Goal: Task Accomplishment & Management: Complete application form

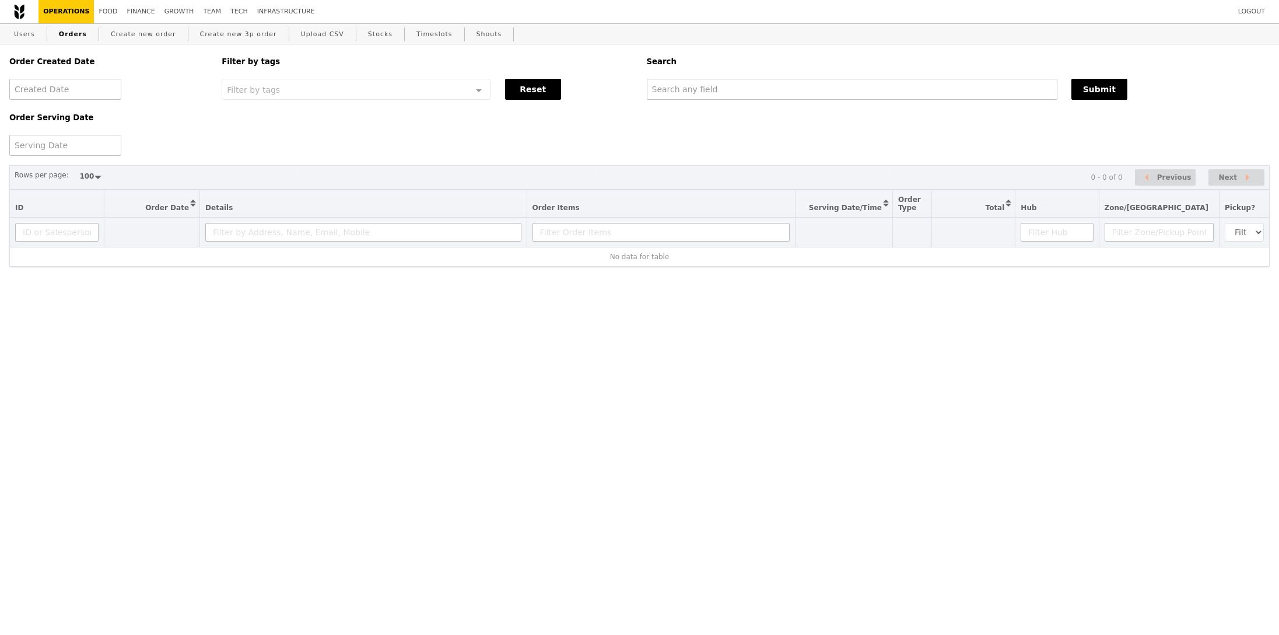
select select "100"
click at [765, 90] on input "text" at bounding box center [852, 89] width 411 height 21
paste input "shawn.loo@ipsos.com"
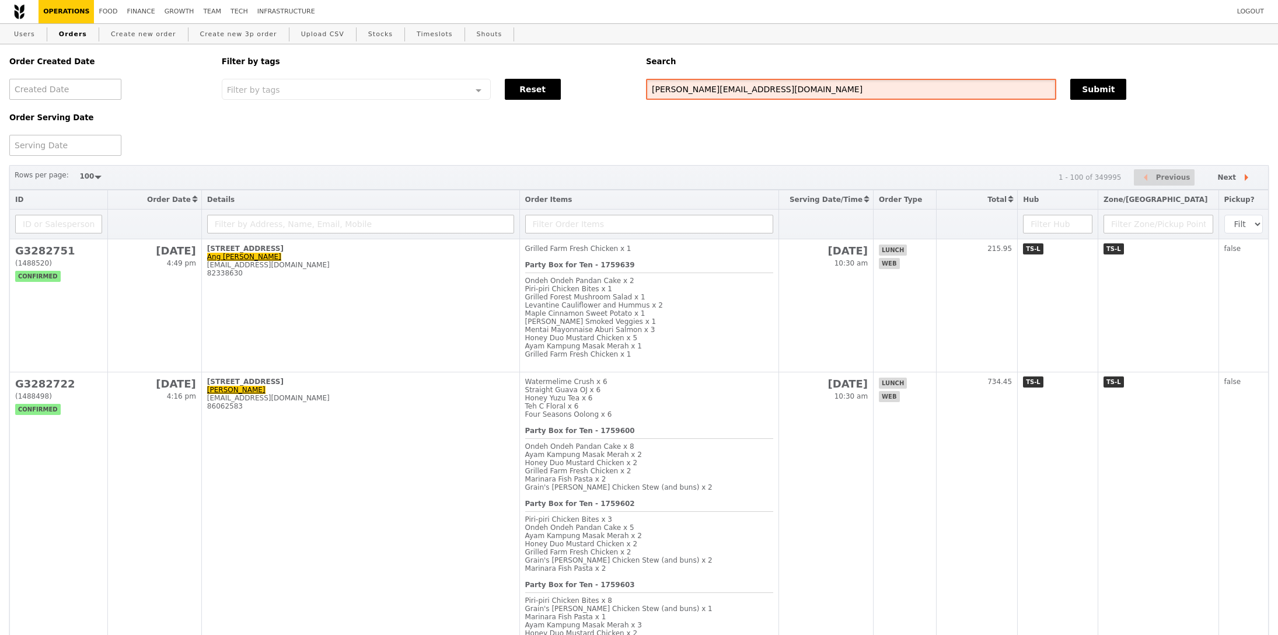
type input "shawn.loo@ipsos.com"
click at [1136, 91] on div "Submit" at bounding box center [1169, 89] width 212 height 21
click at [1101, 88] on button "Submit" at bounding box center [1098, 89] width 56 height 21
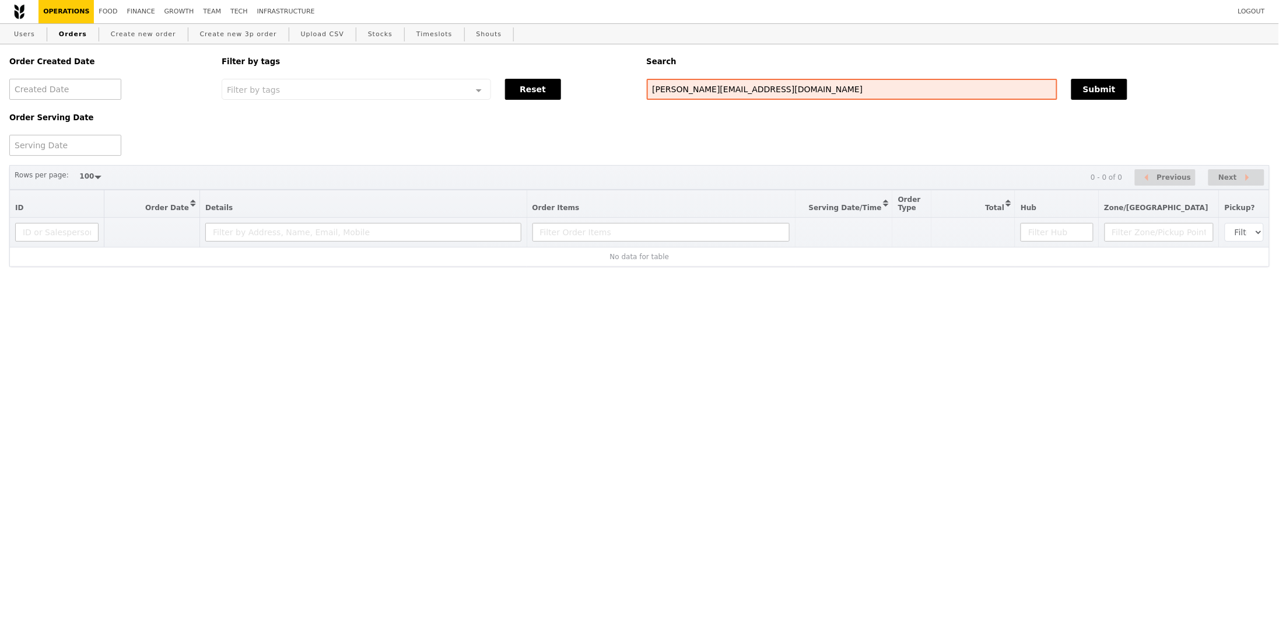
click at [924, 139] on div "Order Created Date Order Serving Date Filter by tags Filter by tags Meal_Plan W…" at bounding box center [639, 99] width 1275 height 111
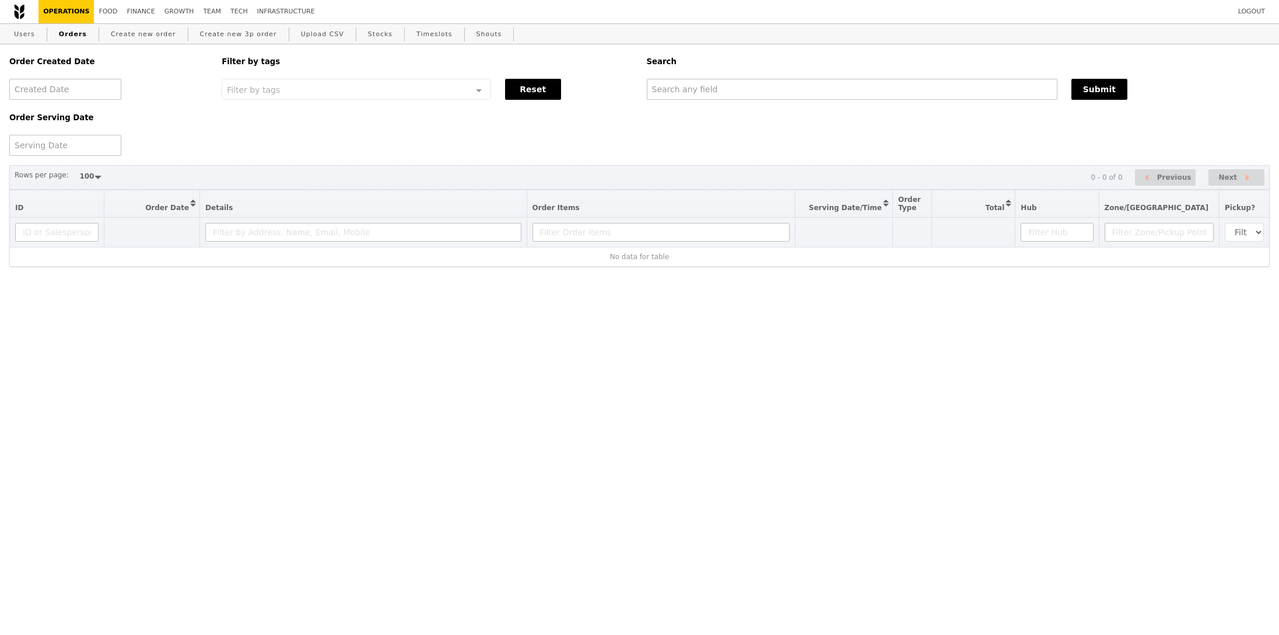
select select "100"
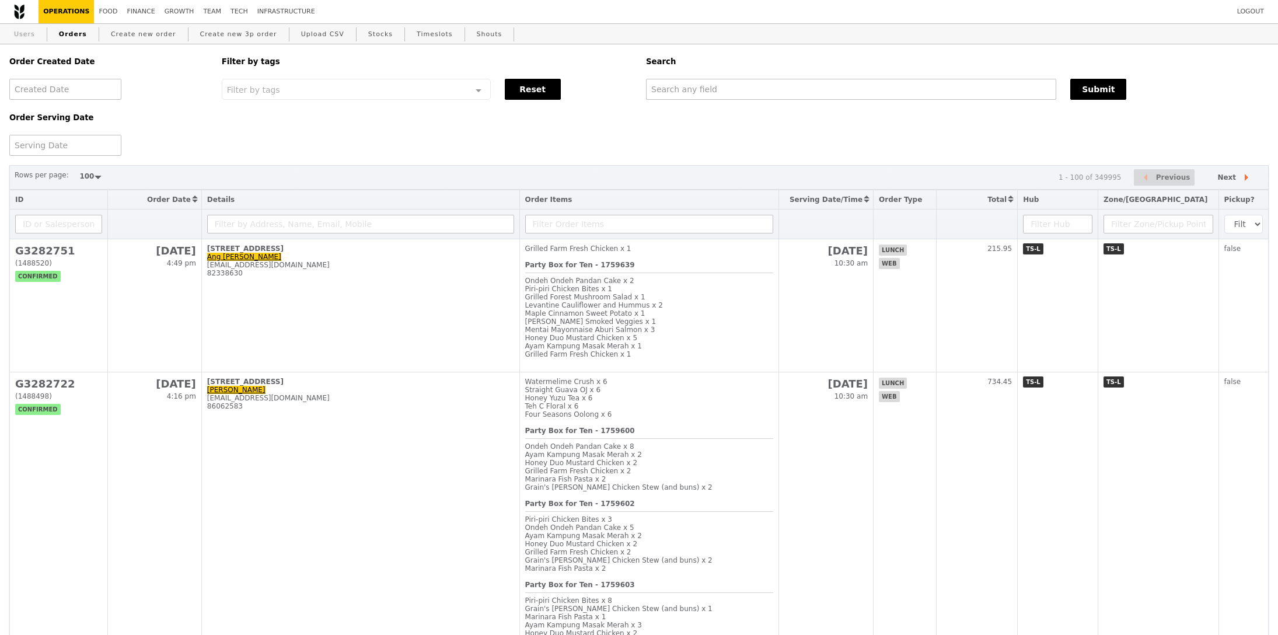
click at [34, 32] on link "Users" at bounding box center [24, 34] width 30 height 21
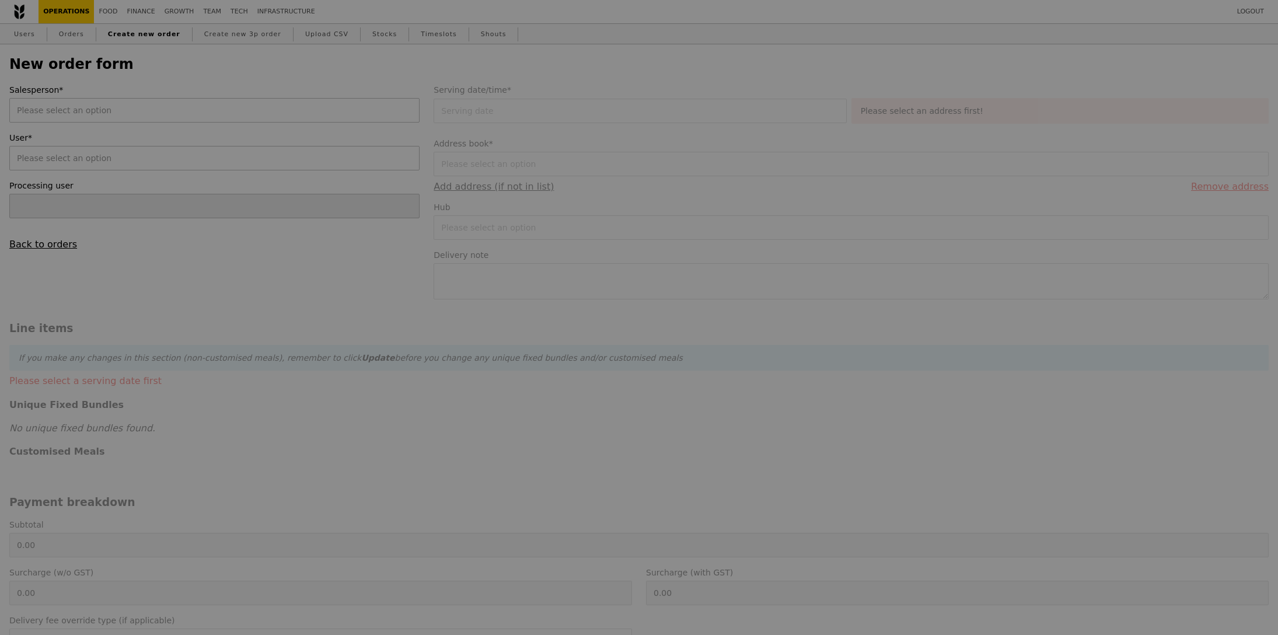
type input "Confirm"
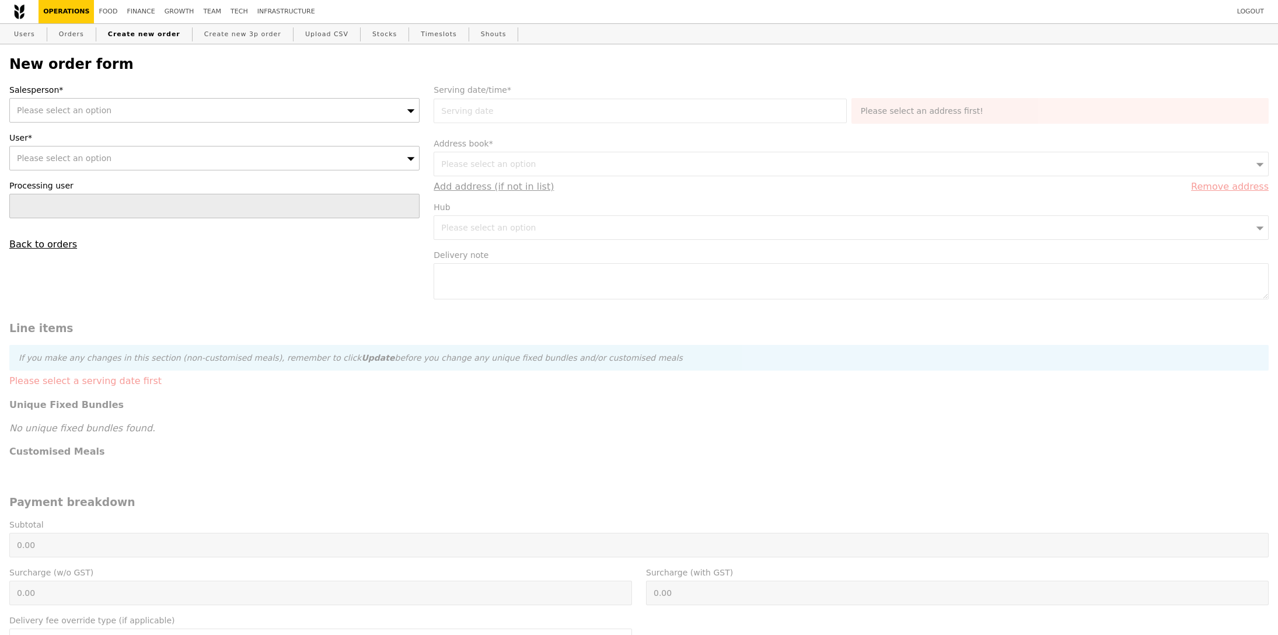
click at [141, 117] on div "Please select an option" at bounding box center [214, 110] width 410 height 25
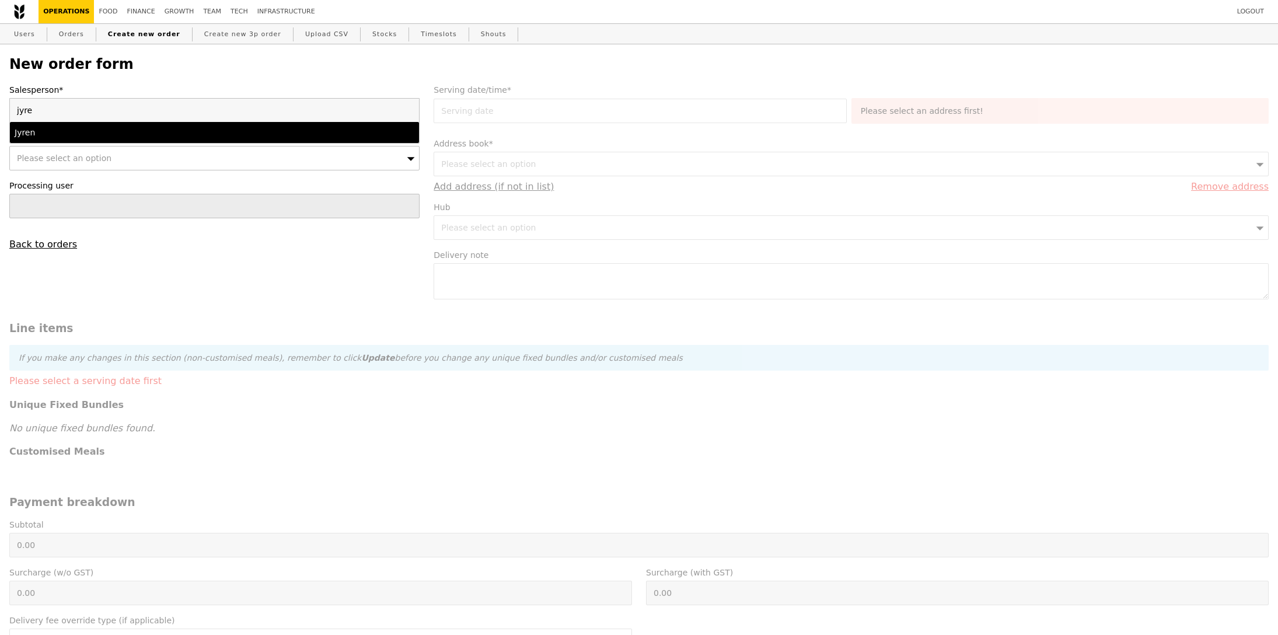
type input "jyre"
drag, startPoint x: 151, startPoint y: 134, endPoint x: 156, endPoint y: 128, distance: 7.8
click at [151, 133] on div "Jyren" at bounding box center [165, 133] width 300 height 12
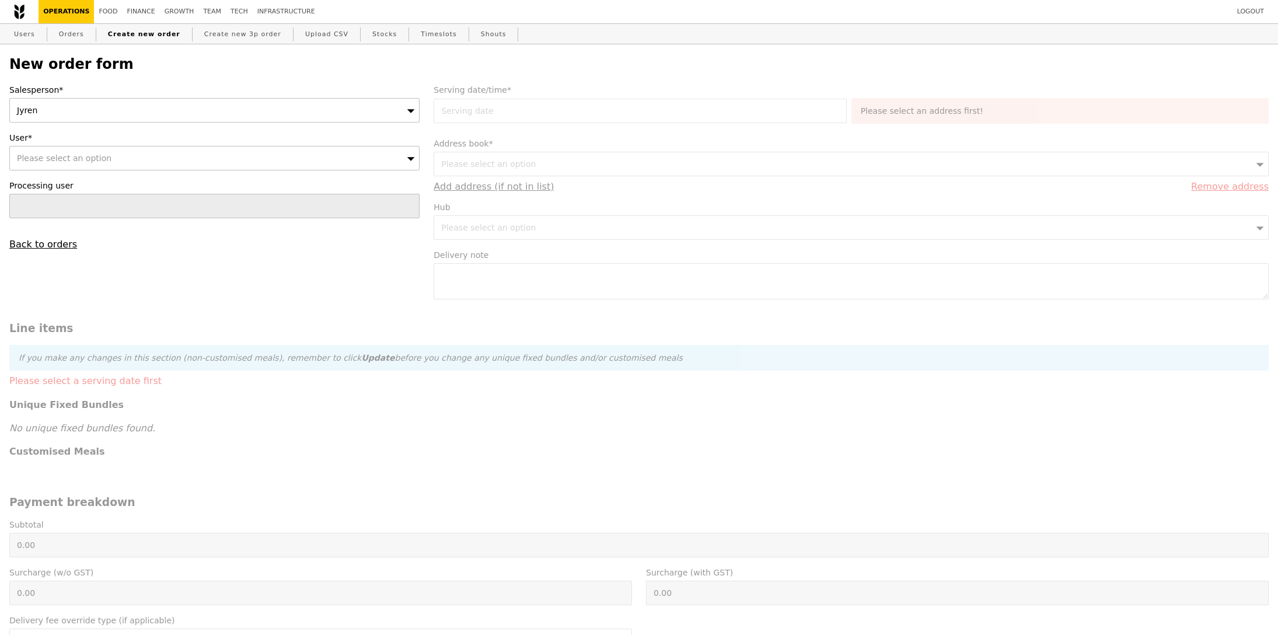
click at [187, 161] on div "Please select an option" at bounding box center [214, 158] width 410 height 25
paste input "shawn.loo@ipsos.com"
type input "shawn.loo@ipsos.com"
type input "Confirm"
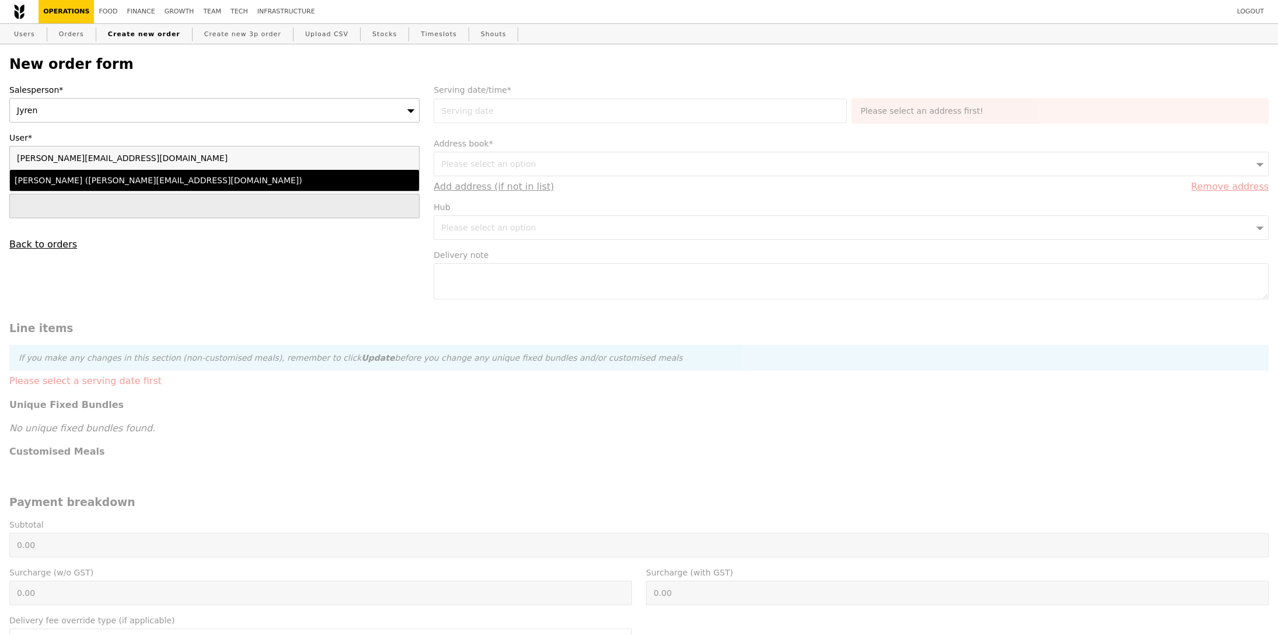
type input "shawn.loo@ipsos.com"
click at [85, 185] on div "Shawn Loo (shawn.loo@ipsos.com)" at bounding box center [165, 180] width 300 height 12
type input "Loading..."
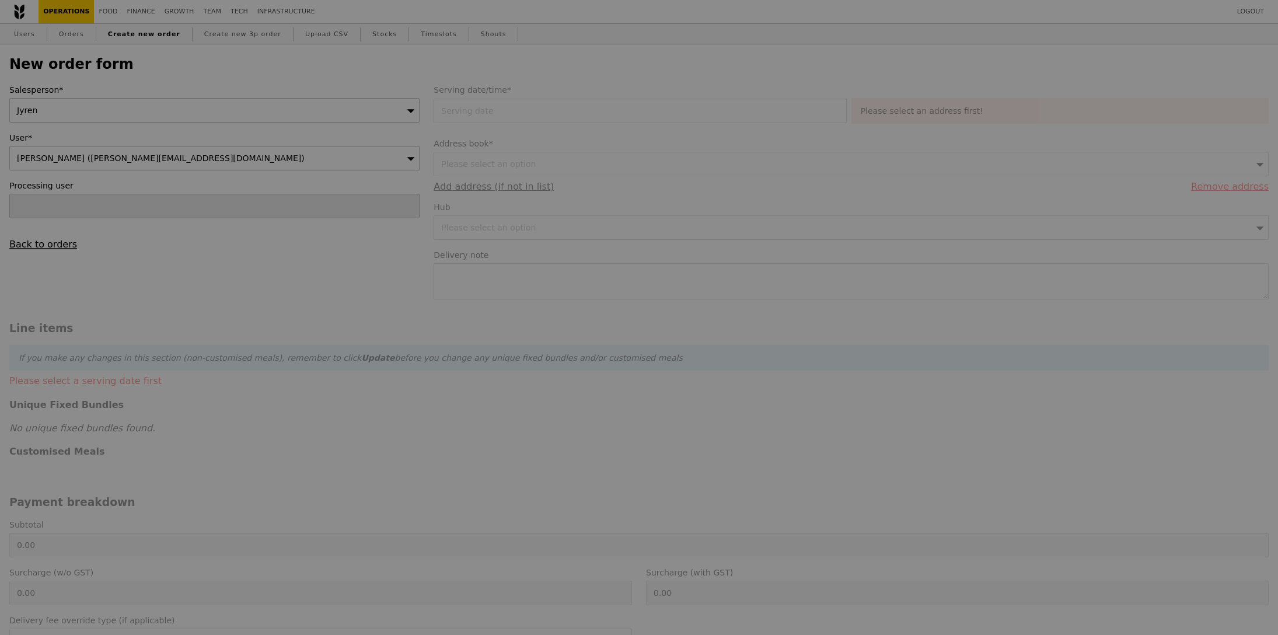
type input "9.08"
type input "9.90"
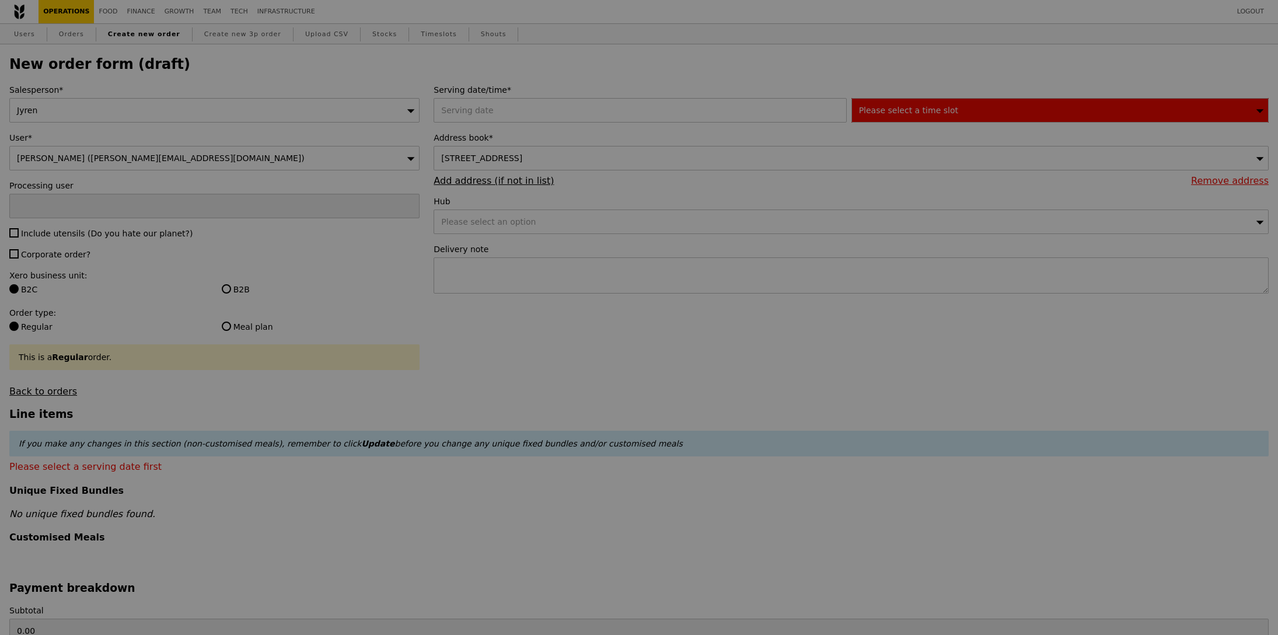
type input "Confirm"
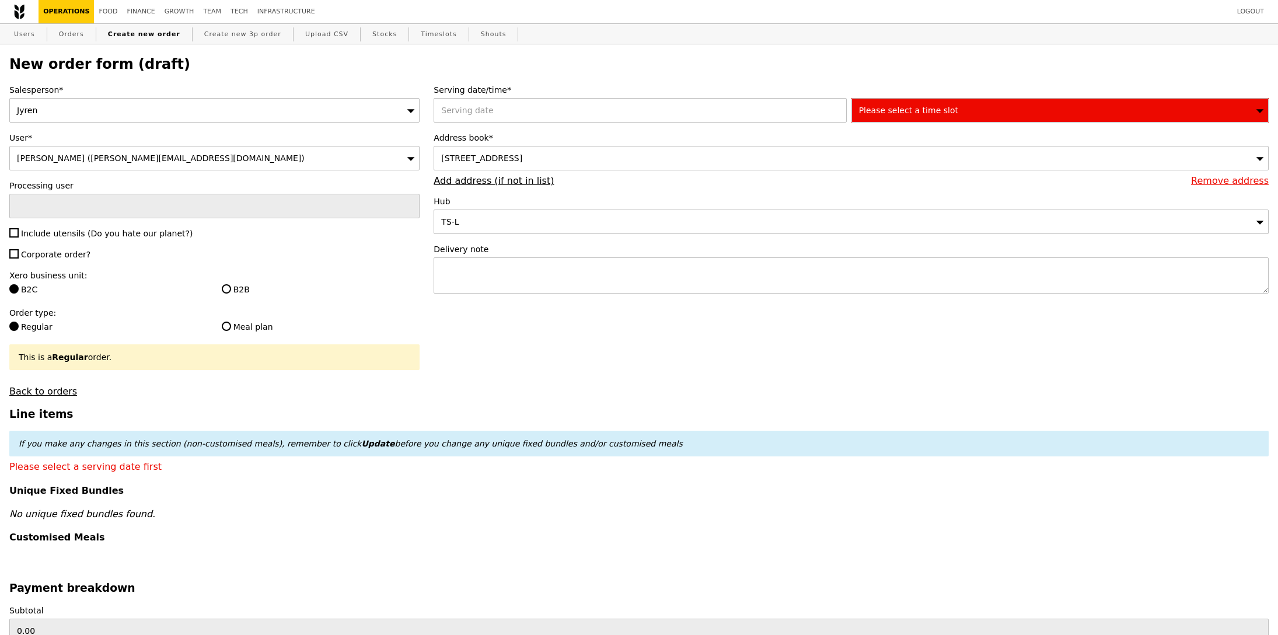
click at [58, 237] on span "Include utensils (Do you hate our planet?)" at bounding box center [107, 233] width 172 height 9
click at [19, 237] on input "Include utensils (Do you hate our planet?)" at bounding box center [13, 232] width 9 height 9
checkbox input "true"
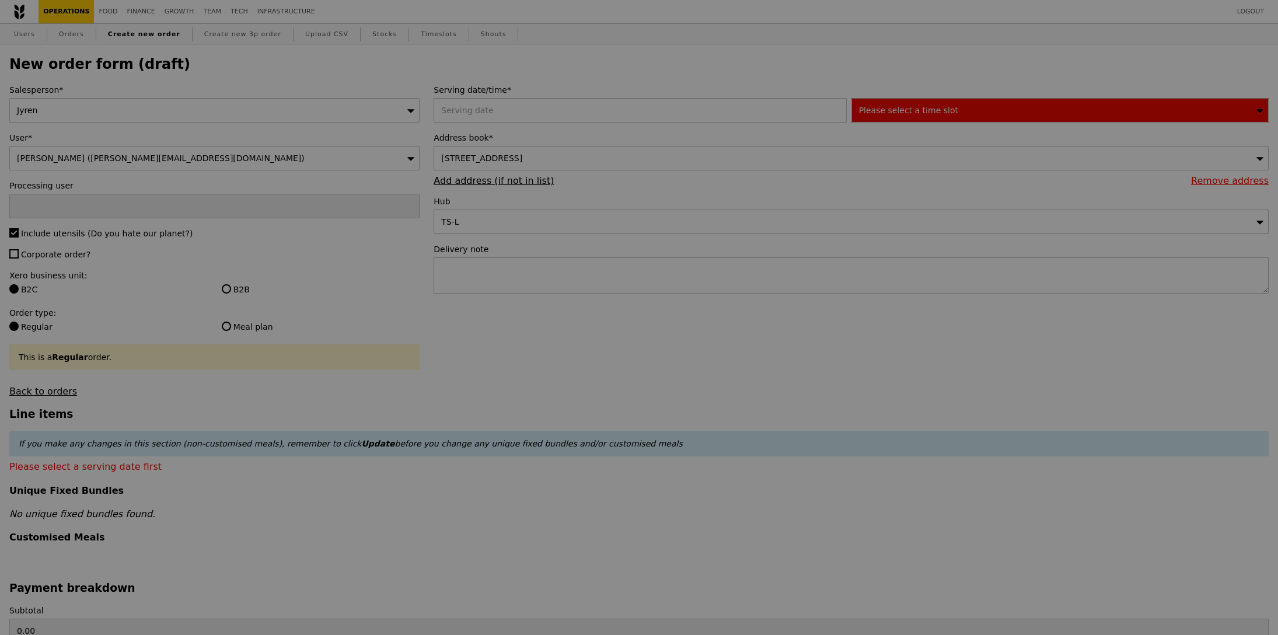
click at [57, 258] on div at bounding box center [639, 317] width 1278 height 635
type input "Confirm"
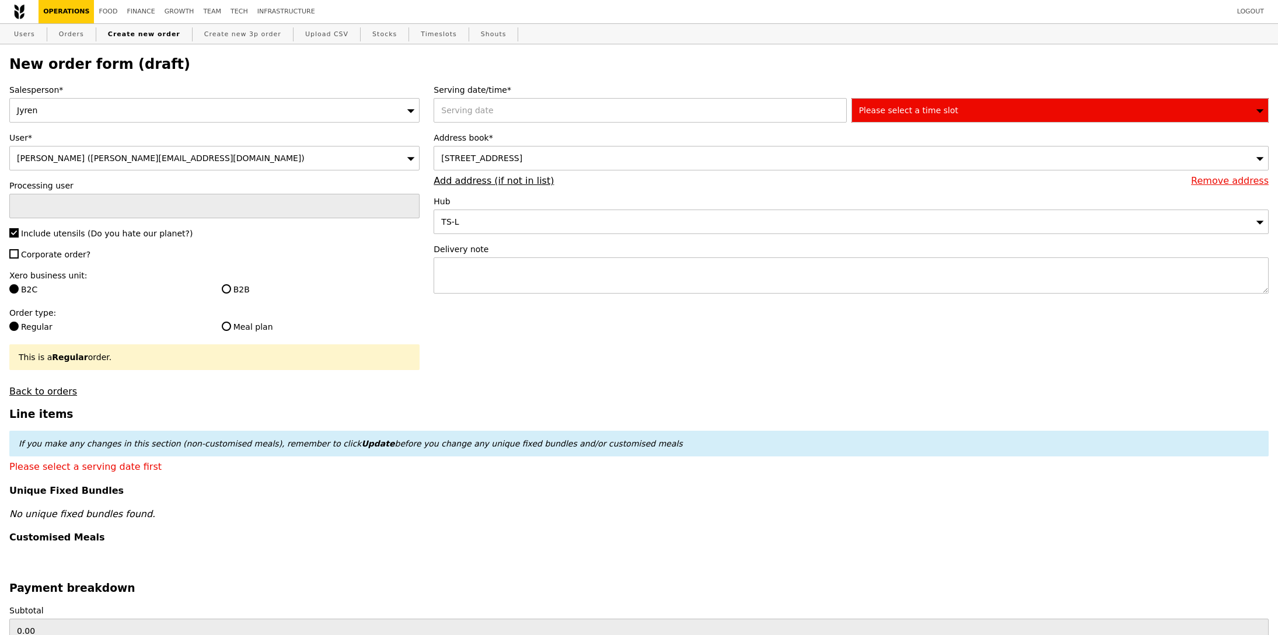
click at [60, 257] on span "Corporate order?" at bounding box center [55, 254] width 69 height 9
click at [19, 257] on input "Corporate order?" at bounding box center [13, 253] width 9 height 9
checkbox input "true"
click at [222, 291] on input "B2B" at bounding box center [226, 288] width 9 height 9
radio input "true"
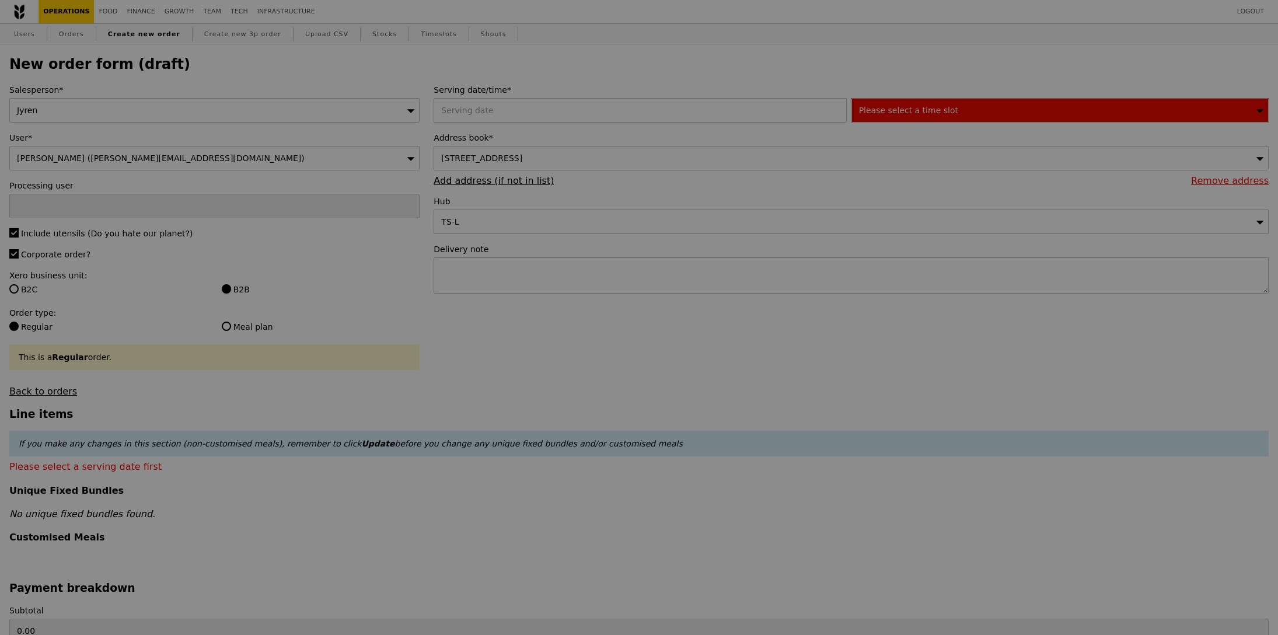
type input "Confirm"
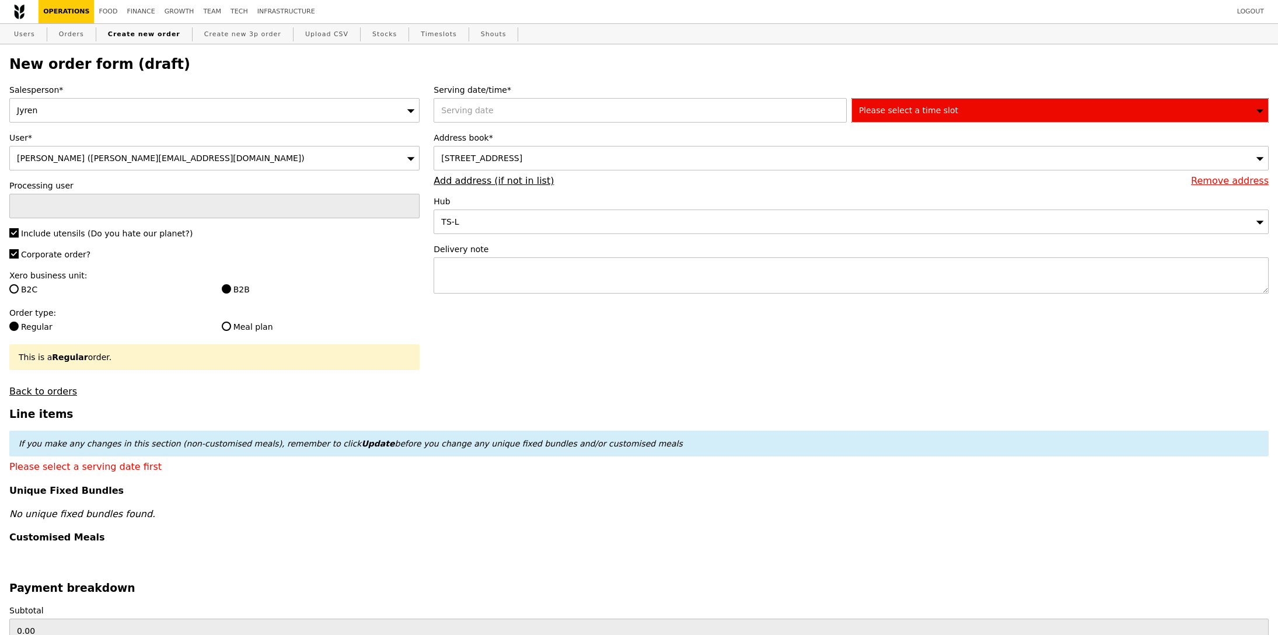
click at [587, 126] on div "Serving date/time* Please select a time slot Address book* 152 Beach Road, #37-…" at bounding box center [850, 194] width 849 height 221
click at [587, 113] on div "2025 September 5 September 2025 Mon Tue Wed Thu Fri Sat Sun 1 2 3 4 5 6 7 8 9 1…" at bounding box center [641, 110] width 417 height 25
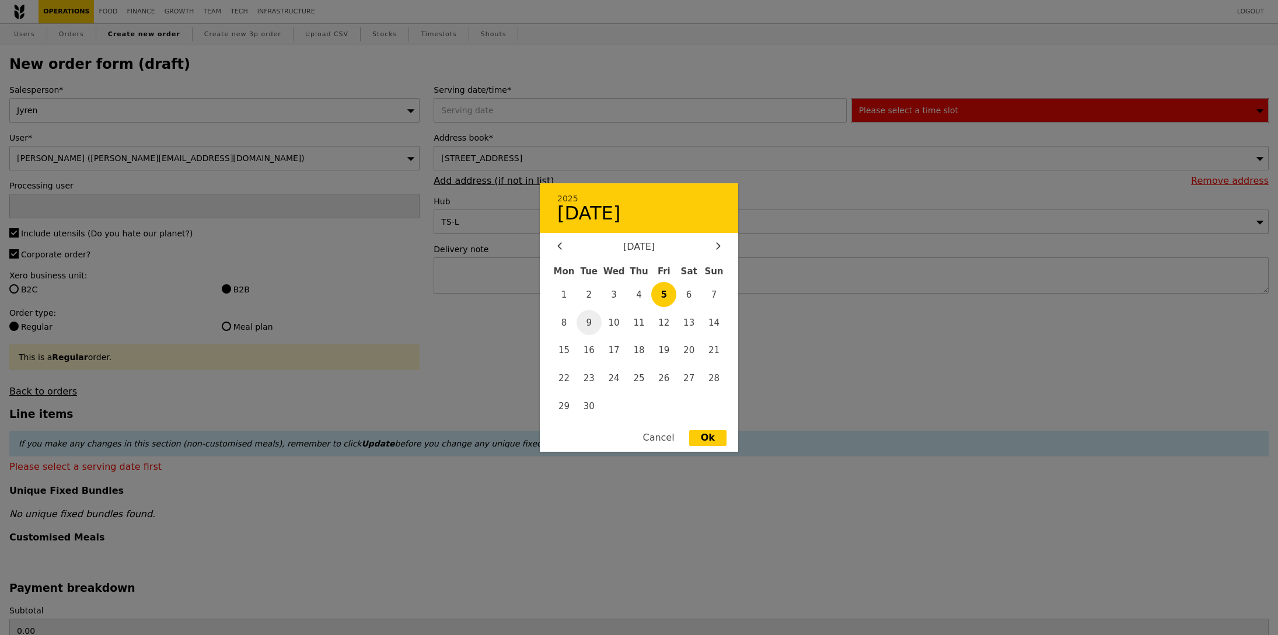
click at [586, 324] on span "9" at bounding box center [588, 322] width 25 height 25
type input "09 Sep 2025"
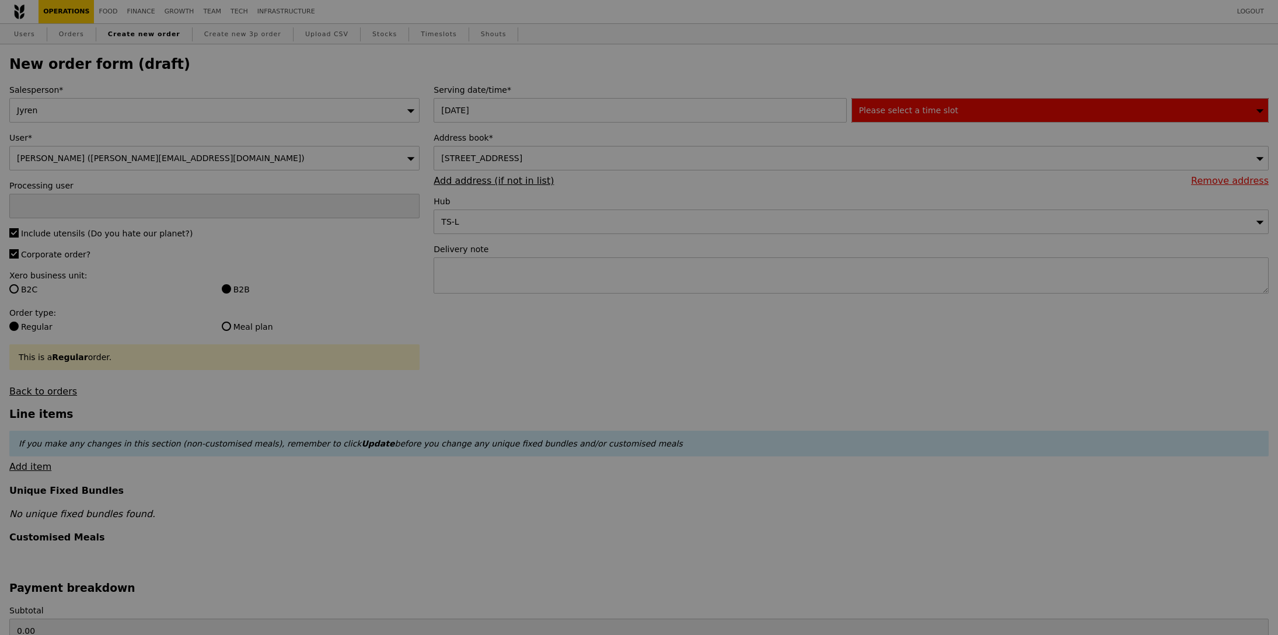
type input "Confirm"
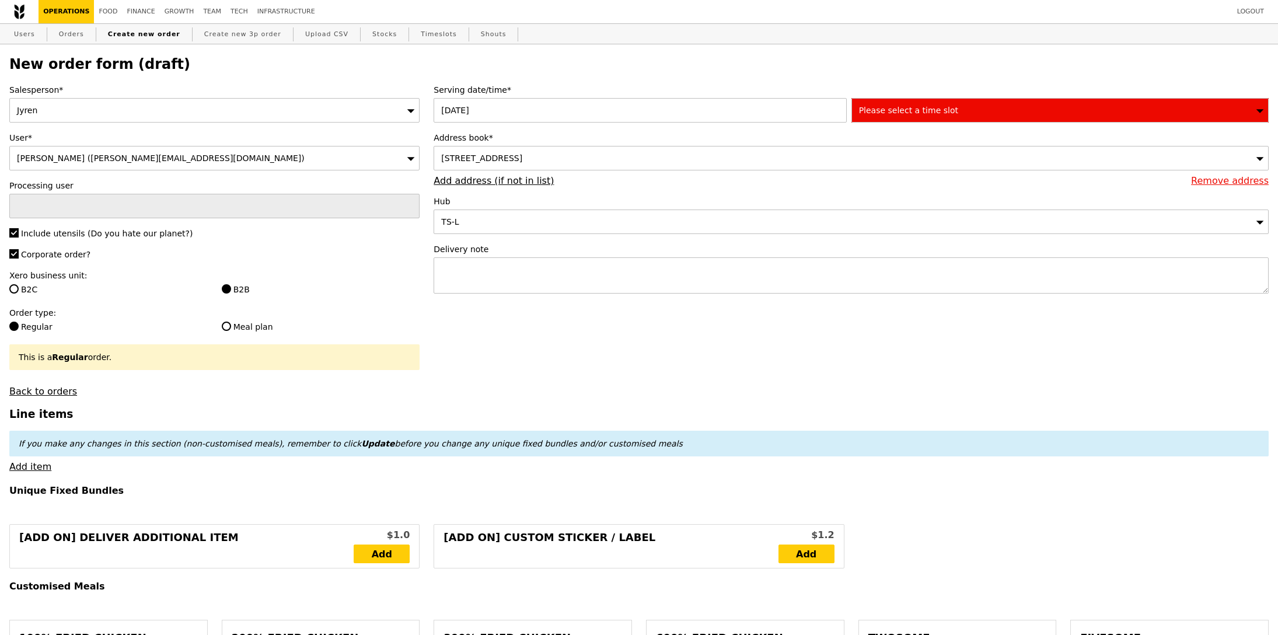
click at [948, 113] on span "Please select a time slot" at bounding box center [908, 110] width 99 height 9
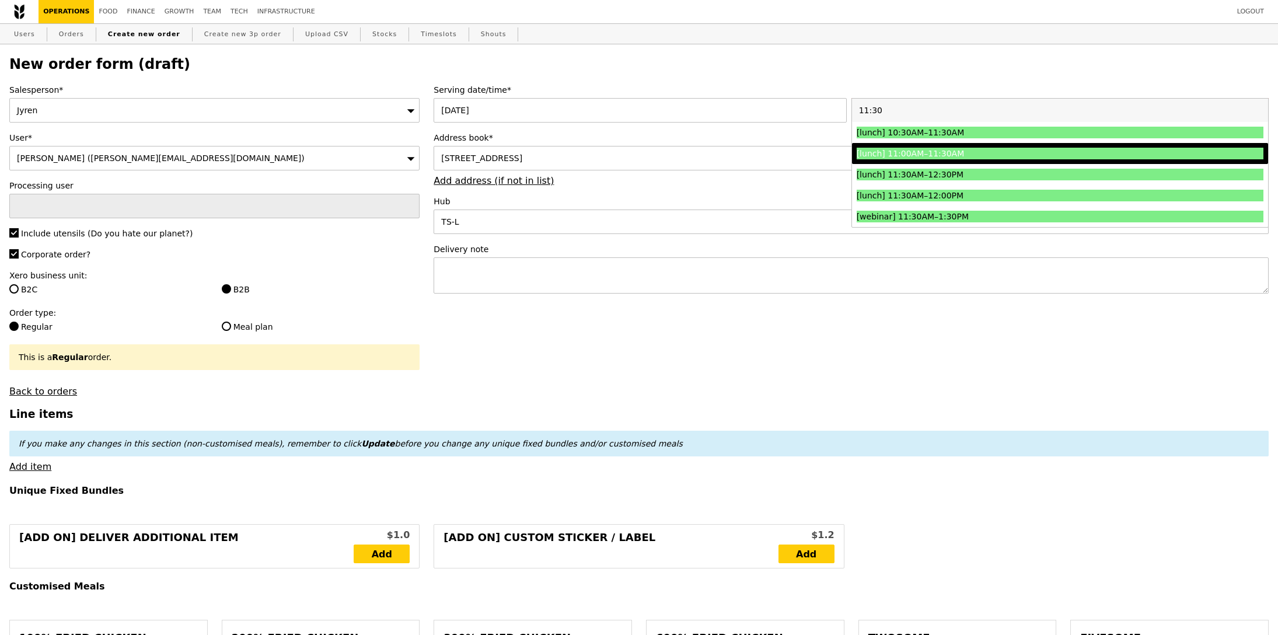
type input "11:30"
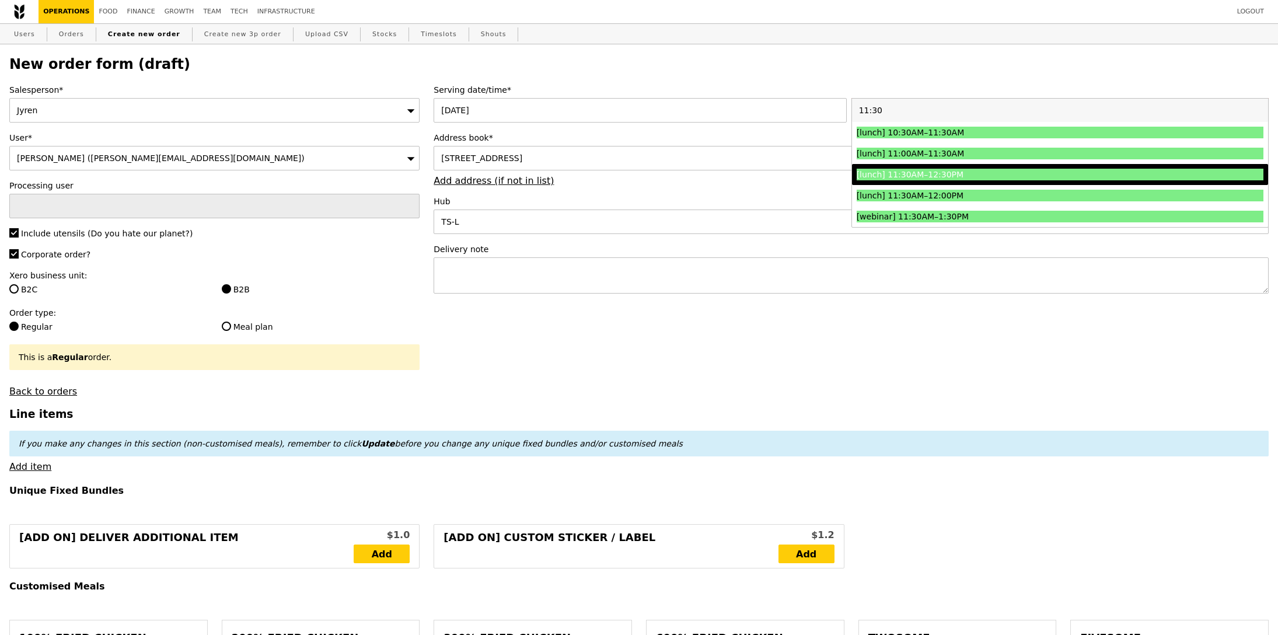
click at [931, 170] on div "[lunch] 11:30AM–12:30PM" at bounding box center [1008, 175] width 305 height 12
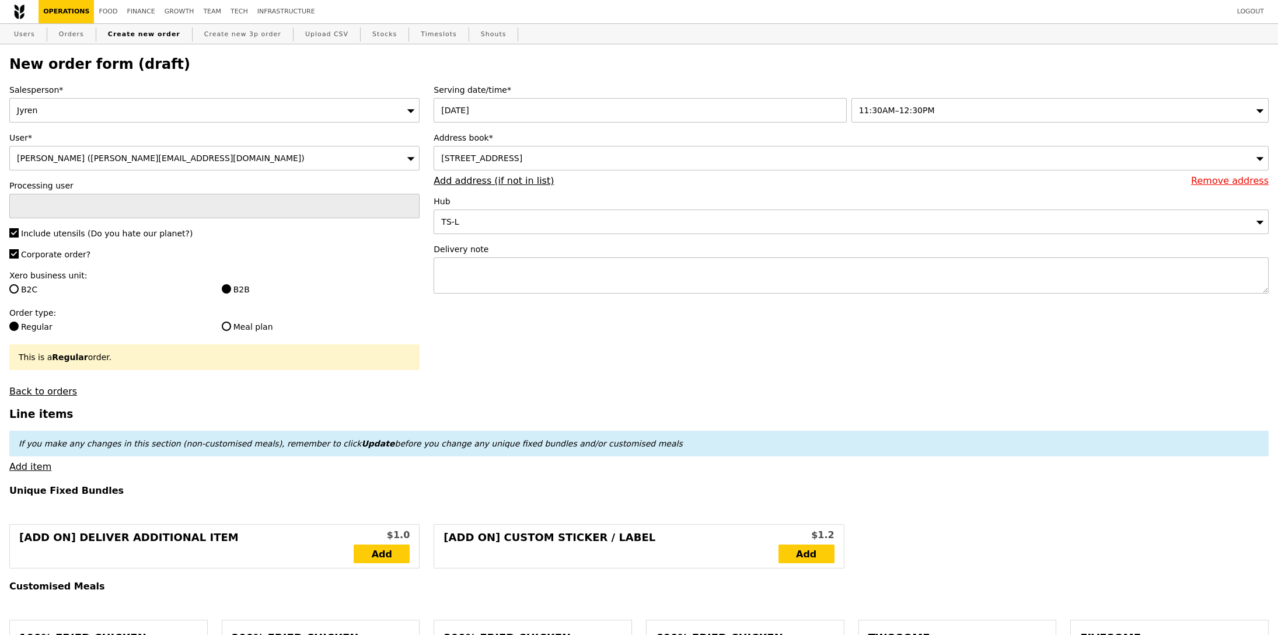
type input "Confirm"
click at [25, 471] on link "Add item" at bounding box center [30, 466] width 42 height 11
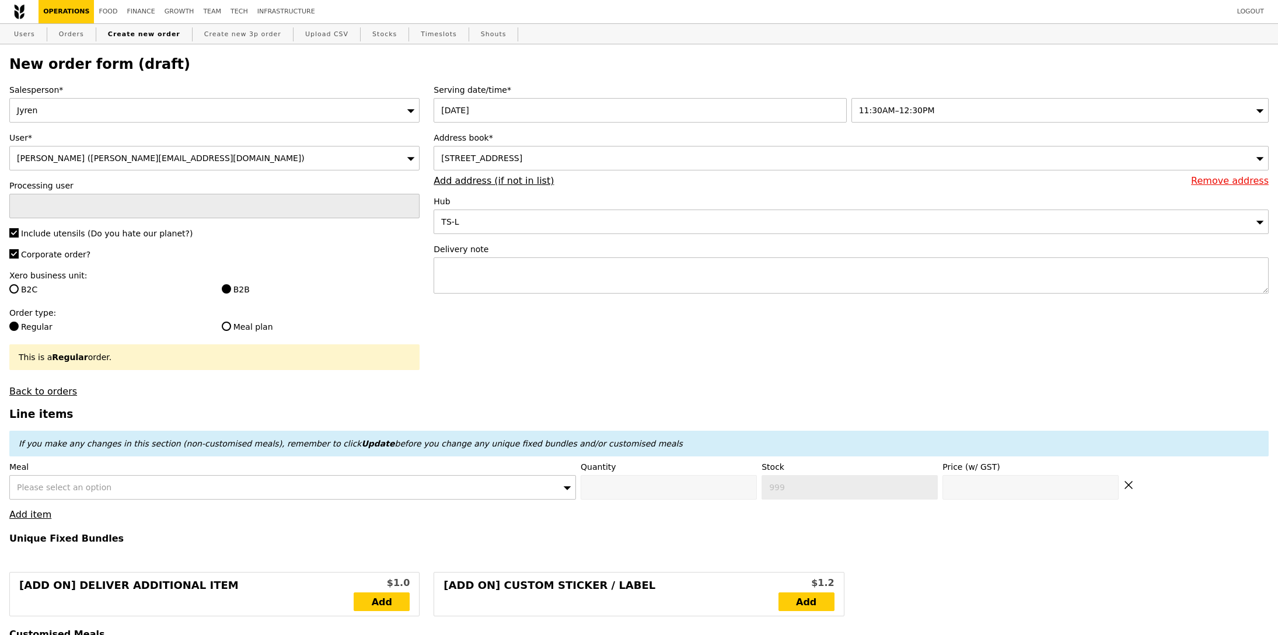
click at [100, 491] on span "Please select an option" at bounding box center [64, 486] width 95 height 9
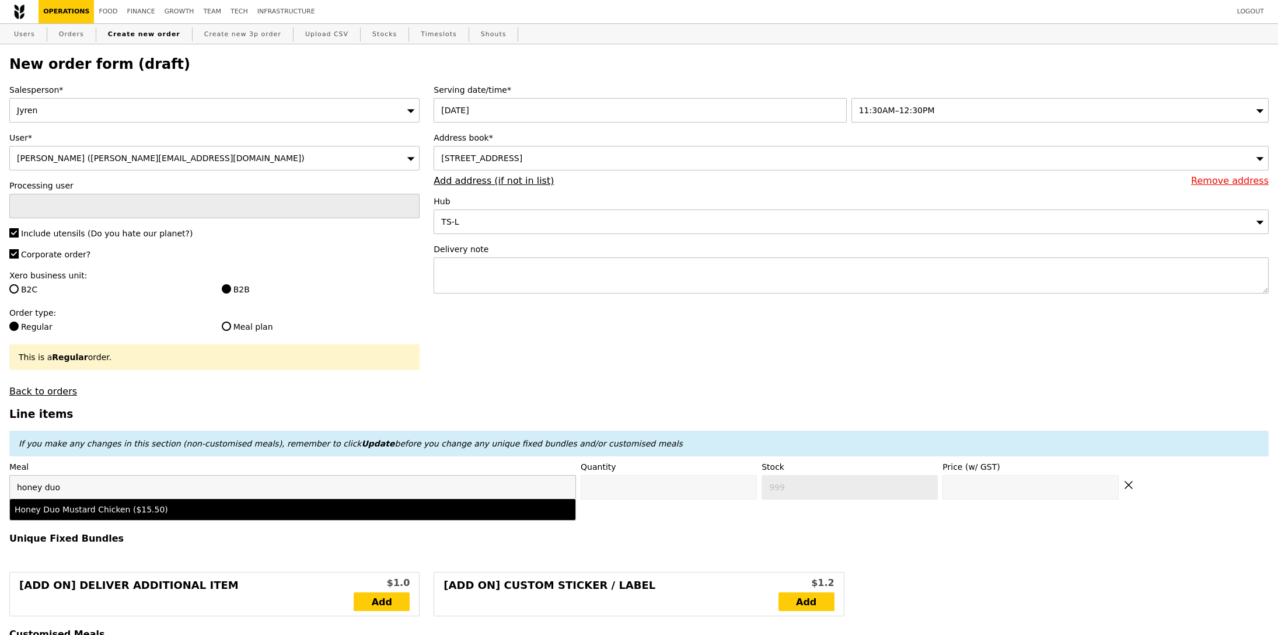
type input "honey duo"
click at [134, 508] on div "Honey Duo Mustard Chicken ($15.50)" at bounding box center [223, 509] width 417 height 12
type input "Confirm anyway"
type input "0"
type input "473"
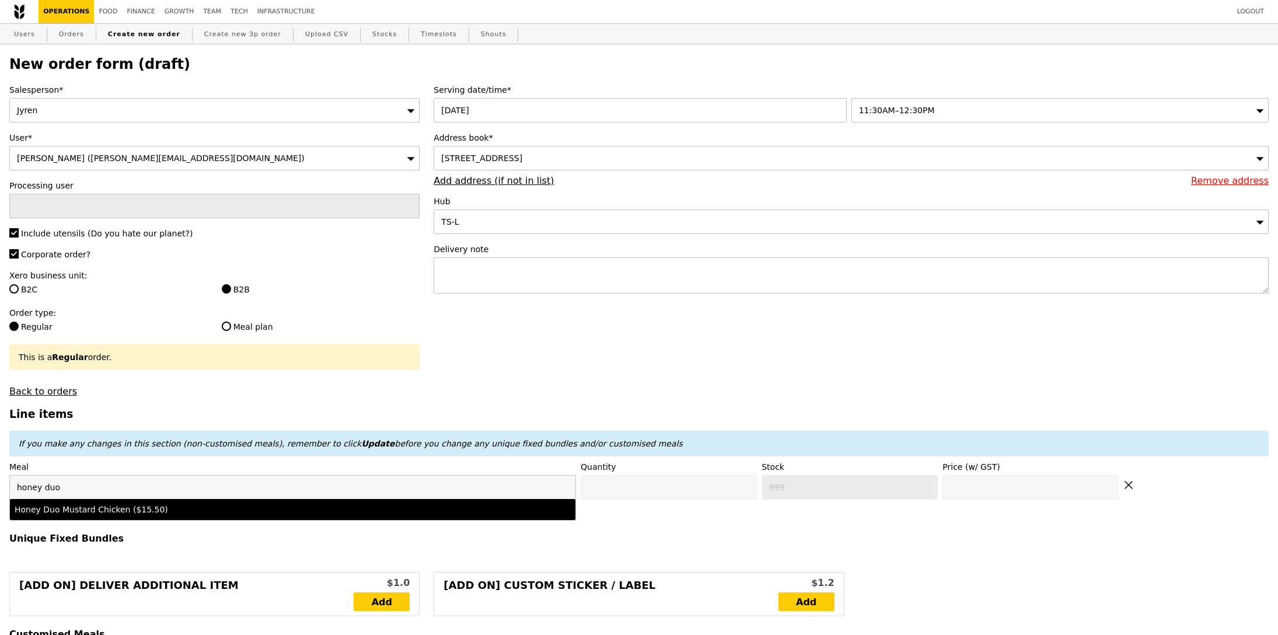
type input "15.5"
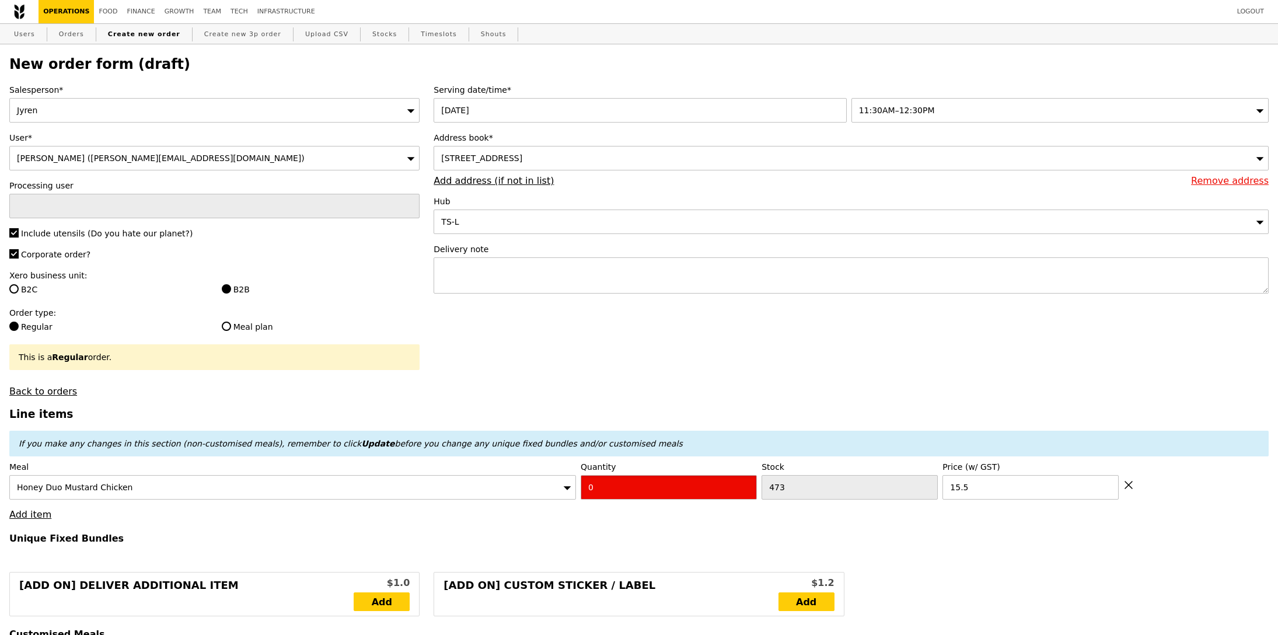
click at [635, 486] on input "0" at bounding box center [669, 487] width 176 height 25
type input "Confirm"
type input "8"
click at [603, 536] on h4 "Unique Fixed Bundles" at bounding box center [638, 538] width 1259 height 11
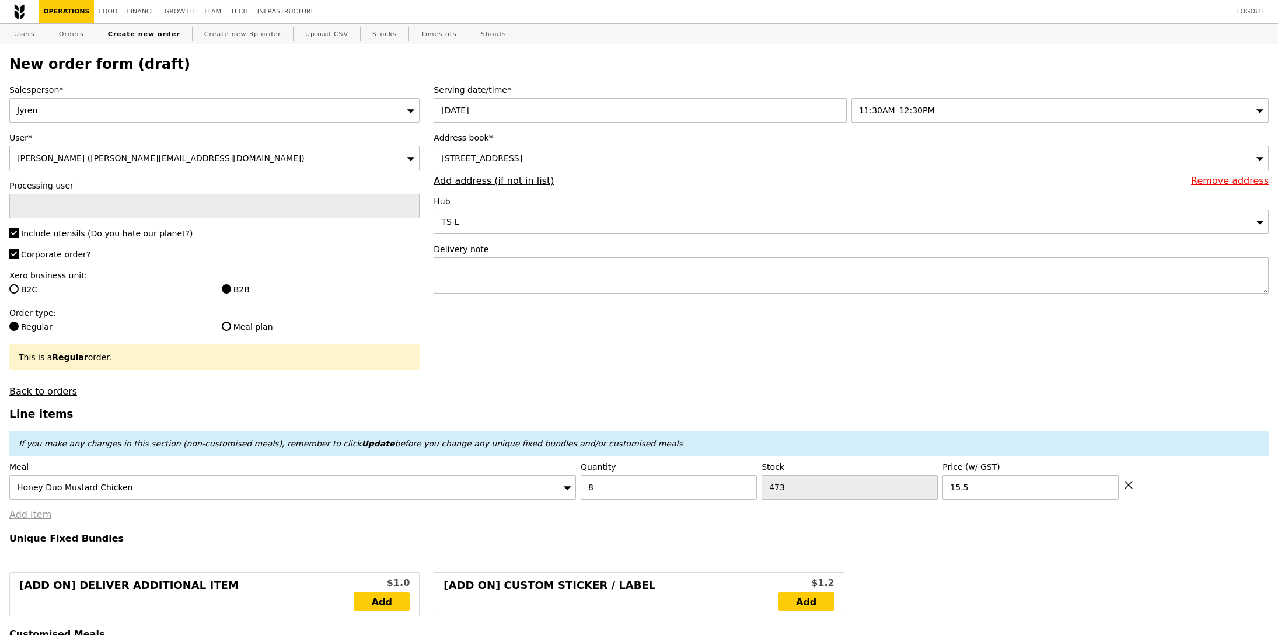
type input "Loading..."
click at [23, 513] on link "Add item" at bounding box center [30, 514] width 42 height 11
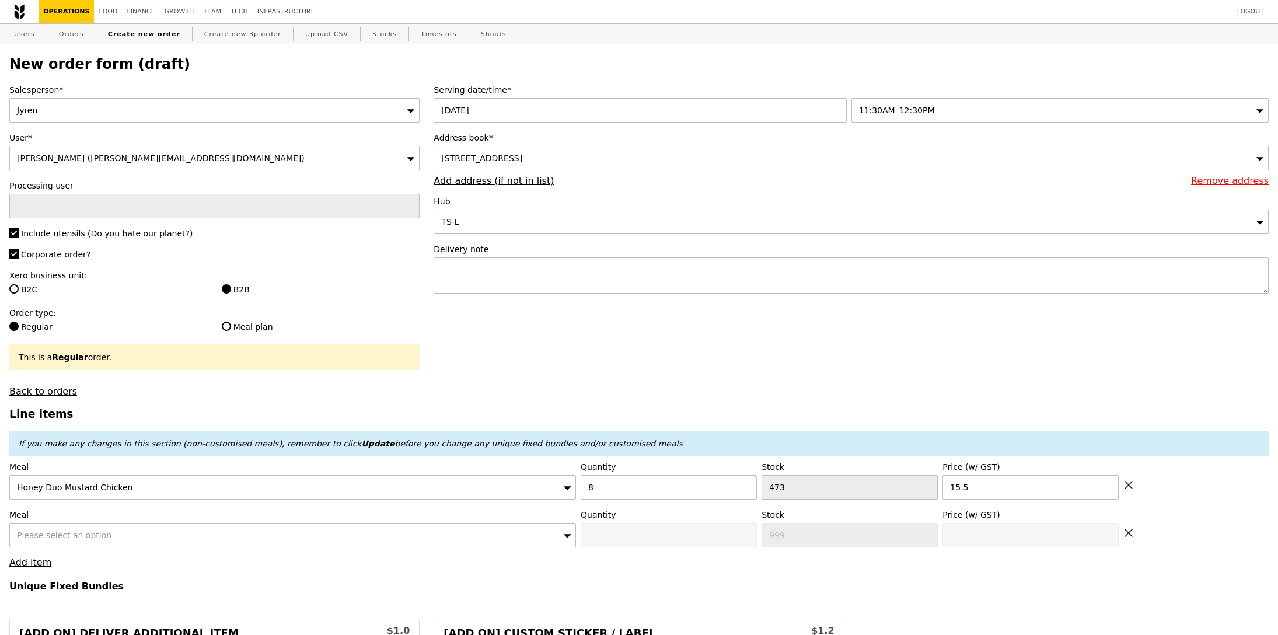
type input "124.00"
type input "3.62"
type input "3.95"
type input "127.95"
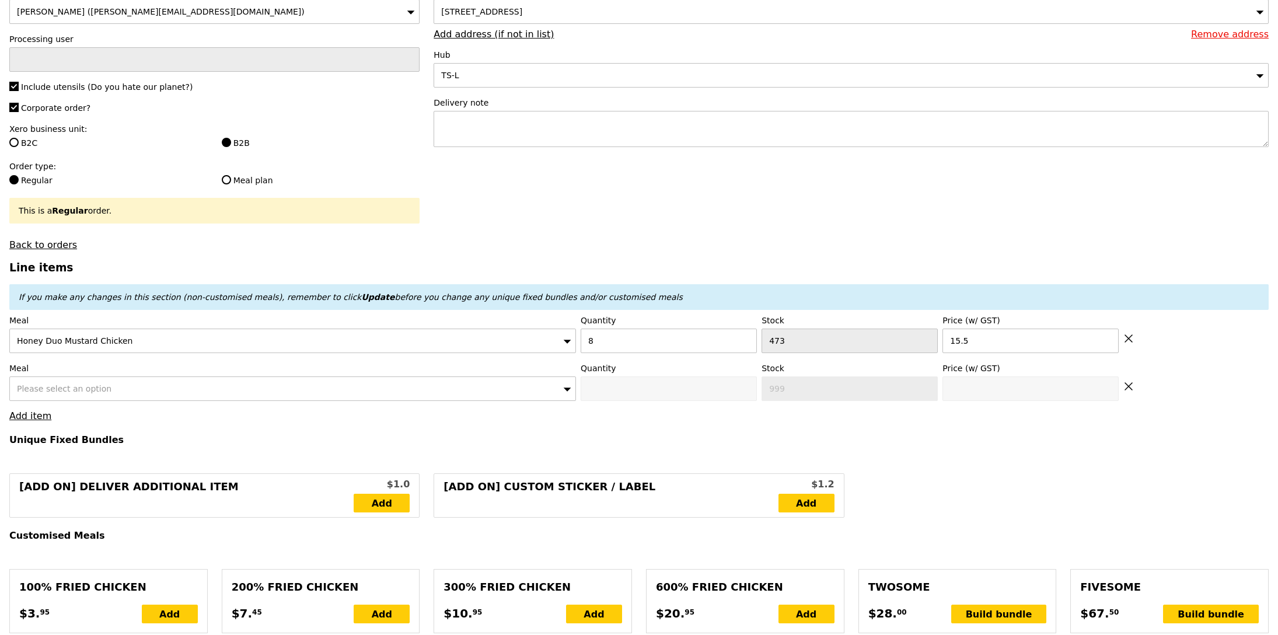
type input "Confirm"
click at [156, 391] on div "Please select an option" at bounding box center [292, 388] width 566 height 25
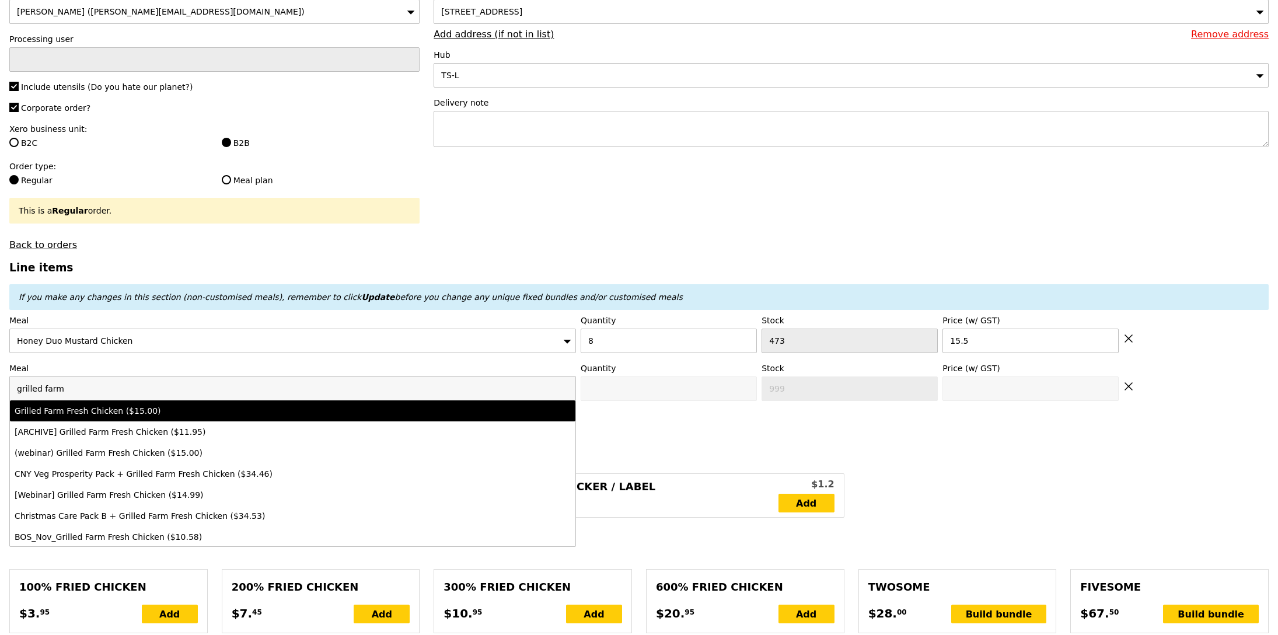
type input "grilled farm"
click at [130, 410] on div "Grilled Farm Fresh Chicken ($15.00)" at bounding box center [223, 411] width 417 height 12
type input "Confirm anyway"
type input "0"
type input "479"
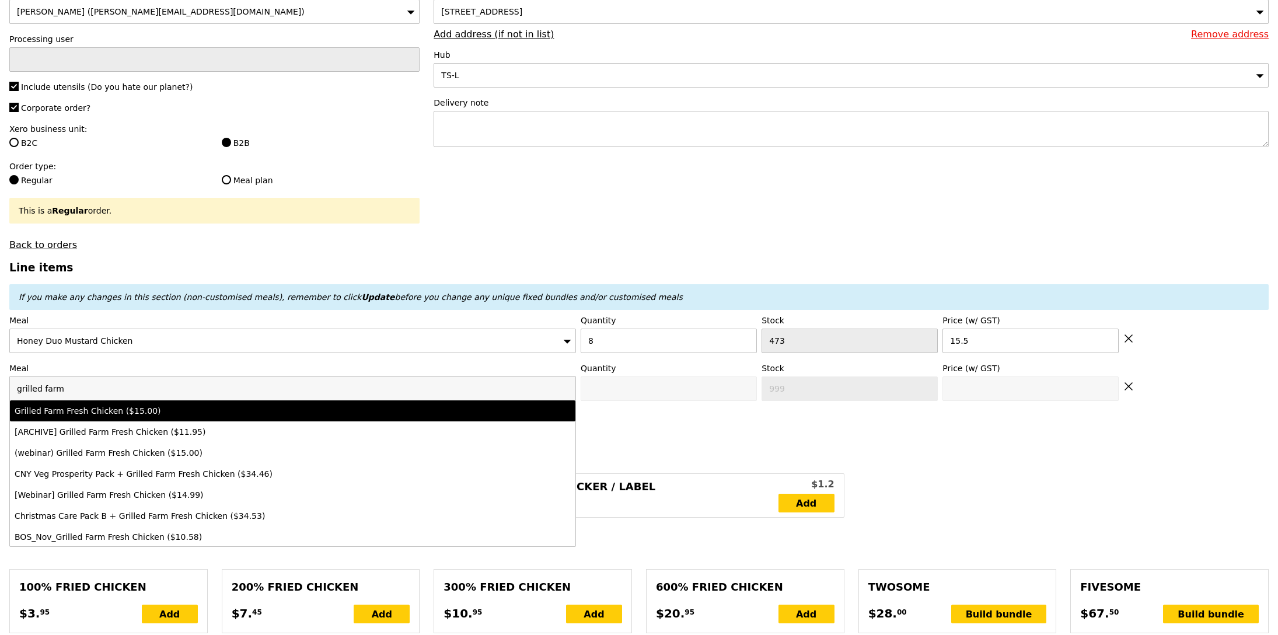
type input "15.0"
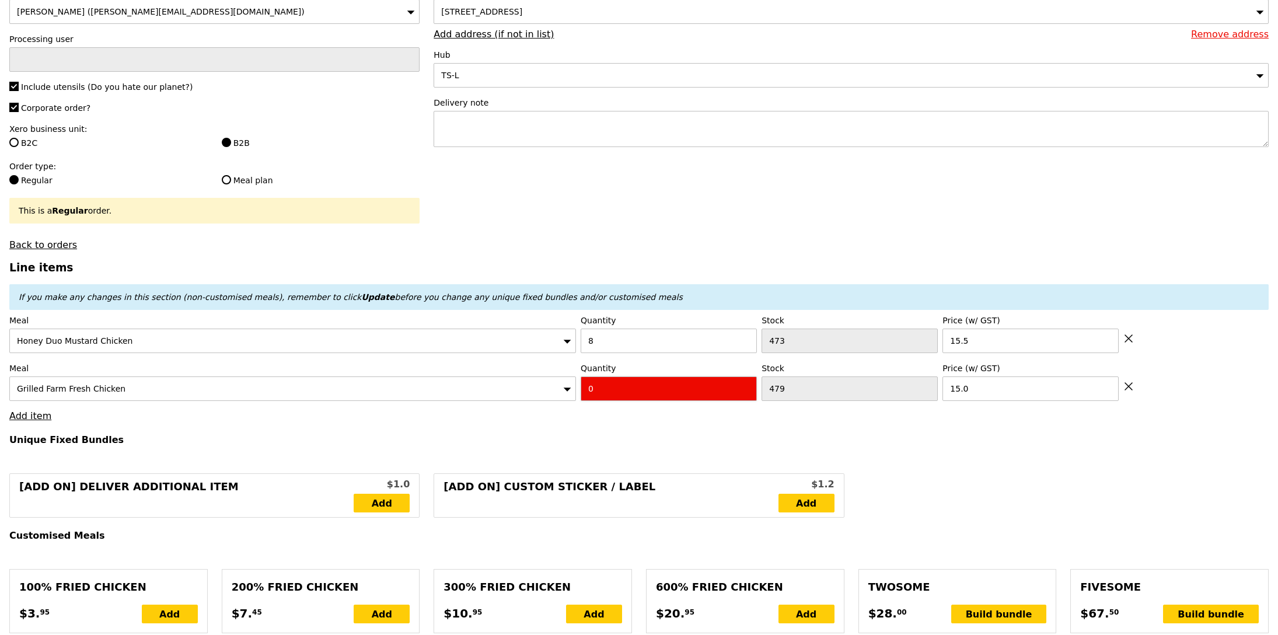
click at [579, 389] on div "Meal Grilled Farm Fresh Chicken Quantity 0 Stock 479 Price (w/ GST) 15.0" at bounding box center [638, 381] width 1259 height 39
click at [601, 389] on input "0" at bounding box center [669, 388] width 176 height 25
type input "Confirm"
type input "8"
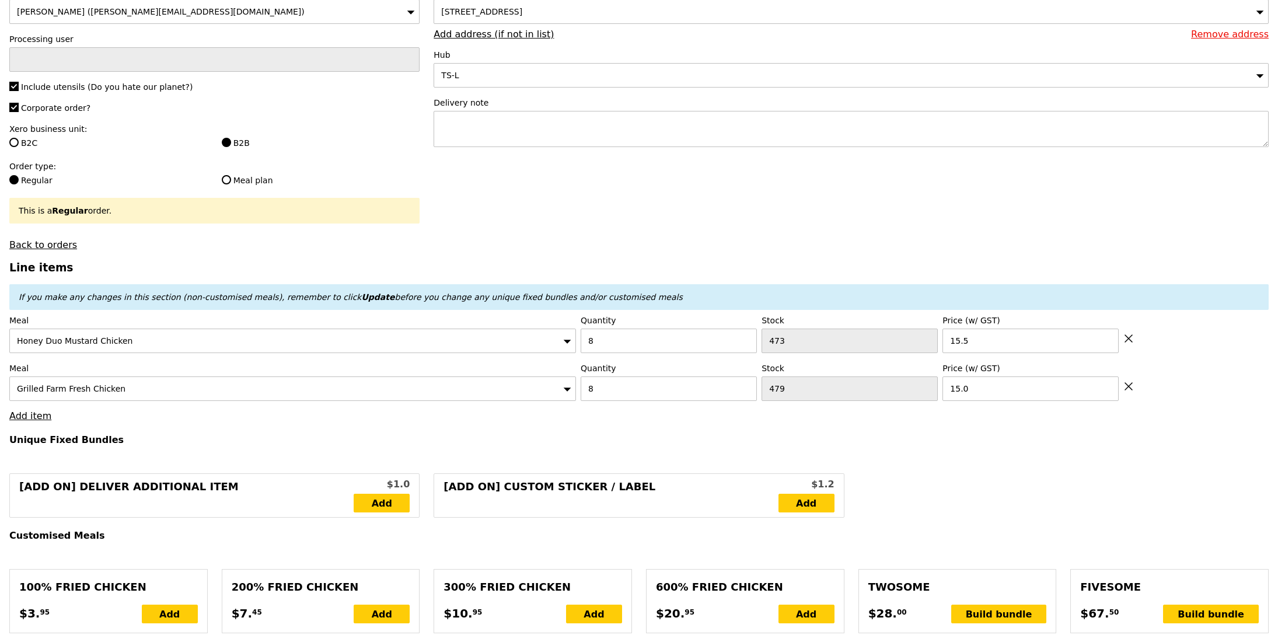
drag, startPoint x: 541, startPoint y: 459, endPoint x: 488, endPoint y: 447, distance: 54.9
click at [44, 417] on link "Add item" at bounding box center [30, 415] width 42 height 11
type input "Loading..."
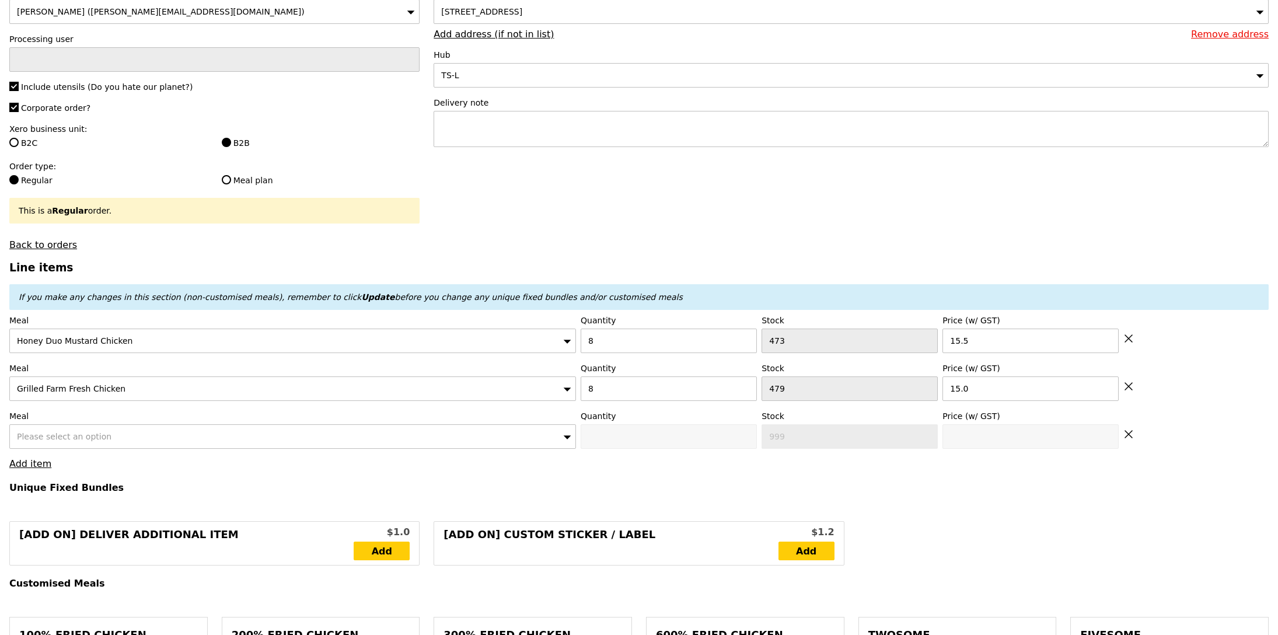
type input "244.00"
type input "247.95"
click at [209, 442] on div "Please select an option" at bounding box center [292, 436] width 566 height 25
type input "Confirm"
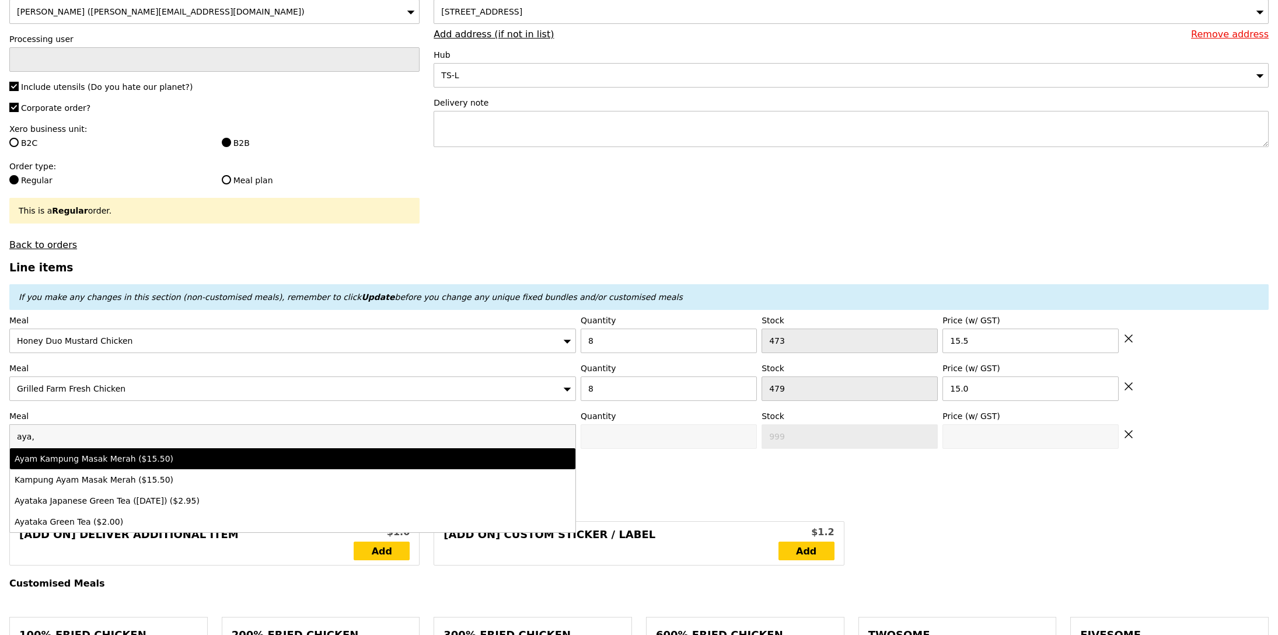
type input "aya,"
click at [211, 463] on div "Ayam Kampung Masak Merah ($15.50)" at bounding box center [223, 459] width 417 height 12
type input "Confirm anyway"
type input "0"
type input "484"
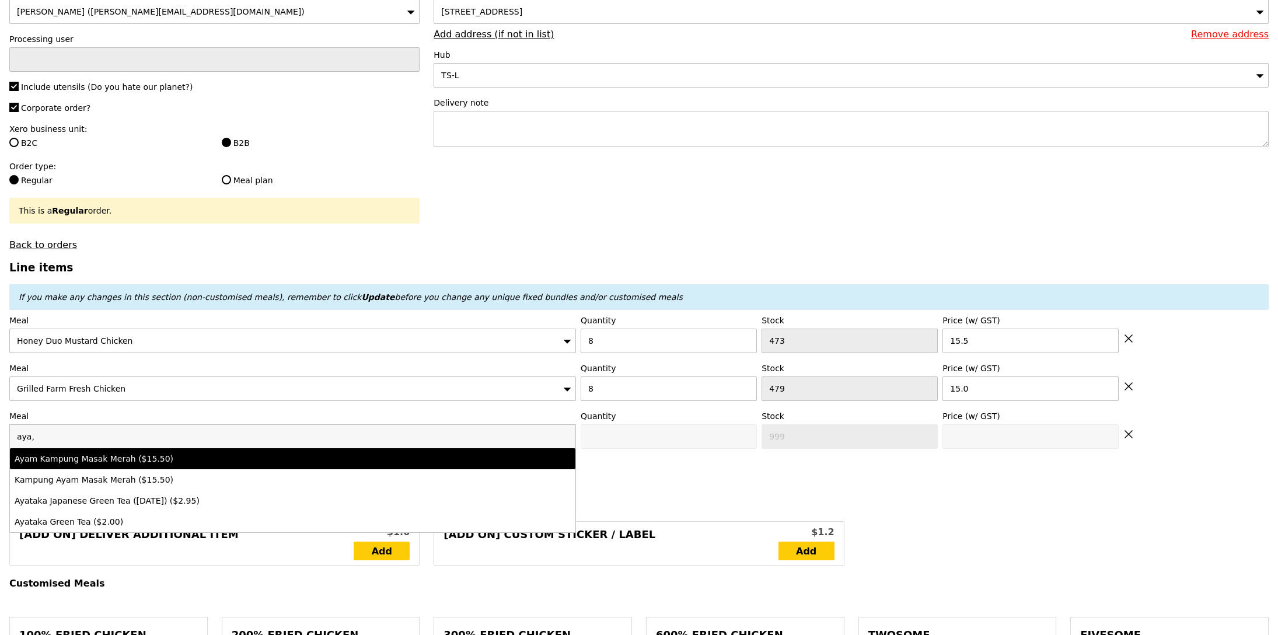
type input "15.5"
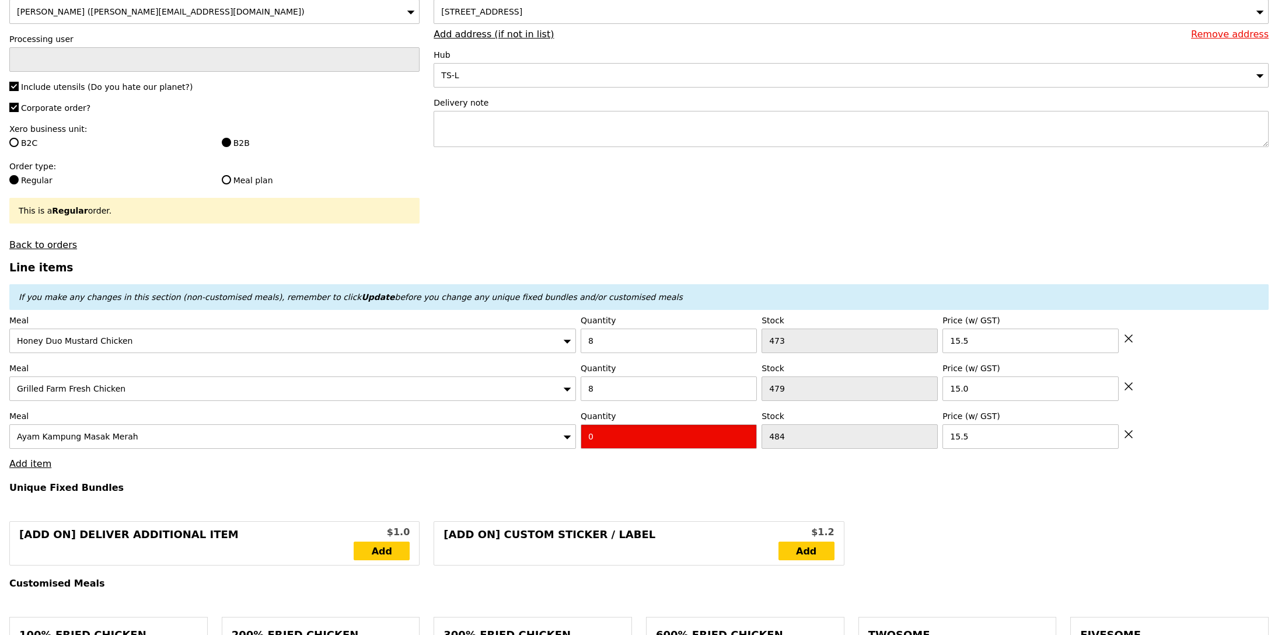
click at [622, 434] on input "0" at bounding box center [669, 436] width 176 height 25
type input "Confirm"
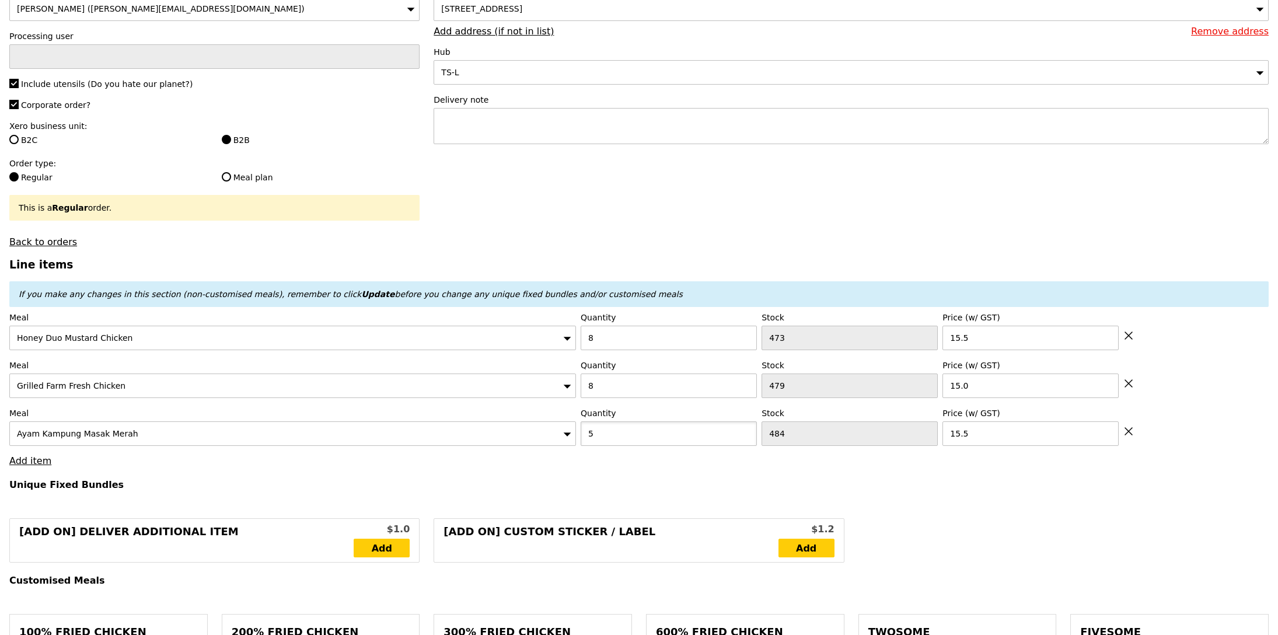
type input "5"
click at [609, 480] on h4 "Unique Fixed Bundles" at bounding box center [638, 484] width 1259 height 11
click at [31, 466] on link "Add item" at bounding box center [30, 460] width 42 height 11
type input "Loading..."
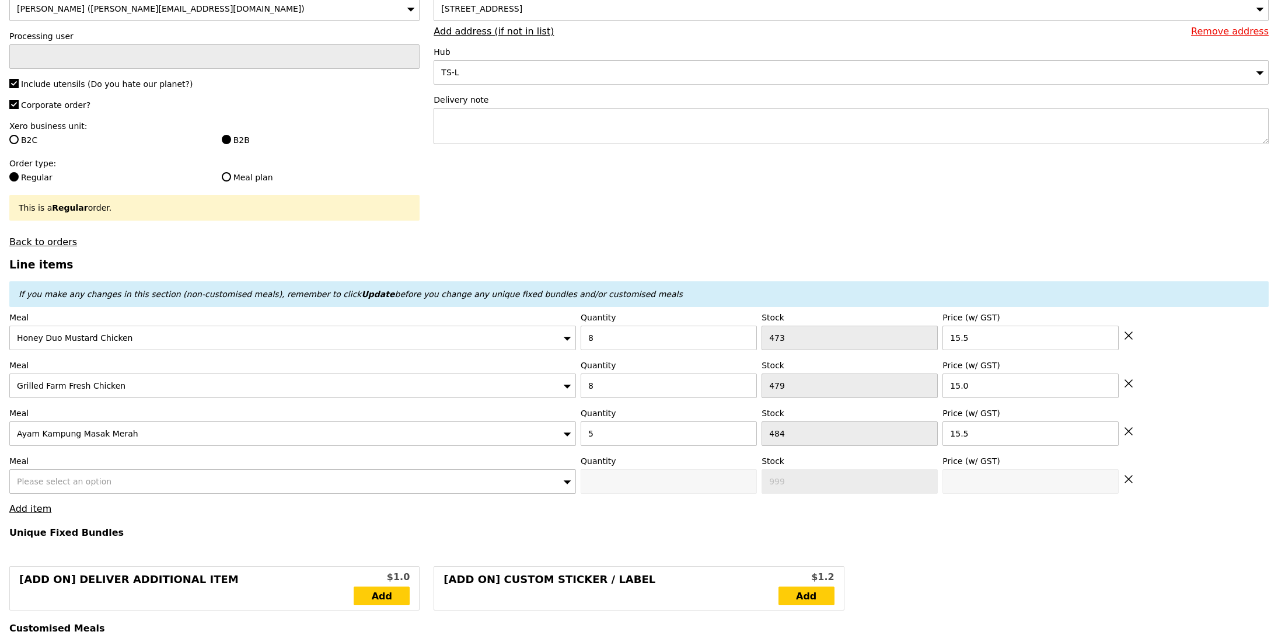
click at [110, 475] on div "Please select an option" at bounding box center [292, 481] width 566 height 25
type input "321.50"
type input "325.45"
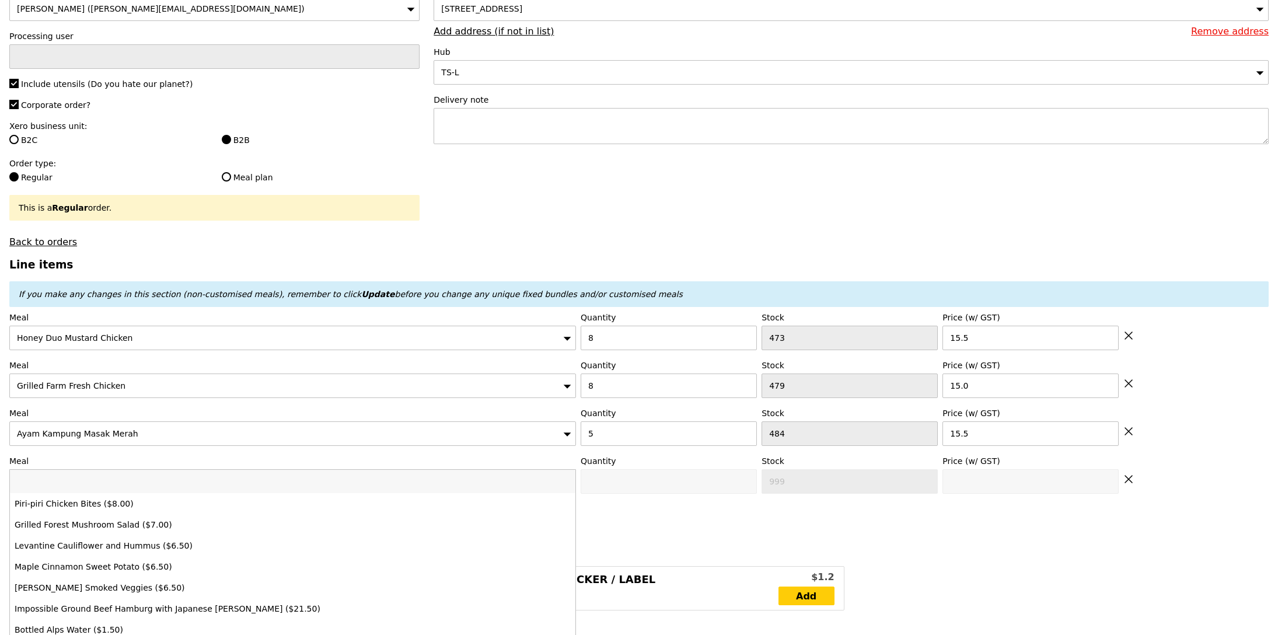
type input "Confirm"
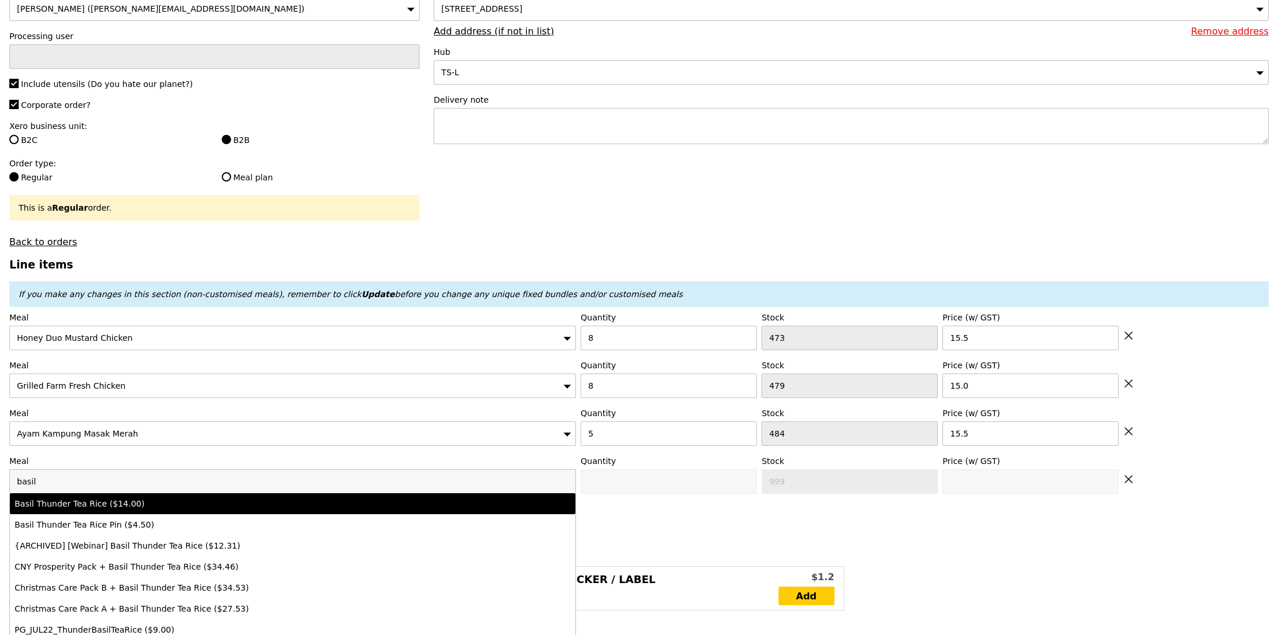
type input "basil"
click at [108, 506] on div "Basil Thunder Tea Rice ($14.00)" at bounding box center [223, 504] width 417 height 12
type input "Confirm anyway"
type input "0"
type input "490"
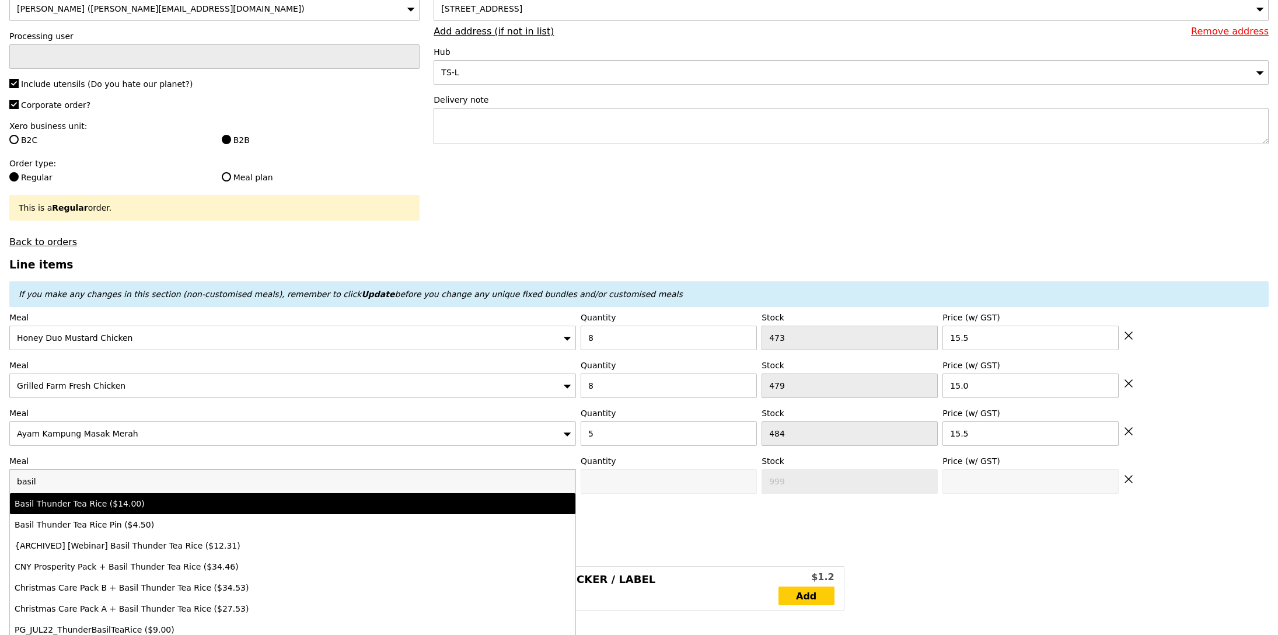
type input "14.0"
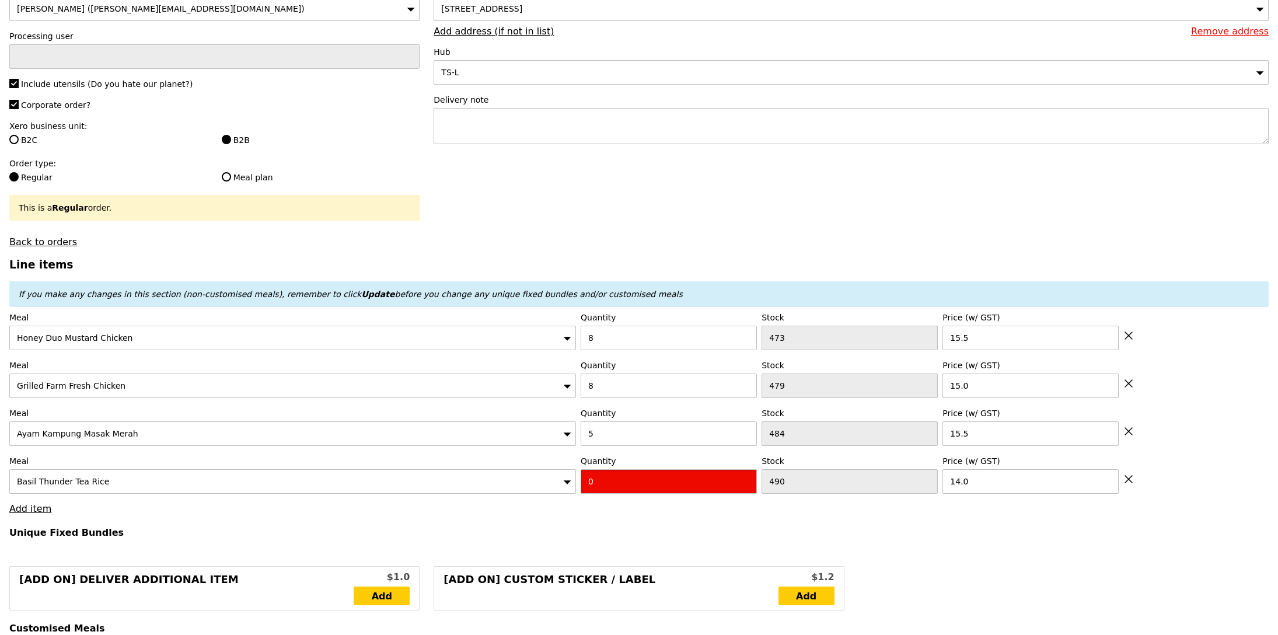
click at [605, 488] on input "0" at bounding box center [669, 481] width 176 height 25
type input "Confirm"
type input "5"
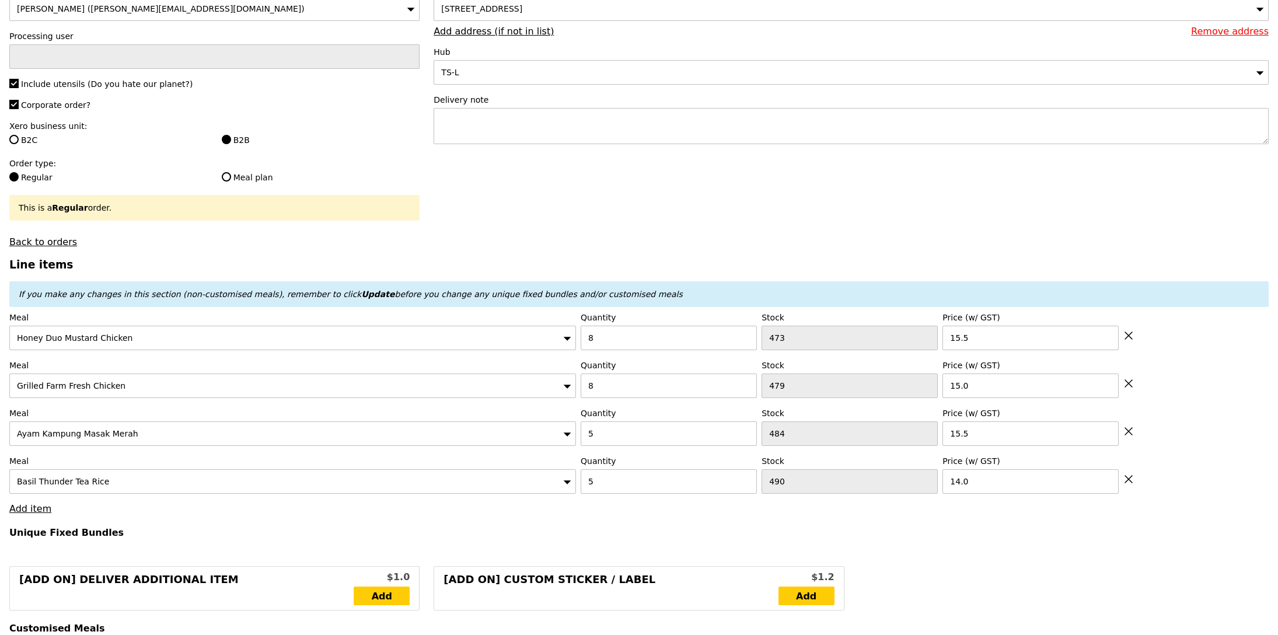
type input "Loading..."
type input "391.50"
type input "395.45"
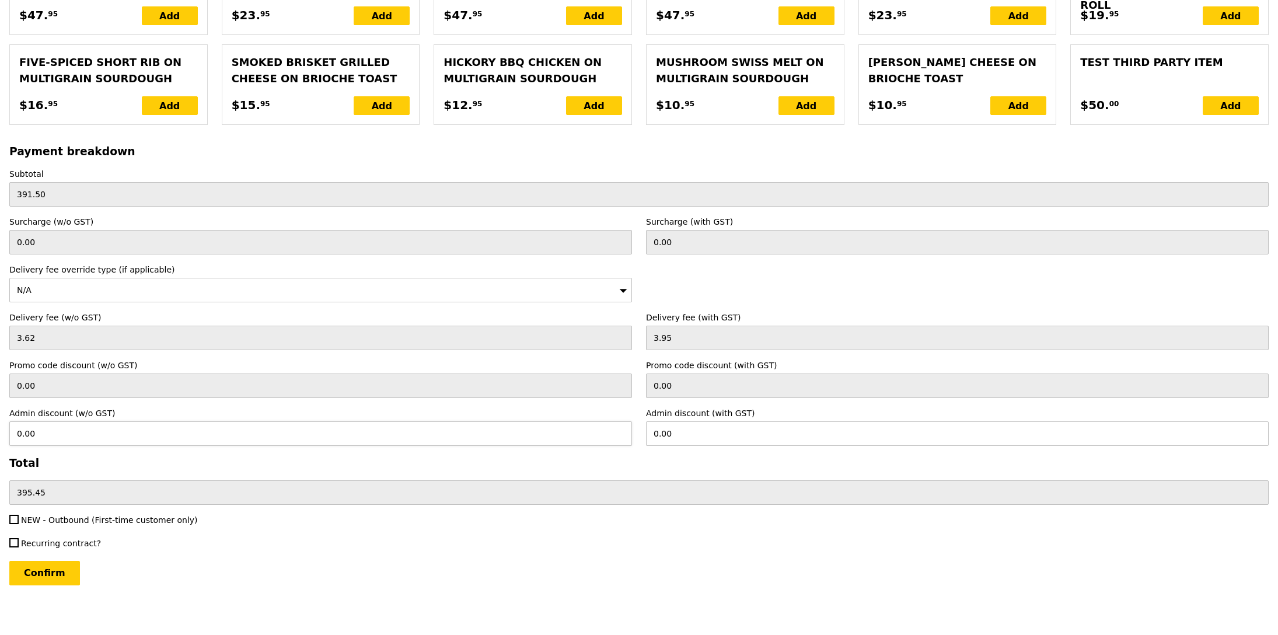
scroll to position [2522, 0]
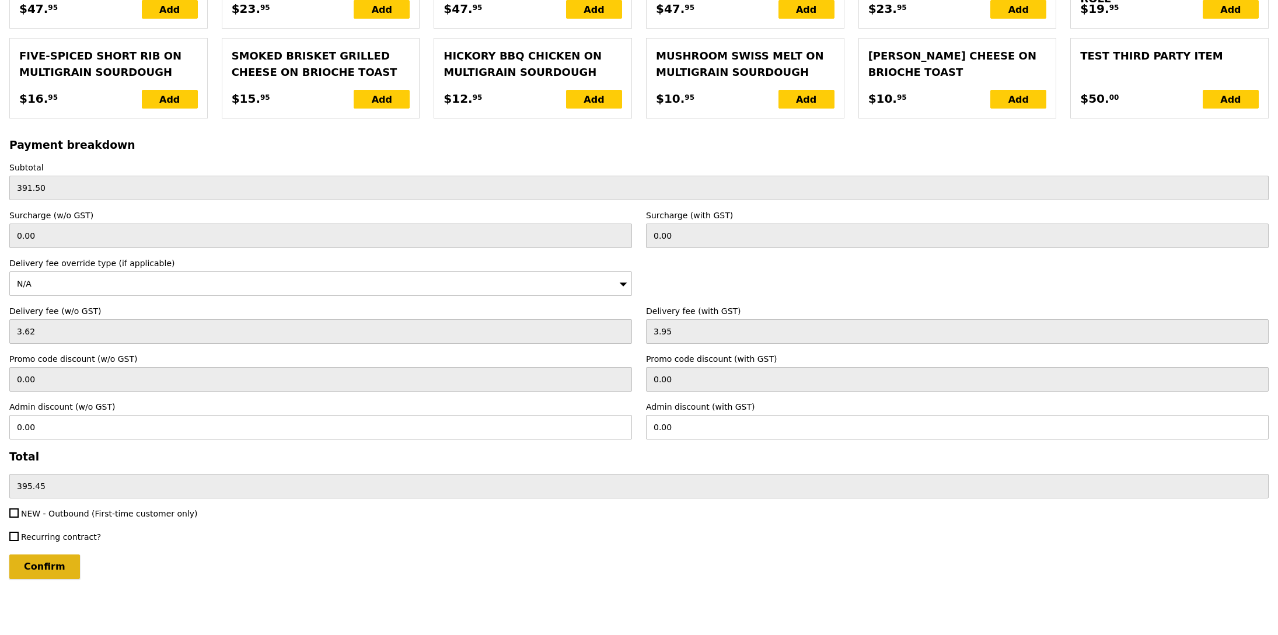
click at [58, 571] on input "Confirm" at bounding box center [44, 566] width 71 height 25
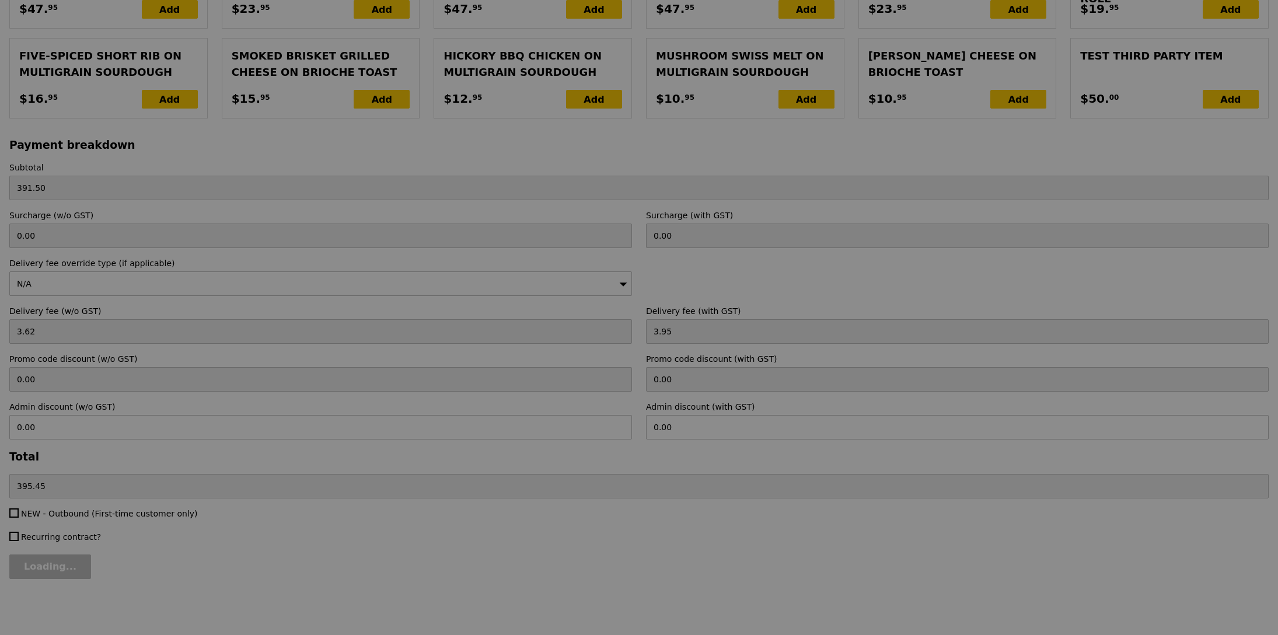
type input "Loading..."
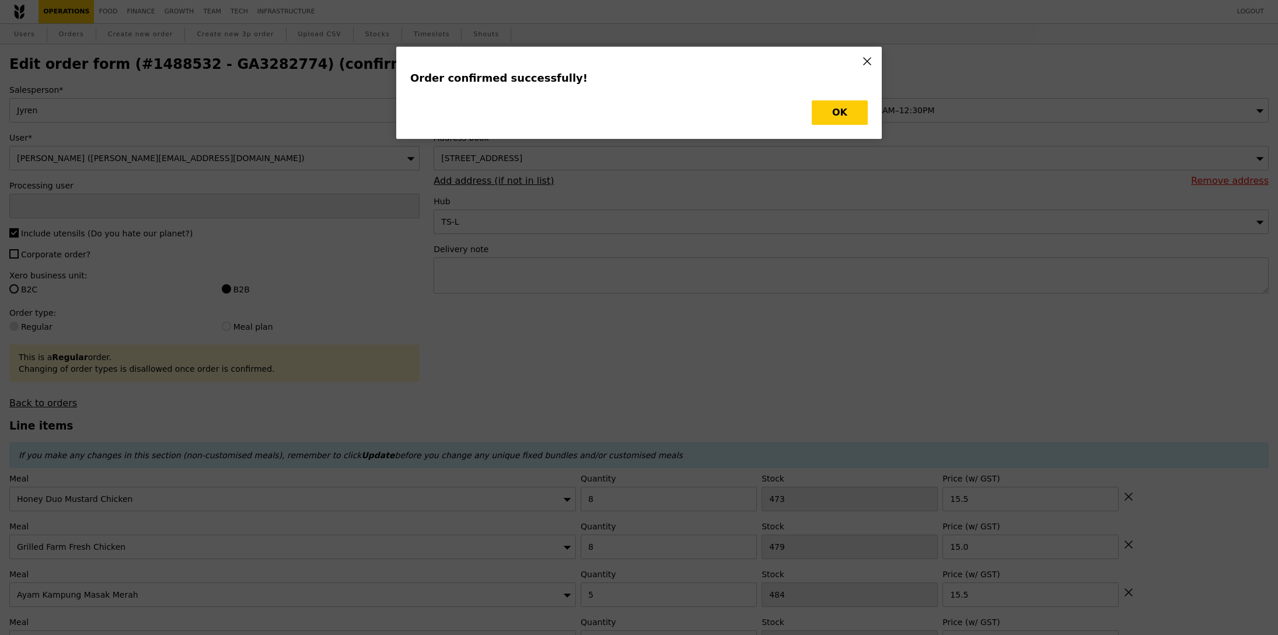
type input "[PERSON_NAME]"
type input "Loading..."
checkbox input "false"
type input "5"
type input "490"
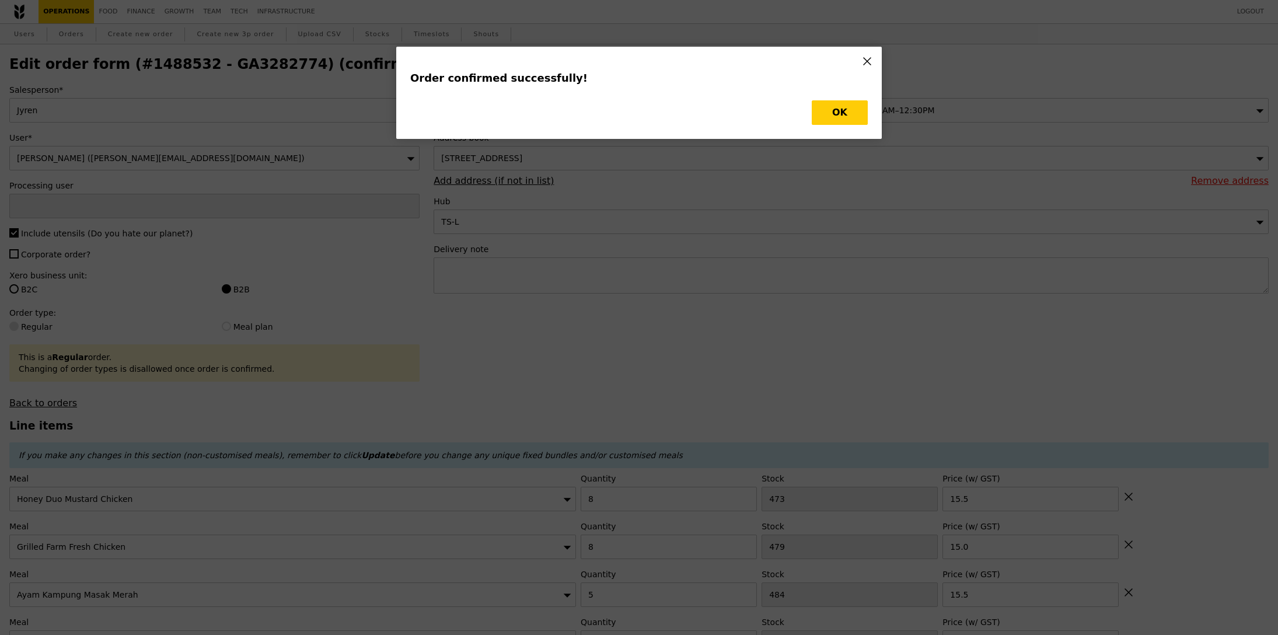
type input "14.00"
type input "5"
type input "484"
type input "15.50"
type input "8"
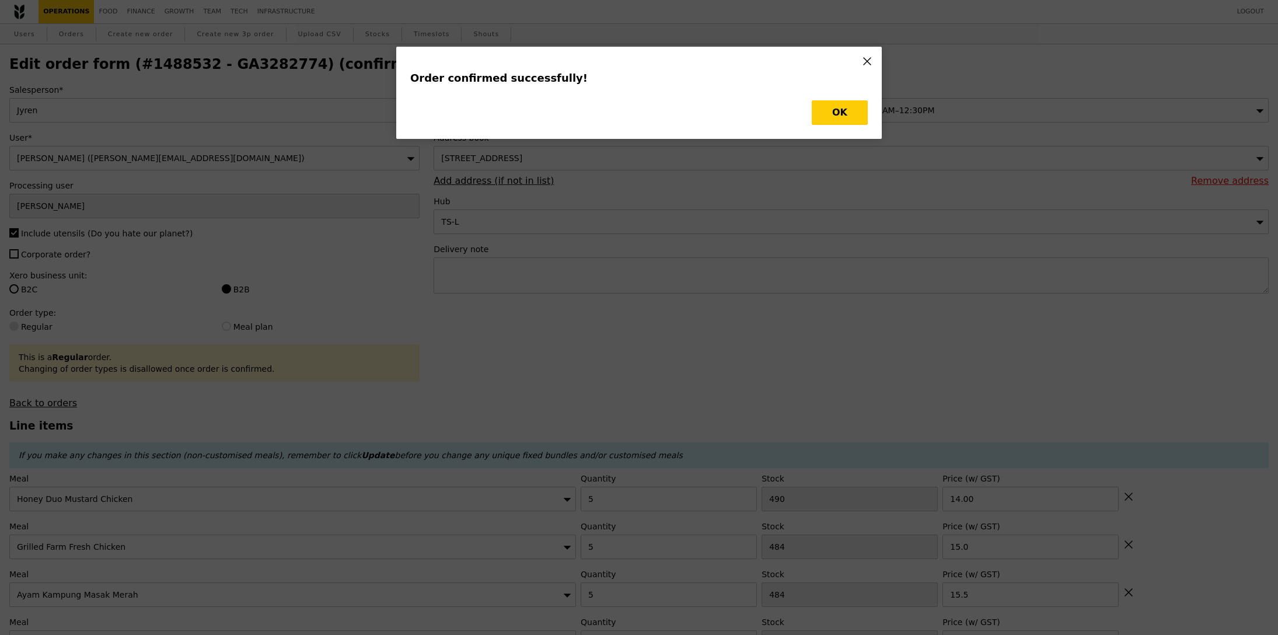
type input "479"
type input "15.00"
type input "8"
type input "473"
type input "15.50"
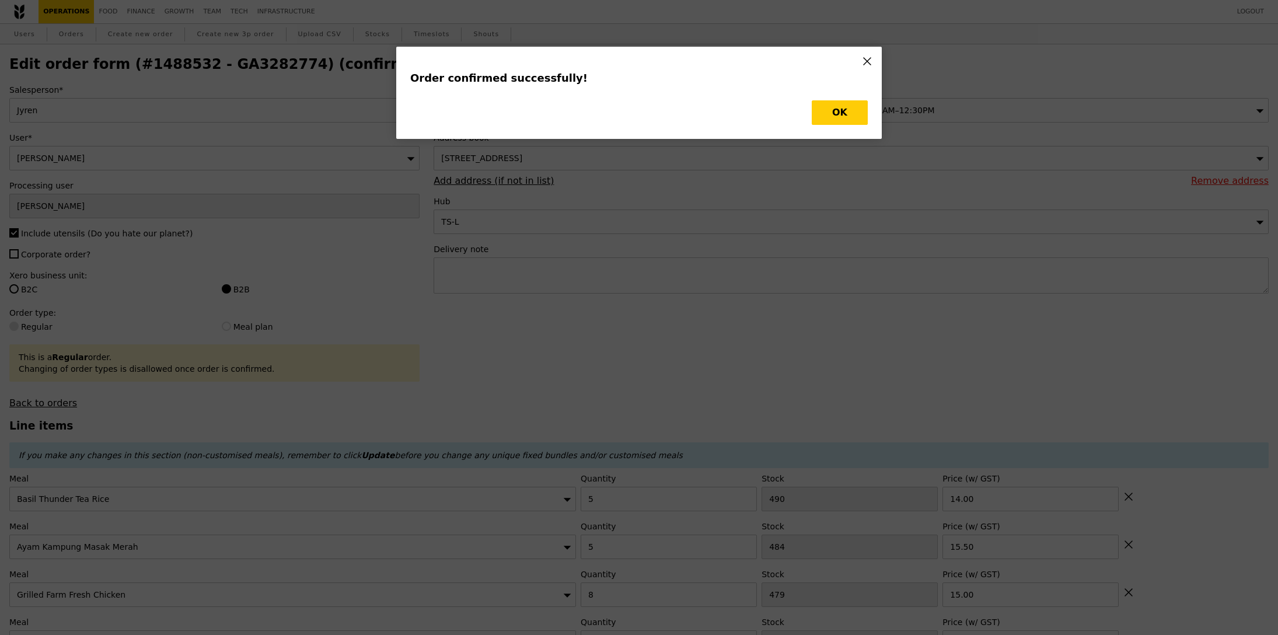
type input "485"
type input "479"
type input "471"
type input "465"
type input "Update"
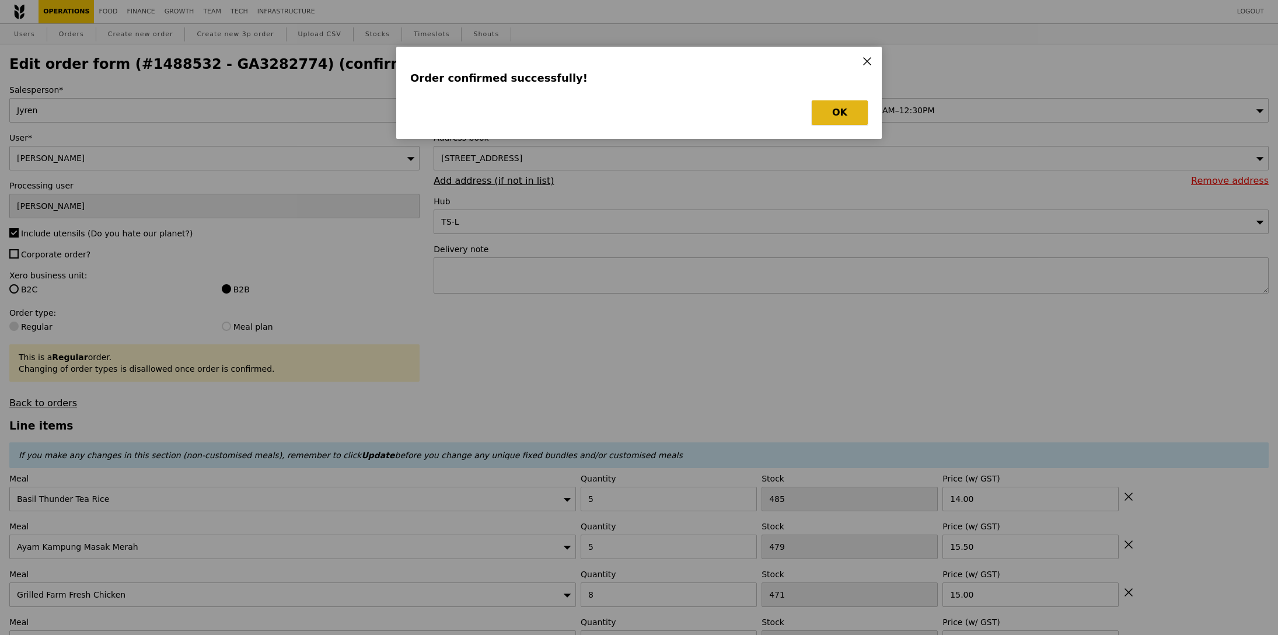
click at [834, 116] on button "OK" at bounding box center [840, 112] width 56 height 25
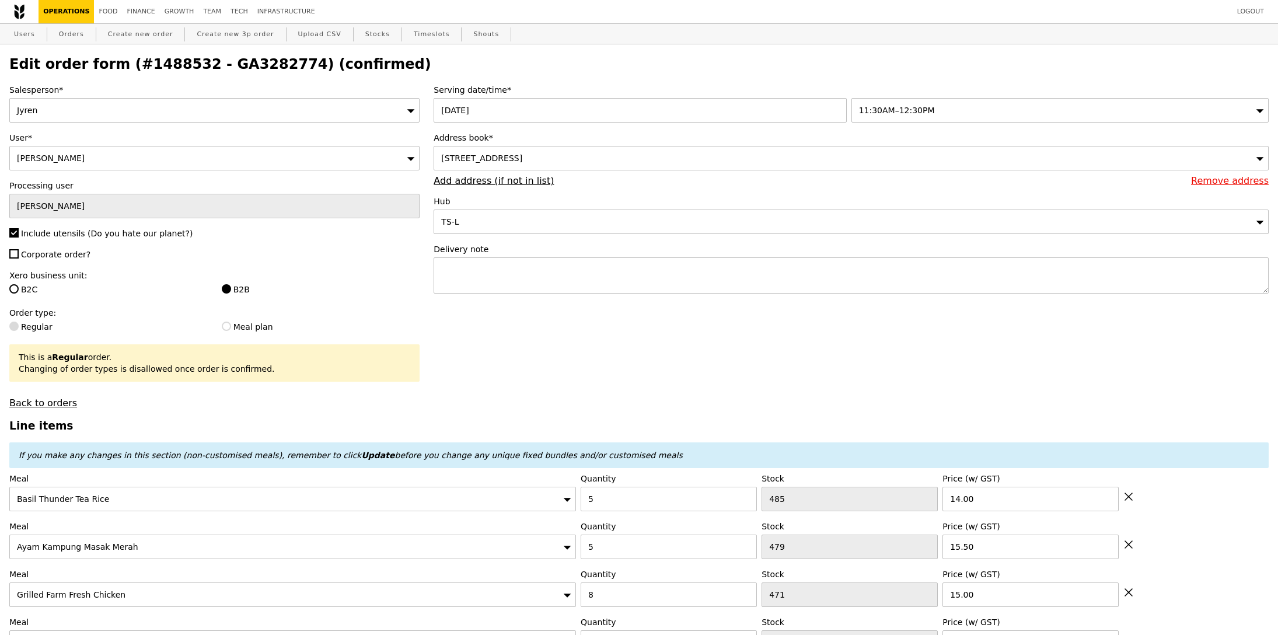
click at [210, 60] on h2 "Edit order form (#1488532 - GA3282774) (confirmed)" at bounding box center [638, 64] width 1259 height 16
copy h2 "GA3282774"
click at [75, 38] on link "Orders" at bounding box center [71, 34] width 34 height 21
select select "100"
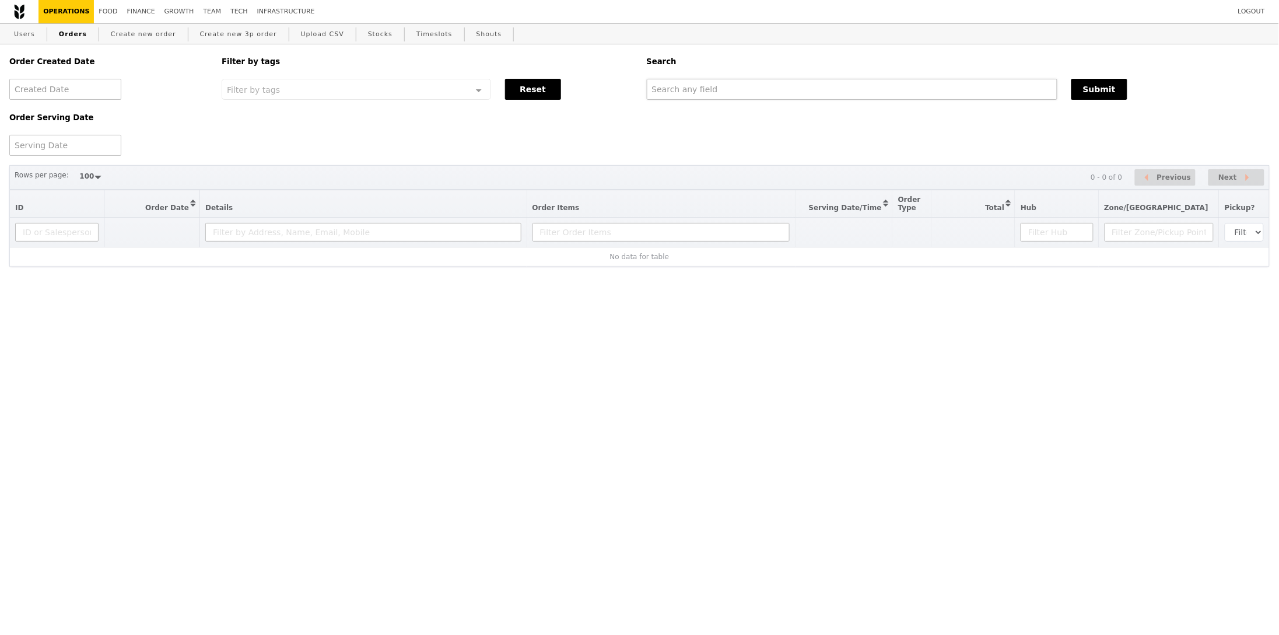
click at [687, 103] on div "Order Created Date Order Serving Date Filter by tags Filter by tags Meal_Plan W…" at bounding box center [639, 99] width 1275 height 111
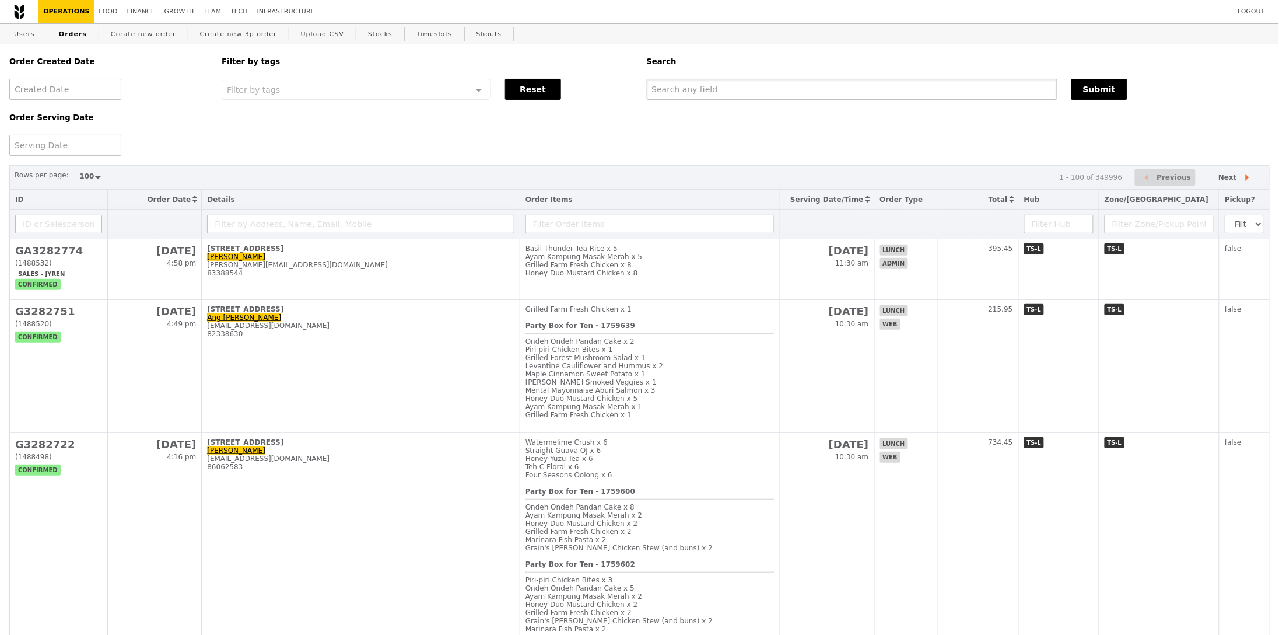
click at [687, 95] on input "text" at bounding box center [852, 89] width 411 height 21
paste input "GA3282774"
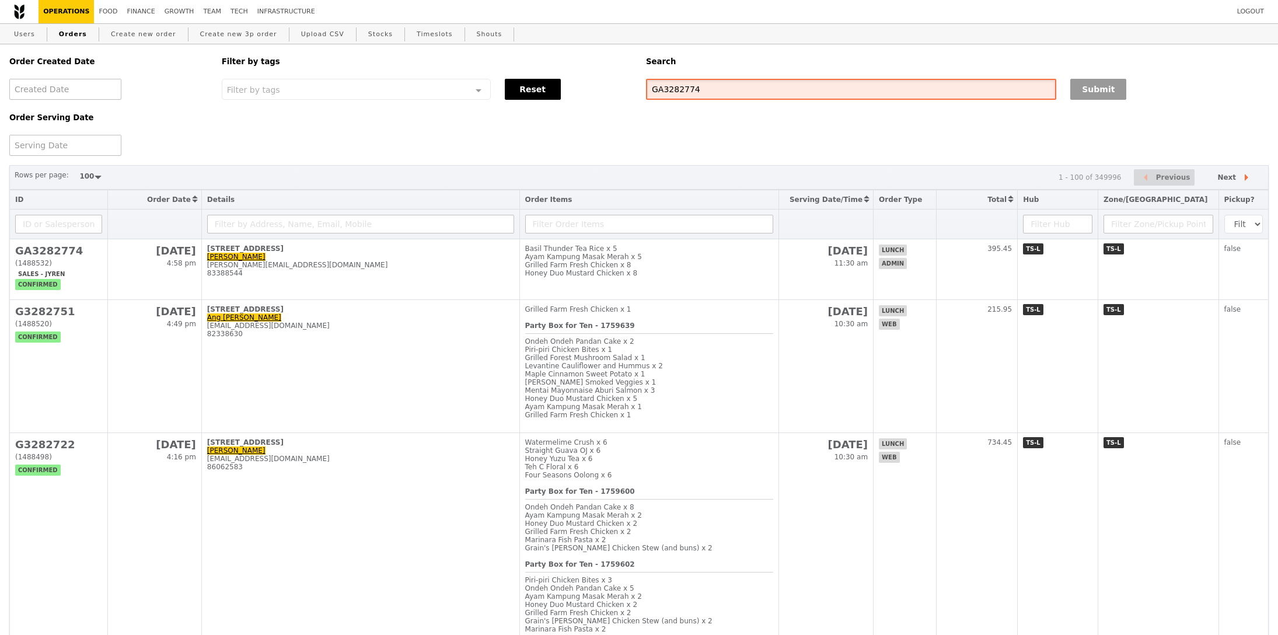
type input "GA3282774"
click at [1115, 92] on button "Submit" at bounding box center [1098, 89] width 56 height 21
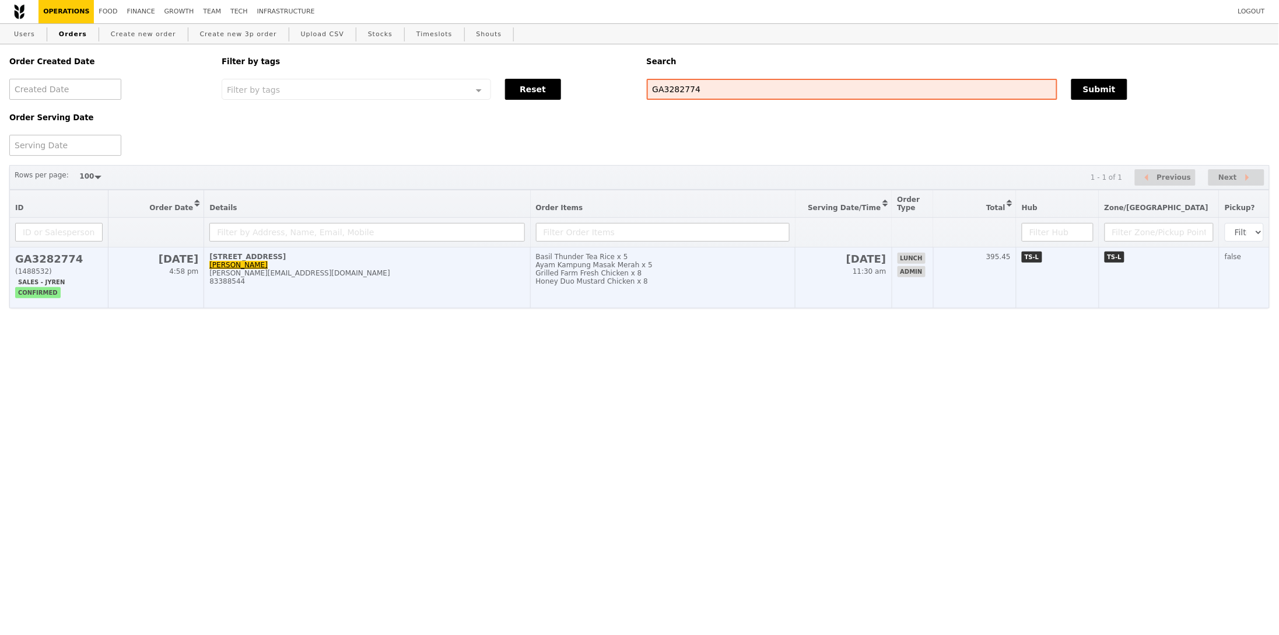
click at [863, 275] on td "[DATE] 11:30 am" at bounding box center [844, 277] width 96 height 61
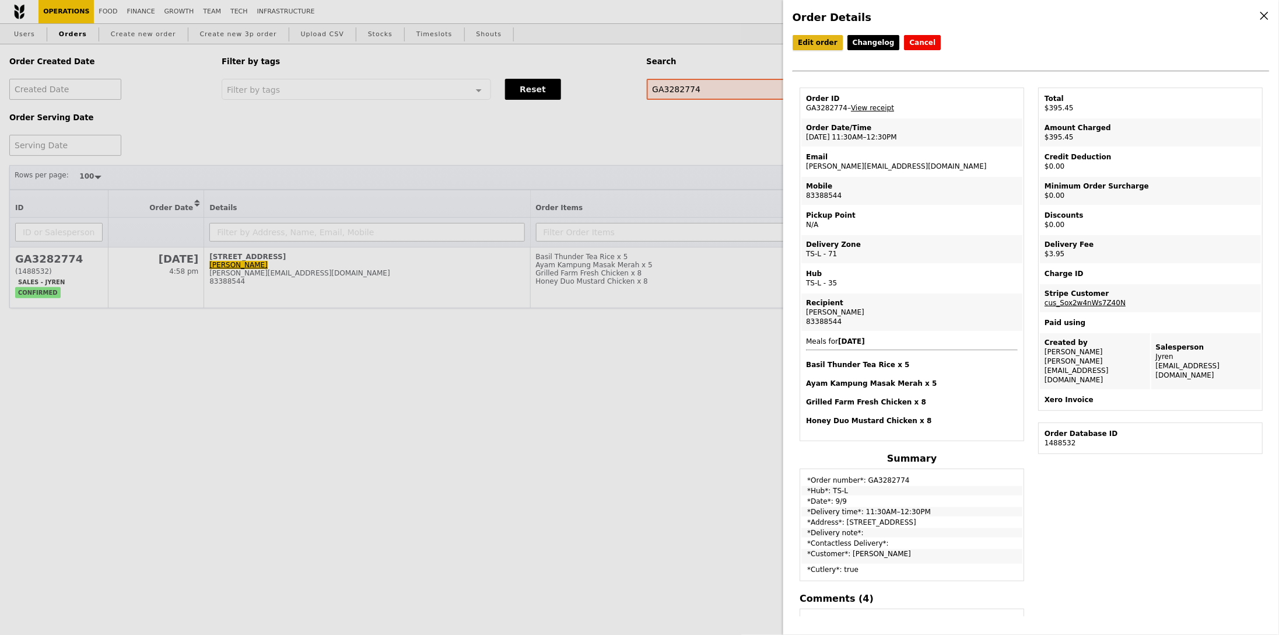
click at [818, 43] on link "Edit order" at bounding box center [818, 42] width 50 height 15
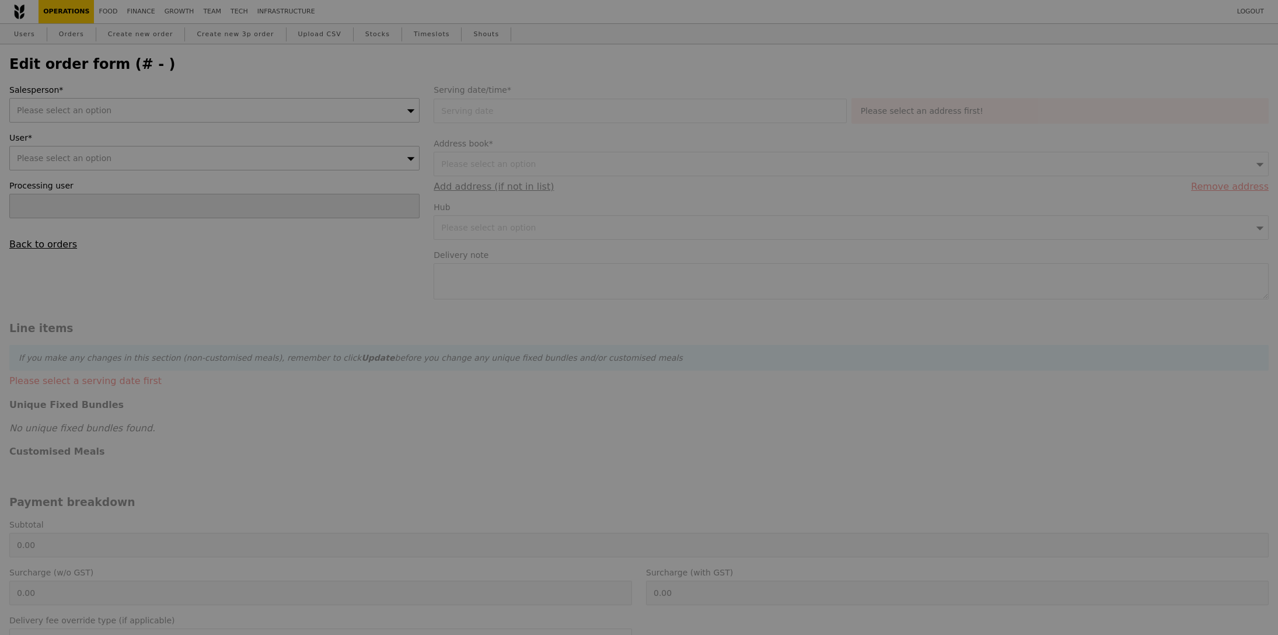
type input "[PERSON_NAME]"
type input "[DATE]"
type input "391.50"
type input "3.62"
type input "3.95"
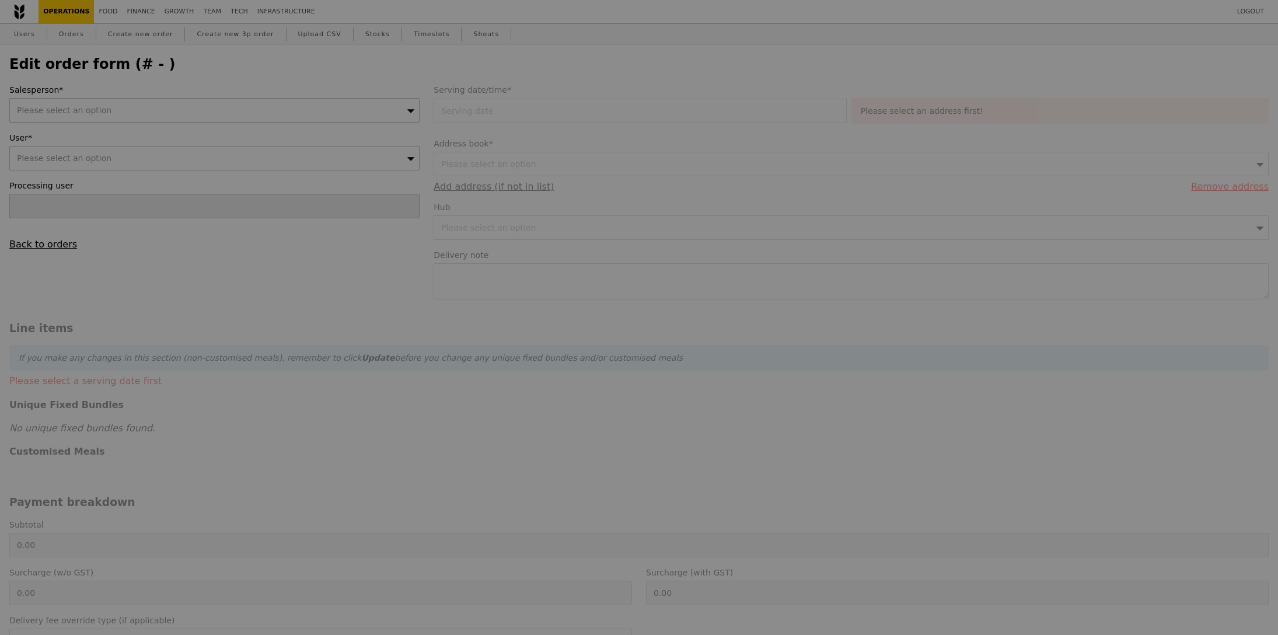
type input "395.45"
type input "Loading..."
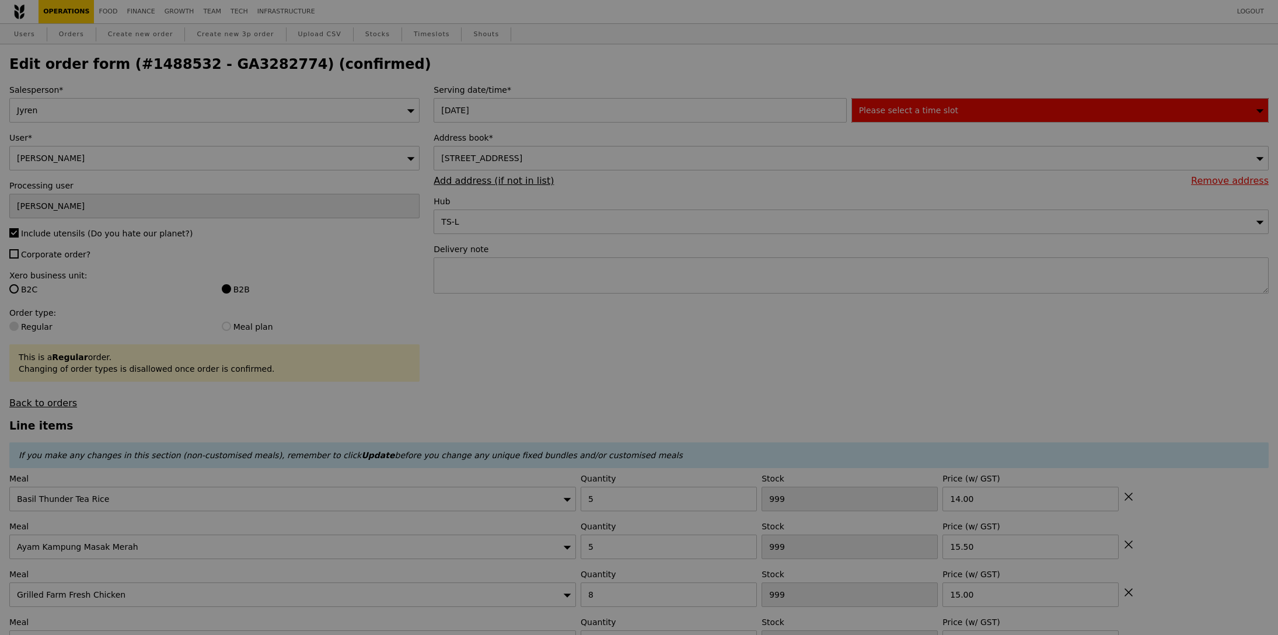
type input "485"
type input "479"
type input "471"
type input "465"
type input "Update"
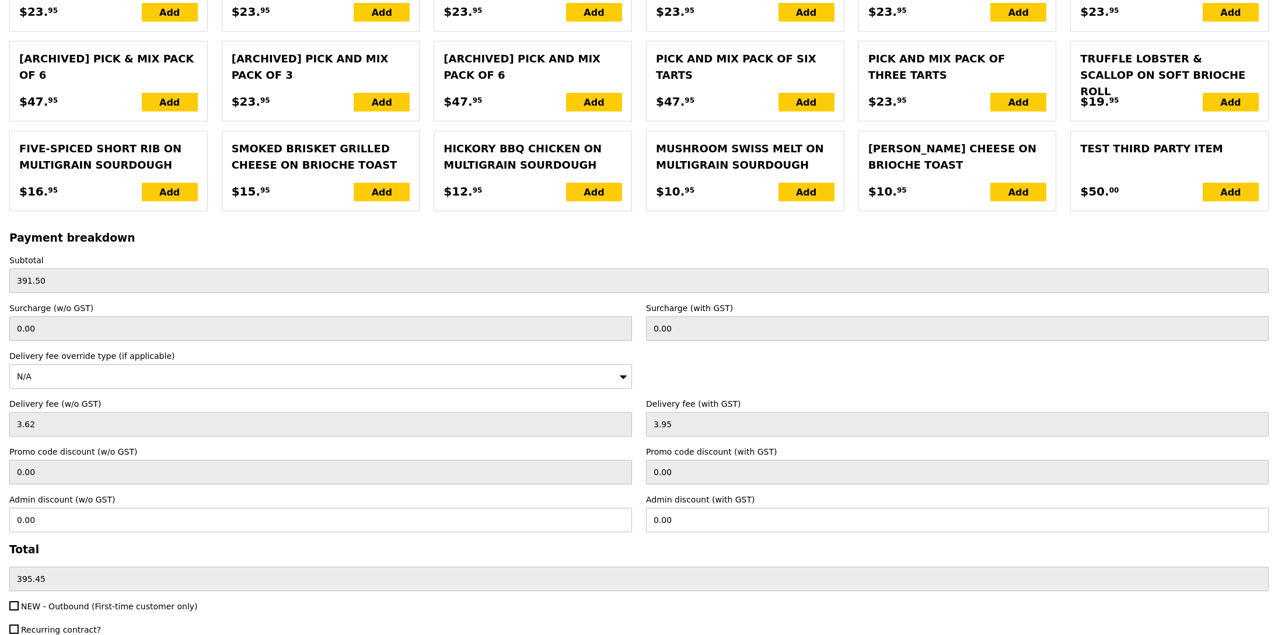
scroll to position [2534, 0]
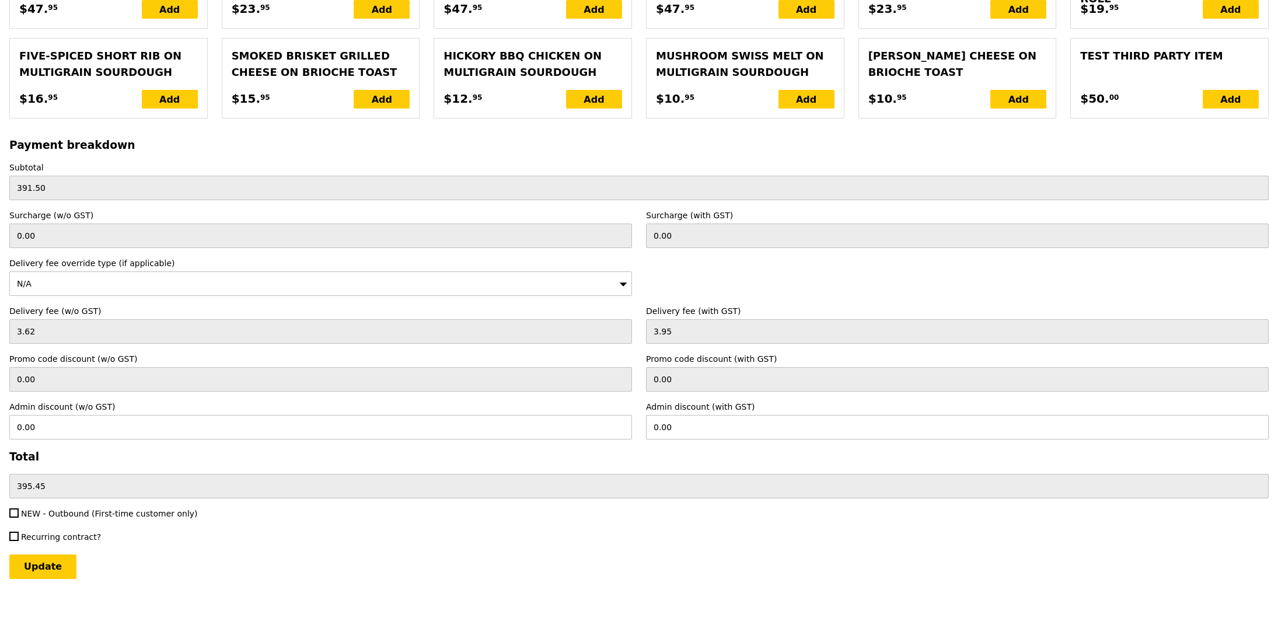
click at [756, 372] on input "0.00" at bounding box center [957, 379] width 623 height 25
click at [754, 330] on input "3.95" at bounding box center [957, 331] width 623 height 25
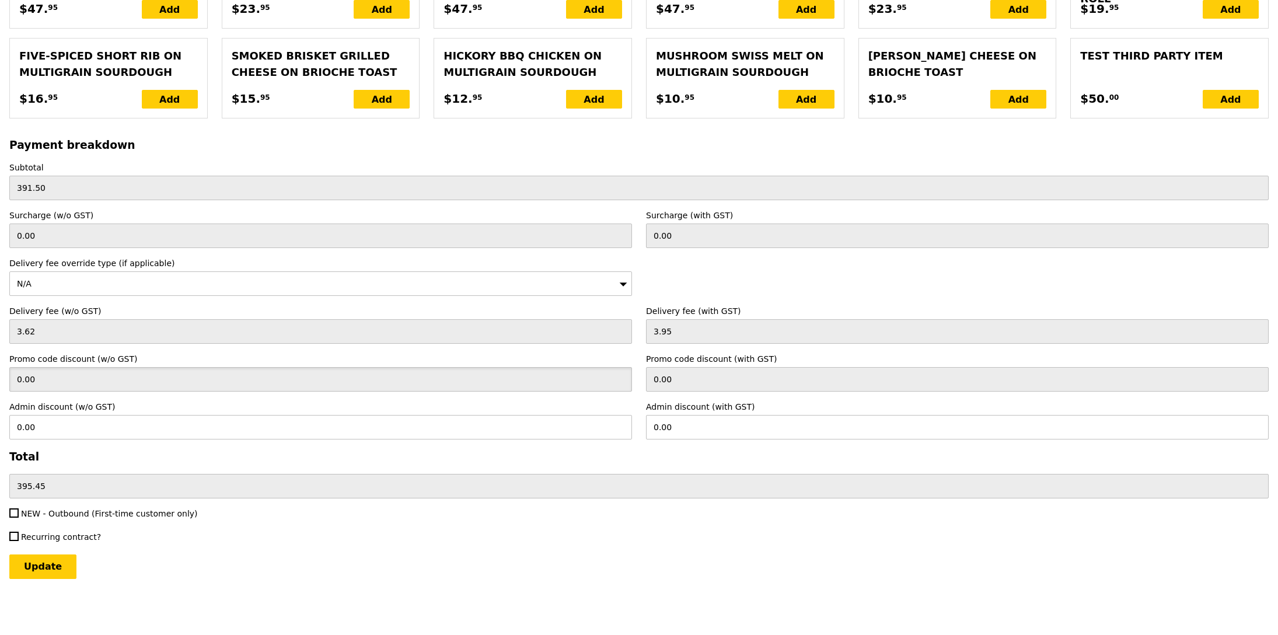
click at [137, 379] on input "0.00" at bounding box center [320, 379] width 623 height 25
click at [130, 421] on input "0.00" at bounding box center [320, 427] width 623 height 25
type input "5"
type input "5.45"
type input "390.00"
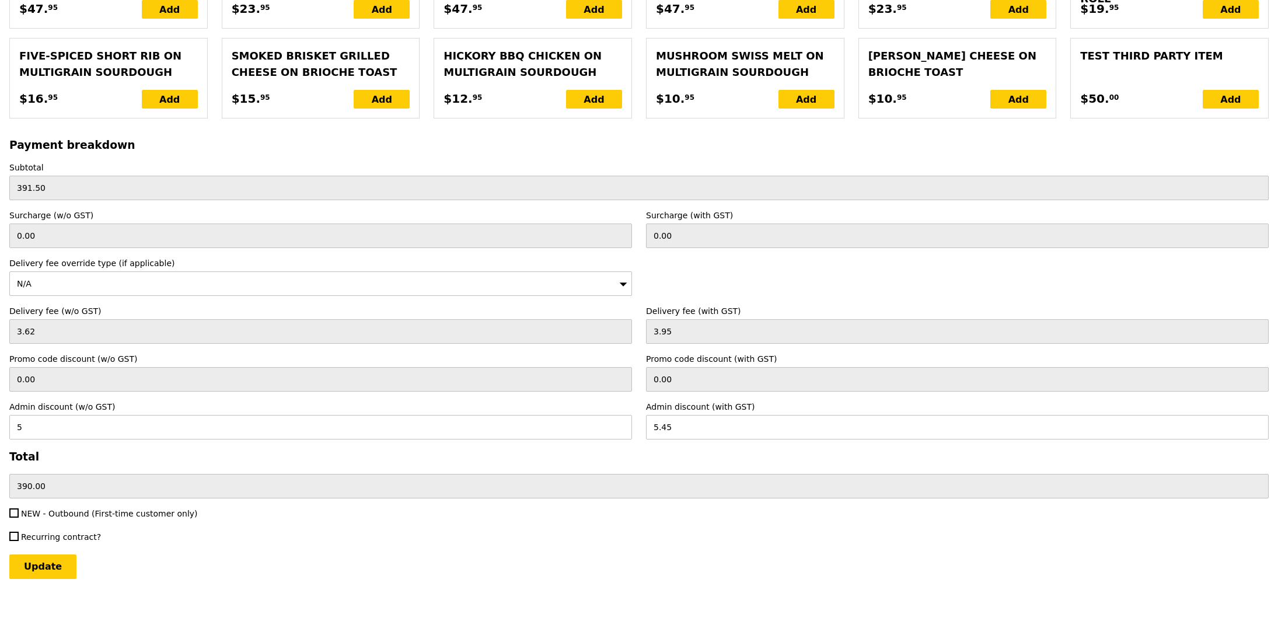
click at [572, 544] on div "Recurring contract?" at bounding box center [320, 538] width 637 height 14
type input "Loading..."
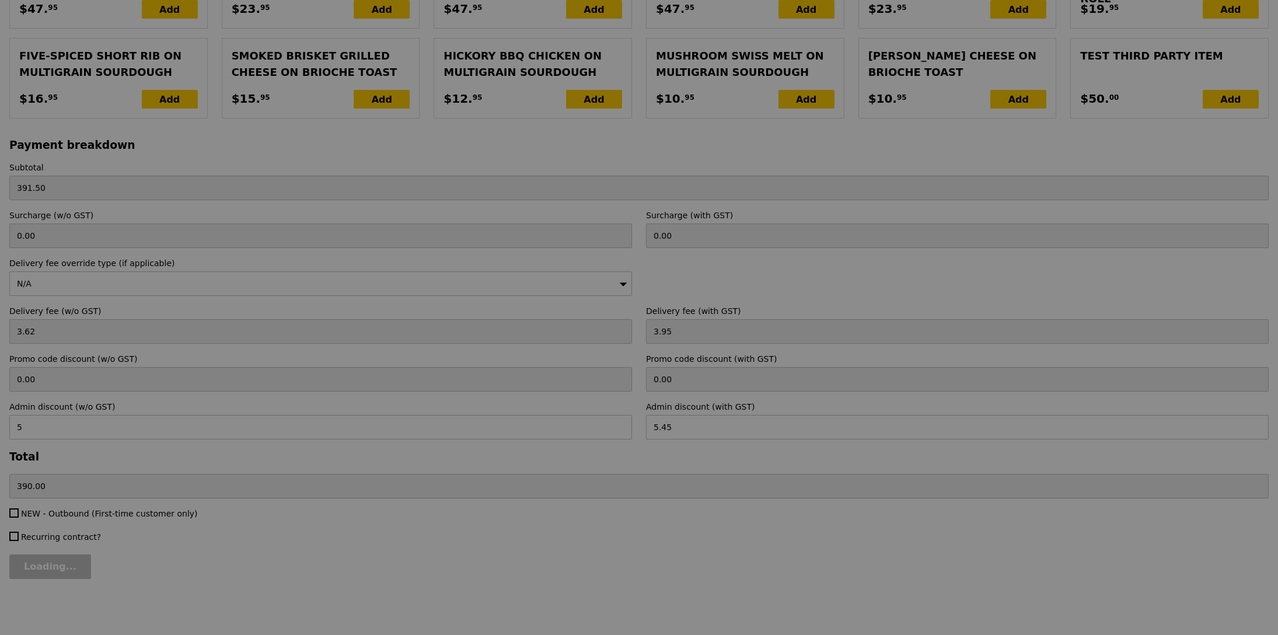
type input "0.00"
type input "5.00"
type input "0.00"
type input "Update"
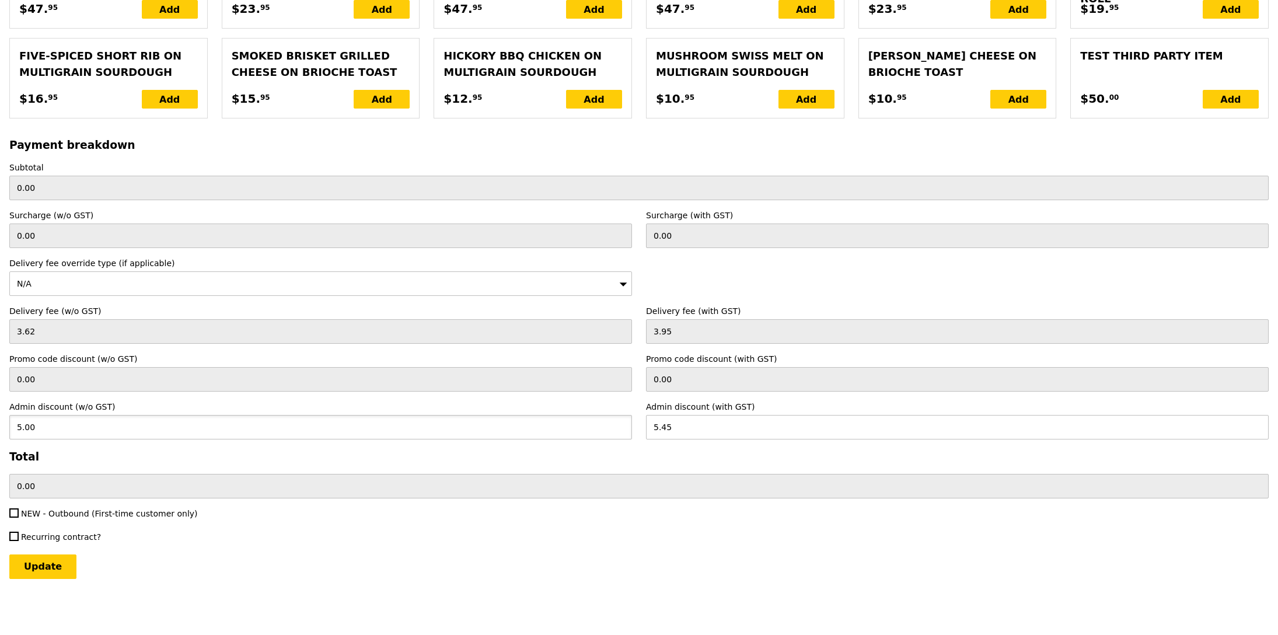
click at [130, 425] on input "5.00" at bounding box center [320, 427] width 623 height 25
click at [130, 426] on input "5.00" at bounding box center [320, 427] width 623 height 25
type input "4.59"
type input "5.00"
click at [377, 572] on div "Update" at bounding box center [638, 566] width 1259 height 25
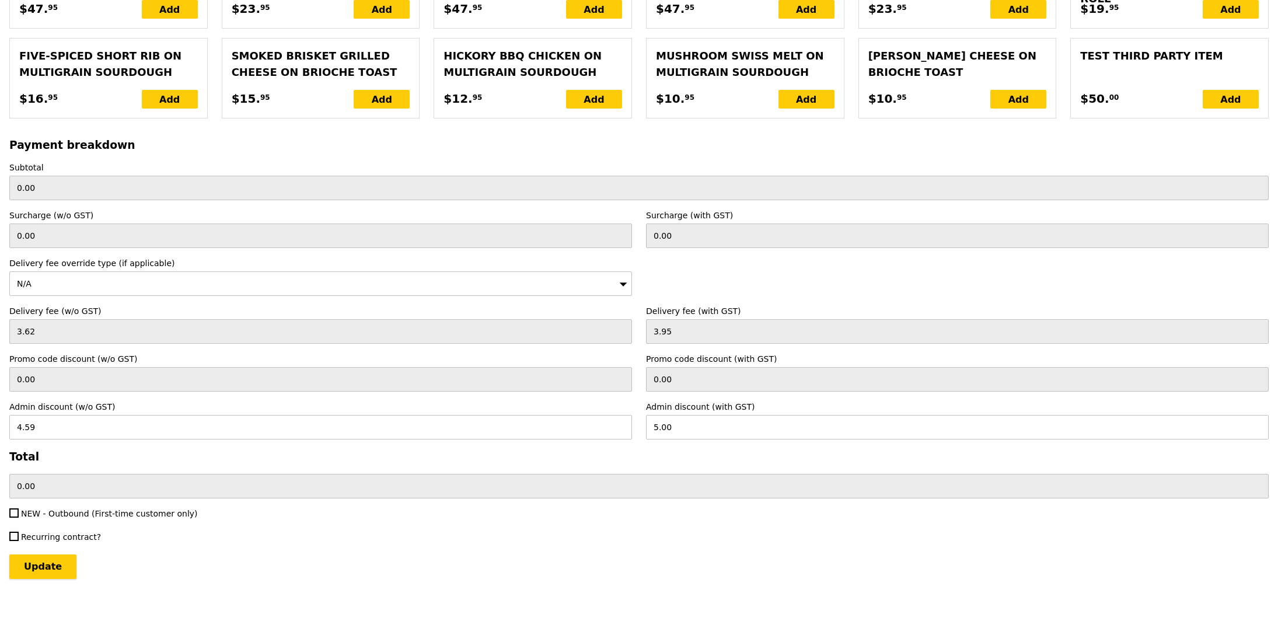
click at [51, 568] on input "Update" at bounding box center [42, 566] width 67 height 25
type input "Loading..."
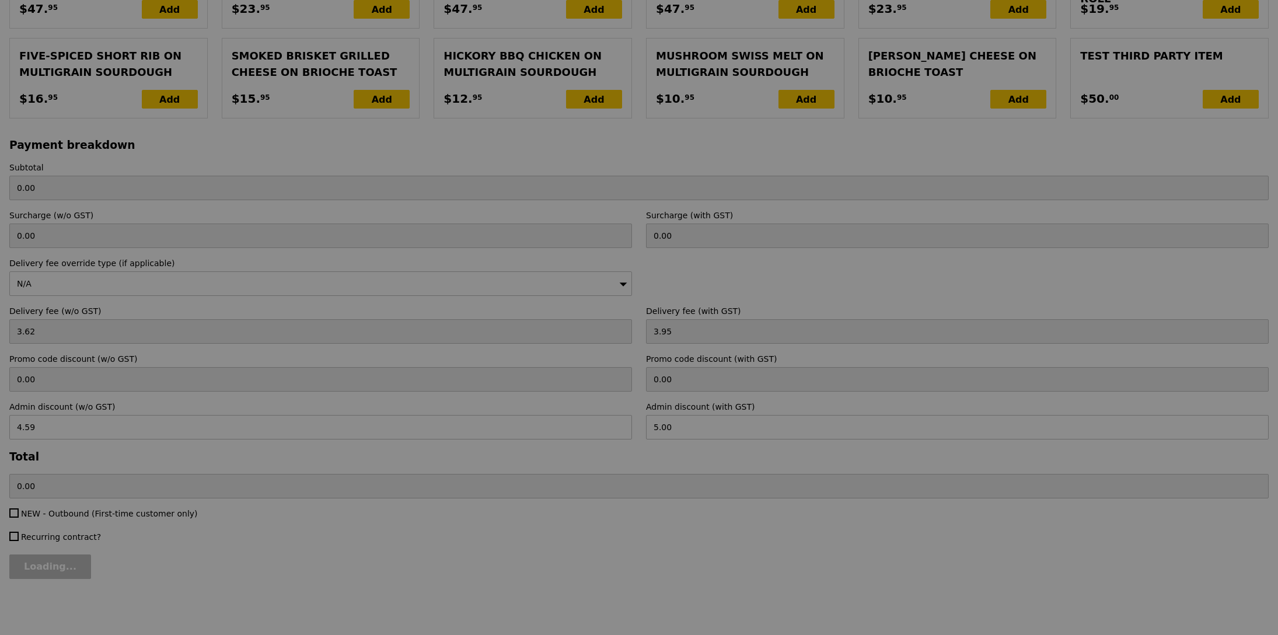
type input "391.50"
type input "390.45"
type input "Update"
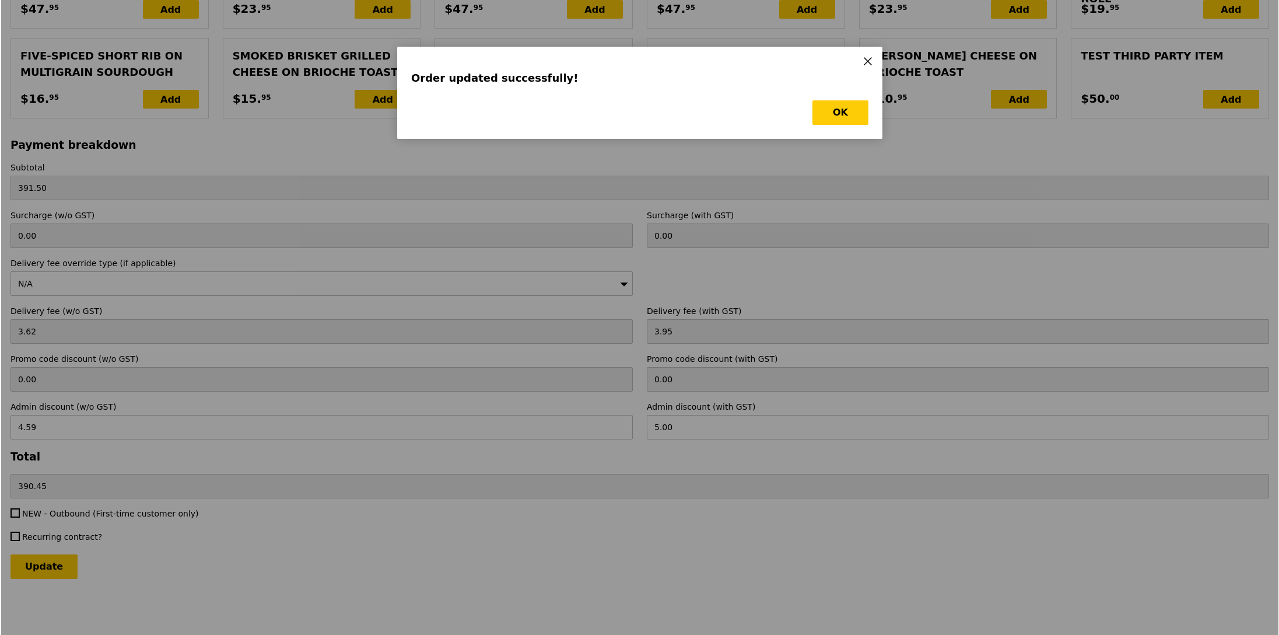
scroll to position [0, 0]
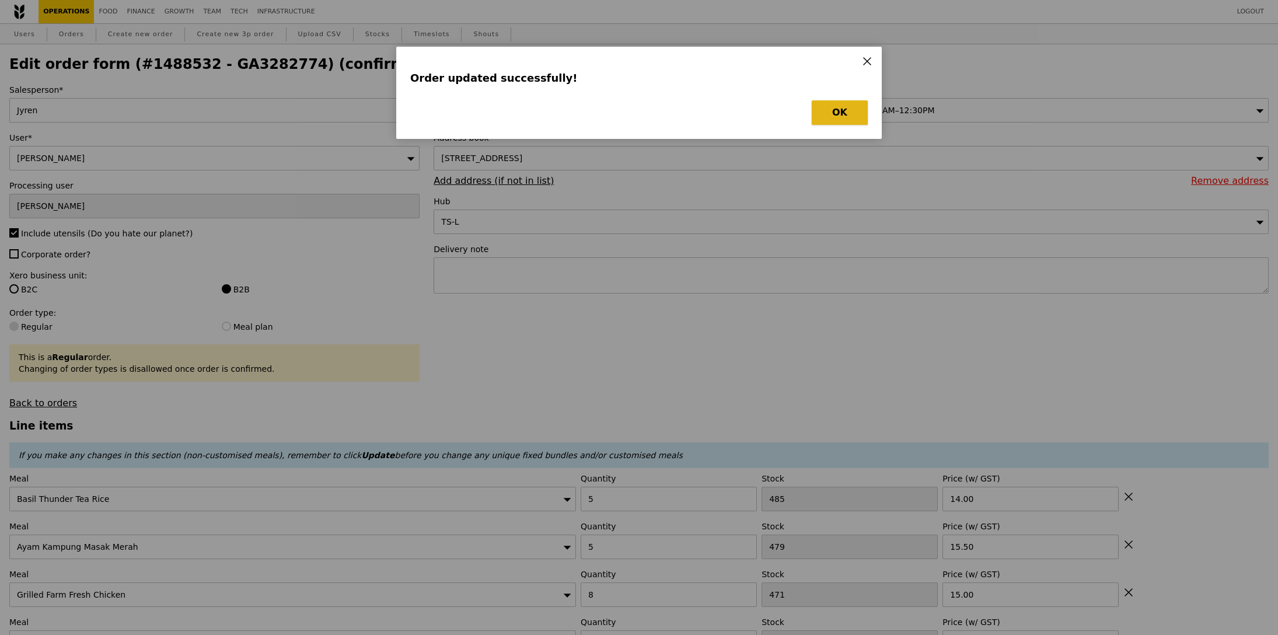
click at [830, 115] on button "OK" at bounding box center [840, 112] width 56 height 25
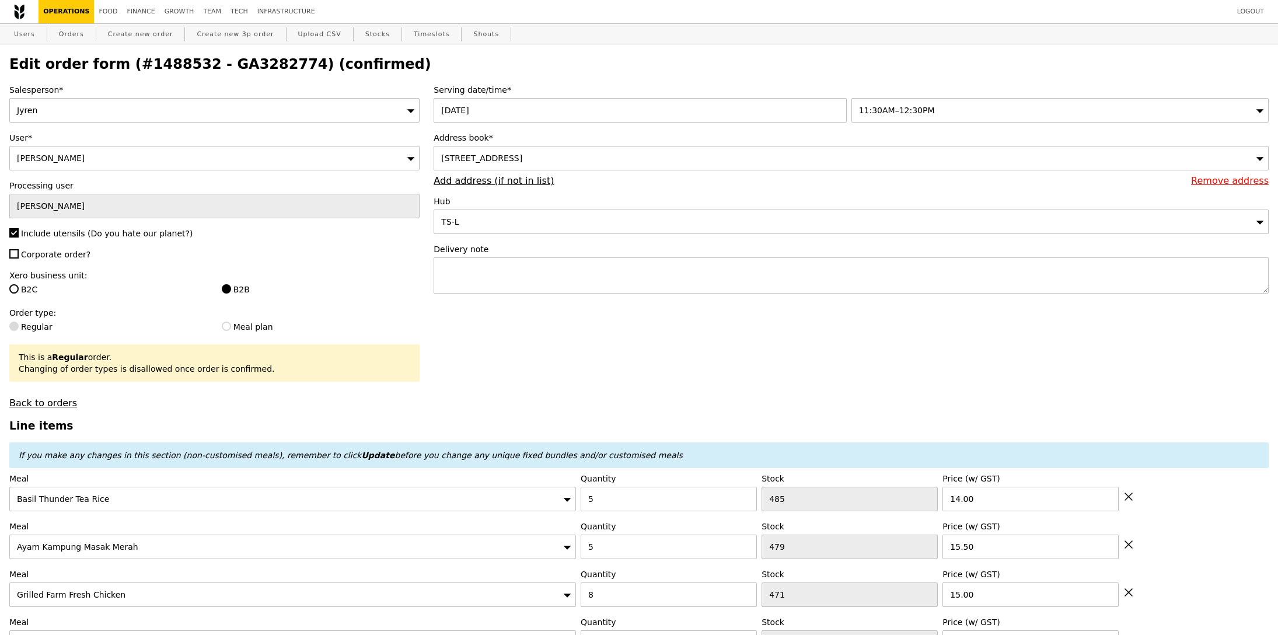
click at [233, 65] on h2 "Edit order form (#1488532 - GA3282774) (confirmed)" at bounding box center [638, 64] width 1259 height 16
copy h2 "GA3282774"
click at [67, 36] on link "Orders" at bounding box center [71, 34] width 34 height 21
select select "100"
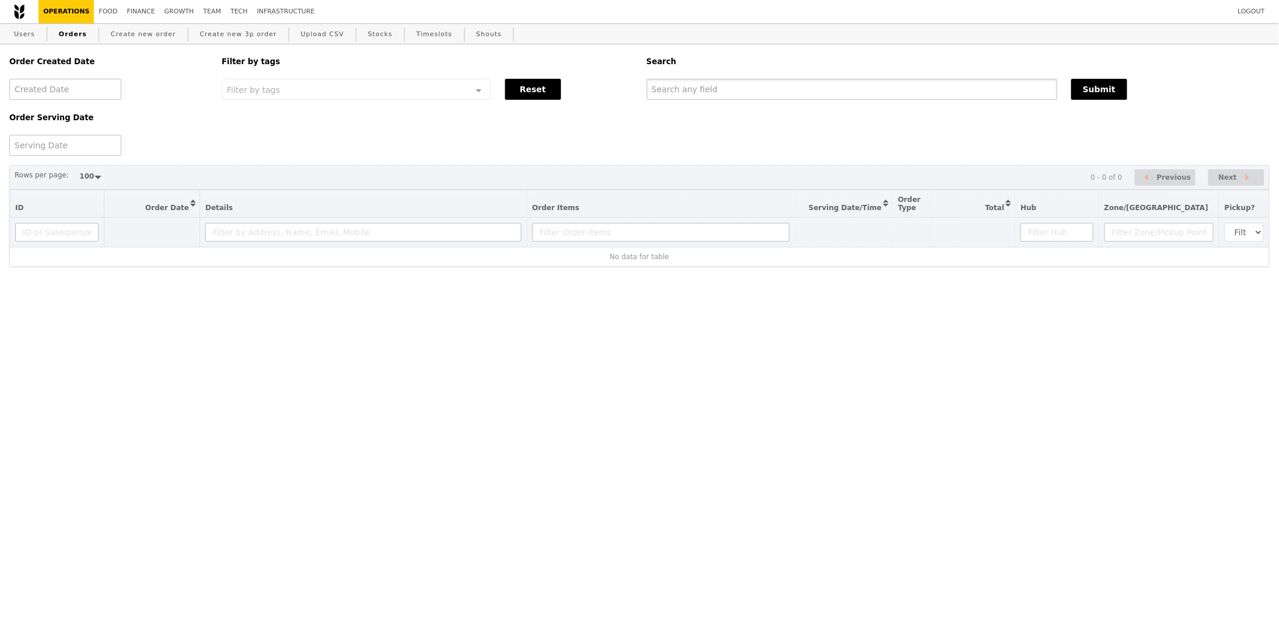
click at [814, 93] on input "text" at bounding box center [852, 89] width 411 height 21
paste input "GA3282774"
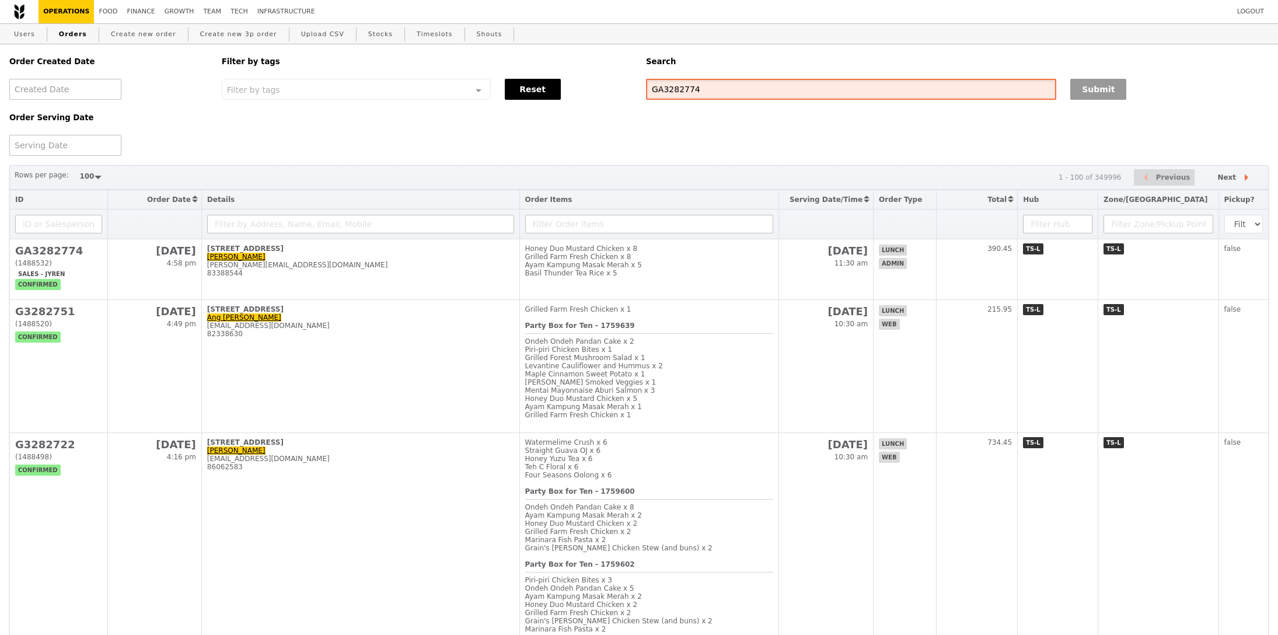
type input "GA3282774"
click at [1096, 90] on button "Submit" at bounding box center [1098, 89] width 56 height 21
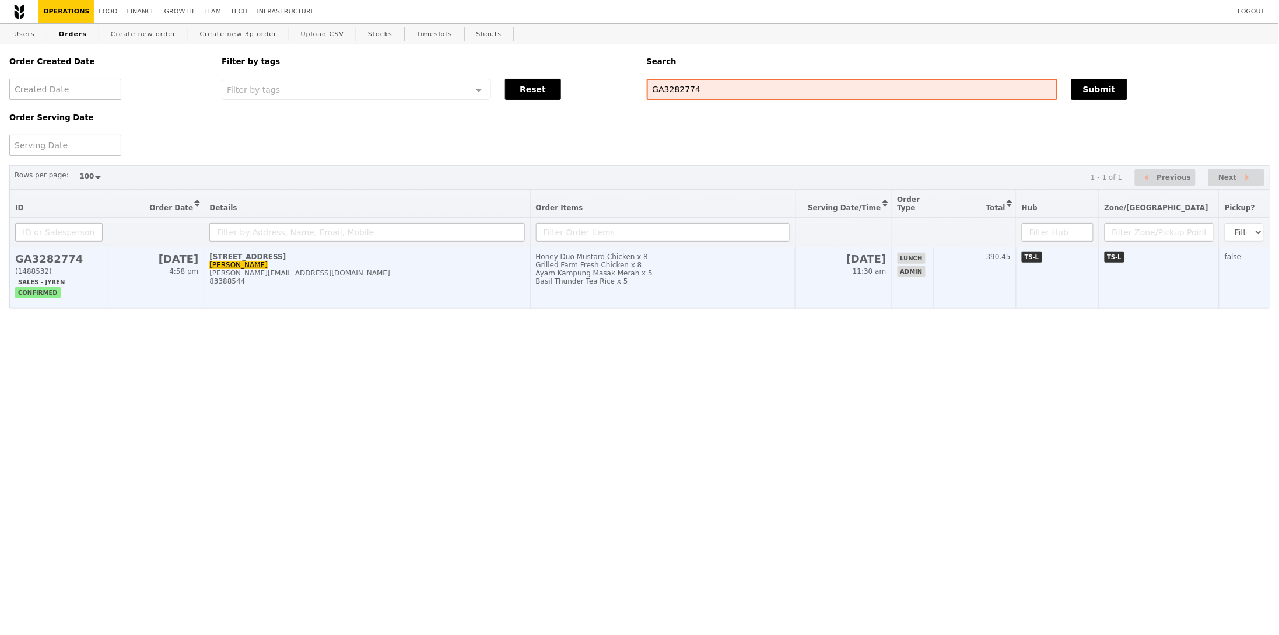
click at [892, 289] on td "9 Sep 11:30 am" at bounding box center [844, 277] width 96 height 61
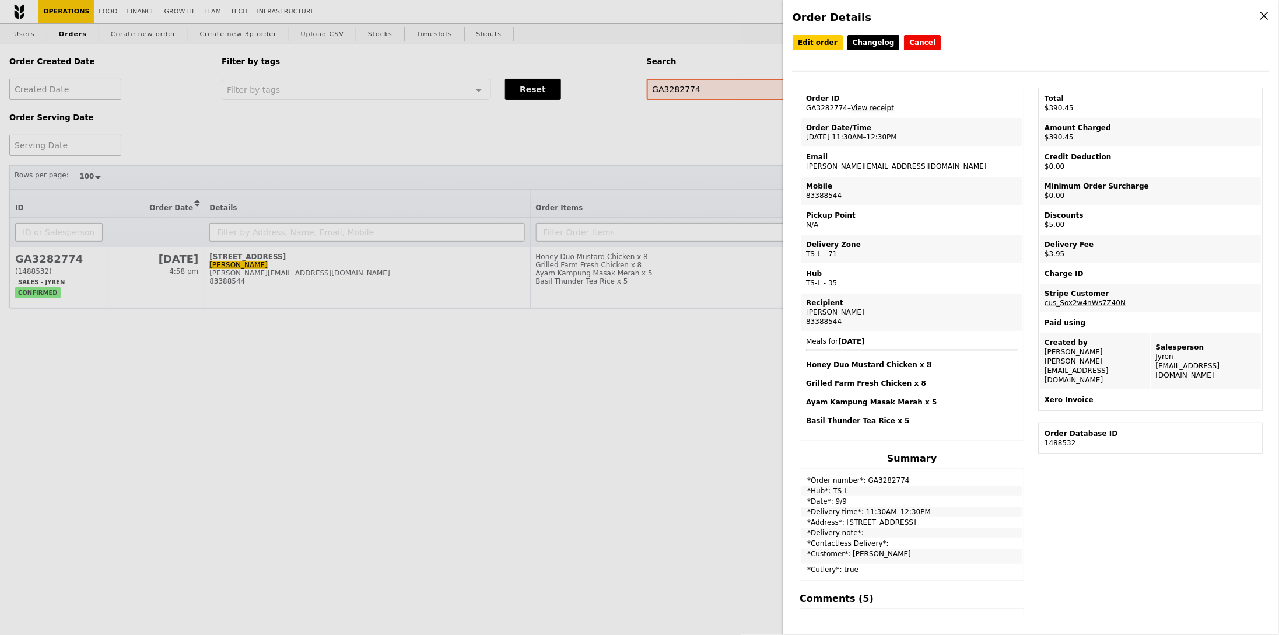
click at [879, 110] on link "View receipt" at bounding box center [872, 108] width 43 height 8
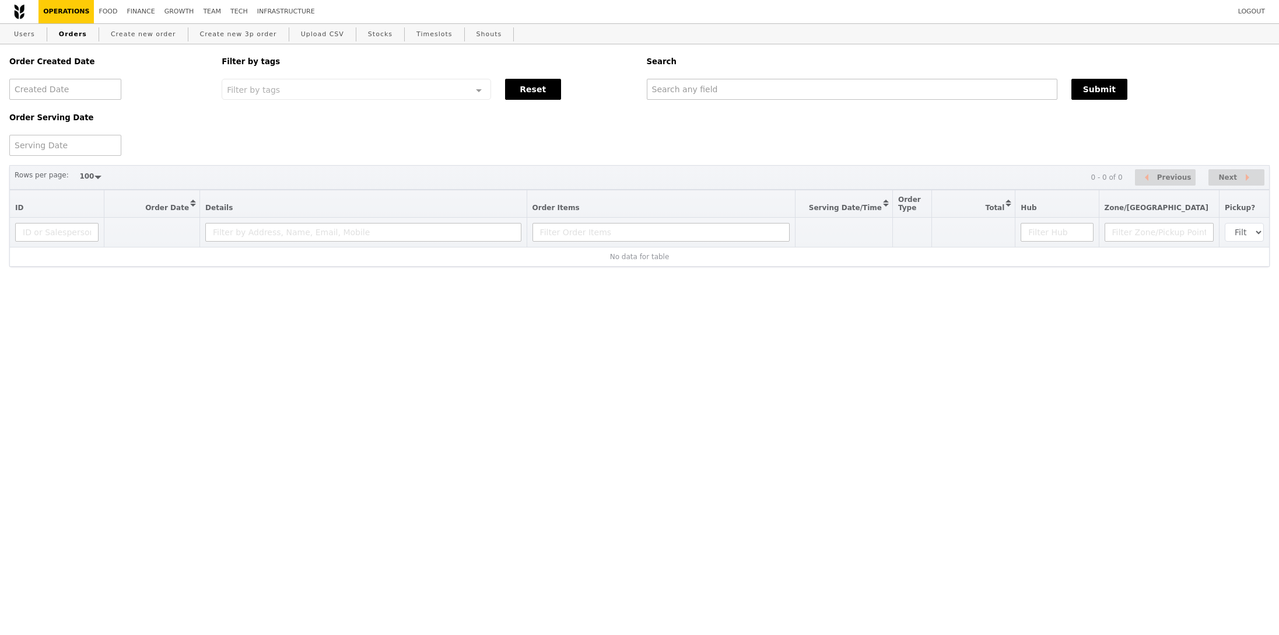
select select "100"
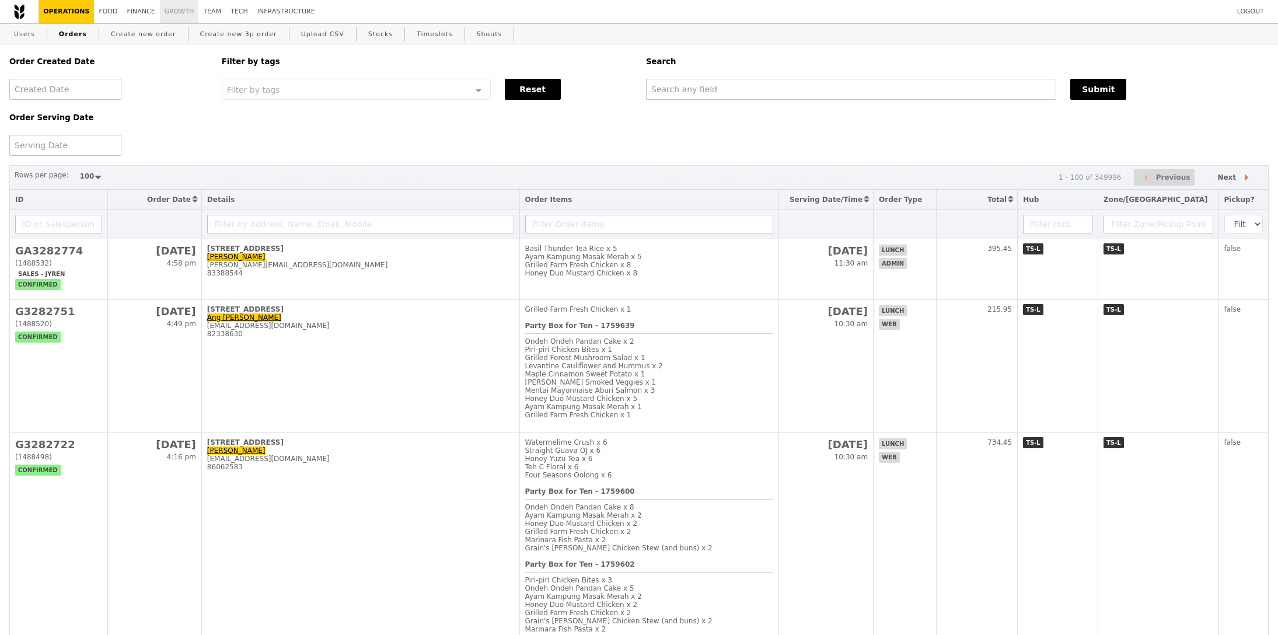
click at [160, 12] on link "Growth" at bounding box center [179, 11] width 39 height 23
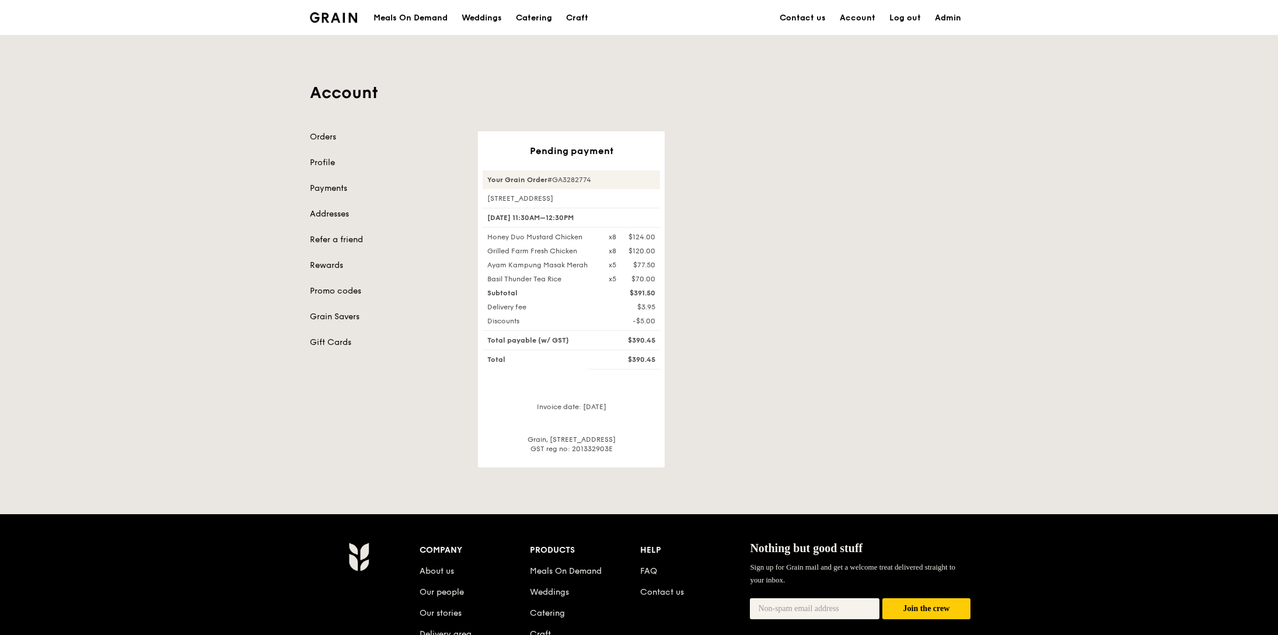
click at [911, 342] on div "Pending payment Your Grain Order #GA3282774 [STREET_ADDRESS]-01/04 [DATE] 11:30…" at bounding box center [723, 299] width 504 height 336
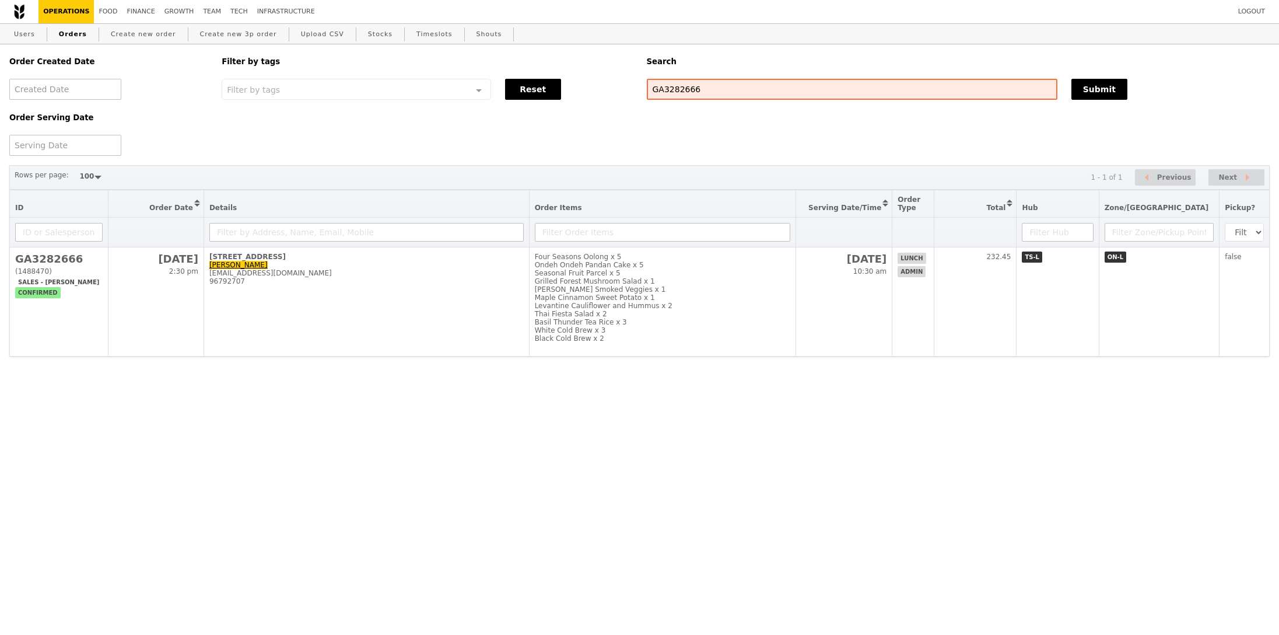
select select "100"
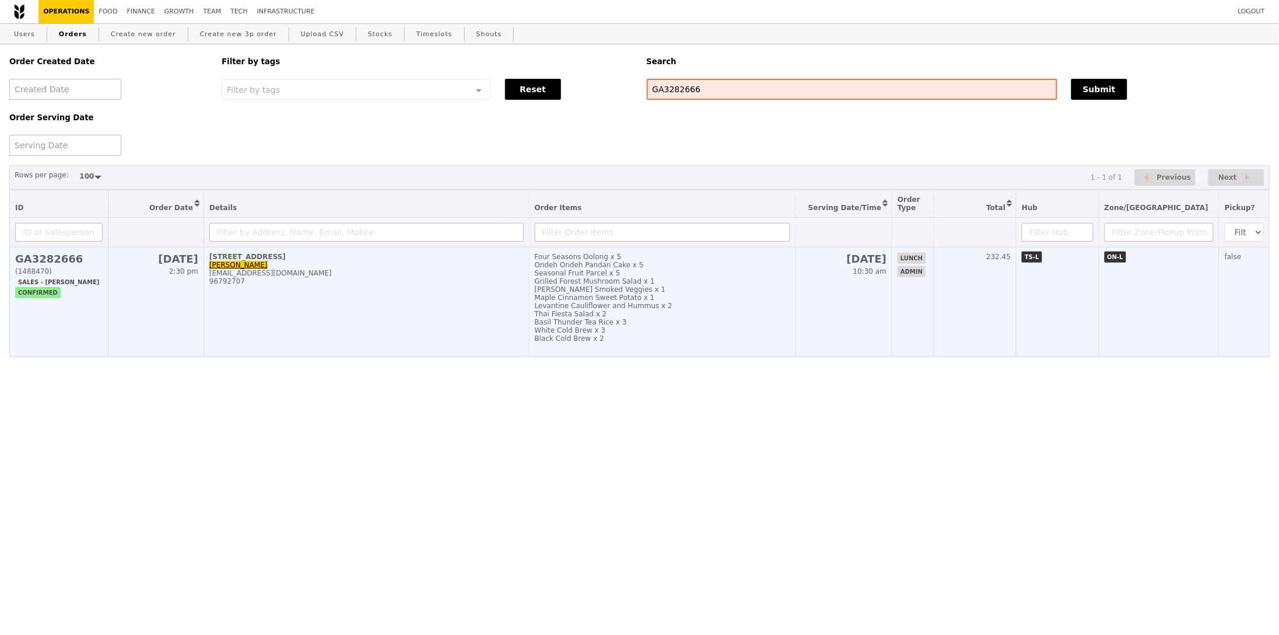
drag, startPoint x: 832, startPoint y: 353, endPoint x: 828, endPoint y: 340, distance: 13.3
click at [832, 352] on td "9 Sep 10:30 am" at bounding box center [844, 301] width 96 height 109
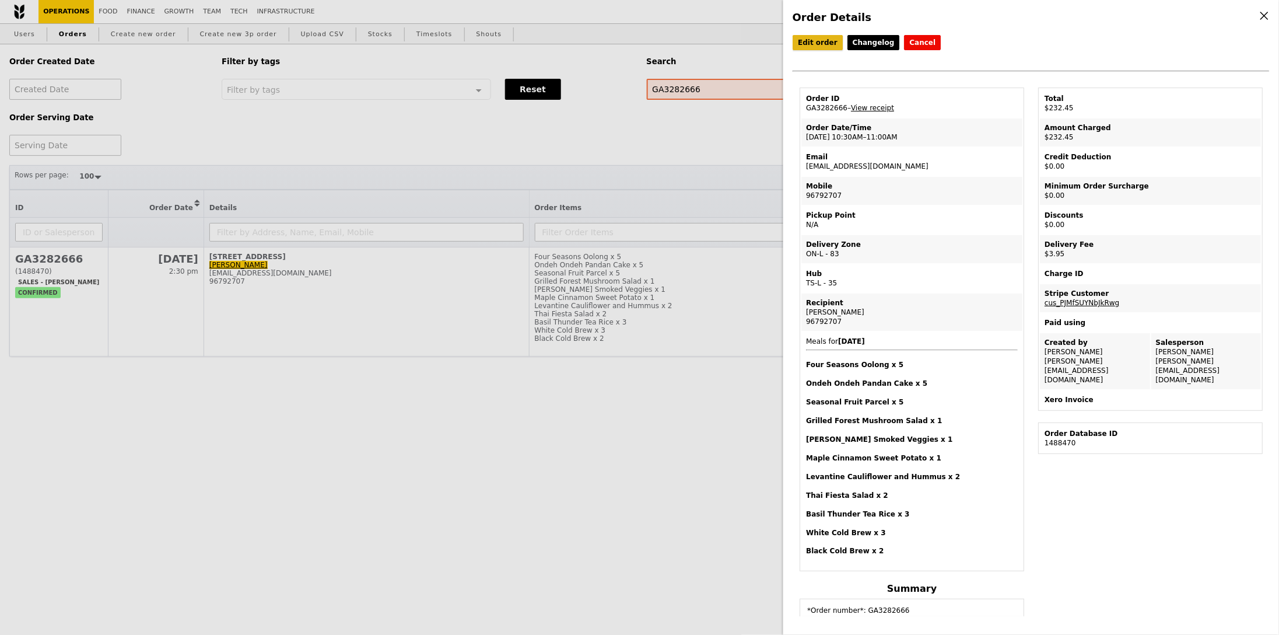
click at [829, 50] on link "Edit order" at bounding box center [818, 42] width 50 height 15
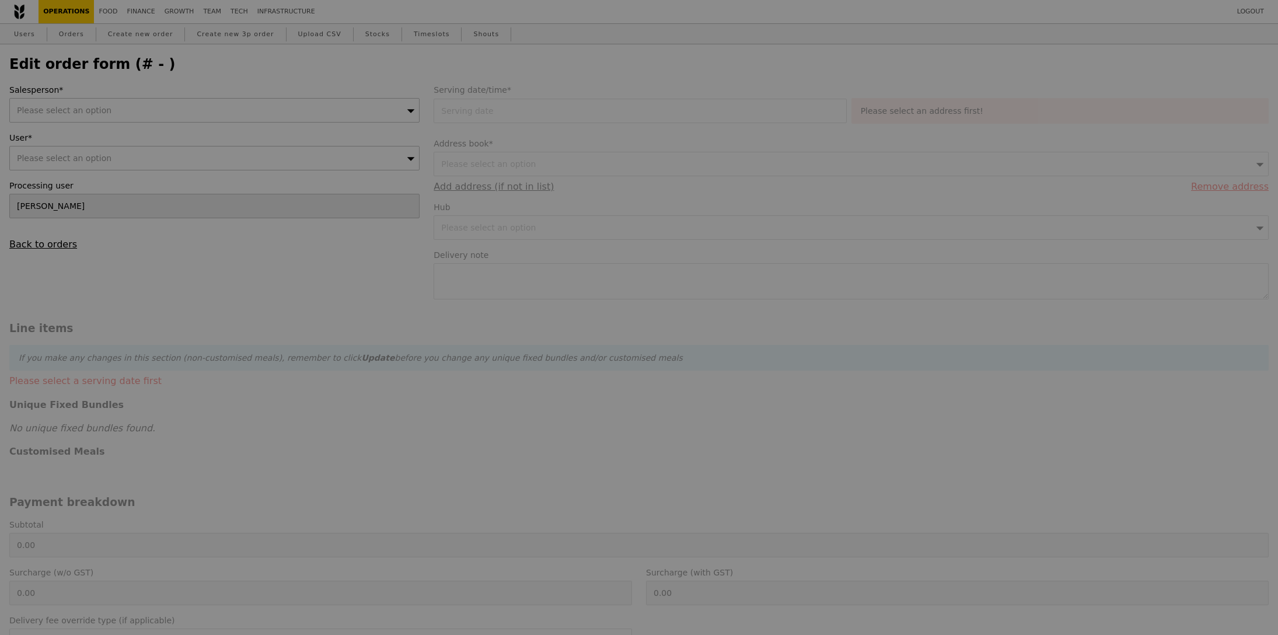
type input "Joyce"
type input "09 Sep 2025"
type textarea "Lay Yong - 96792707"
type input "228.50"
type input "3.62"
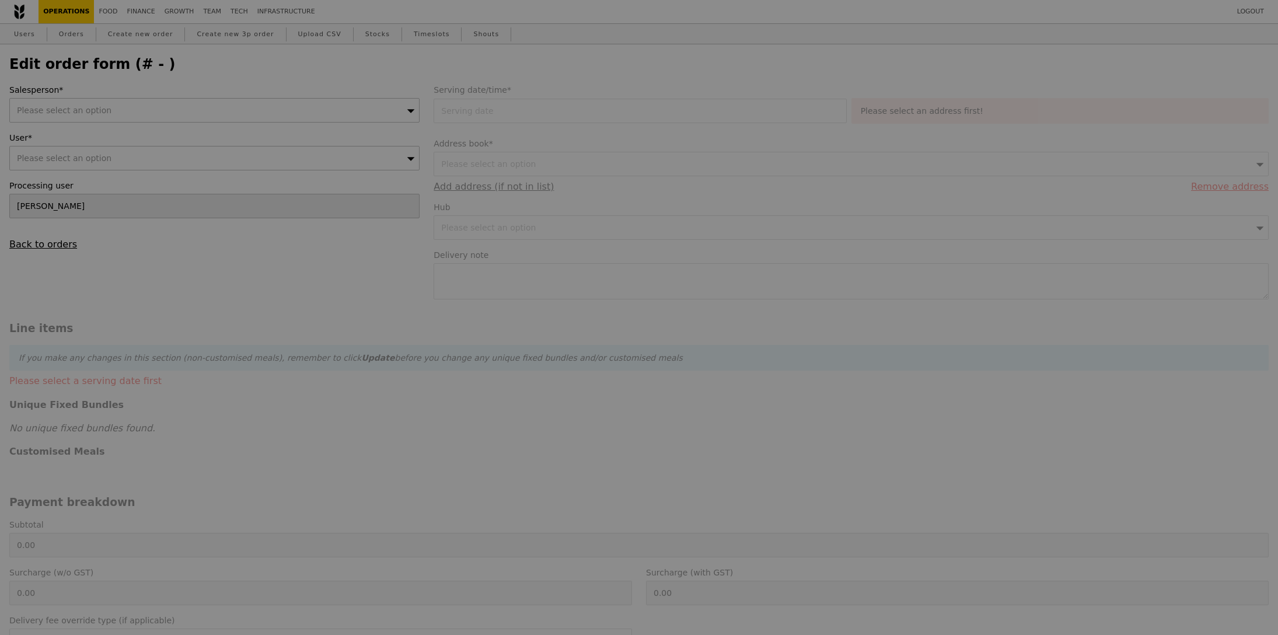
type input "3.95"
type input "232.45"
type input "Loading..."
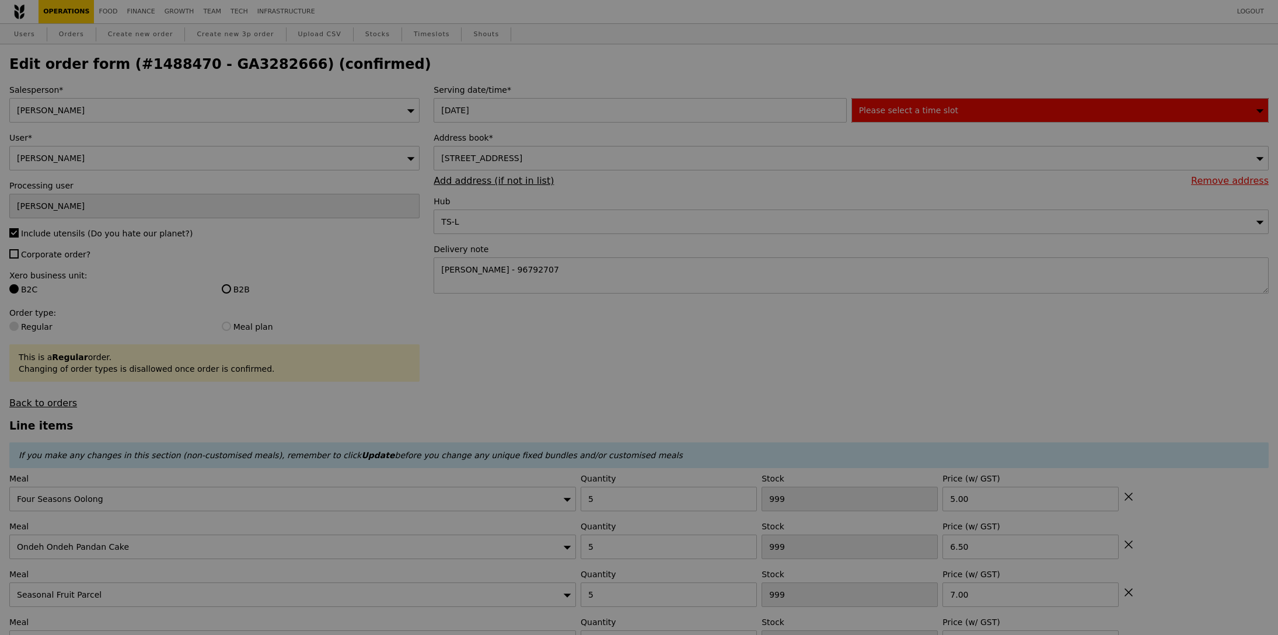
type input "492"
type input "493"
type input "495"
type input "497"
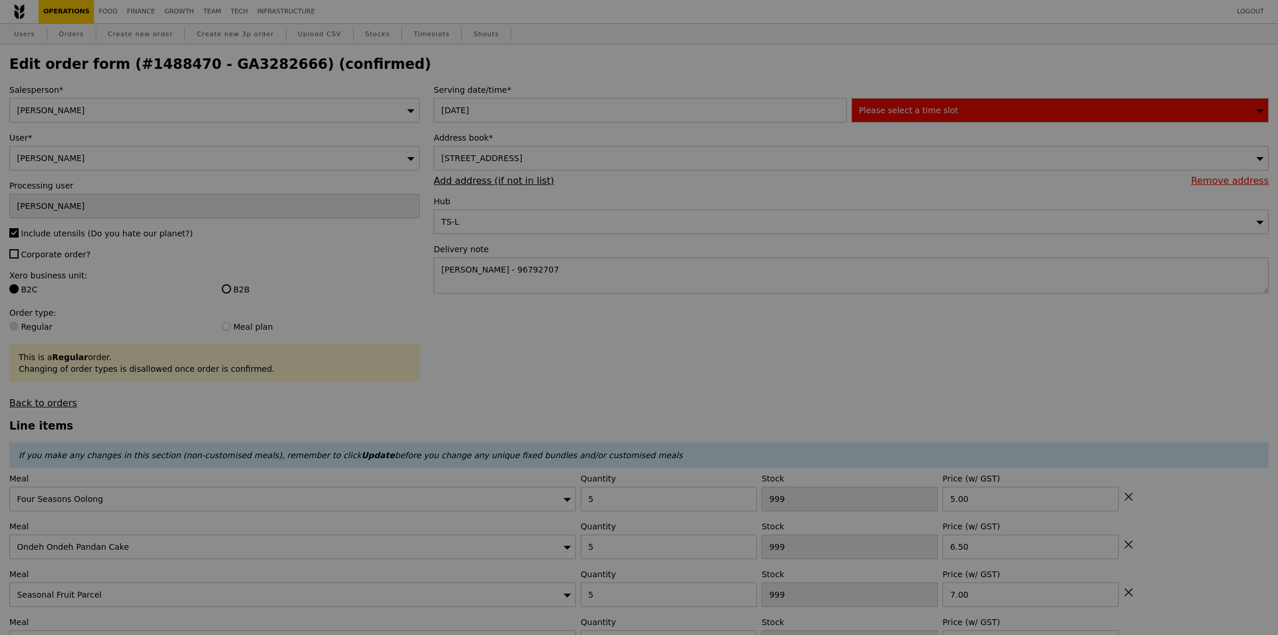
type input "498"
type input "496"
type input "497"
type input "485"
type input "492"
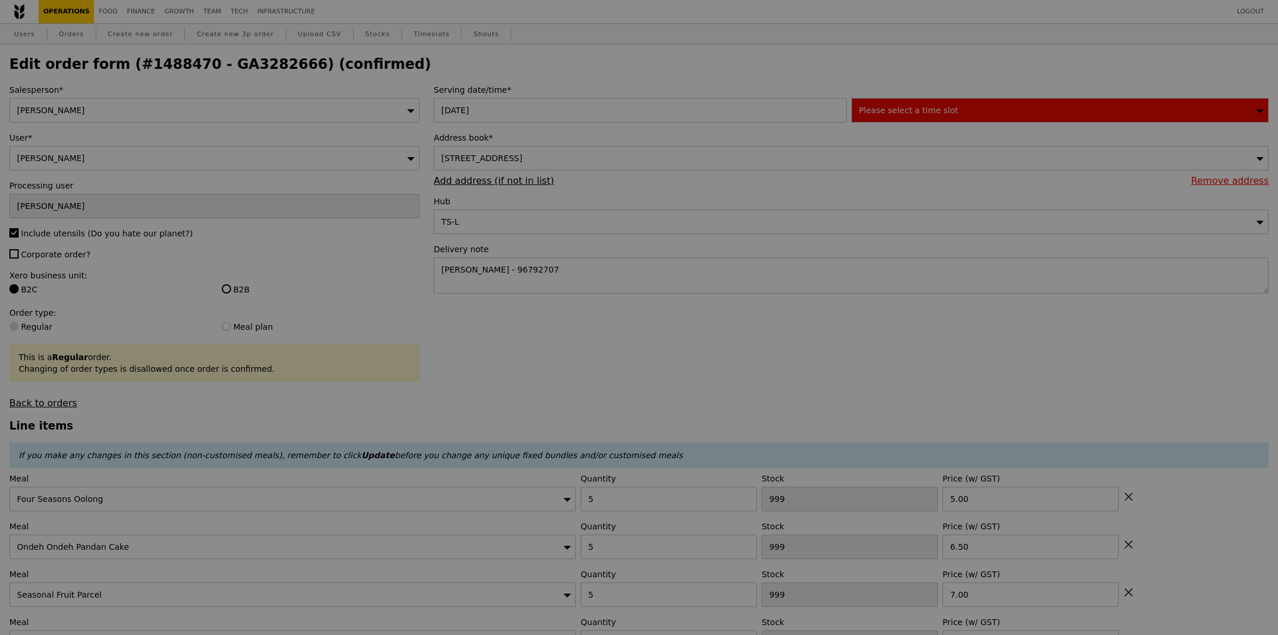
type input "496"
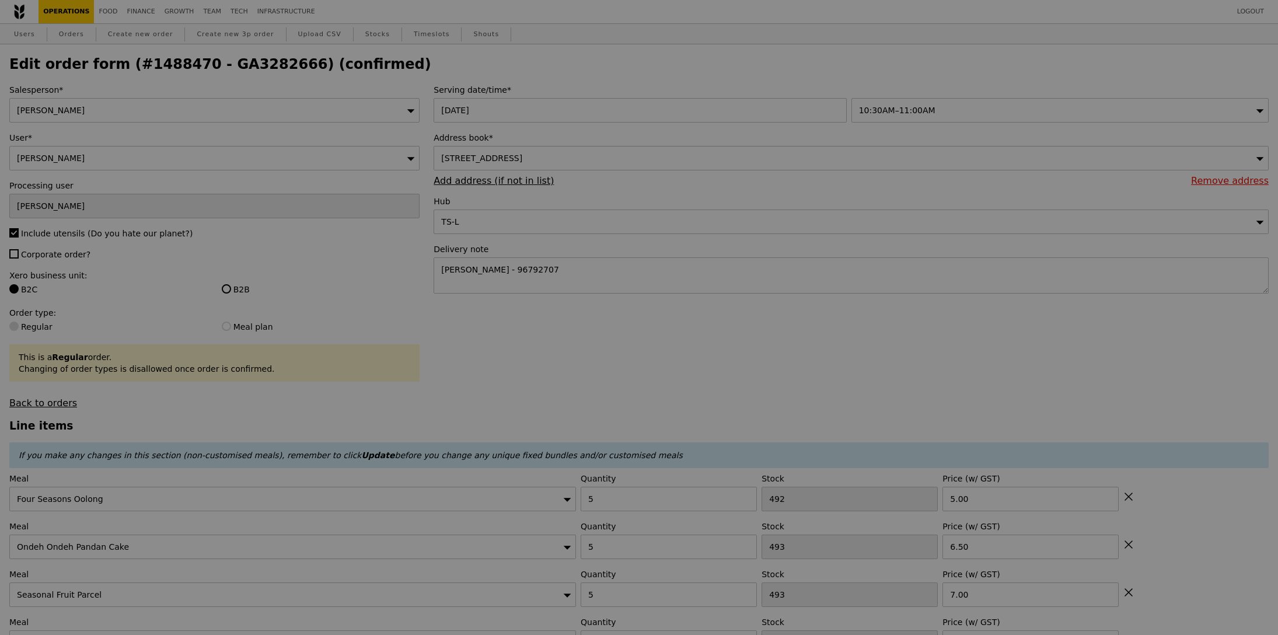
type input "Update"
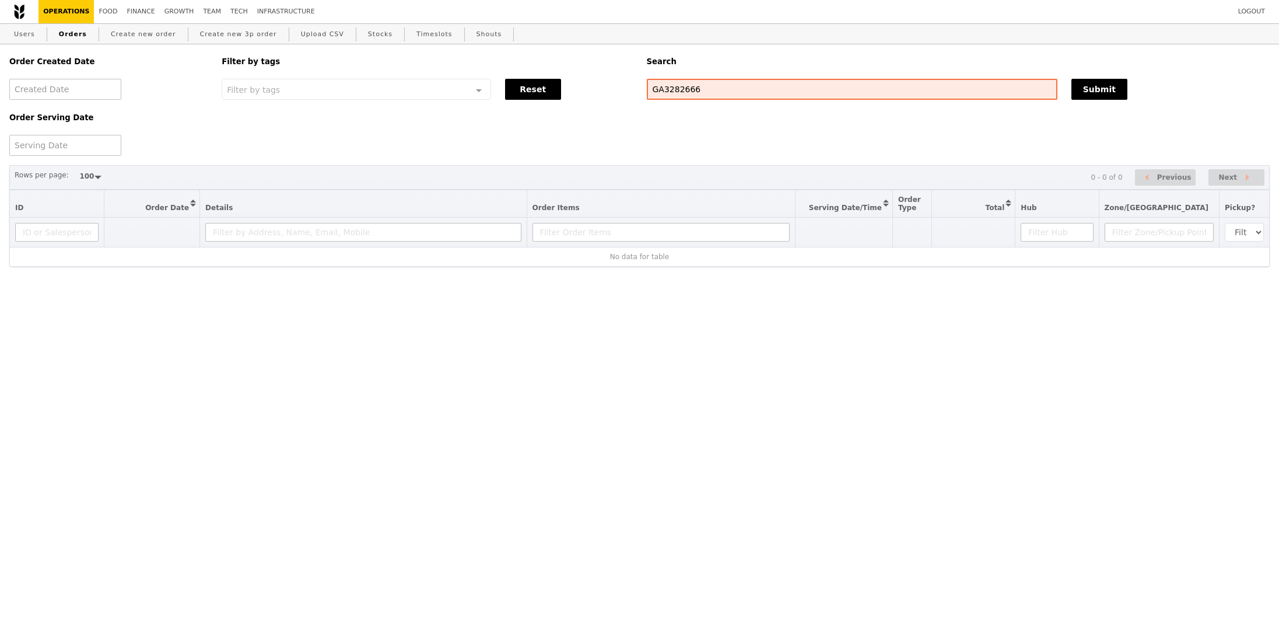
select select "100"
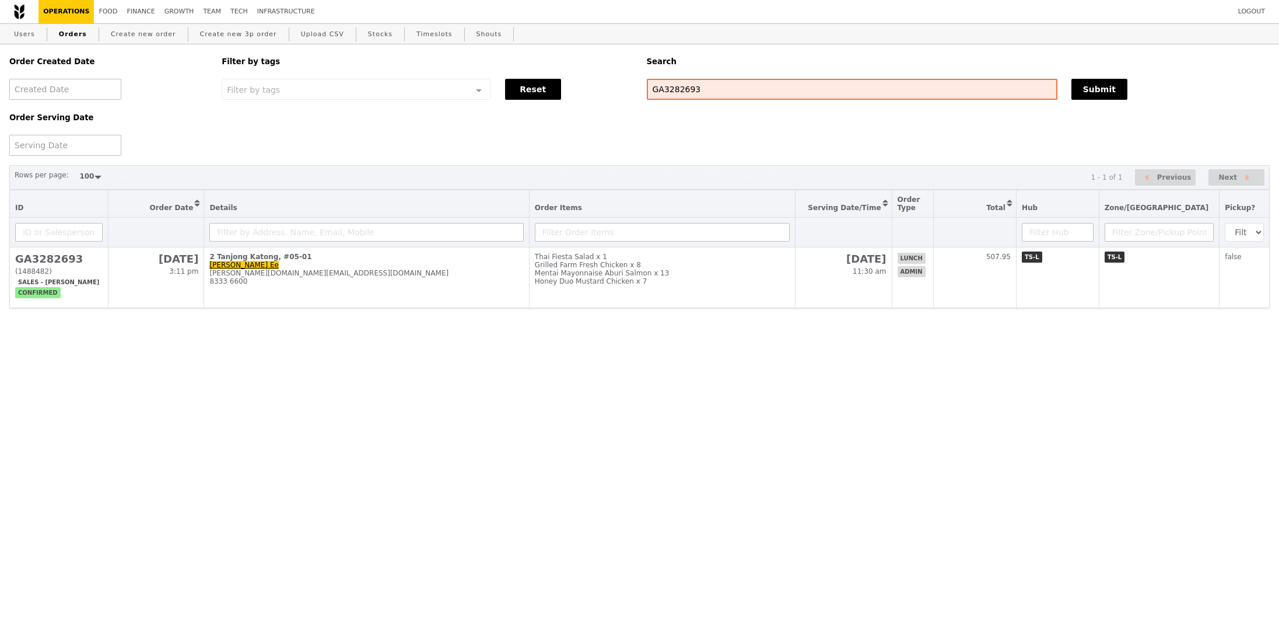
select select "100"
click at [350, 313] on div "Order Created Date Order Serving Date Filter by tags Filter by tags Meal_Plan W…" at bounding box center [639, 186] width 1279 height 284
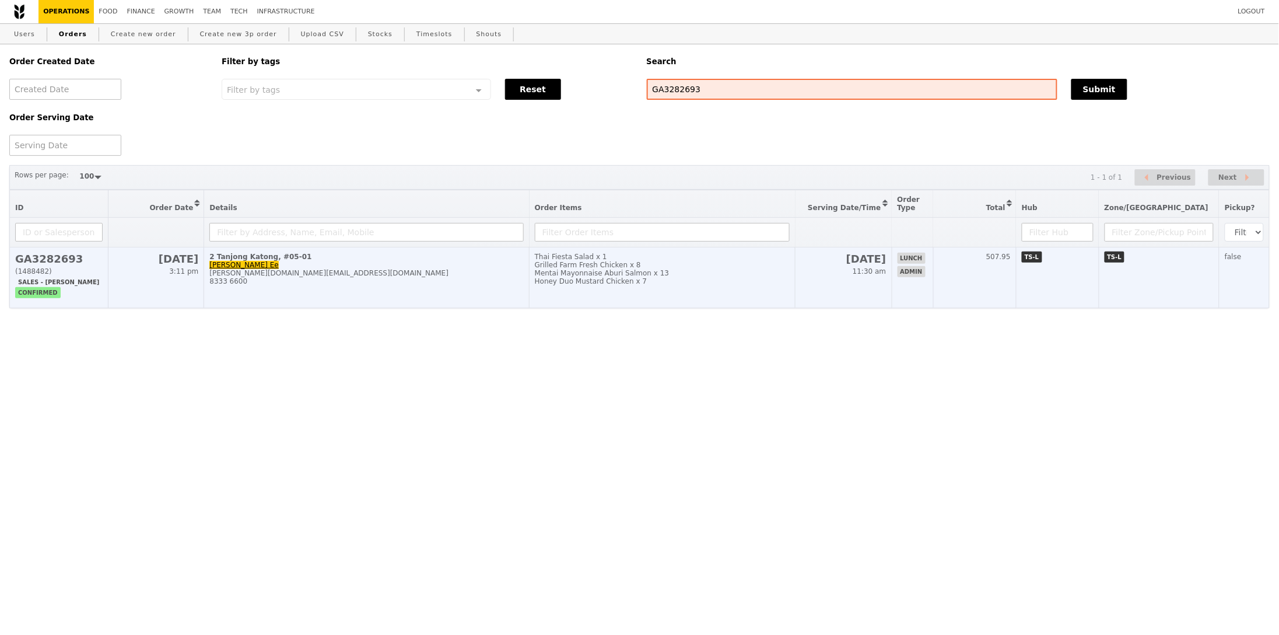
click at [372, 288] on td "2 Tanjong Katong, #05-01 Regina Ee regina.ee@vitapartners.com 8333 6600" at bounding box center [366, 277] width 325 height 61
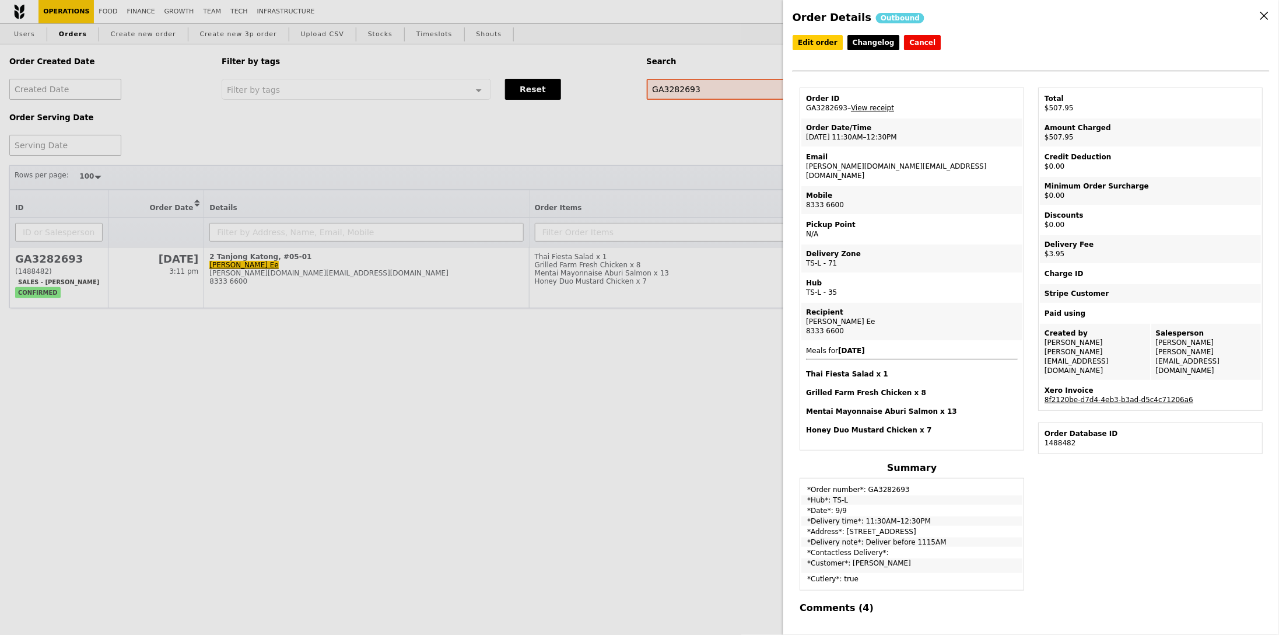
click at [1108, 381] on td "Xero Invoice 8f2120be-d7d4-4eb3-b3ad-d5c4c71206a6" at bounding box center [1150, 395] width 221 height 28
click at [1110, 396] on link "8f2120be-d7d4-4eb3-b3ad-d5c4c71206a6" at bounding box center [1119, 400] width 149 height 8
click at [861, 107] on link "View receipt" at bounding box center [872, 108] width 43 height 8
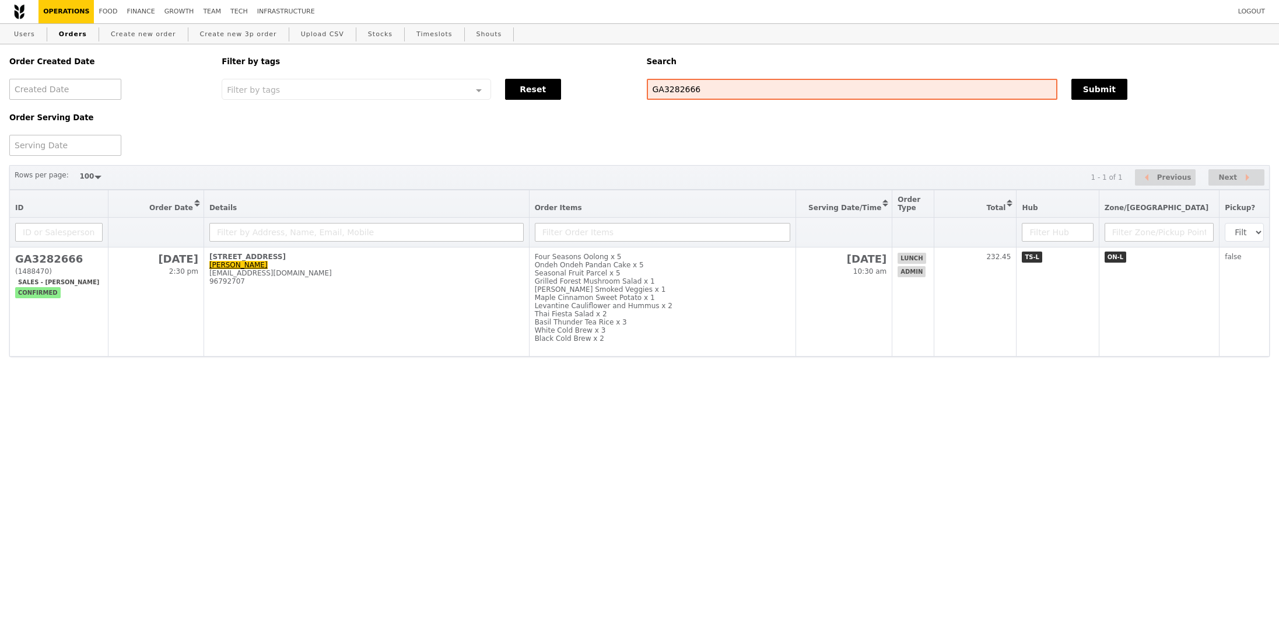
select select "100"
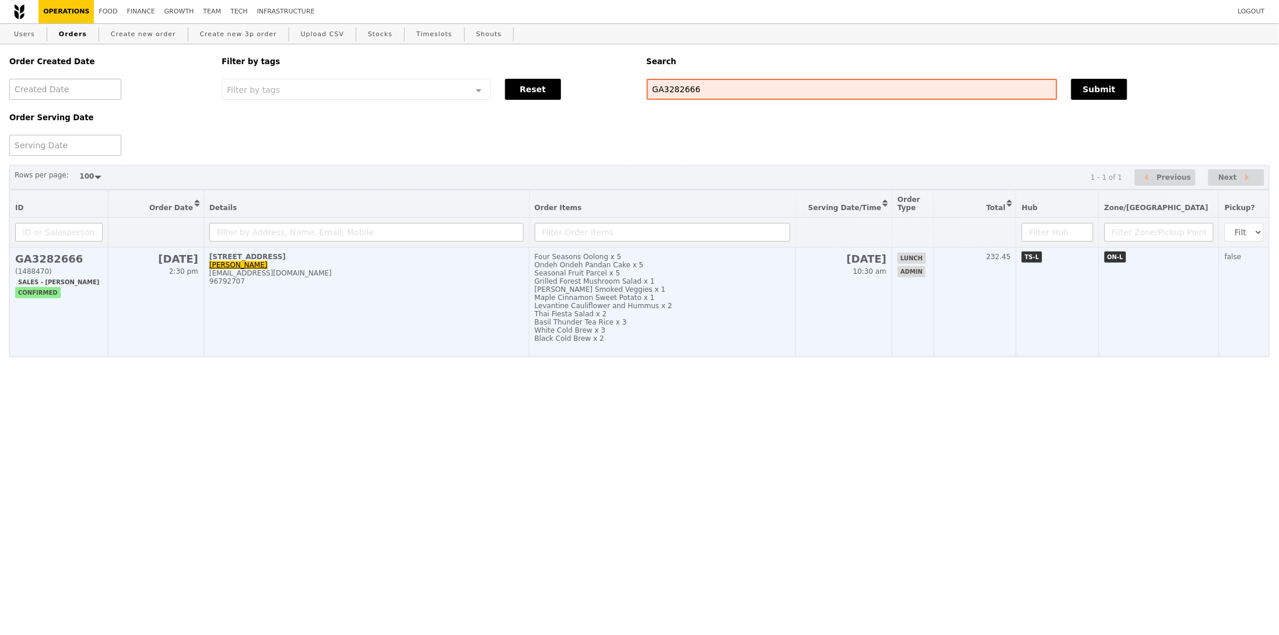
click at [796, 299] on td "Four Seasons Oolong x 5 Ondeh Ondeh Pandan Cake x 5 Seasonal Fruit Parcel x 5 G…" at bounding box center [662, 301] width 267 height 109
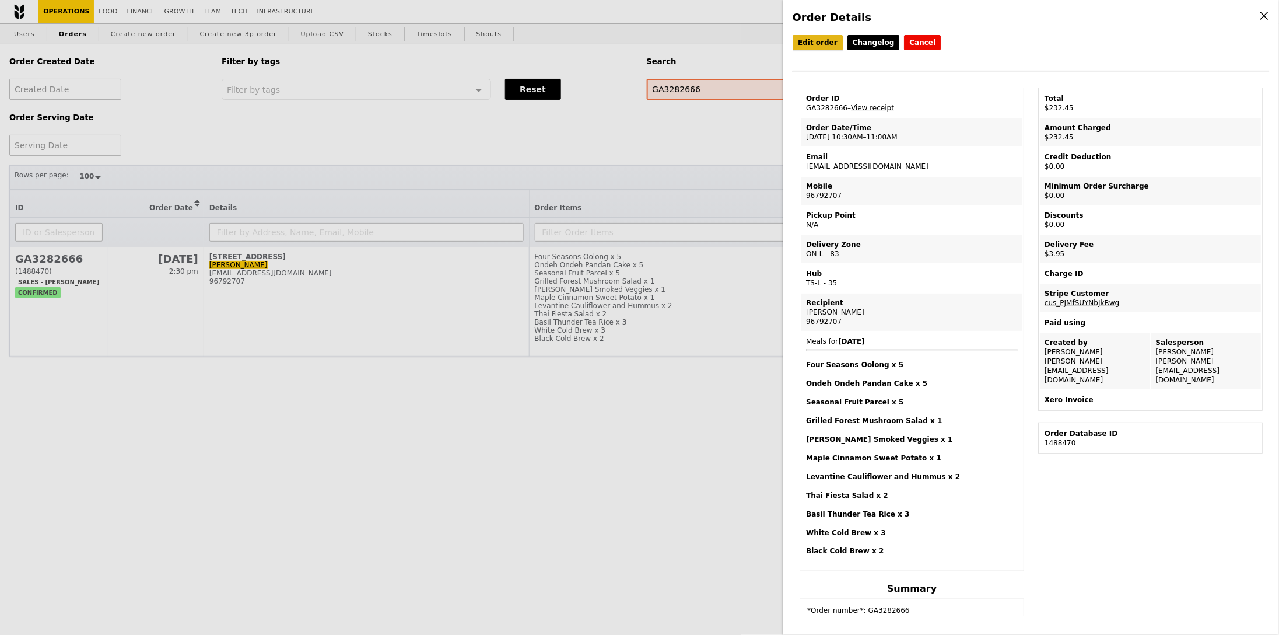
click at [823, 40] on link "Edit order" at bounding box center [818, 42] width 50 height 15
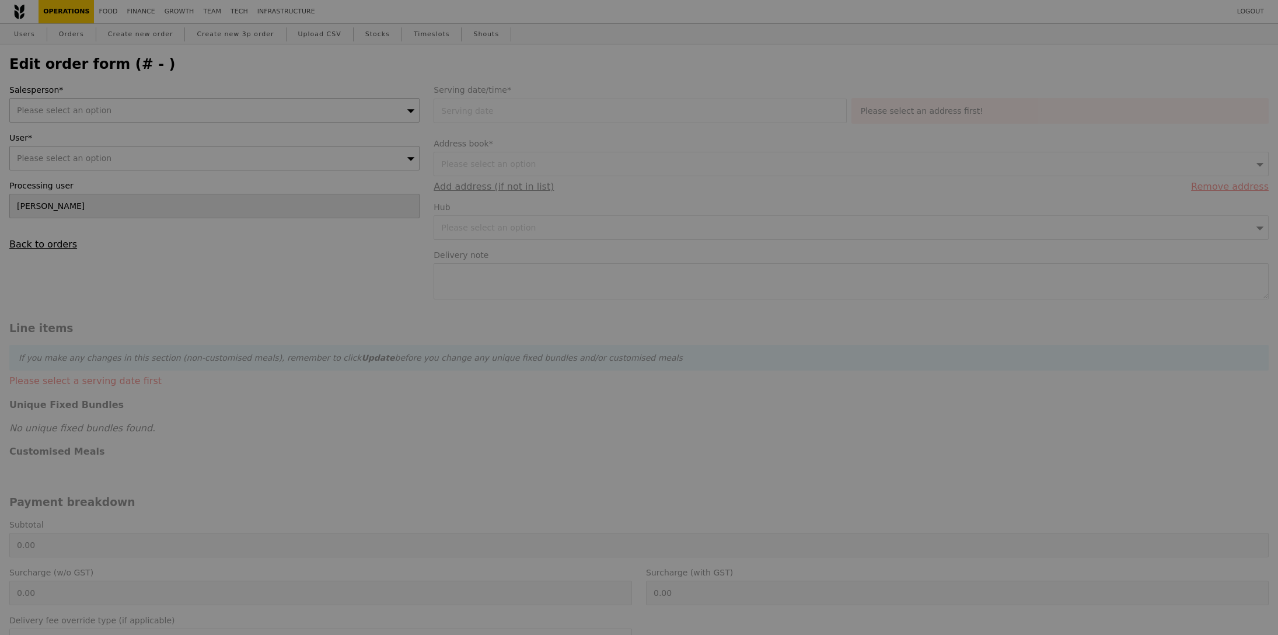
type input "[PERSON_NAME]"
type input "09 Sep 2025"
type textarea "Lay Yong - 96792707"
type input "Loading..."
type input "228.50"
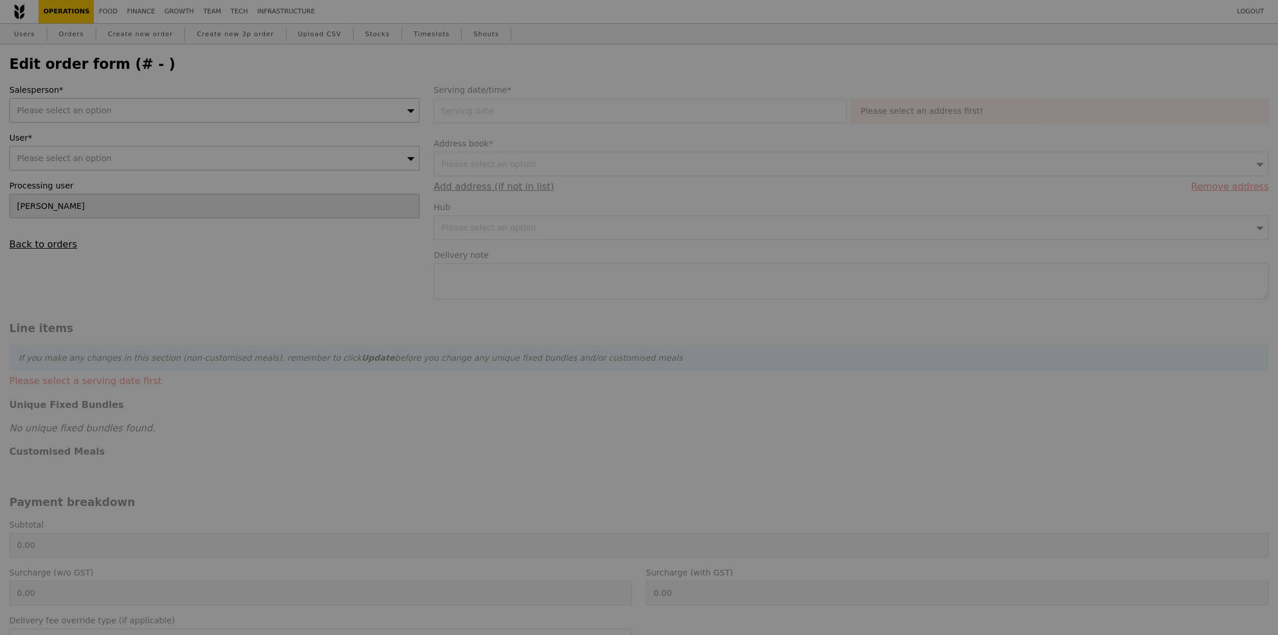
type input "3.62"
type input "3.95"
type input "232.45"
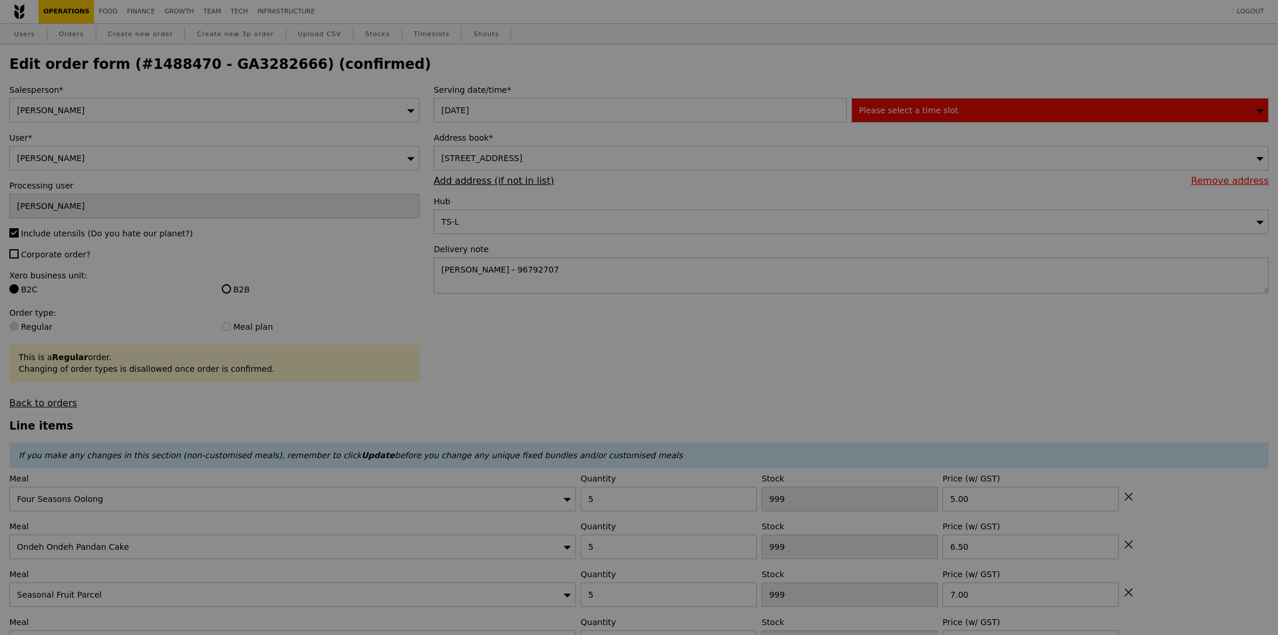
type input "492"
type input "493"
type input "495"
type input "497"
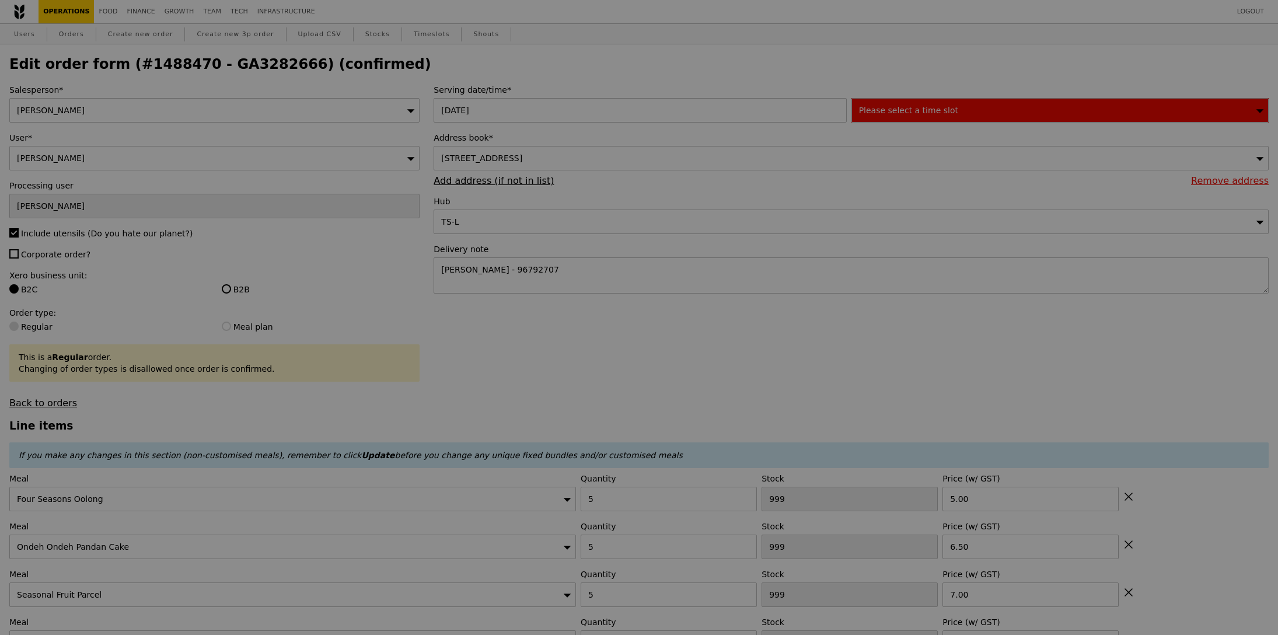
type input "498"
type input "496"
type input "497"
type input "485"
type input "492"
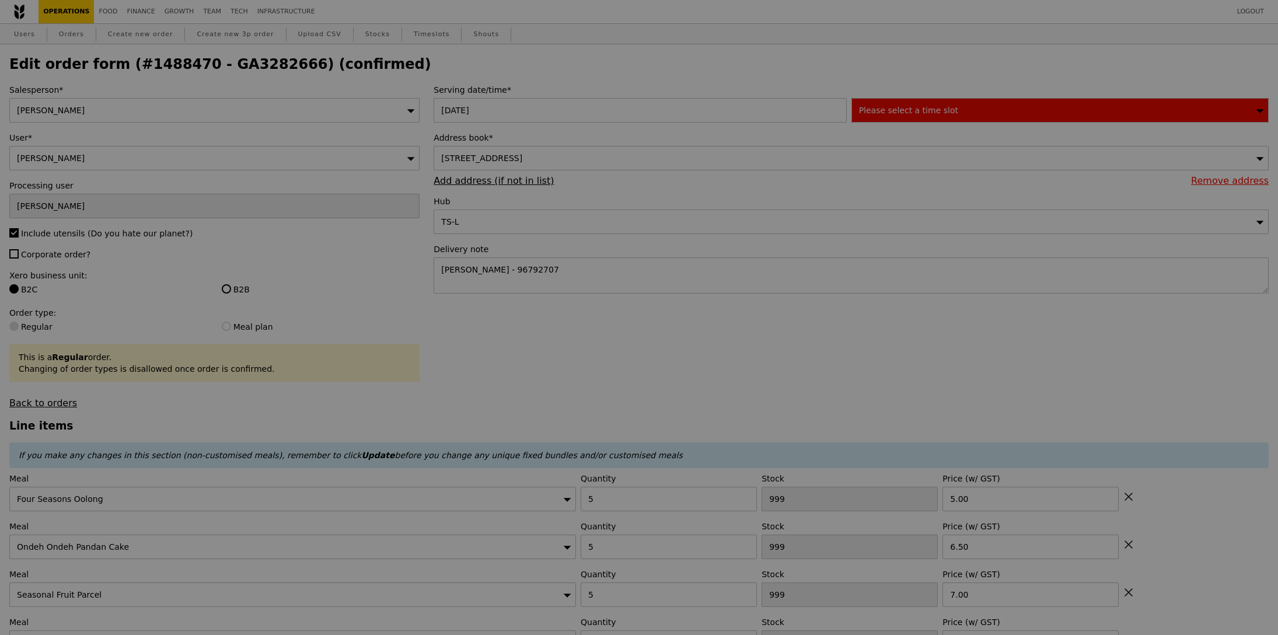
type input "496"
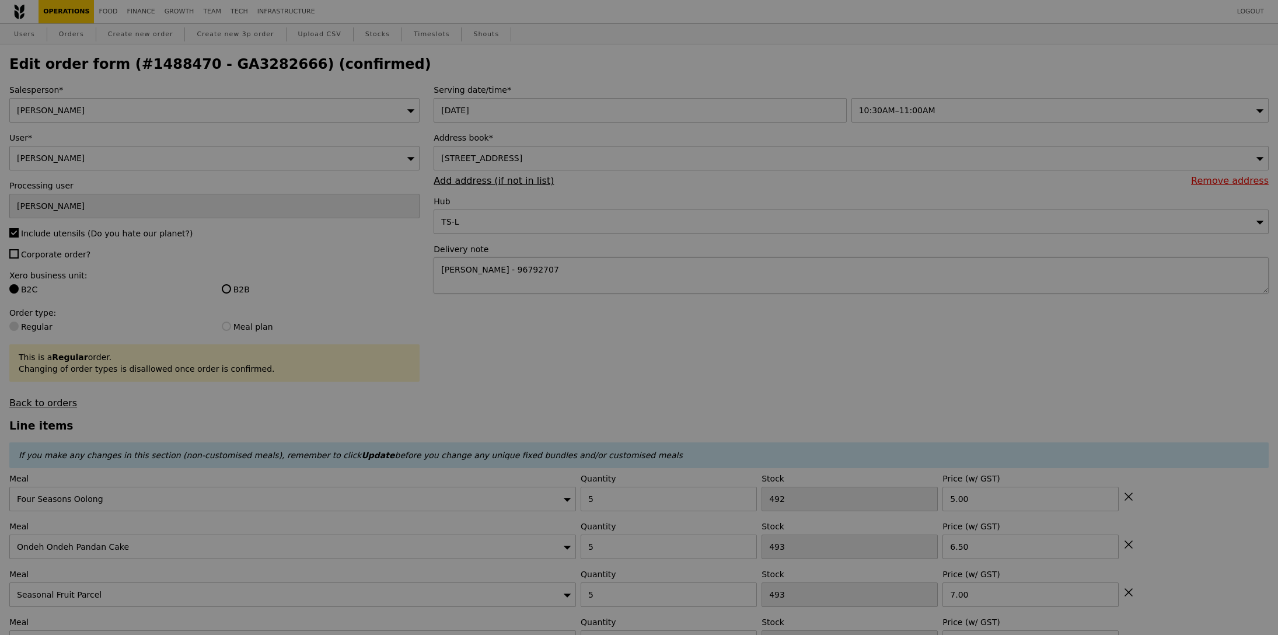
type input "Update"
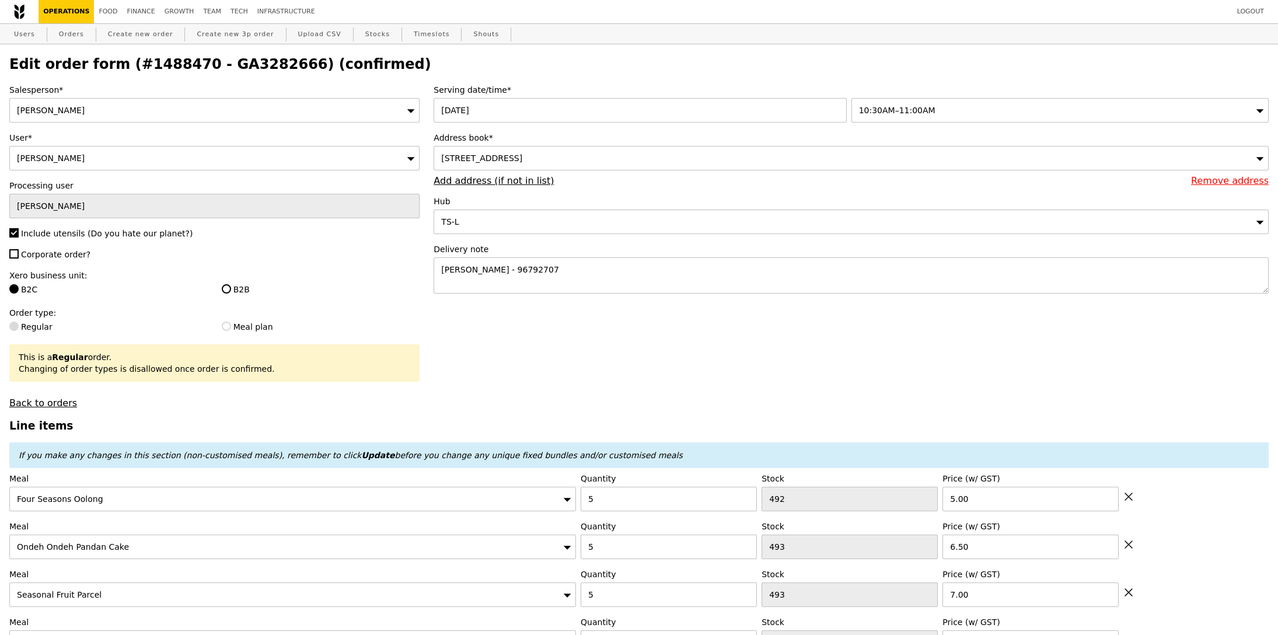
click at [901, 111] on span "10:30AM–11:00AM" at bounding box center [897, 110] width 76 height 9
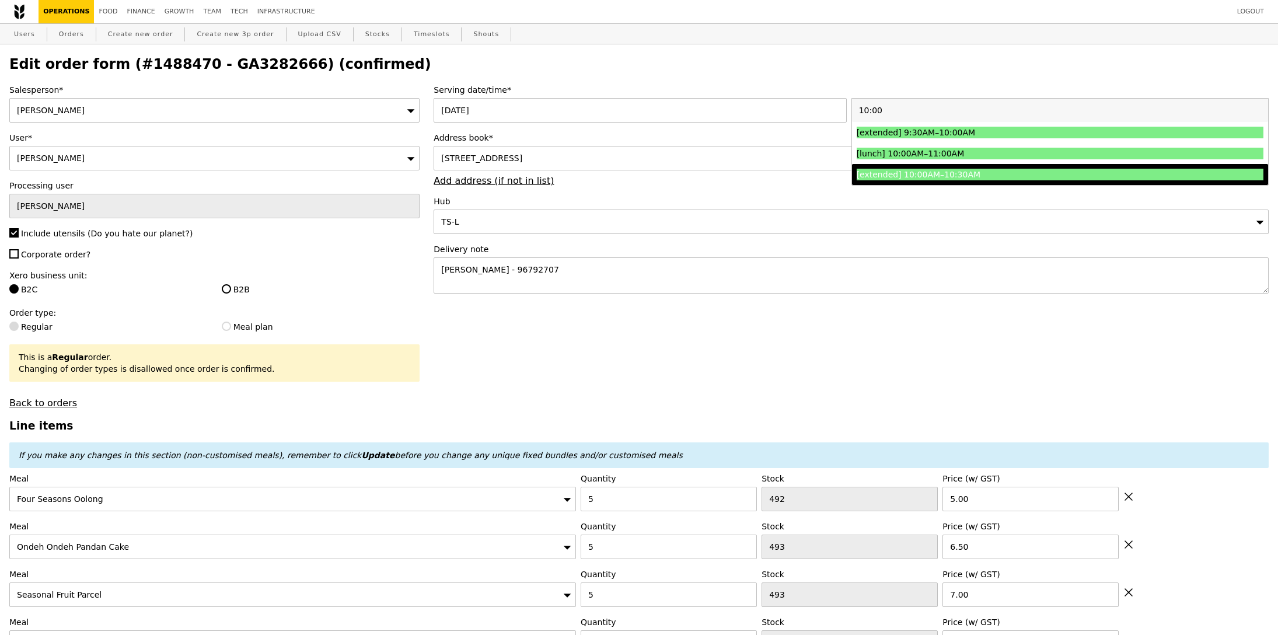
type input "10:00"
click at [931, 174] on div "[extended] 10:00AM–10:30AM" at bounding box center [1008, 175] width 305 height 12
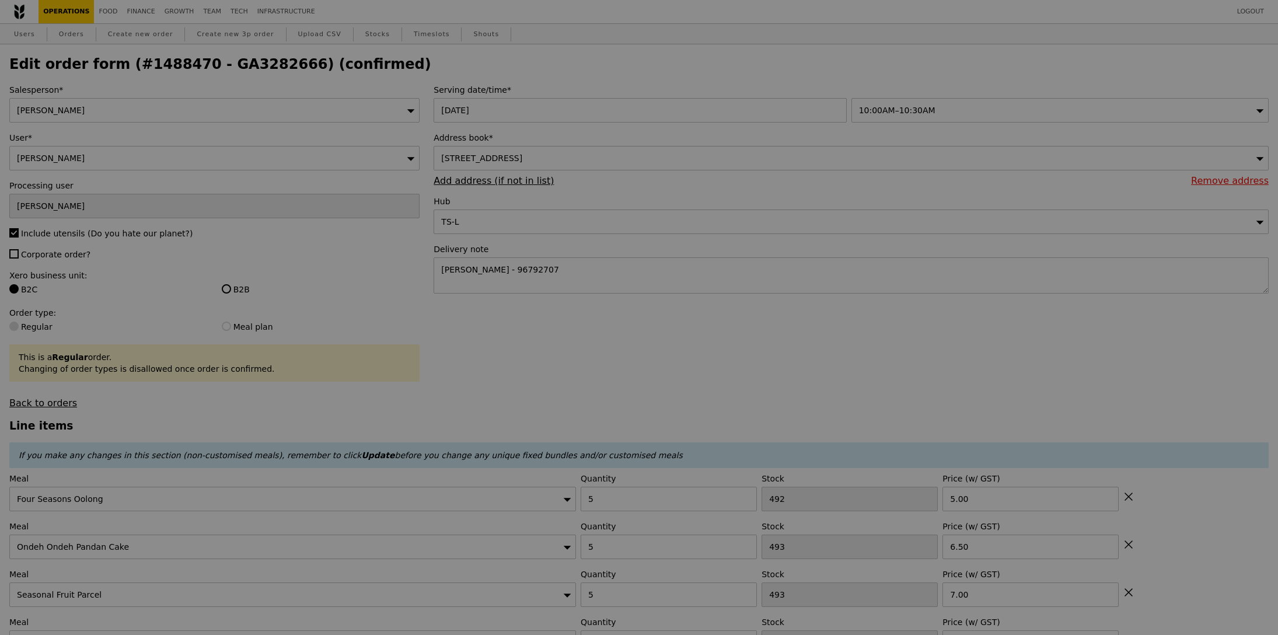
type input "Update"
type input "0.00"
type input "3.95"
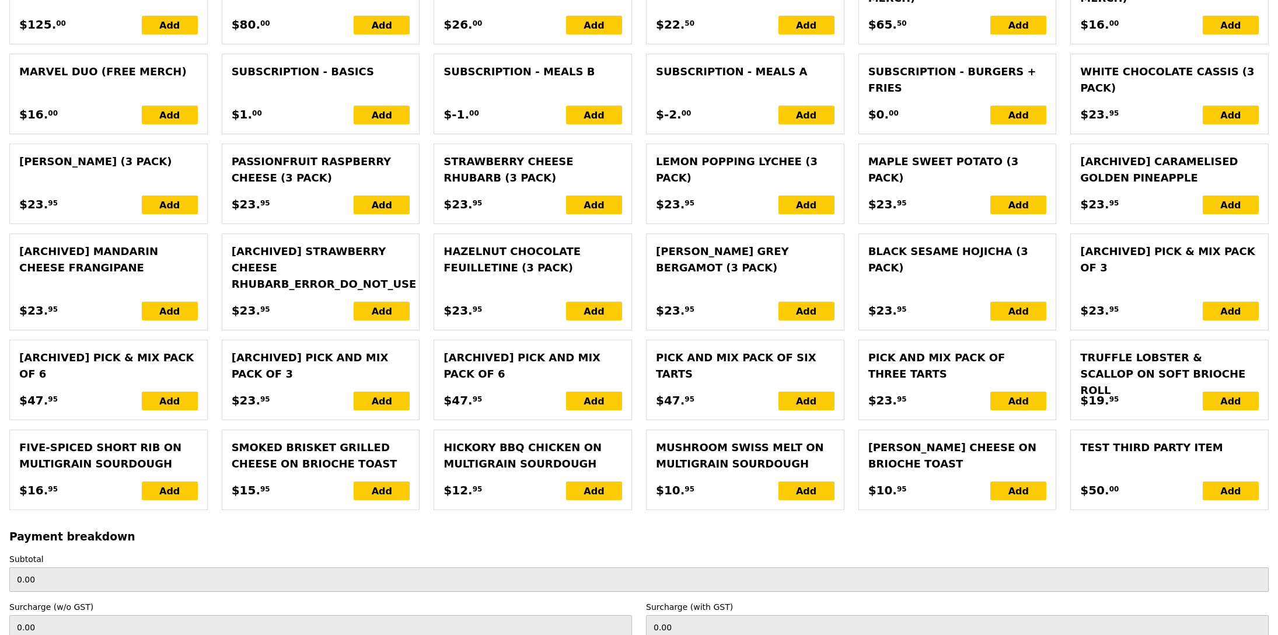
scroll to position [2871, 0]
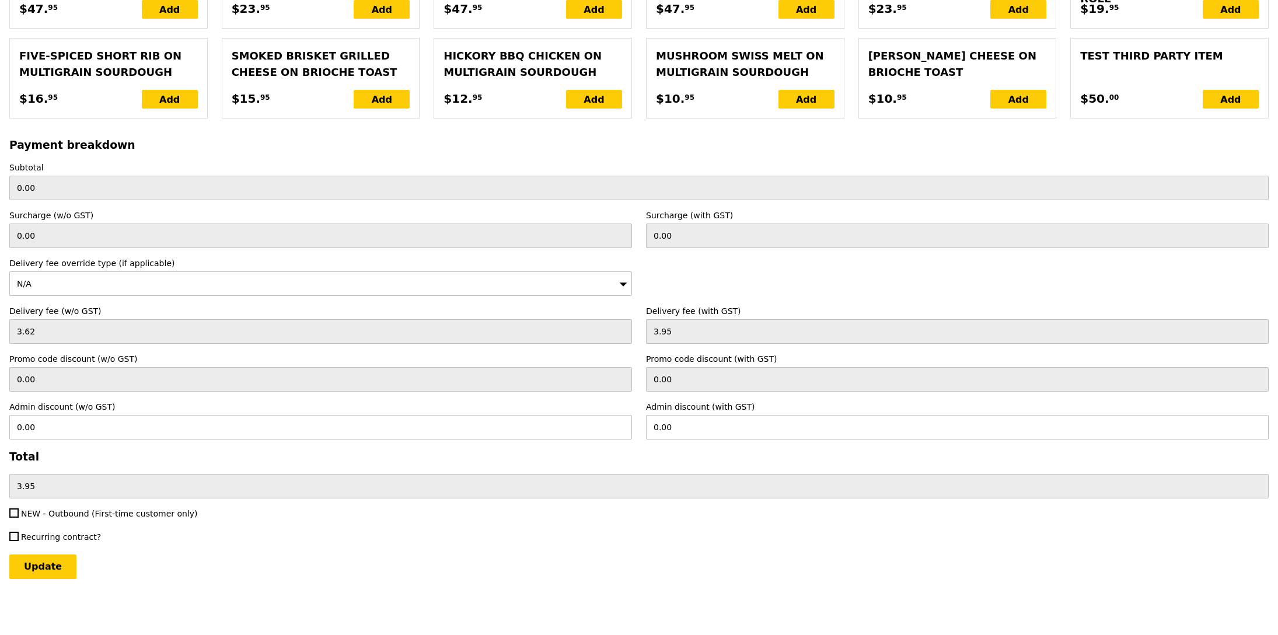
click at [94, 288] on div "N/A" at bounding box center [320, 283] width 623 height 25
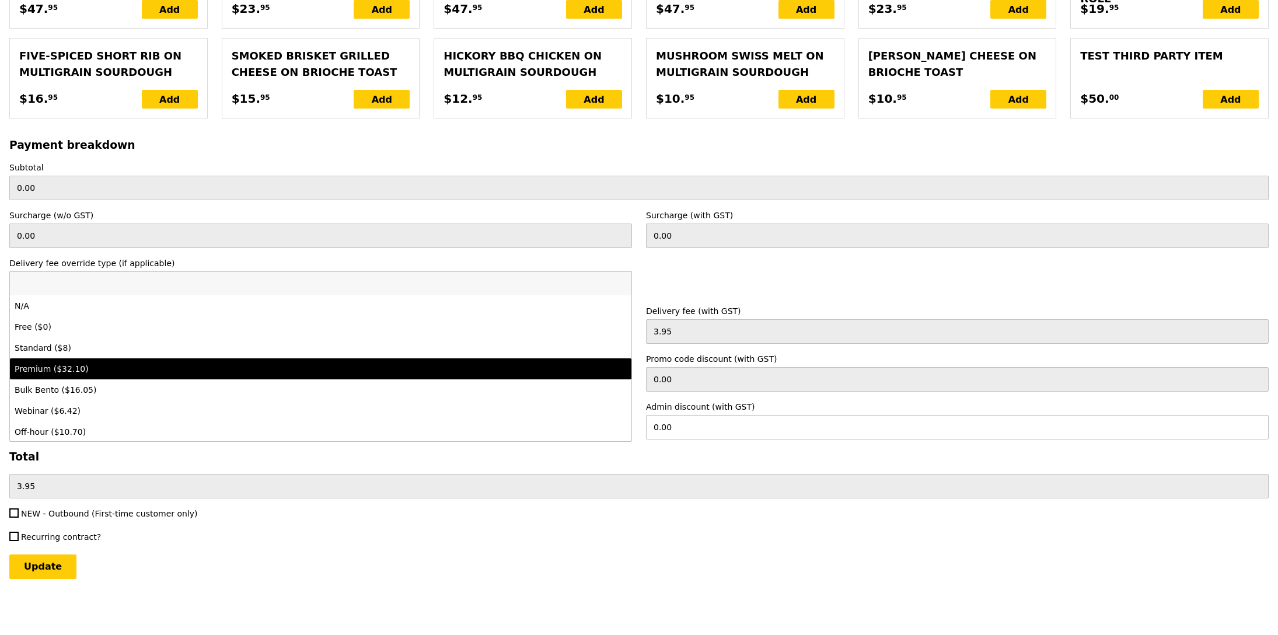
click at [80, 364] on div "Premium ($32.10)" at bounding box center [244, 369] width 459 height 12
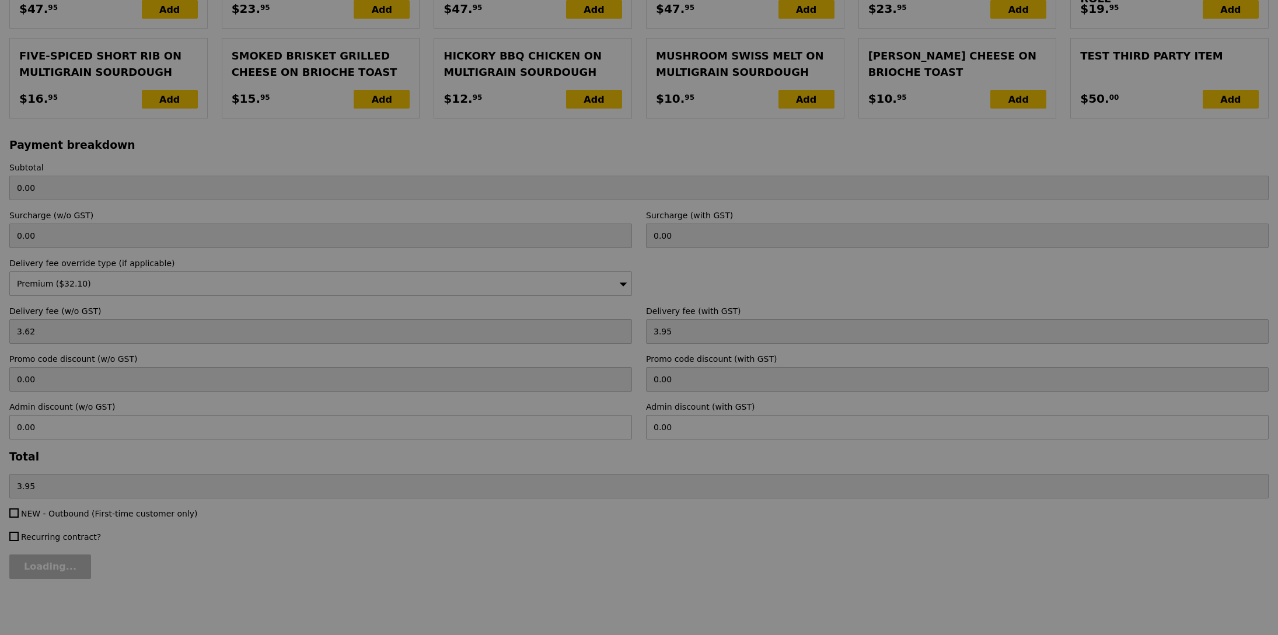
type input "Update"
type input "29.45"
type input "32.10"
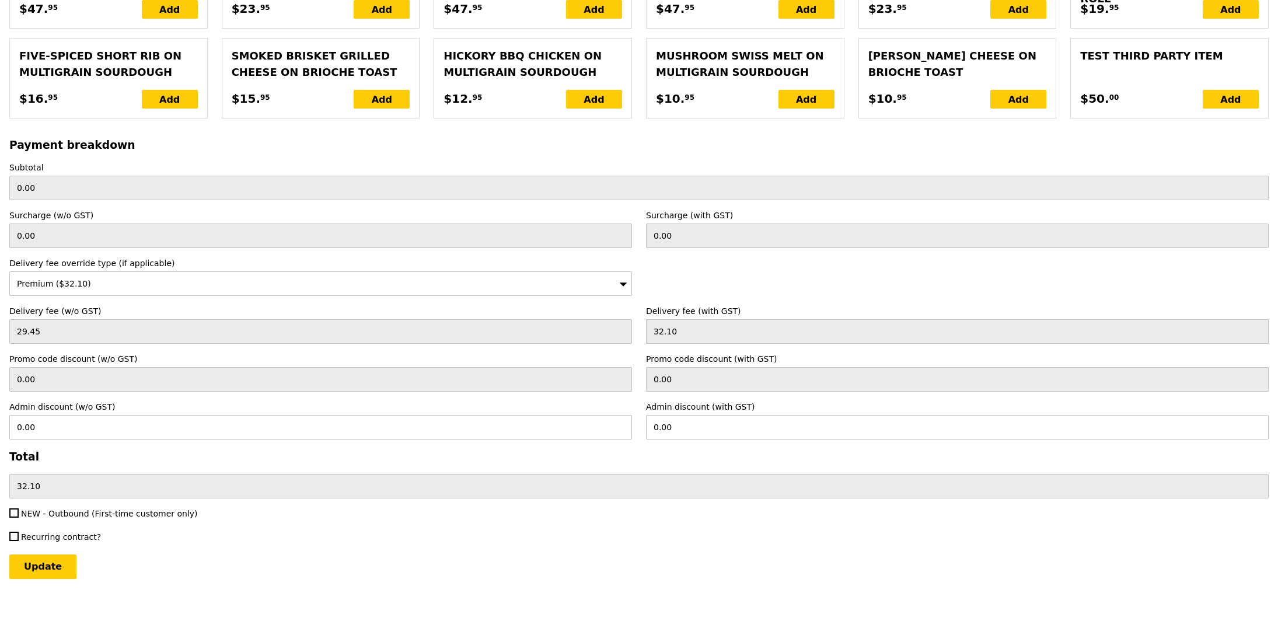
click at [51, 571] on input "Update" at bounding box center [42, 566] width 67 height 25
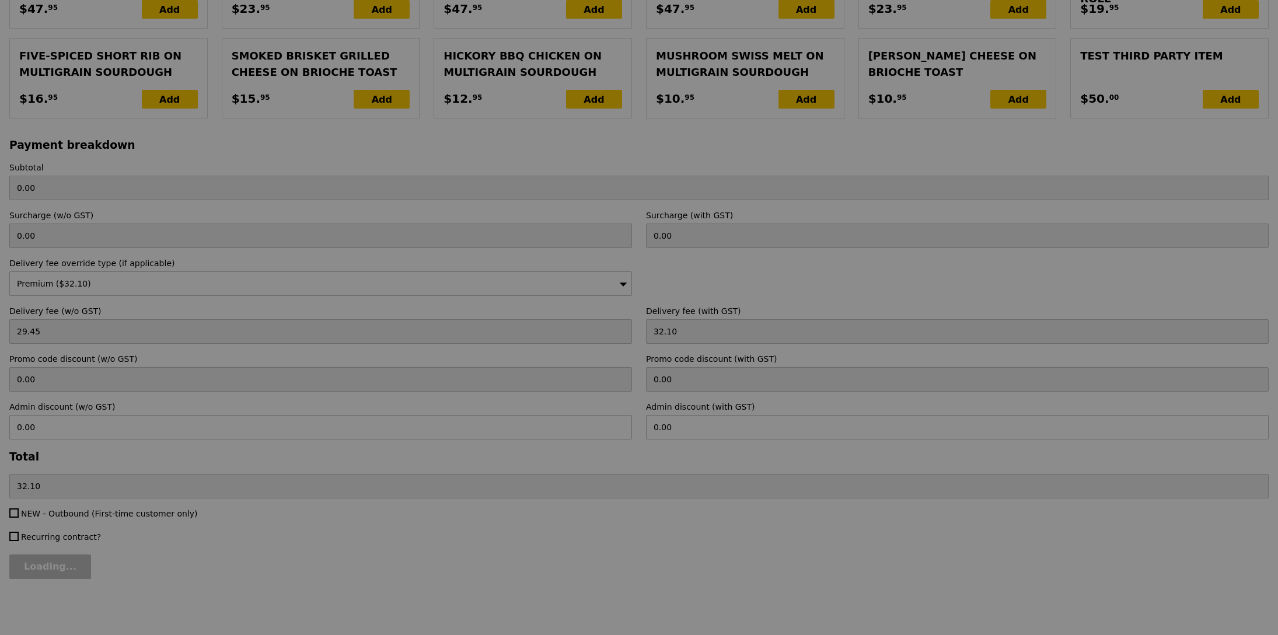
type input "Update"
type input "228.50"
type input "260.60"
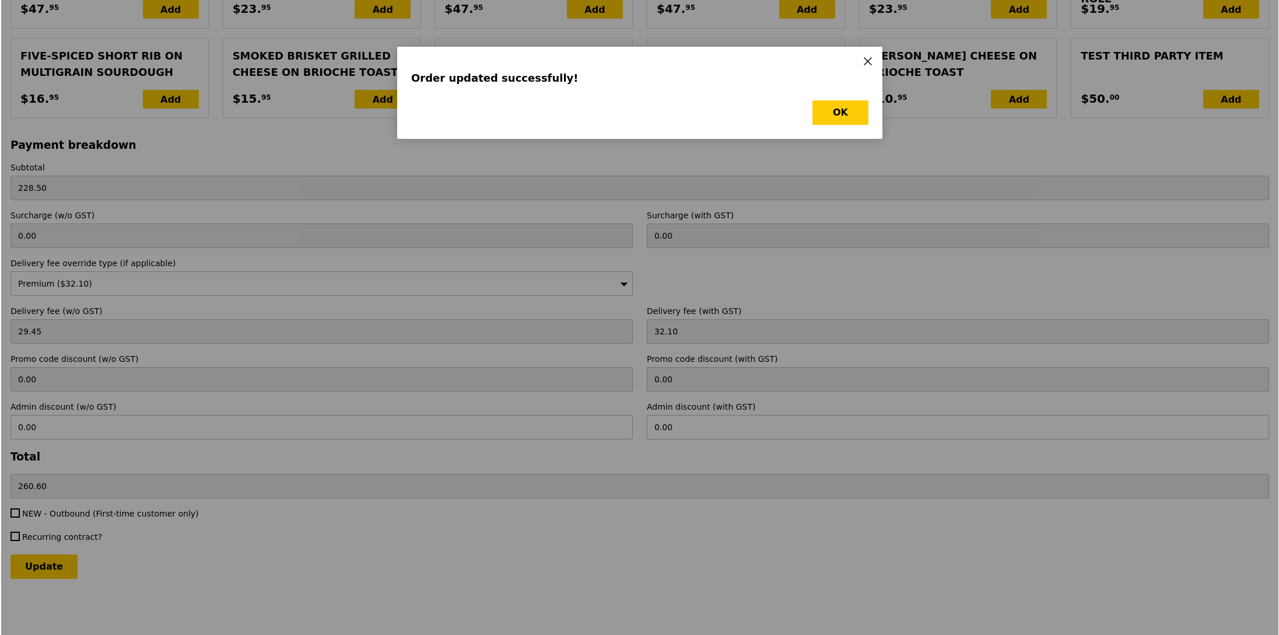
scroll to position [0, 0]
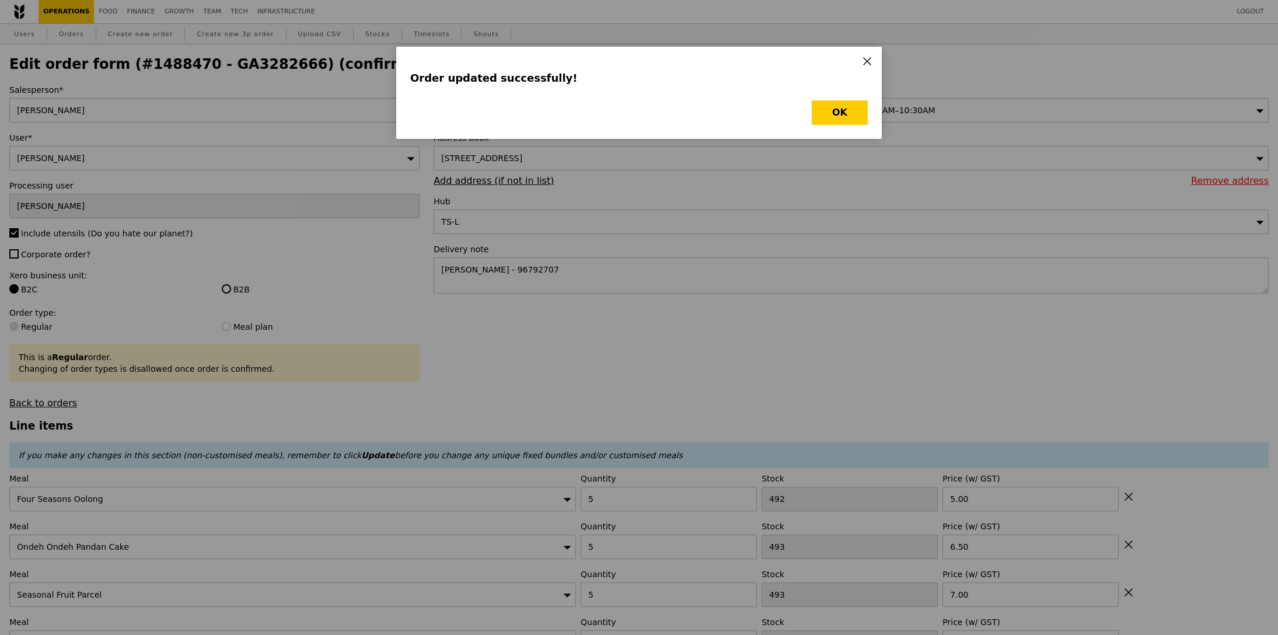
click at [853, 96] on div "Order updated successfully! OK" at bounding box center [638, 93] width 485 height 92
click at [849, 117] on button "OK" at bounding box center [840, 112] width 56 height 25
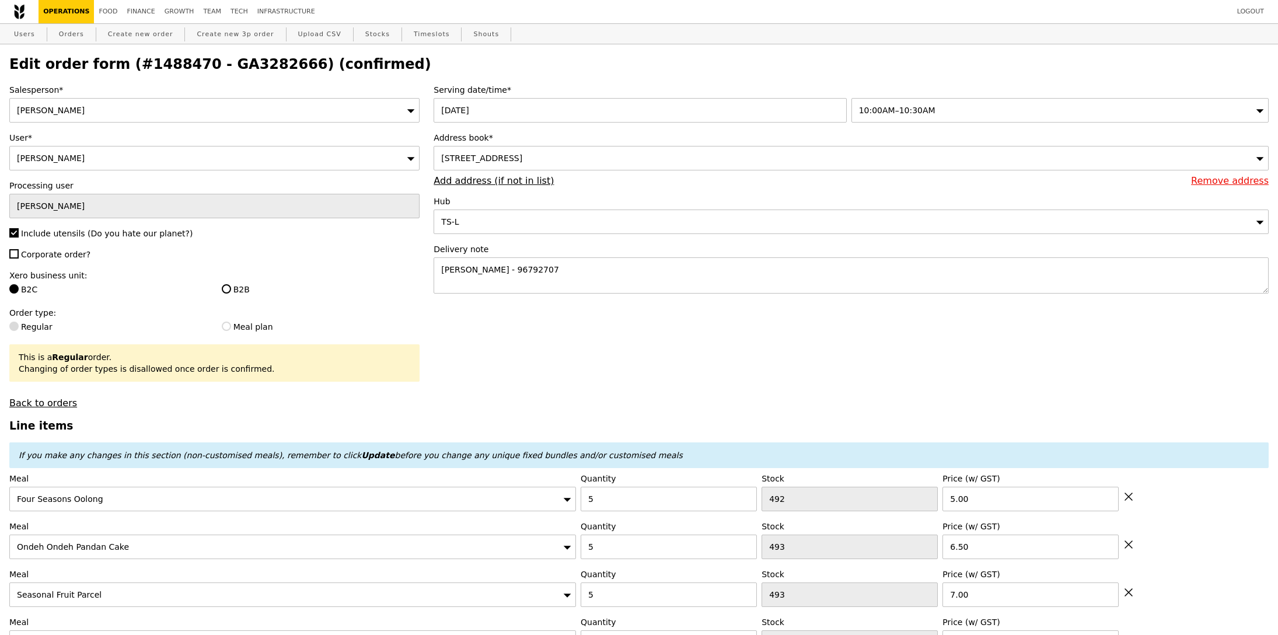
click at [231, 63] on h2 "Edit order form (#1488470 - GA3282666) (confirmed)" at bounding box center [638, 64] width 1259 height 16
copy h2 "GA3282666"
drag, startPoint x: 68, startPoint y: 45, endPoint x: 76, endPoint y: 33, distance: 14.2
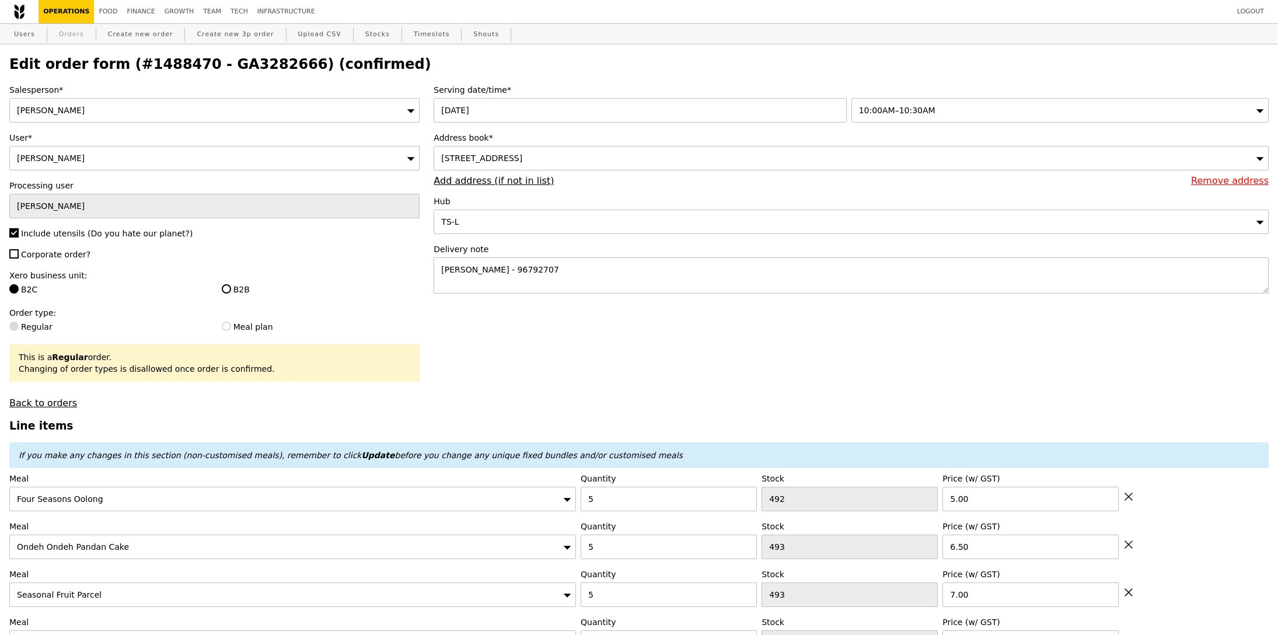
click at [76, 33] on link "Orders" at bounding box center [71, 34] width 34 height 21
select select "100"
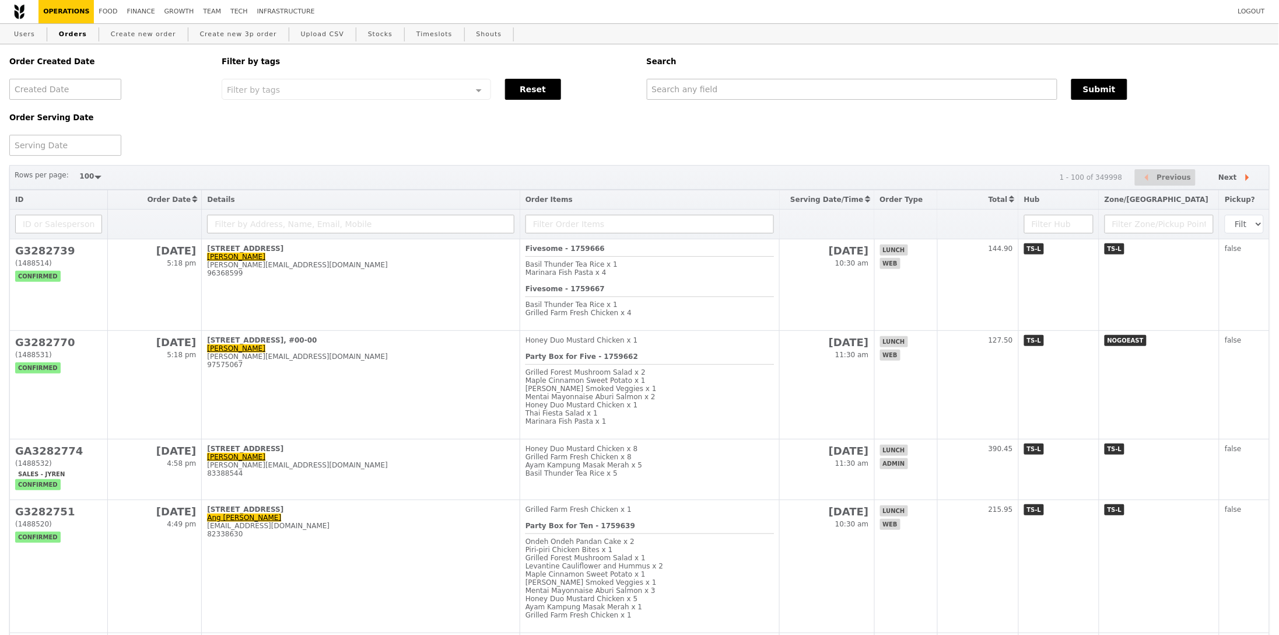
click at [914, 226] on th at bounding box center [906, 224] width 63 height 30
click at [771, 97] on input "text" at bounding box center [851, 89] width 410 height 21
paste input "GA3282666"
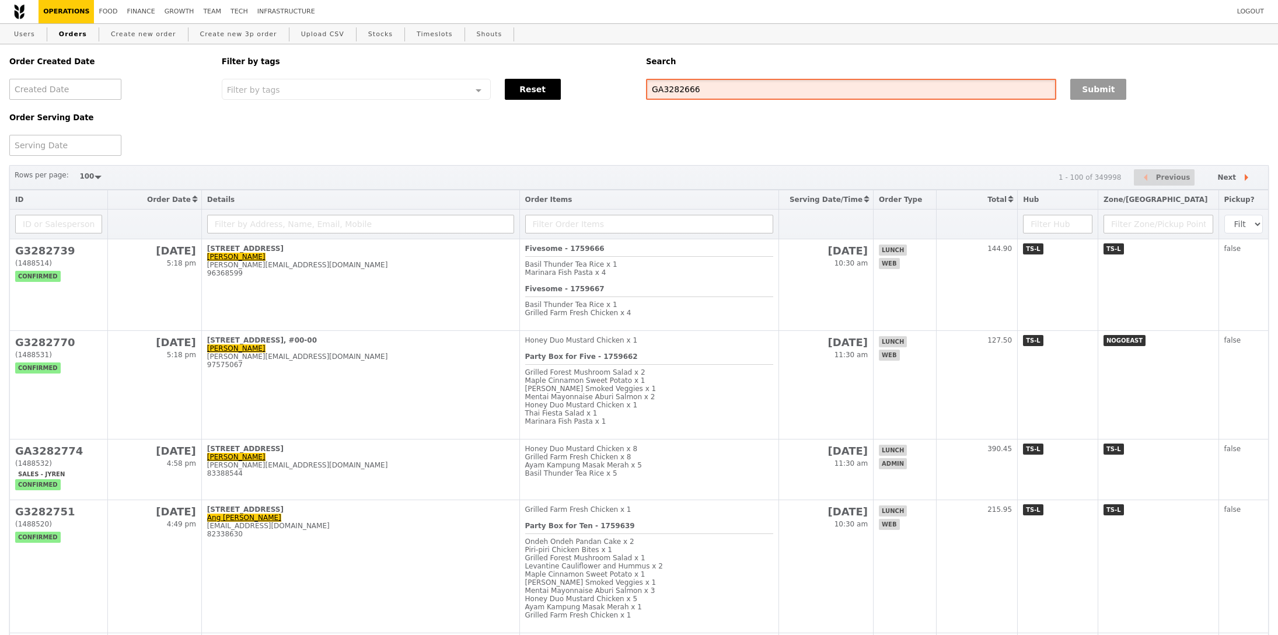
type input "GA3282666"
click at [1080, 99] on button "Submit" at bounding box center [1098, 89] width 56 height 21
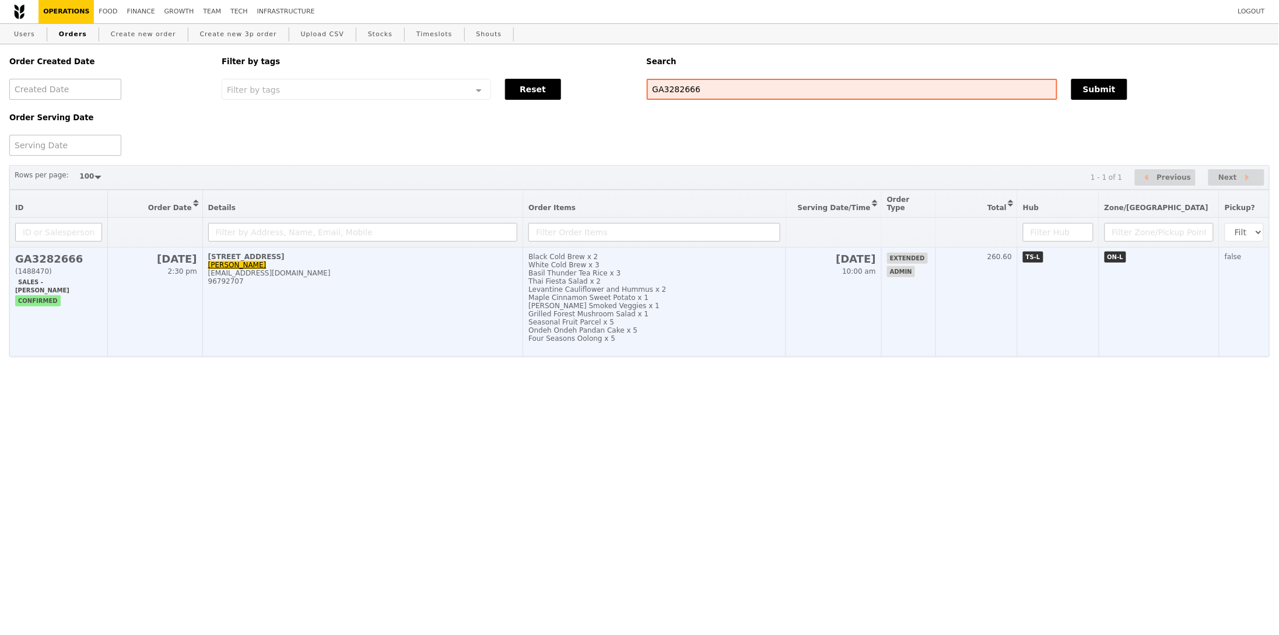
click at [936, 292] on td "extended admin" at bounding box center [909, 301] width 54 height 109
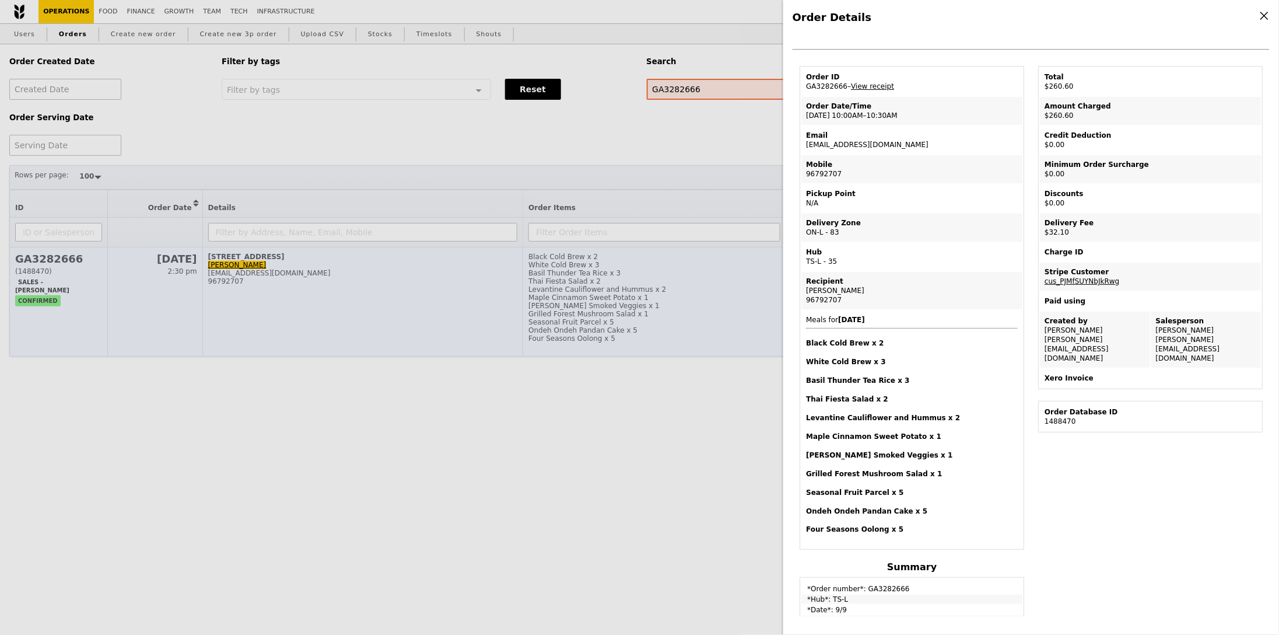
scroll to position [25, 0]
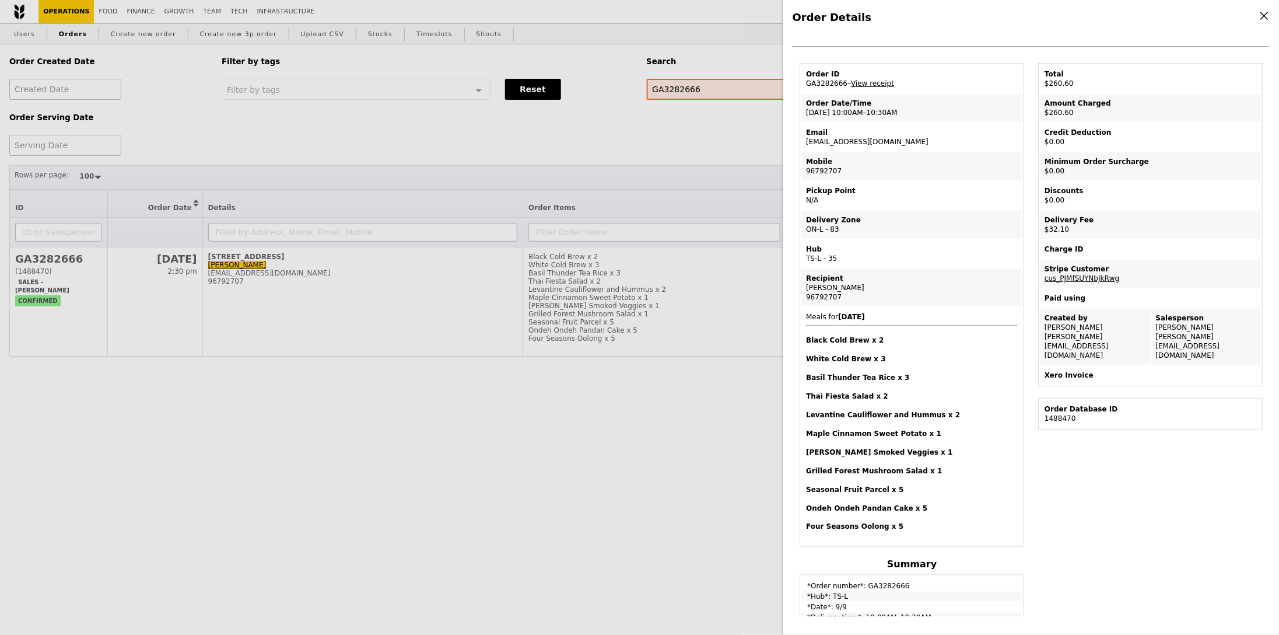
click at [880, 75] on div "Order ID" at bounding box center [912, 73] width 212 height 9
click at [879, 80] on link "View receipt" at bounding box center [872, 83] width 43 height 8
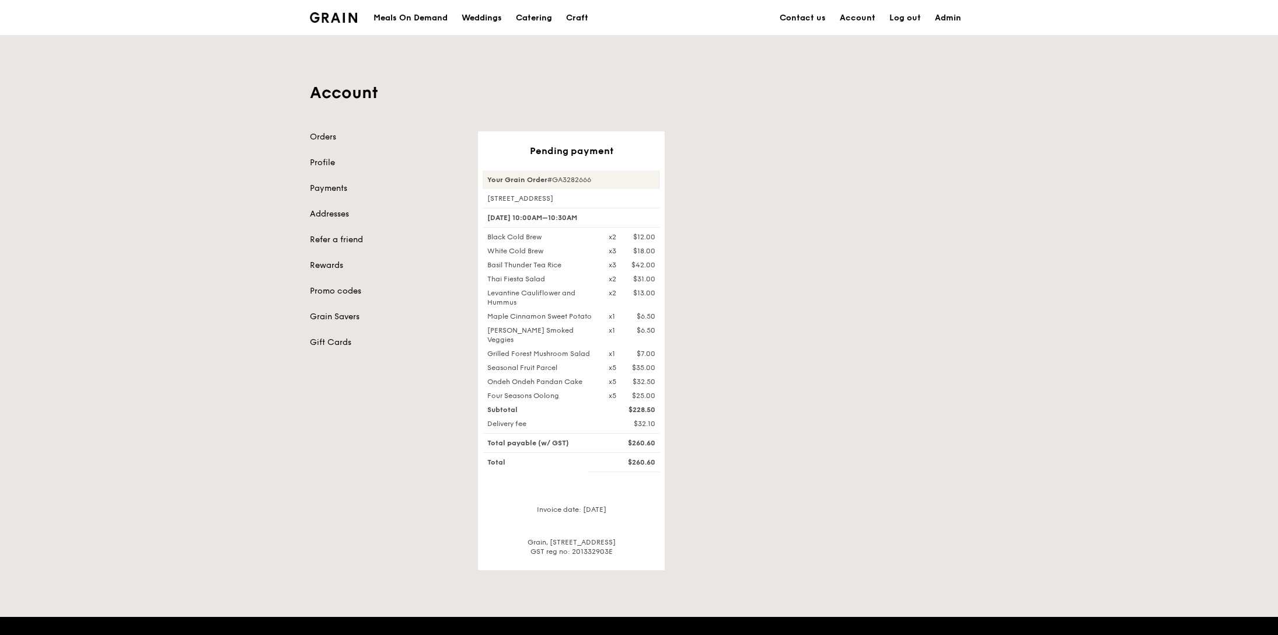
click at [911, 326] on div "Pending payment Your Grain Order #GA3282666 1 Create Way, #10-00 [DATE] 10:00AM…" at bounding box center [723, 350] width 504 height 439
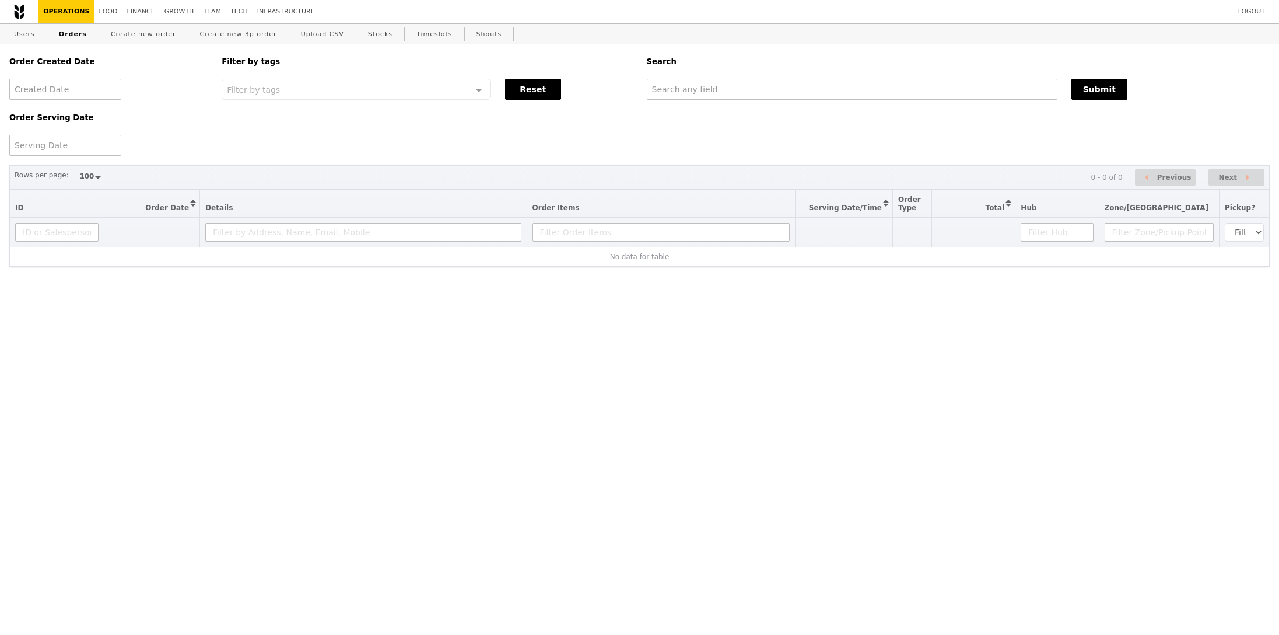
select select "100"
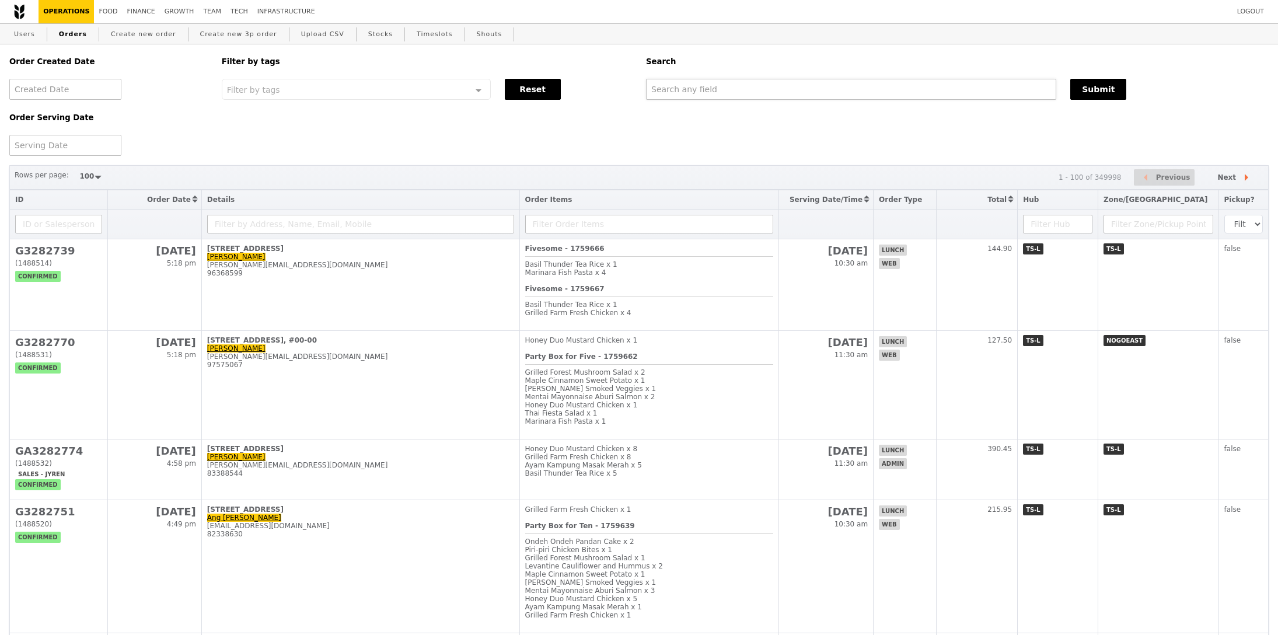
drag, startPoint x: 820, startPoint y: 103, endPoint x: 822, endPoint y: 90, distance: 13.0
click at [820, 103] on div "Order Created Date Order Serving Date Filter by tags Filter by tags Meal_Plan W…" at bounding box center [638, 99] width 1273 height 111
click at [823, 88] on input "text" at bounding box center [851, 89] width 410 height 21
paste input "[PERSON_NAME][EMAIL_ADDRESS][DOMAIN_NAME]"
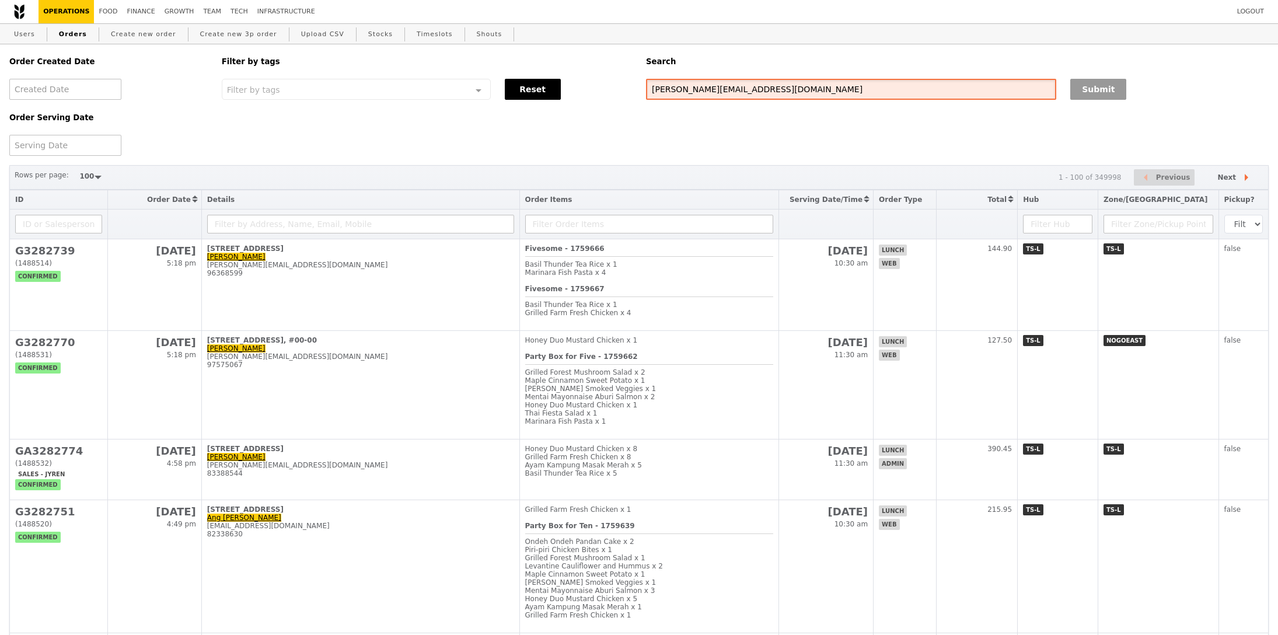
type input "[PERSON_NAME][EMAIL_ADDRESS][DOMAIN_NAME]"
click at [1075, 88] on button "Submit" at bounding box center [1098, 89] width 56 height 21
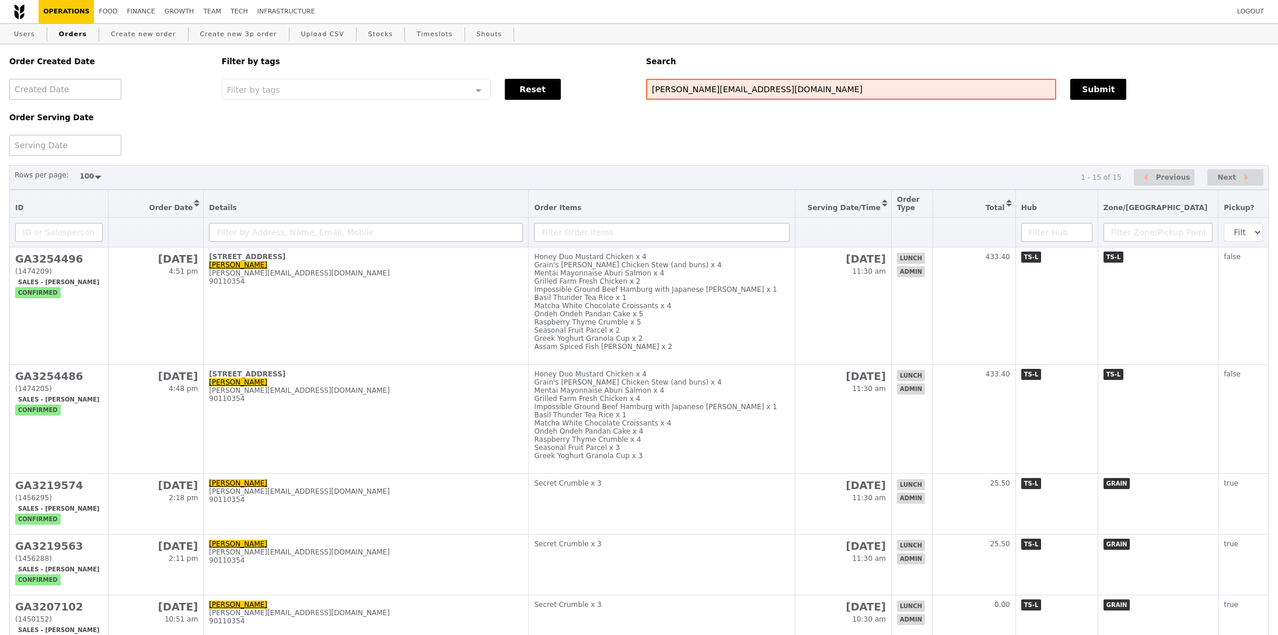
click at [943, 146] on div "Order Created Date Order Serving Date Filter by tags Filter by tags Meal_Plan W…" at bounding box center [638, 99] width 1273 height 111
click at [158, 36] on link "Create new order" at bounding box center [143, 34] width 75 height 21
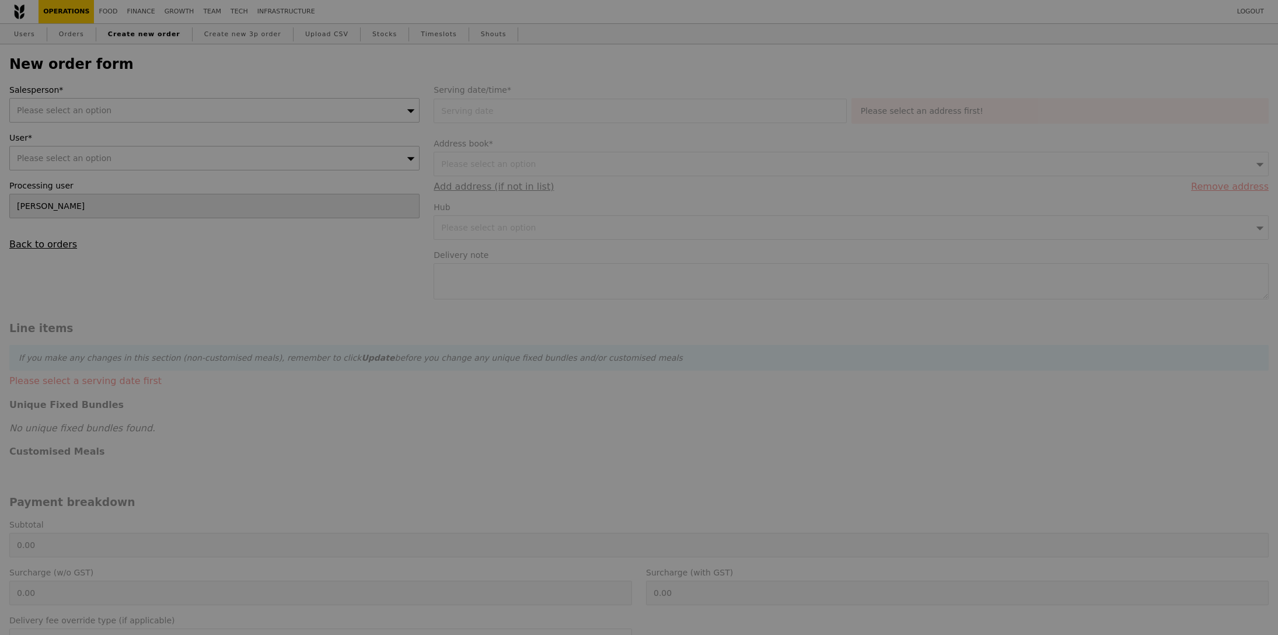
type input "Confirm"
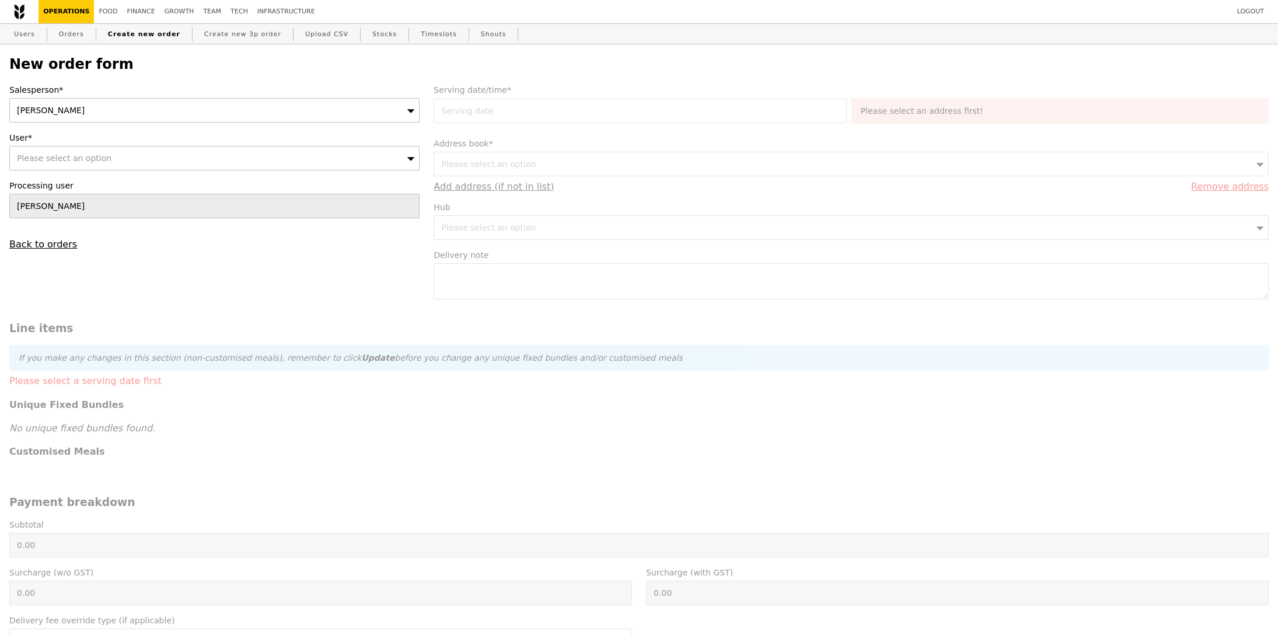
click at [135, 121] on div "Sandy" at bounding box center [214, 110] width 410 height 25
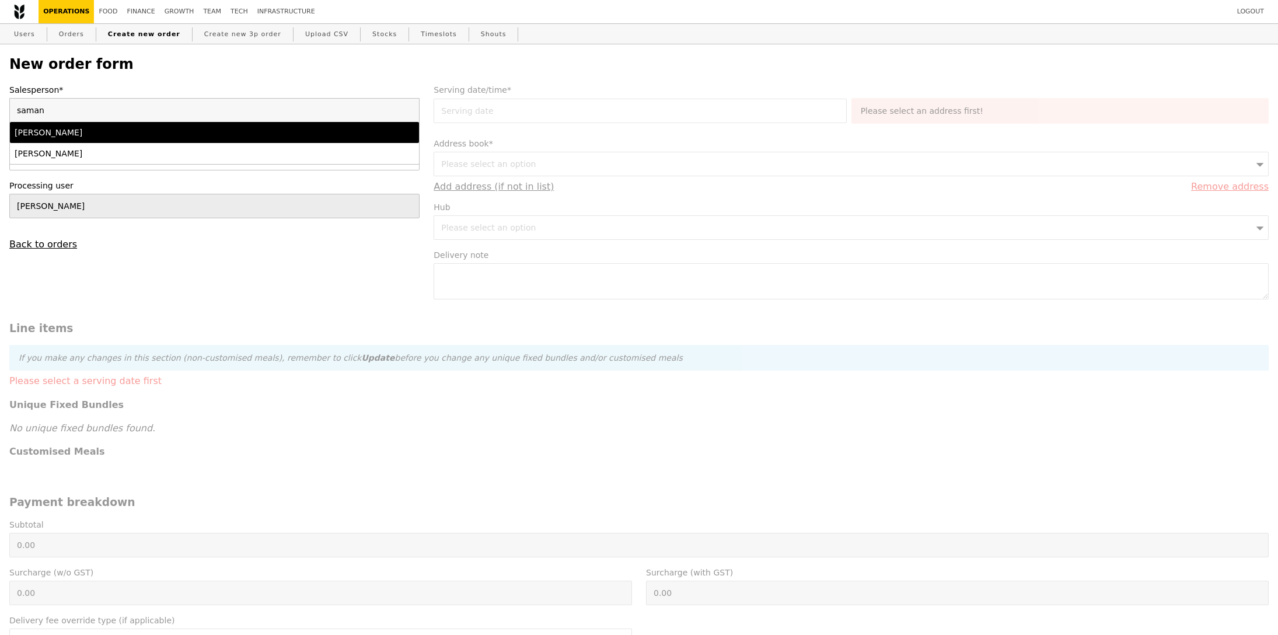
type input "saman"
click at [126, 136] on div "Samantha" at bounding box center [165, 133] width 300 height 12
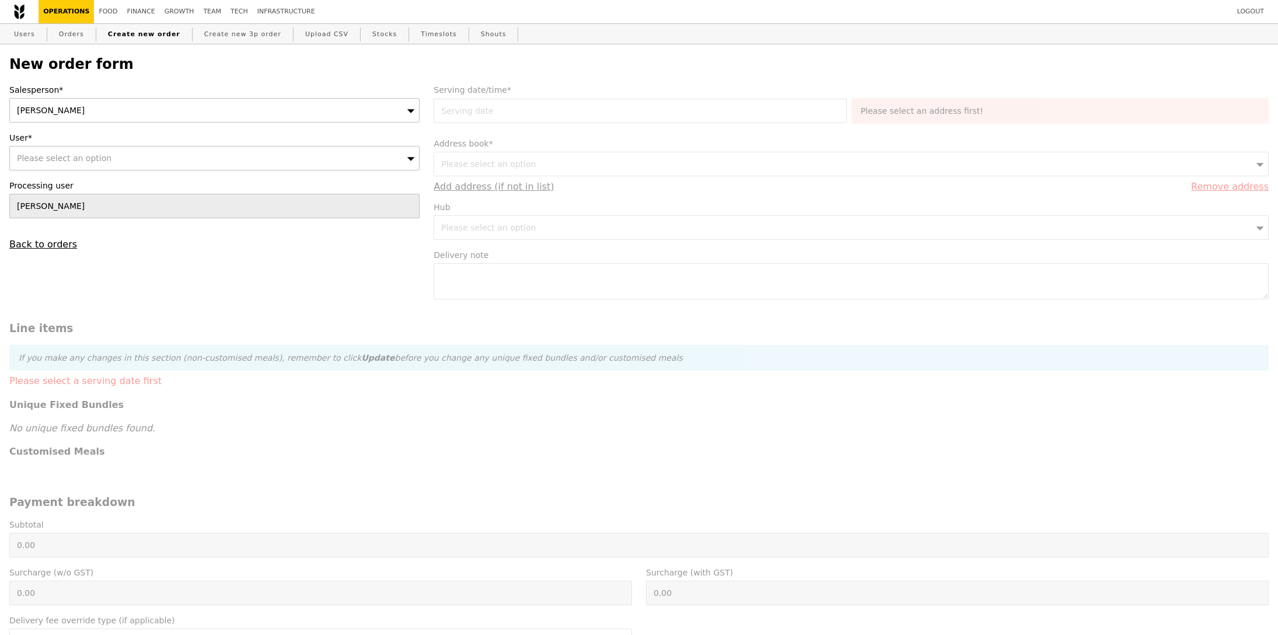
click at [115, 152] on div "Please select an option" at bounding box center [214, 158] width 410 height 25
type input "agustin.rut.bolung@msd.com"
type input "Confirm"
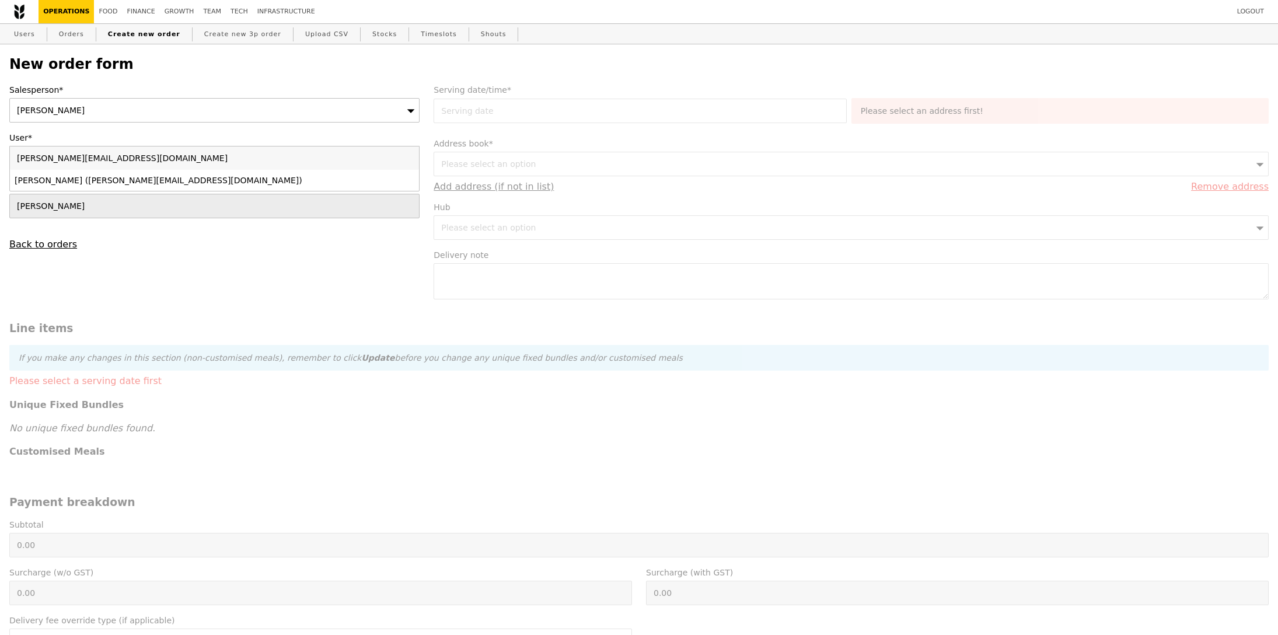
type input "agustin.rut.bolung@msd.com"
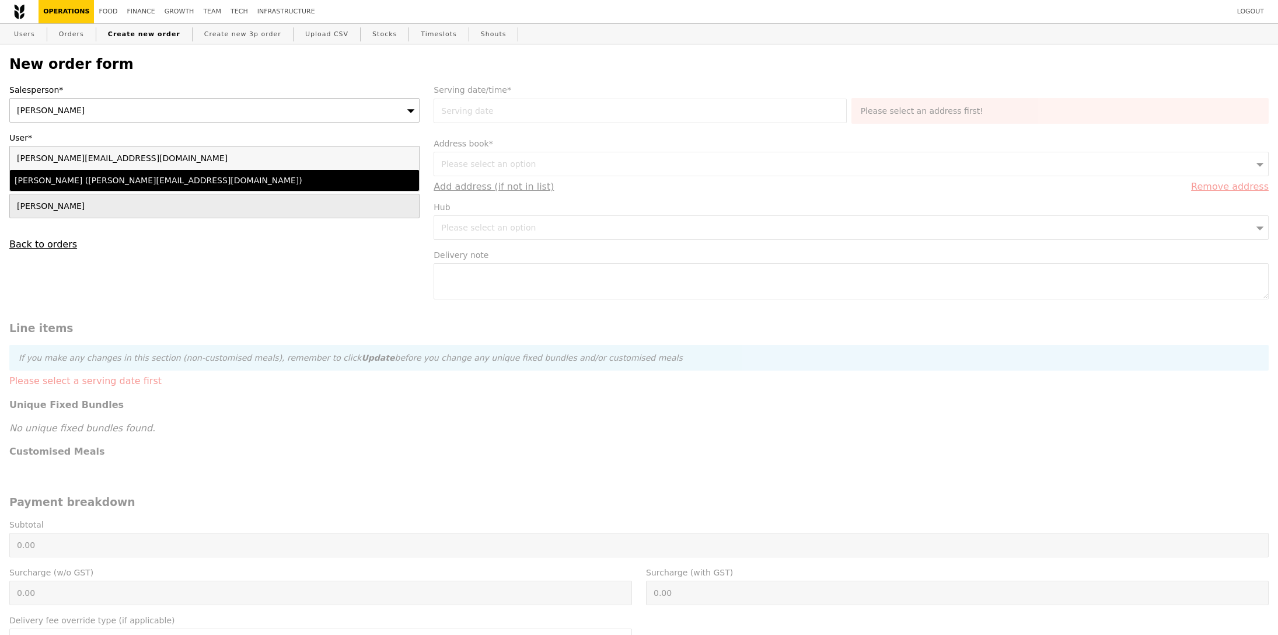
click at [119, 187] on li "Agustin Rut Bolung (agustin.rut.bolung@msd.com)" at bounding box center [214, 180] width 409 height 21
type input "Loading..."
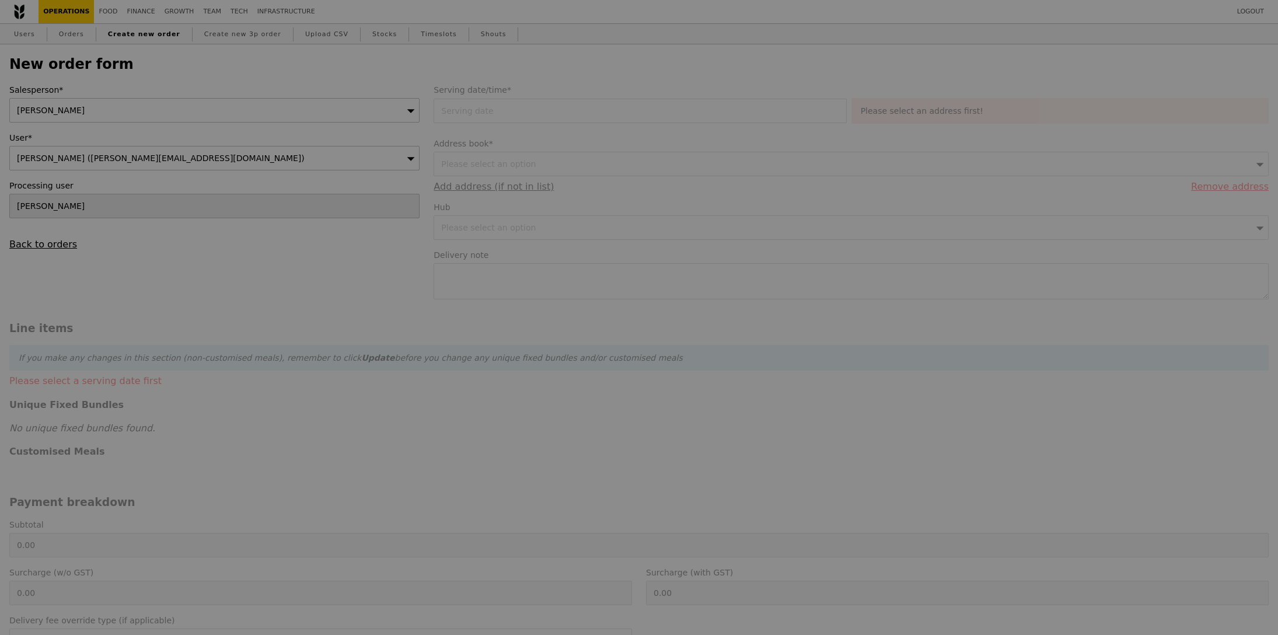
type input "1.79"
type input "1.95"
type input "11.10"
type input "12.10"
type input "14.05"
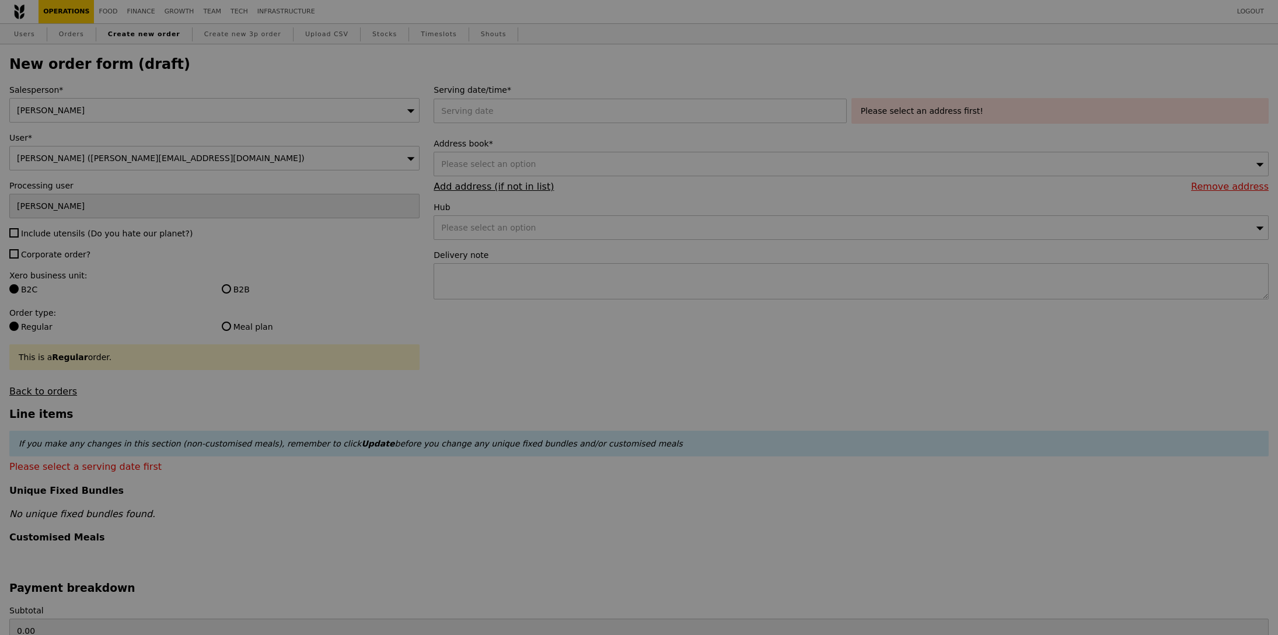
type input "Confirm"
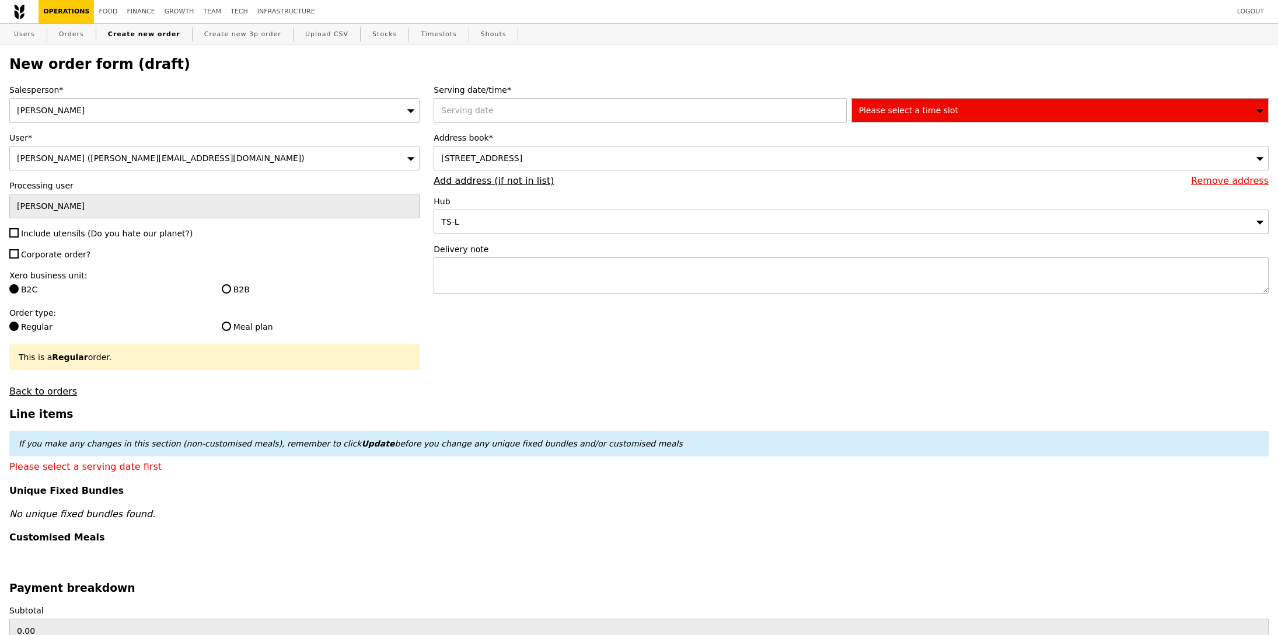
click at [88, 231] on span "Include utensils (Do you hate our planet?)" at bounding box center [107, 233] width 172 height 9
click at [19, 231] on input "Include utensils (Do you hate our planet?)" at bounding box center [13, 232] width 9 height 9
checkbox input "true"
type input "Confirm"
click at [74, 263] on div "Salesperson* Samantha User* Agustin Rut Bolung (agustin.rut.bolung@msd.com) Pro…" at bounding box center [214, 240] width 424 height 313
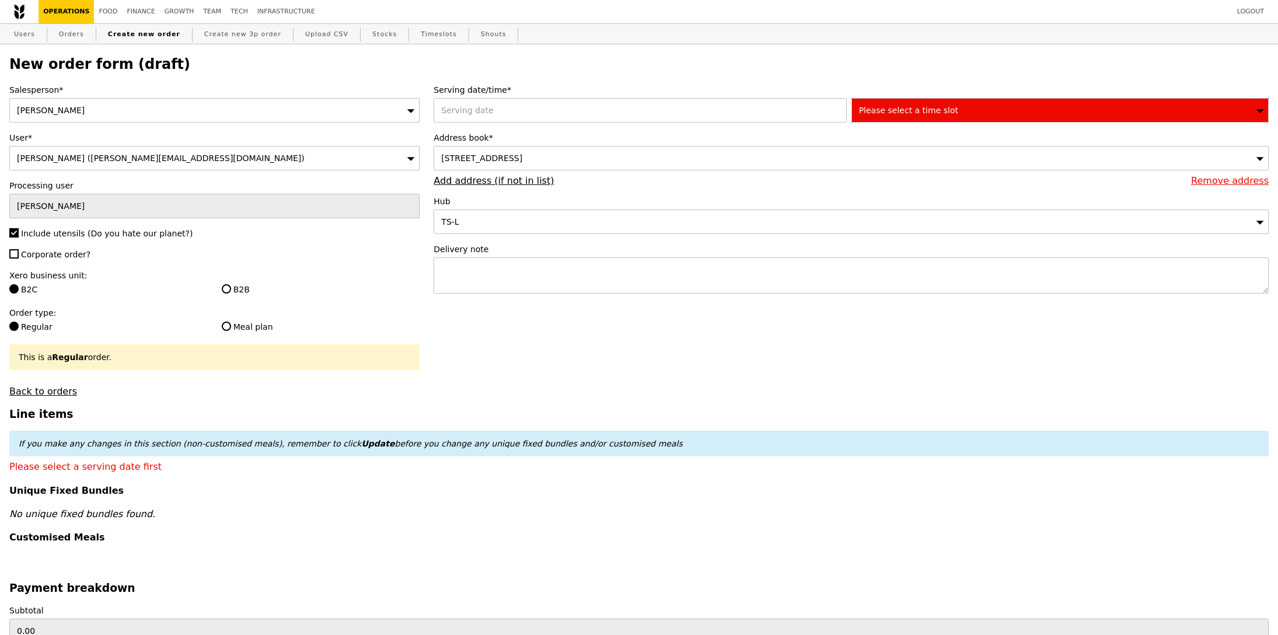
click at [76, 253] on span "Corporate order?" at bounding box center [55, 254] width 69 height 9
click at [19, 253] on input "Corporate order?" at bounding box center [13, 253] width 9 height 9
checkbox input "true"
click at [239, 295] on label "B2B" at bounding box center [321, 290] width 198 height 12
click at [231, 293] on input "B2B" at bounding box center [226, 288] width 9 height 9
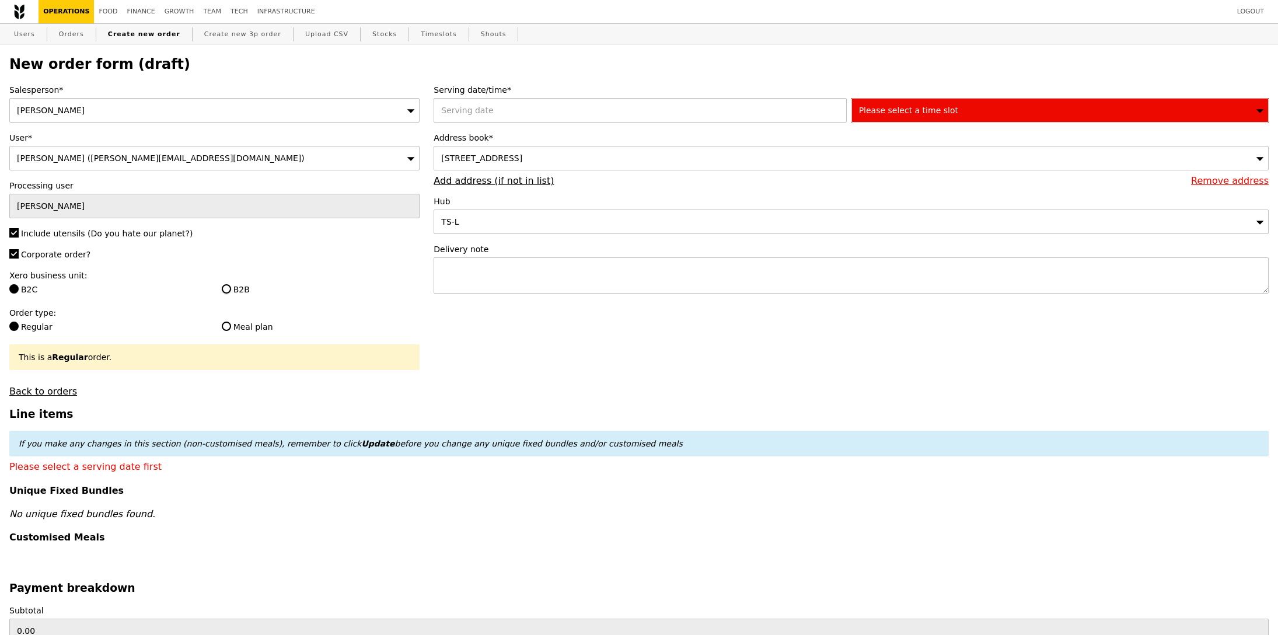
radio input "true"
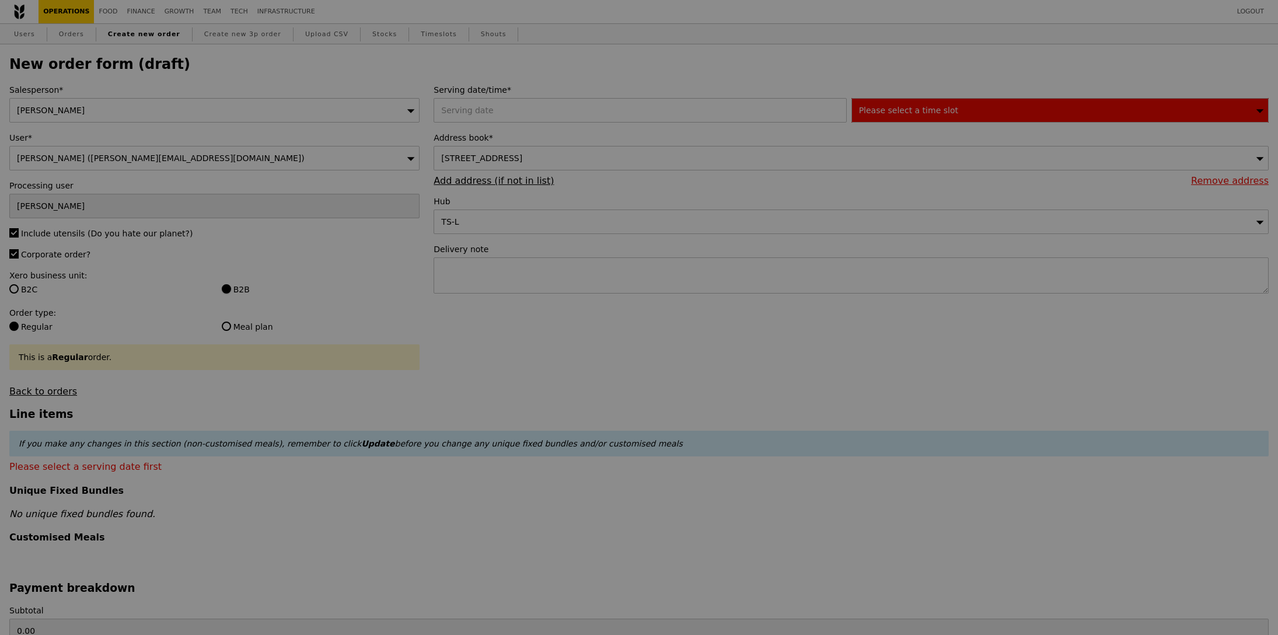
type input "Confirm"
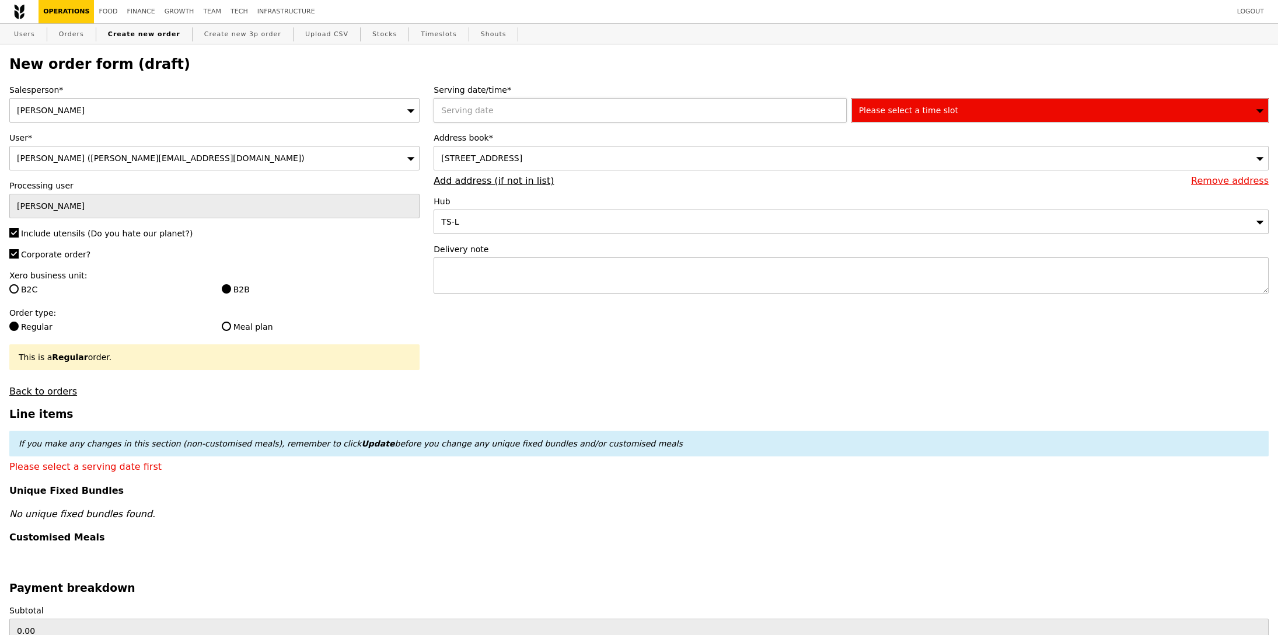
click at [513, 113] on div at bounding box center [641, 110] width 417 height 25
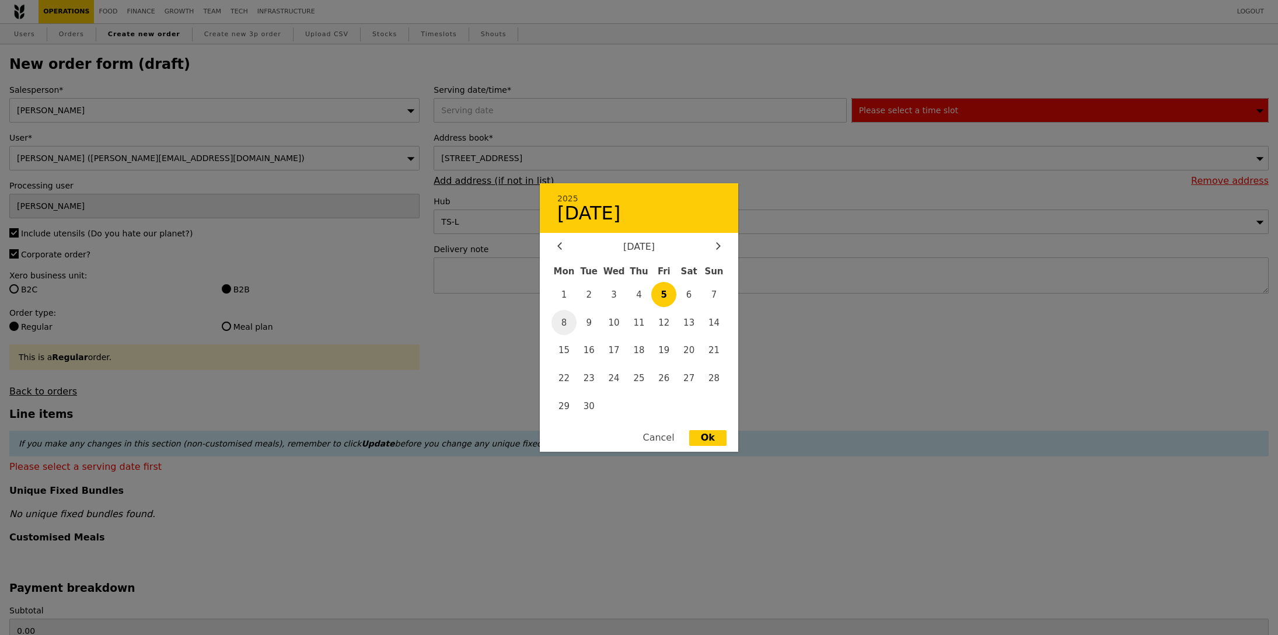
click at [567, 324] on span "8" at bounding box center [563, 322] width 25 height 25
type input "08 Sep 2025"
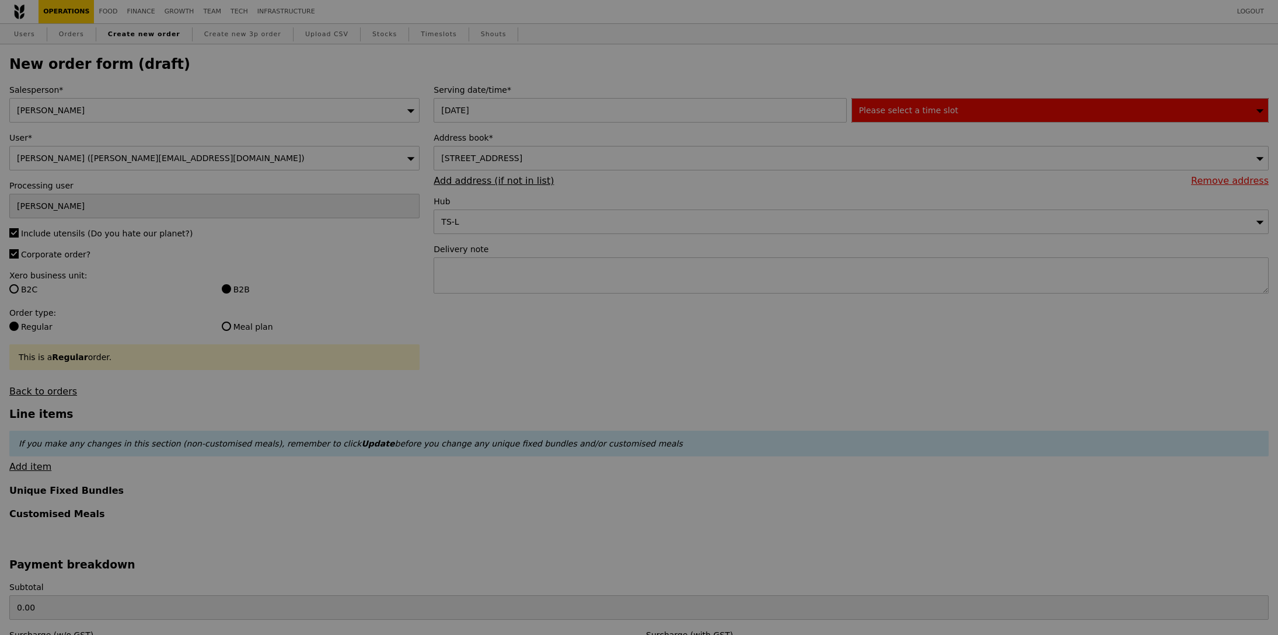
type input "Confirm"
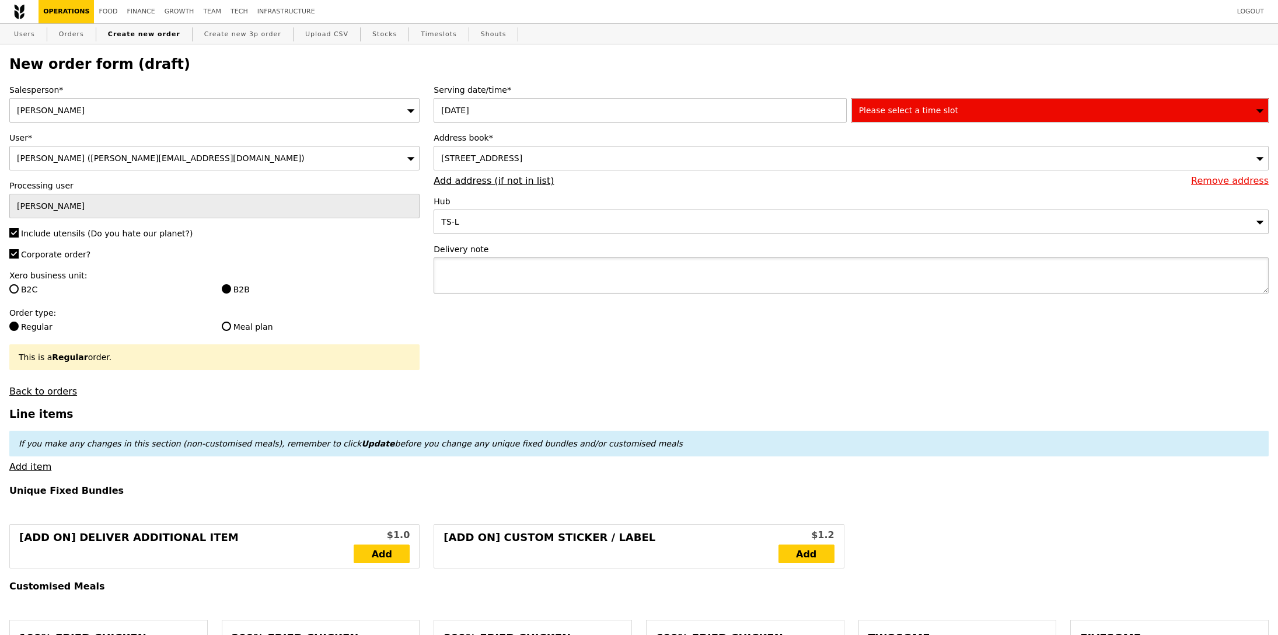
click at [538, 284] on textarea at bounding box center [850, 275] width 835 height 36
type textarea "f"
type textarea "Full delivery address:"
type input "Confirm"
paste textarea "MSD, Level 24, 9 Battery Road, MYP Centre, #17-01 Singapore 049910."
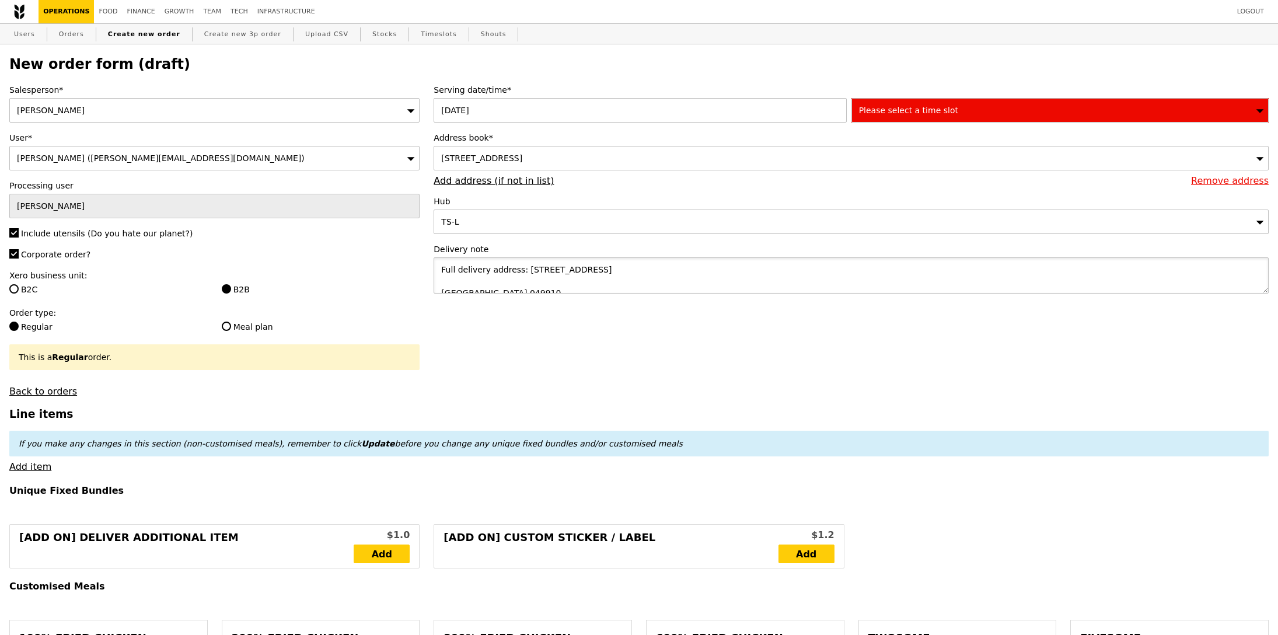
scroll to position [5, 0]
click at [438, 289] on textarea "Full delivery address: MSD, Level 24, 9 Battery Road, MYP Centre, #17-01 Singap…" at bounding box center [850, 275] width 835 height 36
type textarea "Full delivery address: [STREET_ADDRESS]."
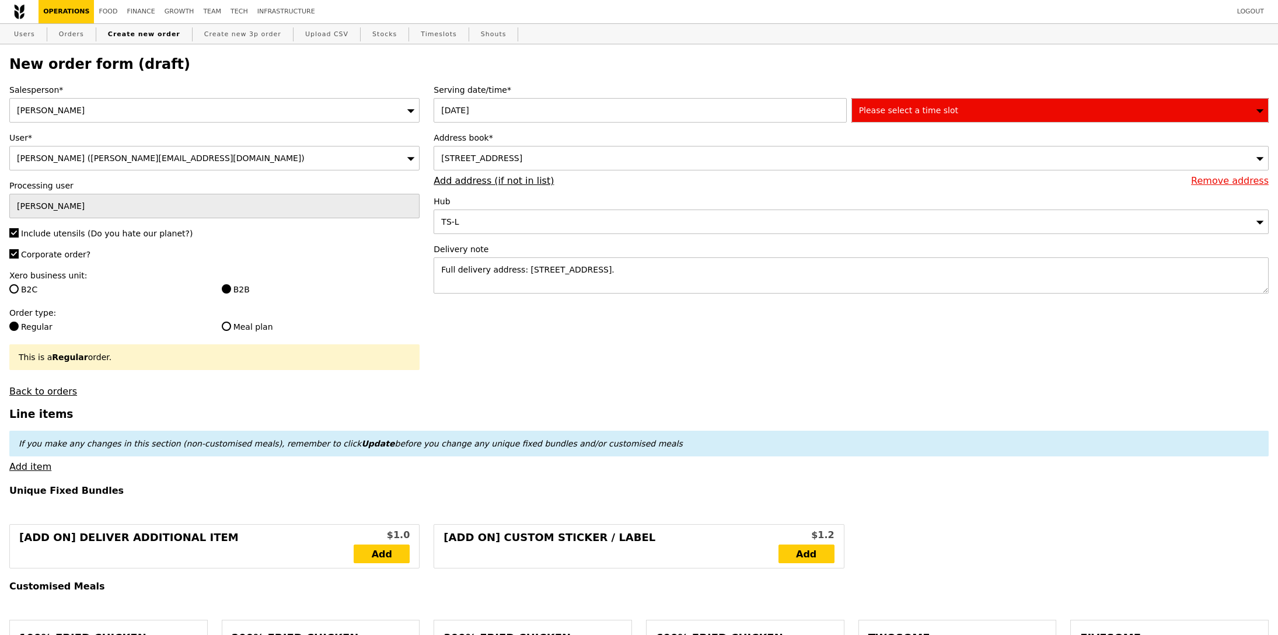
type input "Confirm"
click at [1007, 99] on div "Please select a time slot" at bounding box center [1059, 110] width 417 height 25
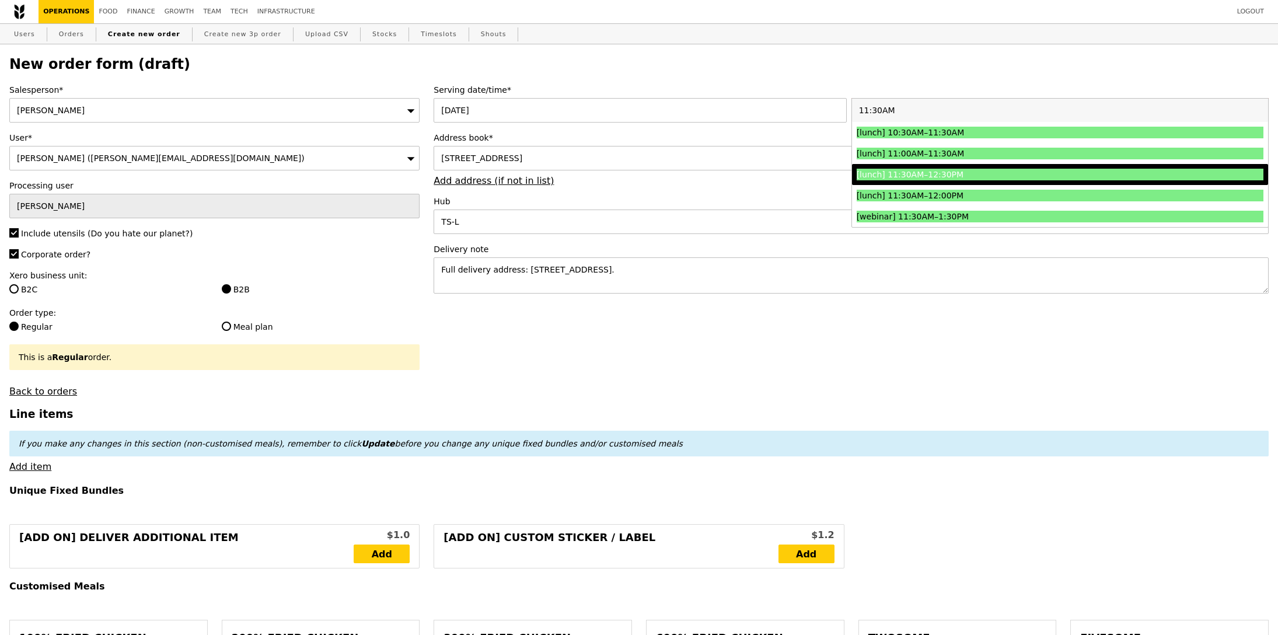
type input "11:30AM"
click at [1010, 178] on div "[lunch] 11:30AM–12:30PM" at bounding box center [1008, 175] width 305 height 12
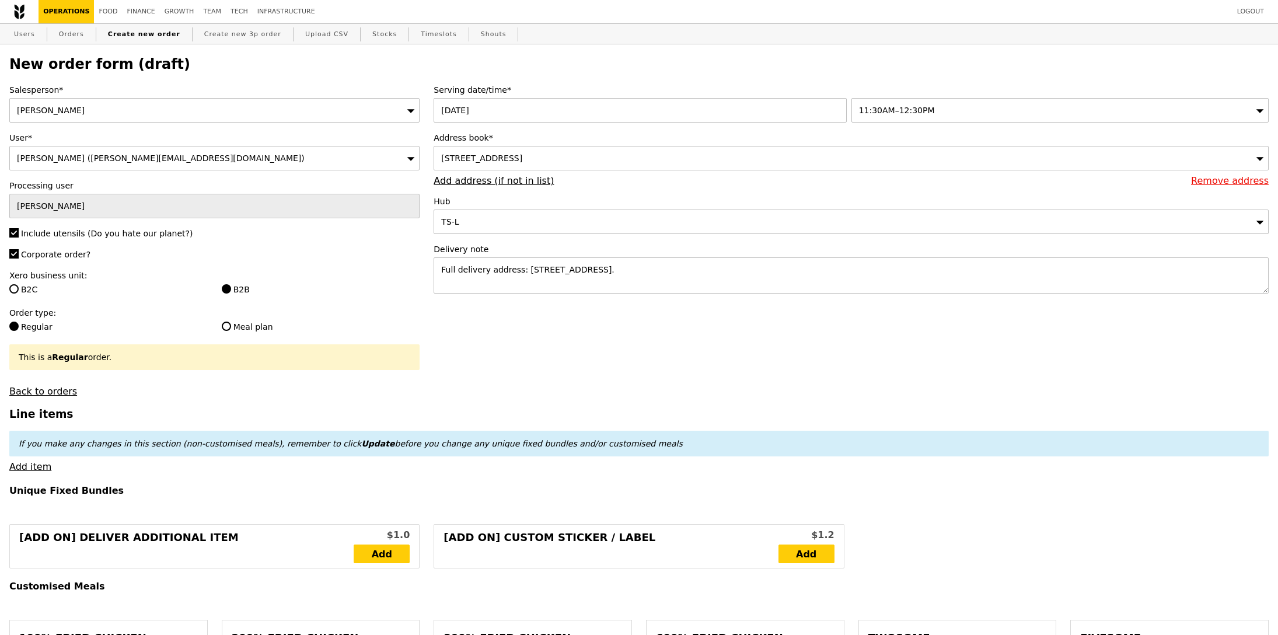
type input "Confirm"
click at [45, 467] on link "Add item" at bounding box center [30, 466] width 42 height 11
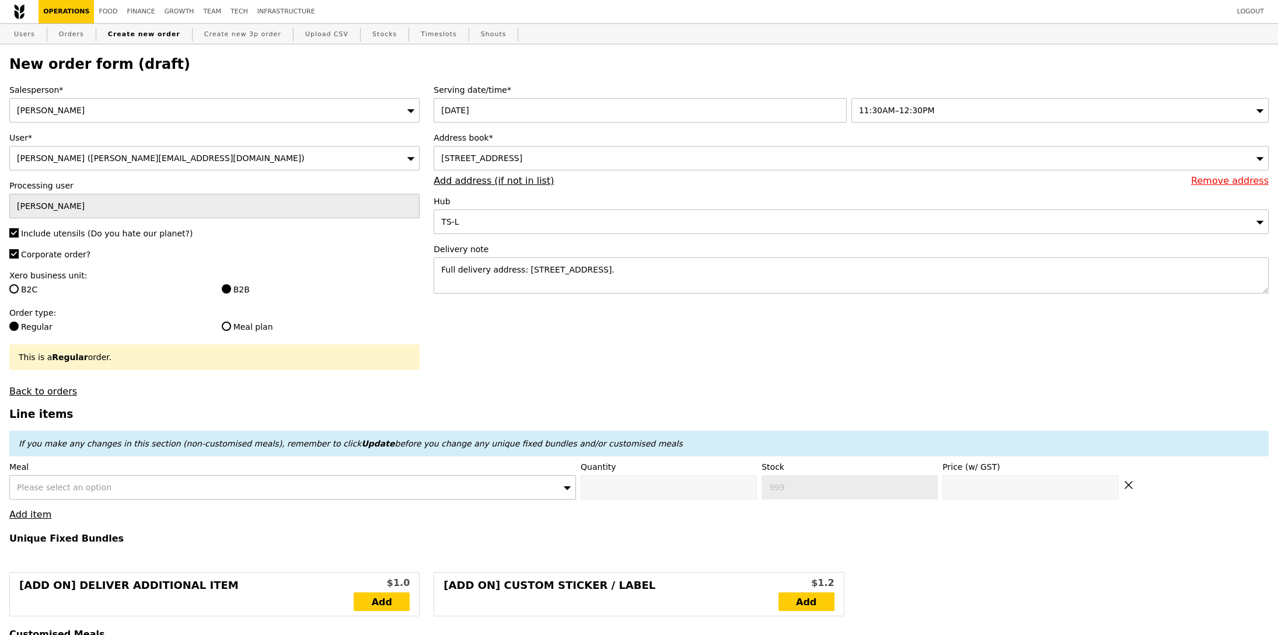
click at [54, 484] on span "Please select an option" at bounding box center [64, 486] width 95 height 9
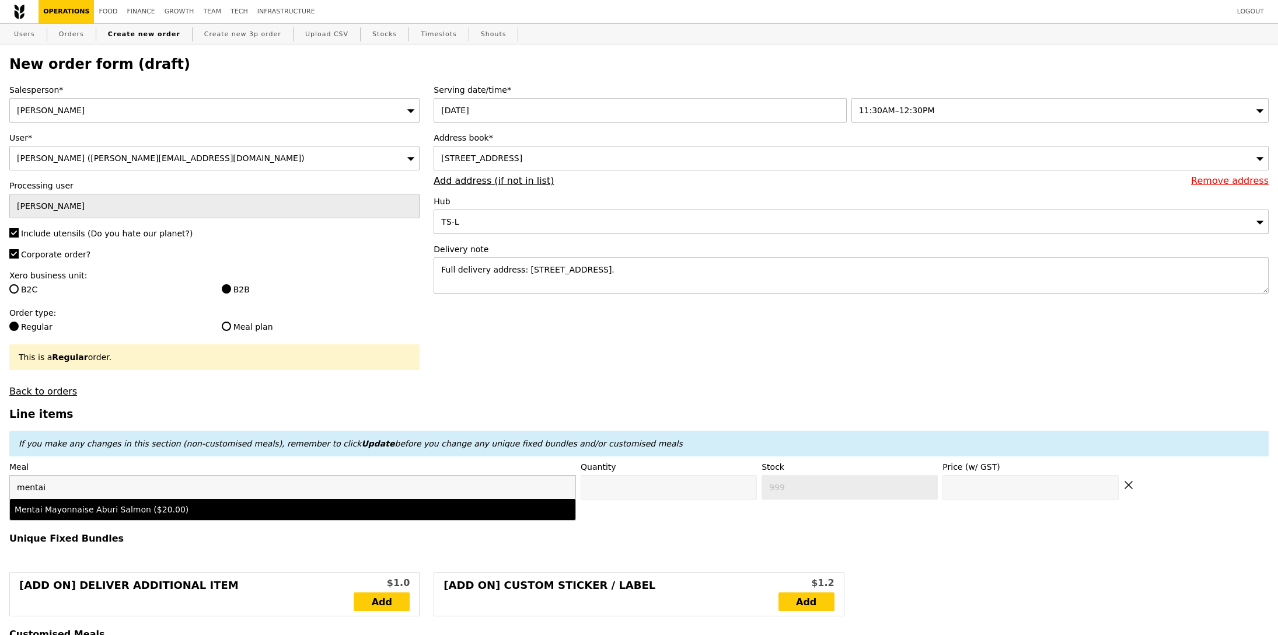
type input "mentai"
click at [107, 519] on li "Mentai Mayonnaise Aburi Salmon ($20.00)" at bounding box center [292, 509] width 565 height 21
type input "Confirm anyway"
type input "0"
type input "463"
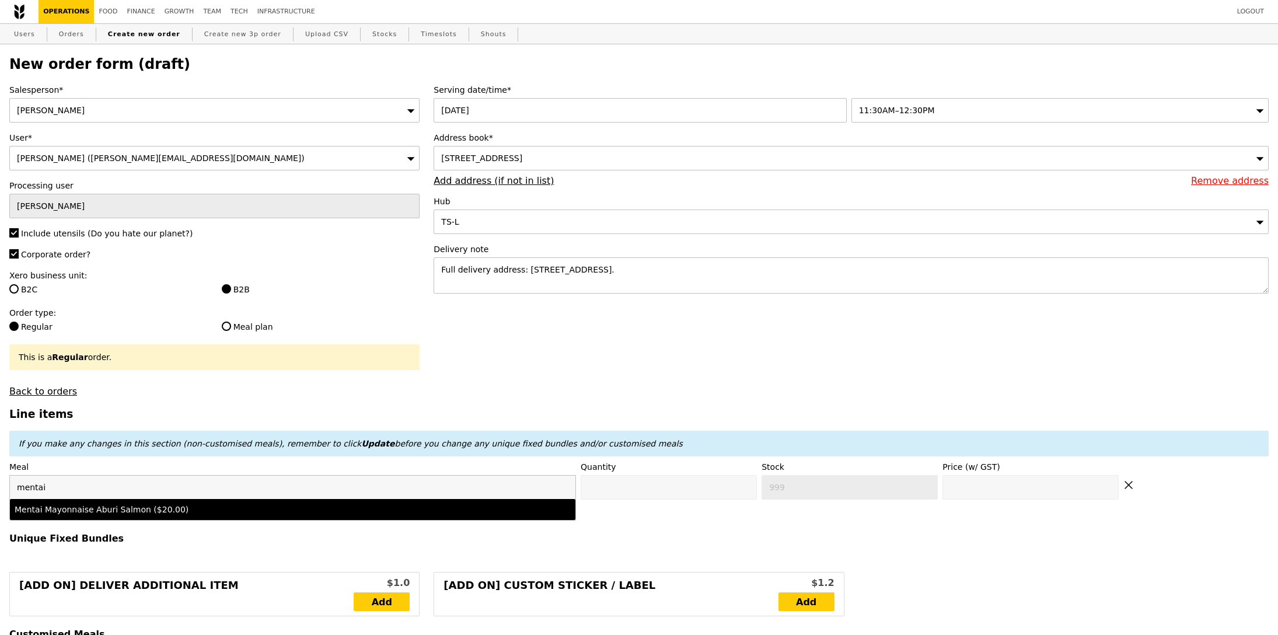
type input "20.0"
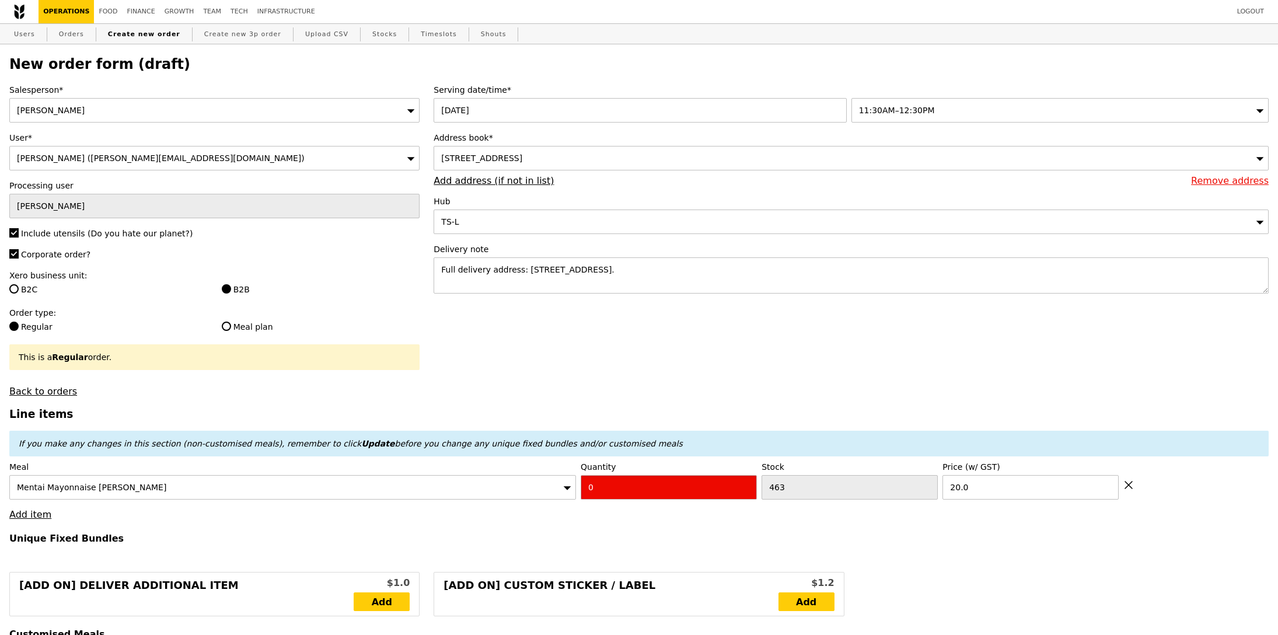
click at [615, 487] on input "0" at bounding box center [669, 487] width 176 height 25
type input "Confirm"
type input "2"
click at [528, 533] on h4 "Unique Fixed Bundles" at bounding box center [638, 538] width 1259 height 11
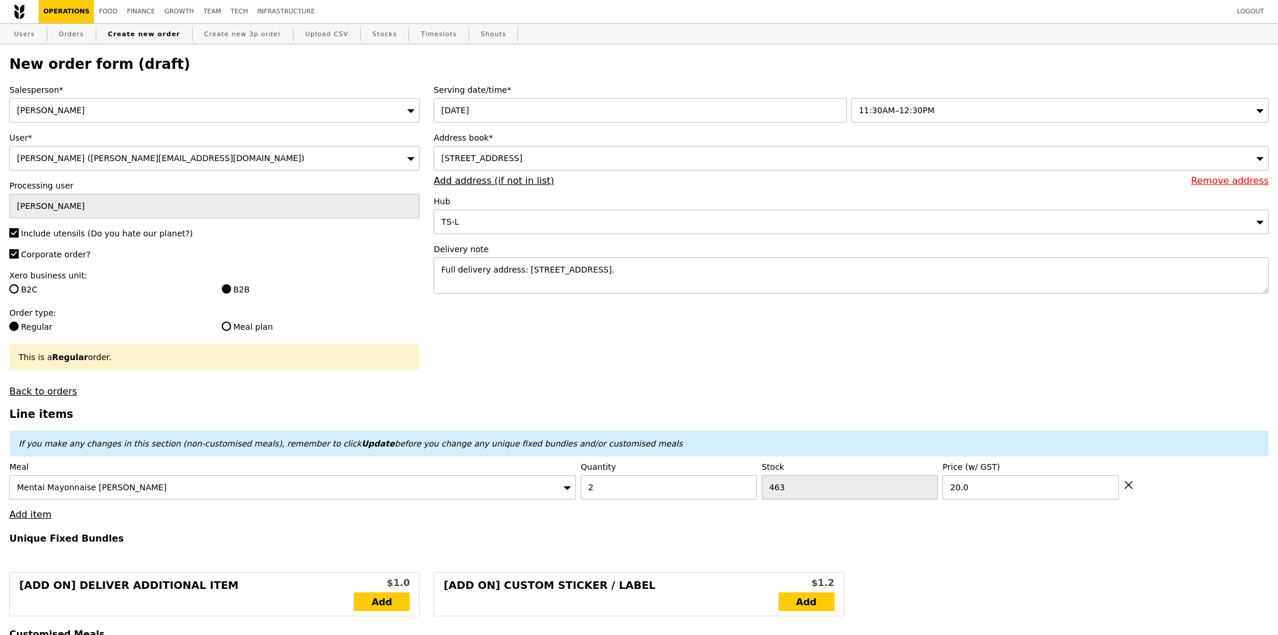
type input "Loading..."
type input "40.00"
type input "7.43"
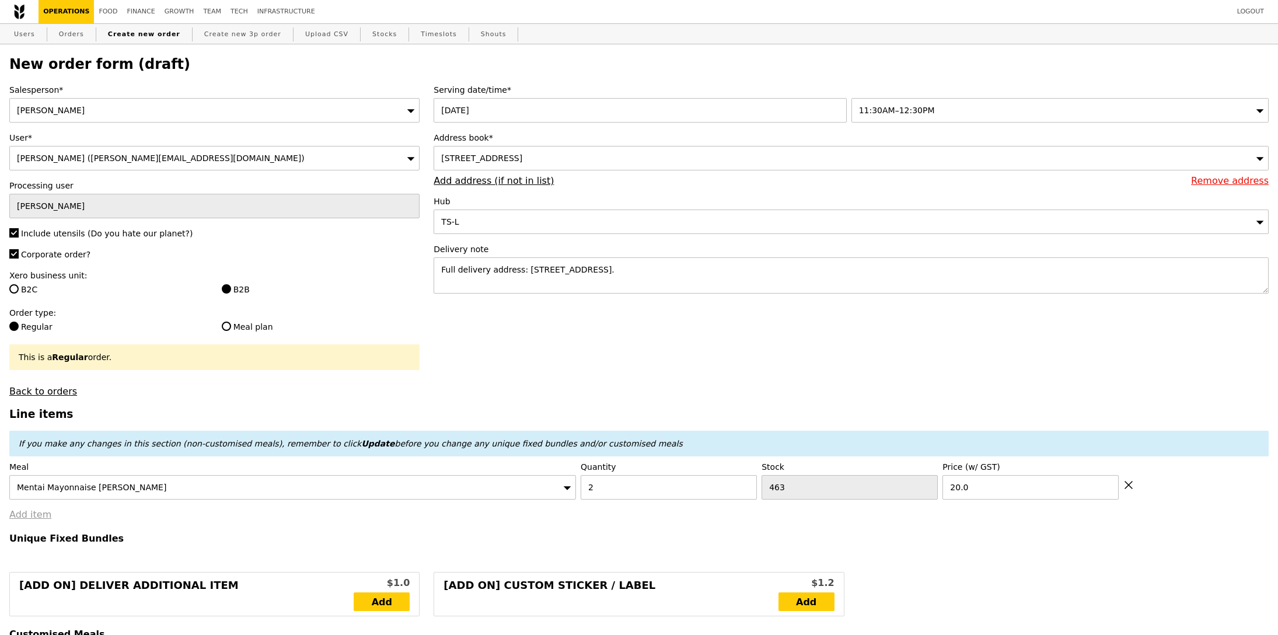
type input "8.10"
type input "50.05"
click at [44, 519] on link "Add item" at bounding box center [30, 514] width 42 height 11
type input "Confirm"
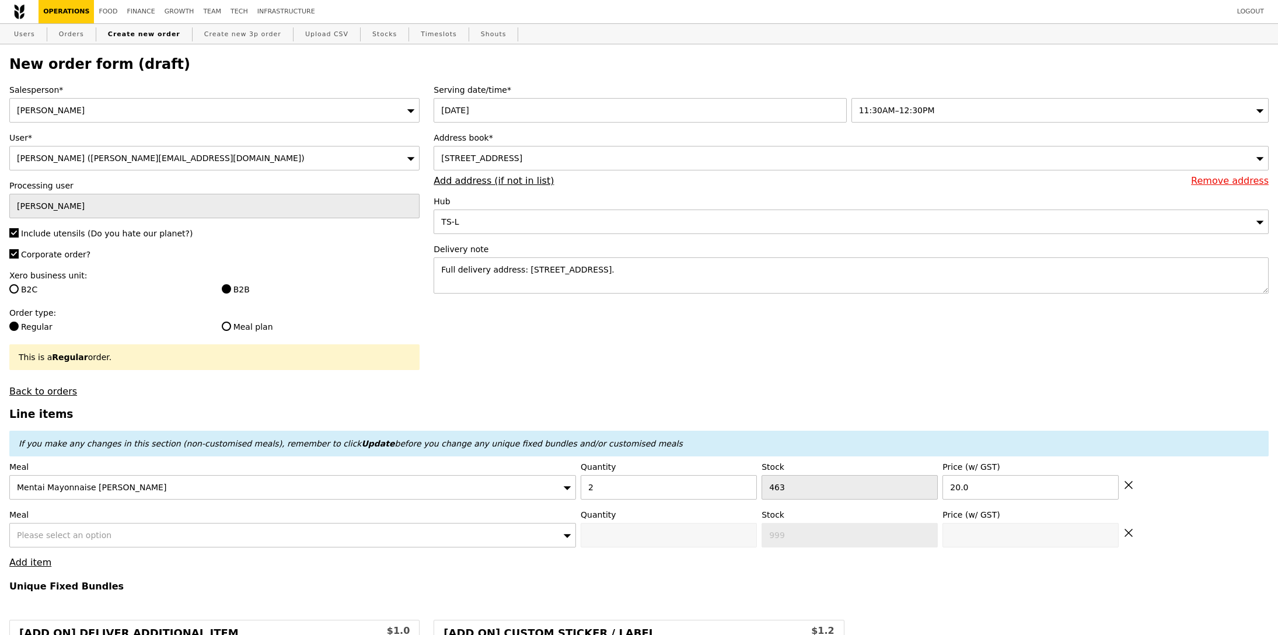
click at [89, 533] on span "Please select an option" at bounding box center [64, 534] width 95 height 9
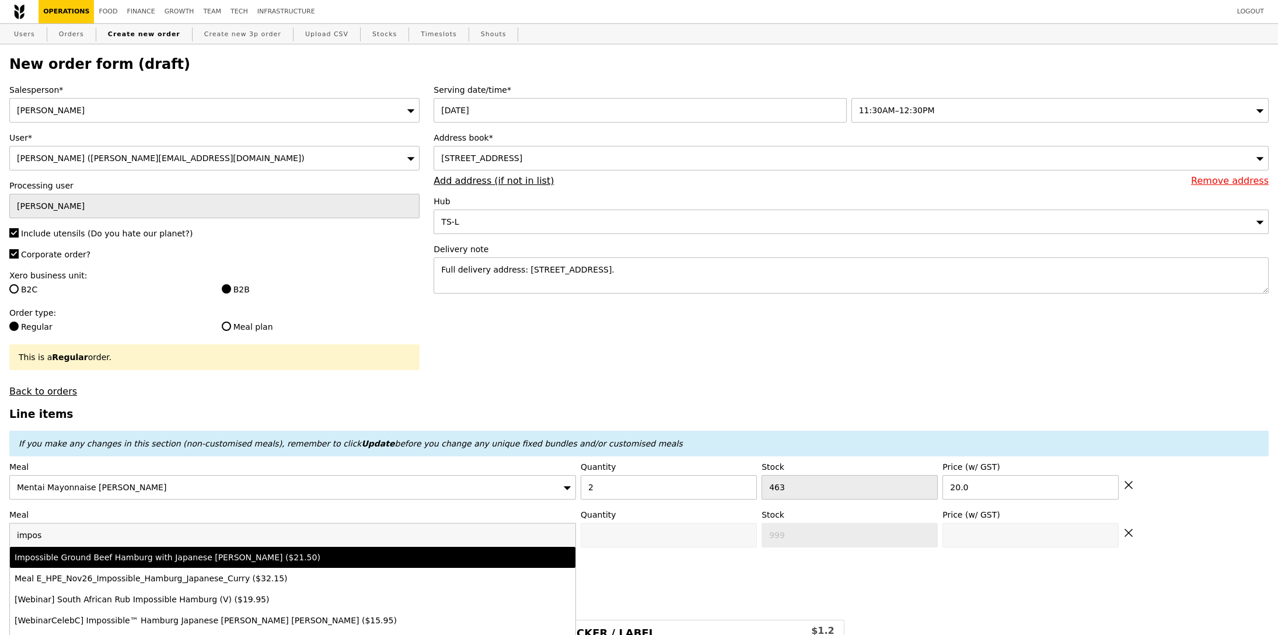
type input "impos"
click at [164, 552] on div "Impossible Ground Beef Hamburg with Japanese [PERSON_NAME] ($21.50)" at bounding box center [223, 557] width 417 height 12
type input "Confirm anyway"
type input "0"
type input "500"
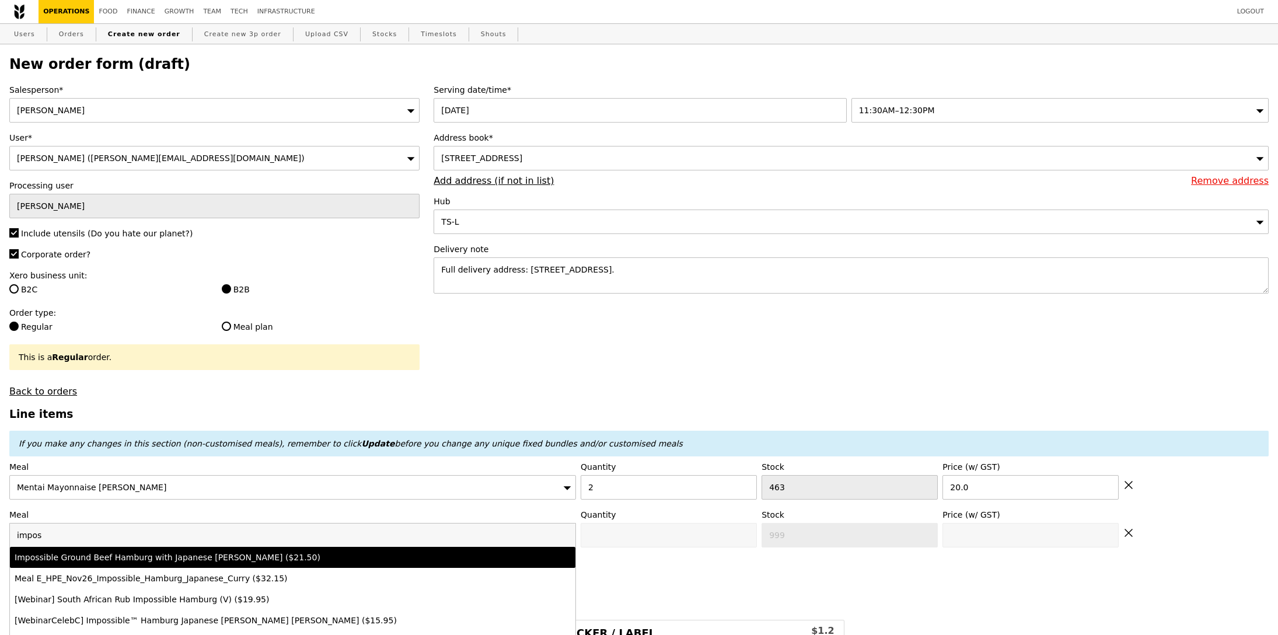
type input "21.5"
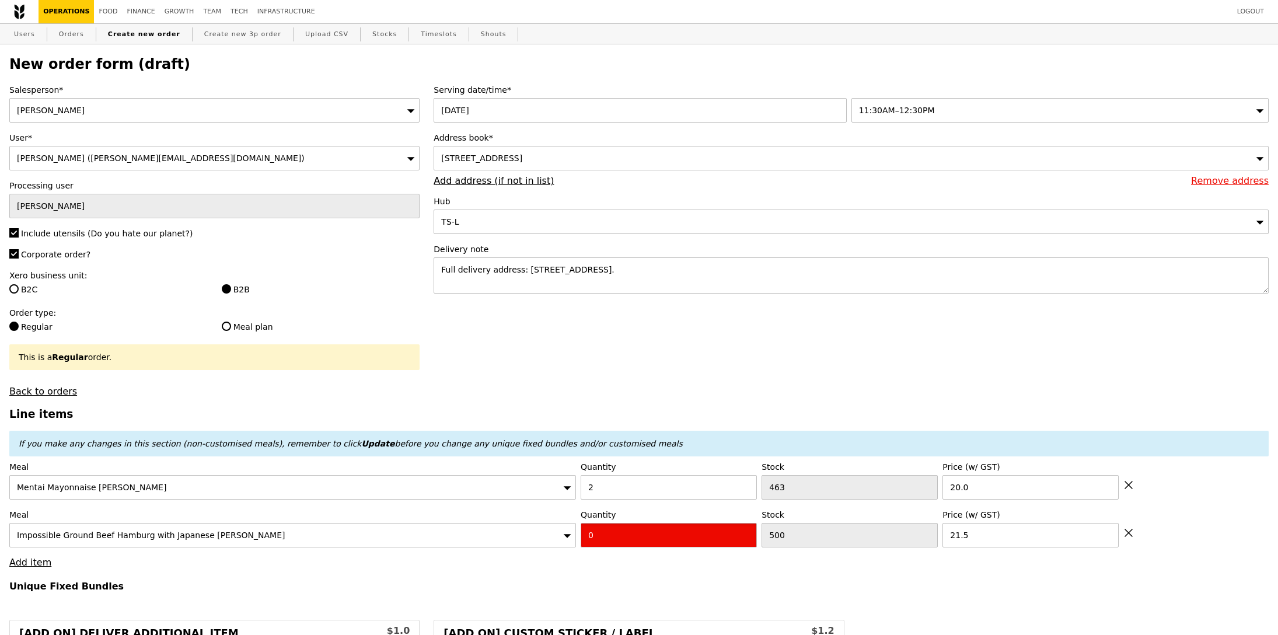
click at [631, 538] on input "0" at bounding box center [669, 535] width 176 height 25
type input "Confirm"
type input "1"
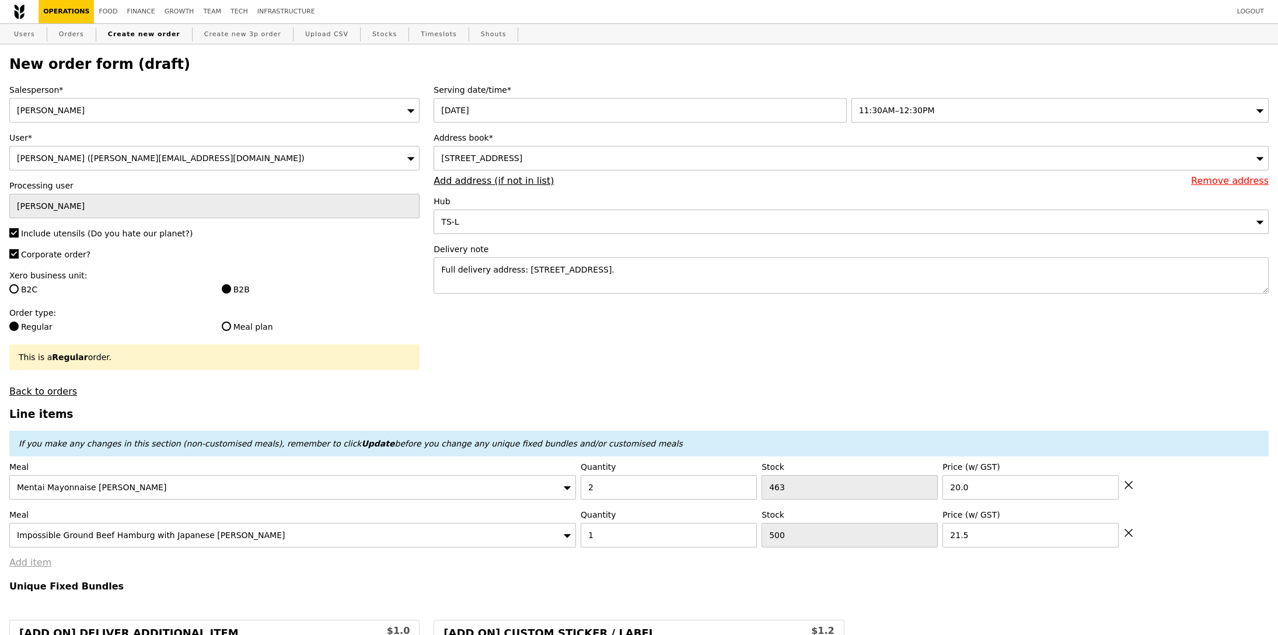
click at [16, 561] on link "Add item" at bounding box center [30, 562] width 42 height 11
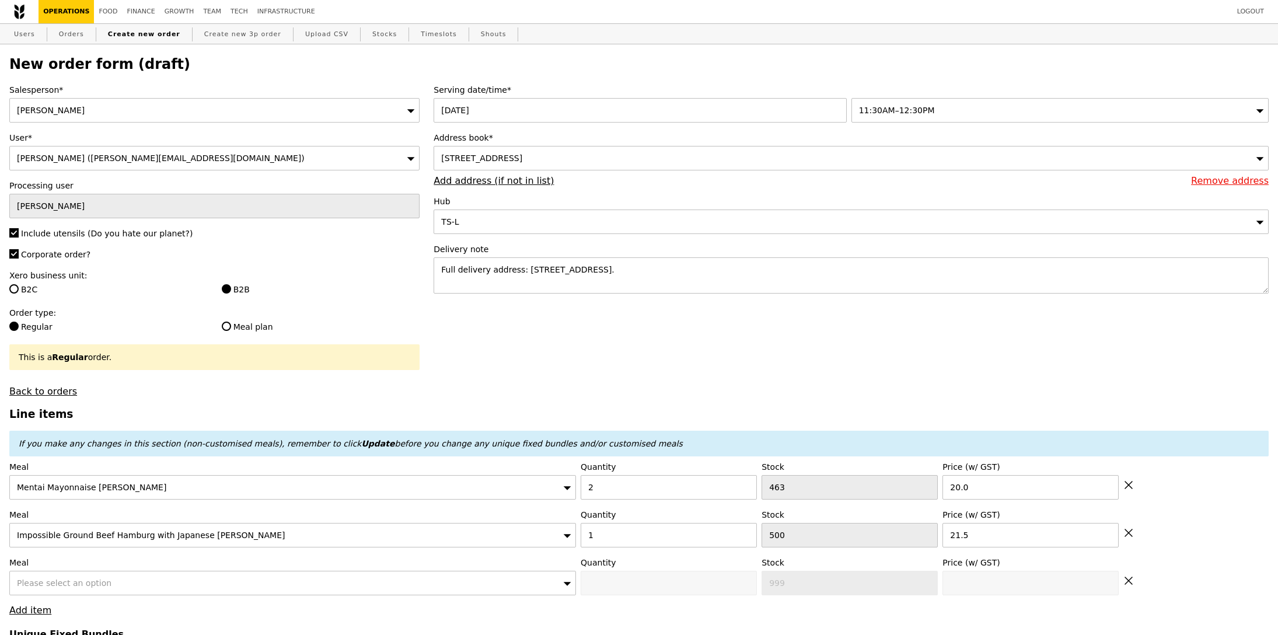
type input "Loading..."
click at [69, 579] on span "Please select an option" at bounding box center [64, 582] width 95 height 9
type input "61.50"
type input "5.46"
type input "5.95"
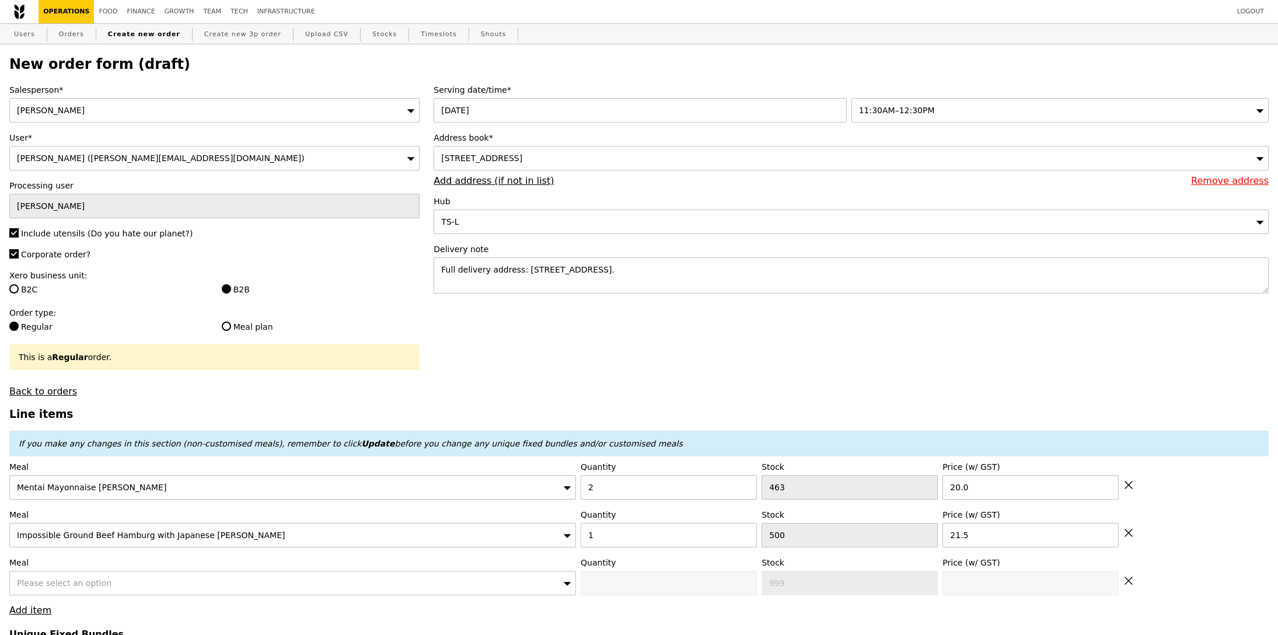
type input "69.40"
type input "Confirm"
type input "grain"
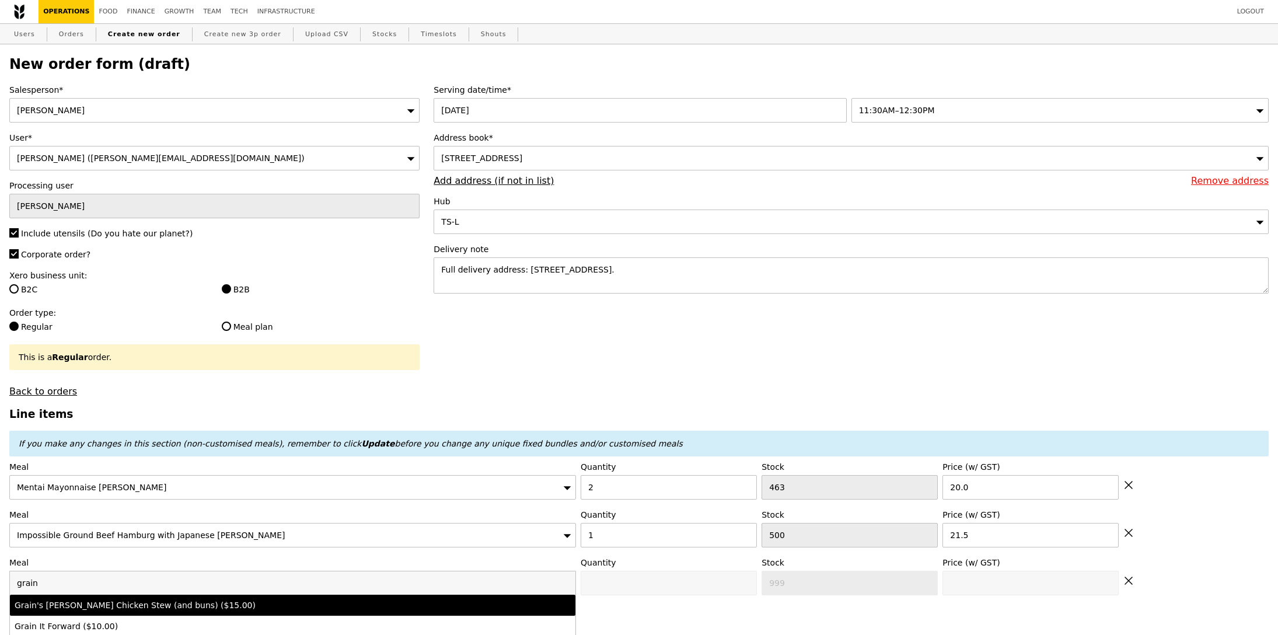
click at [109, 602] on div "Grain's [PERSON_NAME] Chicken Stew (and buns) ($15.00)" at bounding box center [223, 605] width 417 height 12
type input "Confirm anyway"
type input "0"
type input "495"
type input "15.0"
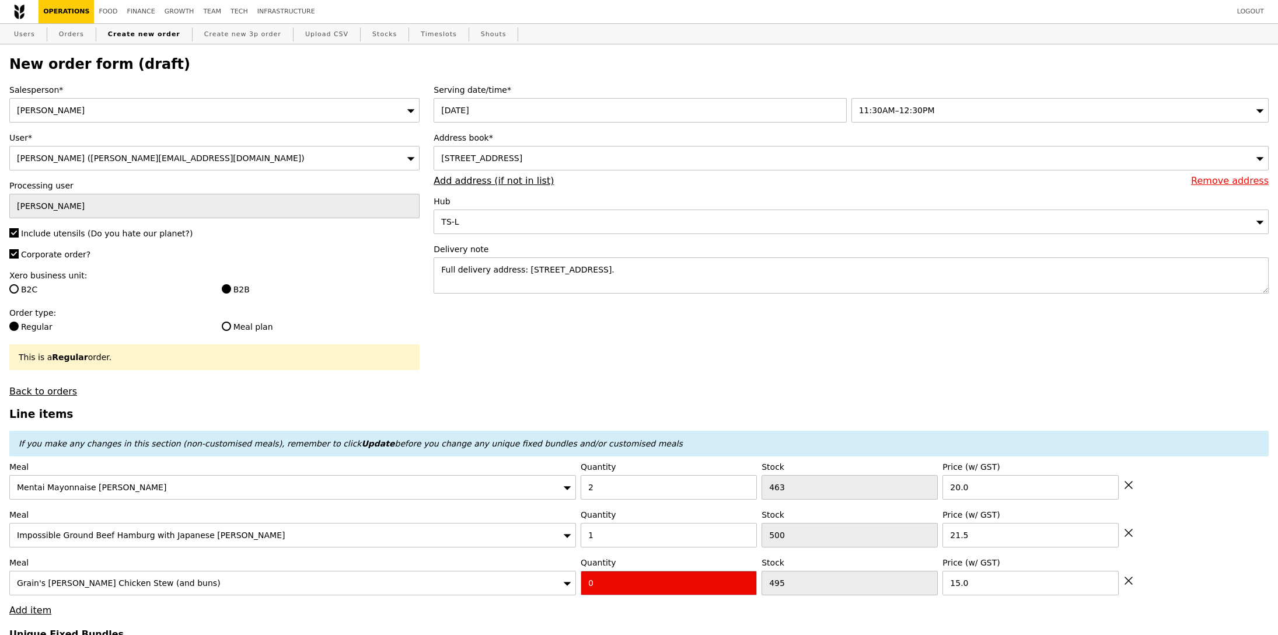
click at [646, 579] on input "0" at bounding box center [669, 583] width 176 height 25
type input "Confirm"
type input "1"
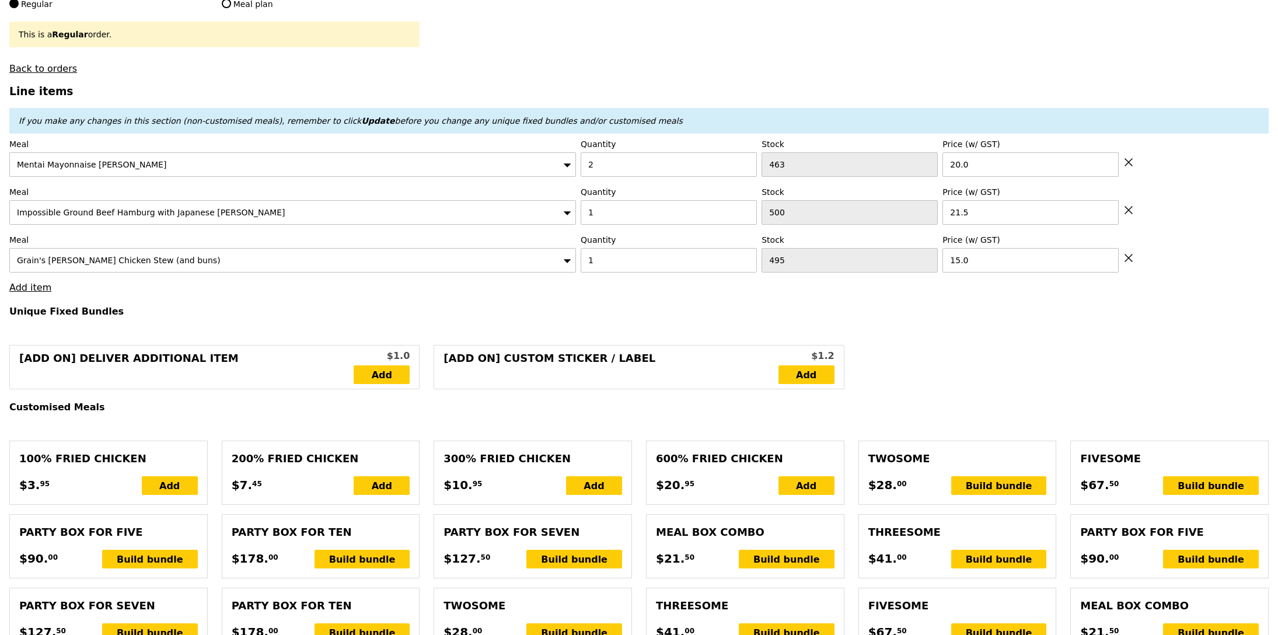
scroll to position [347, 0]
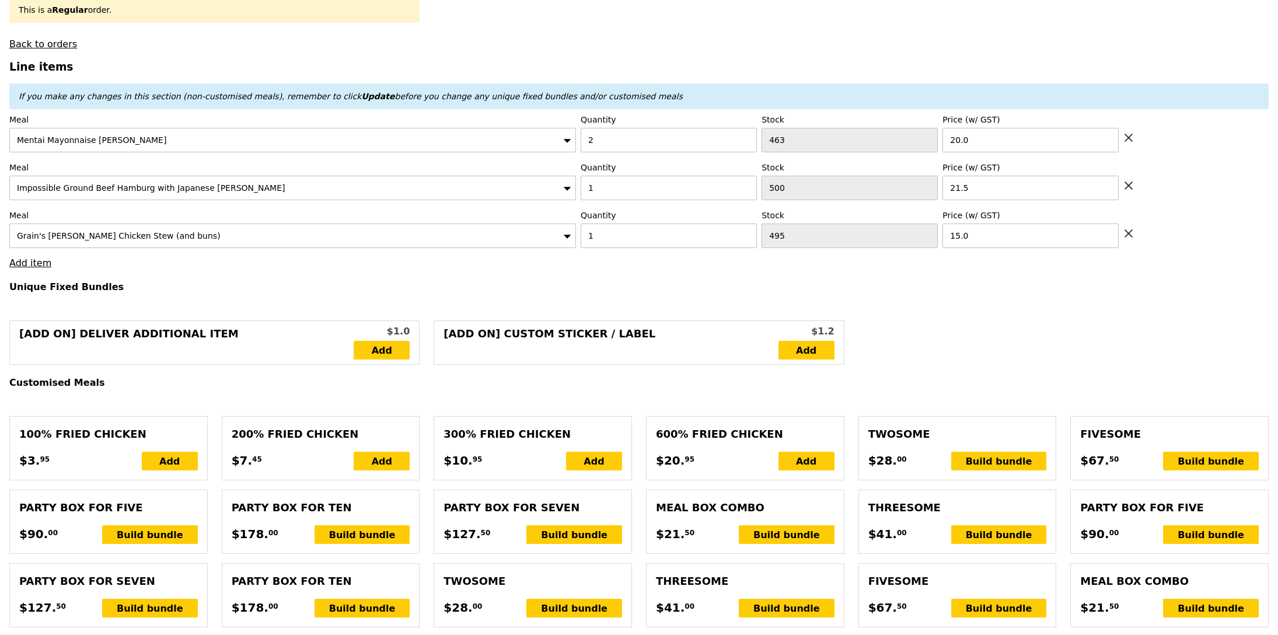
type input "Loading..."
type input "76.50"
type input "4.08"
type input "4.45"
type input "82.90"
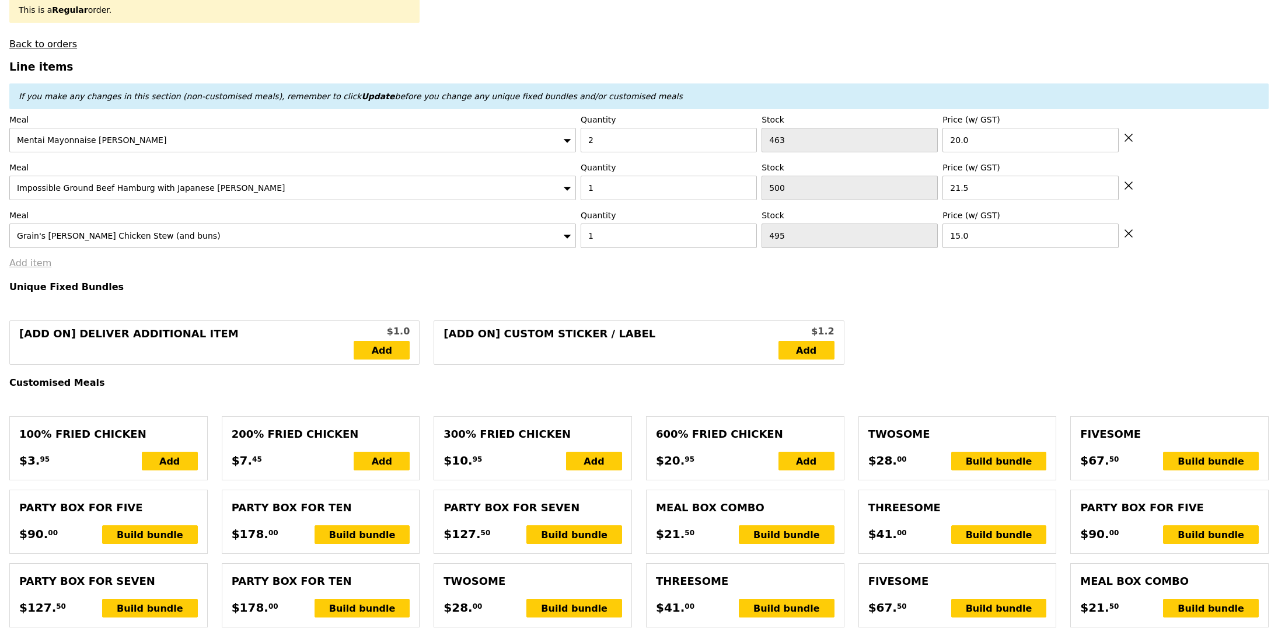
click at [36, 262] on link "Add item" at bounding box center [30, 262] width 42 height 11
type input "Confirm"
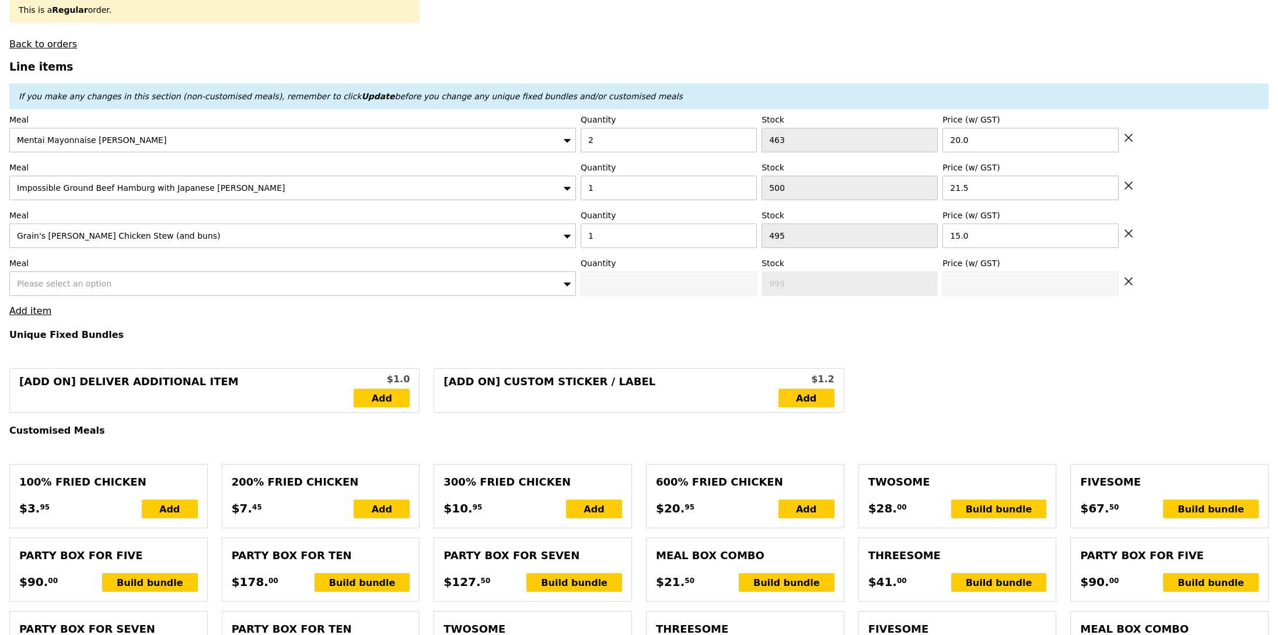
click at [100, 284] on span "Please select an option" at bounding box center [64, 283] width 95 height 9
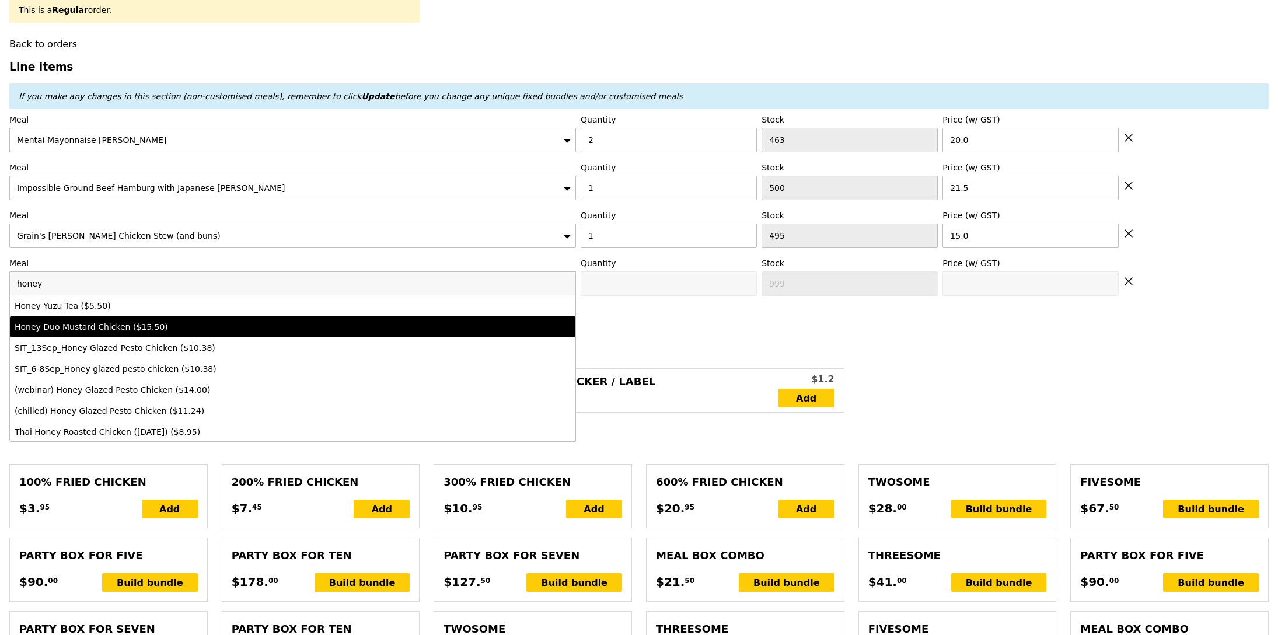
type input "honey"
click at [99, 336] on li "Honey Duo Mustard Chicken ($15.50)" at bounding box center [292, 326] width 565 height 21
type input "Confirm anyway"
type input "0"
type input "473"
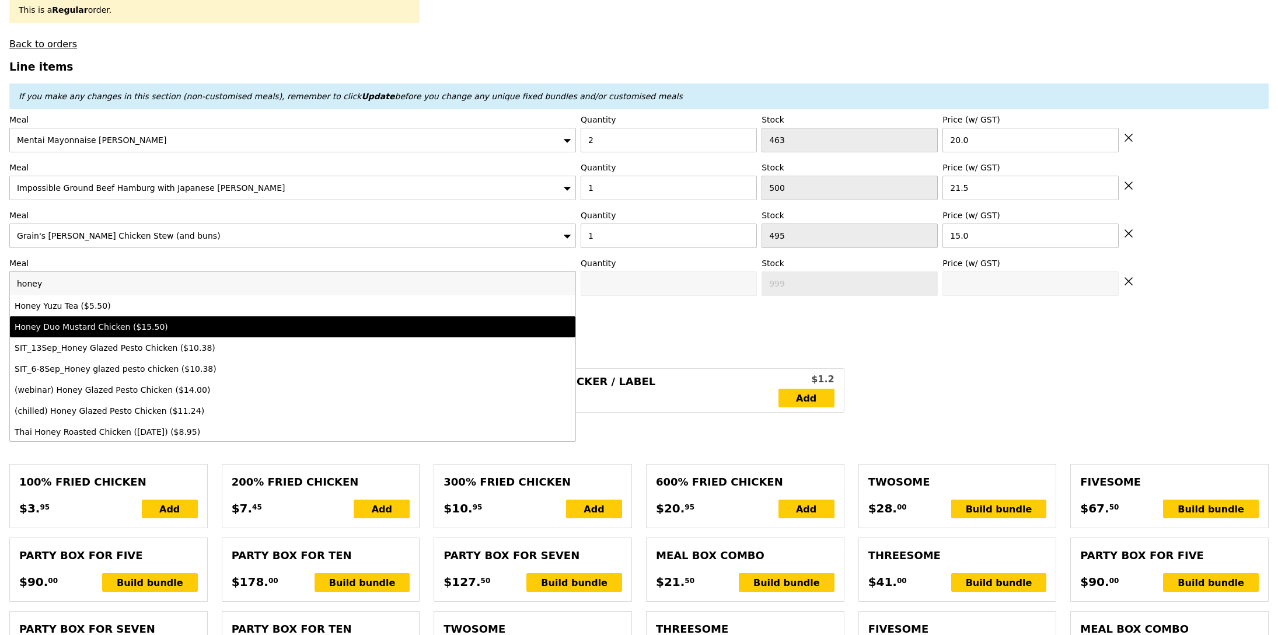
type input "15.5"
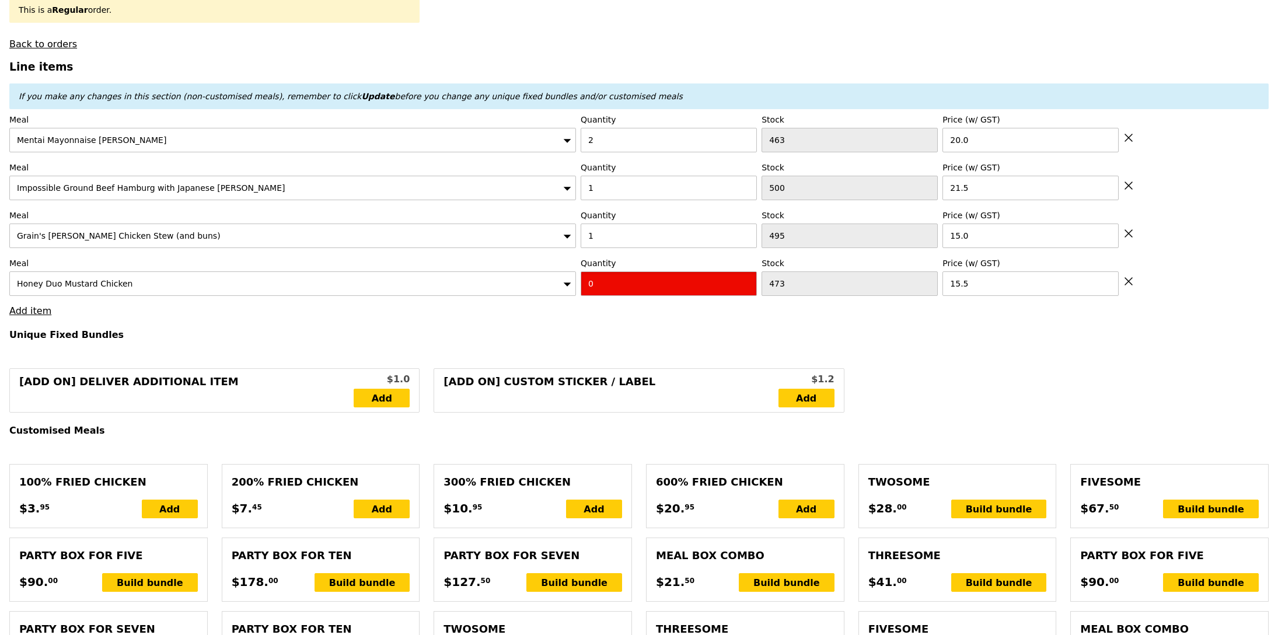
click at [628, 295] on input "0" at bounding box center [669, 283] width 176 height 25
type input "Confirm"
type input "1"
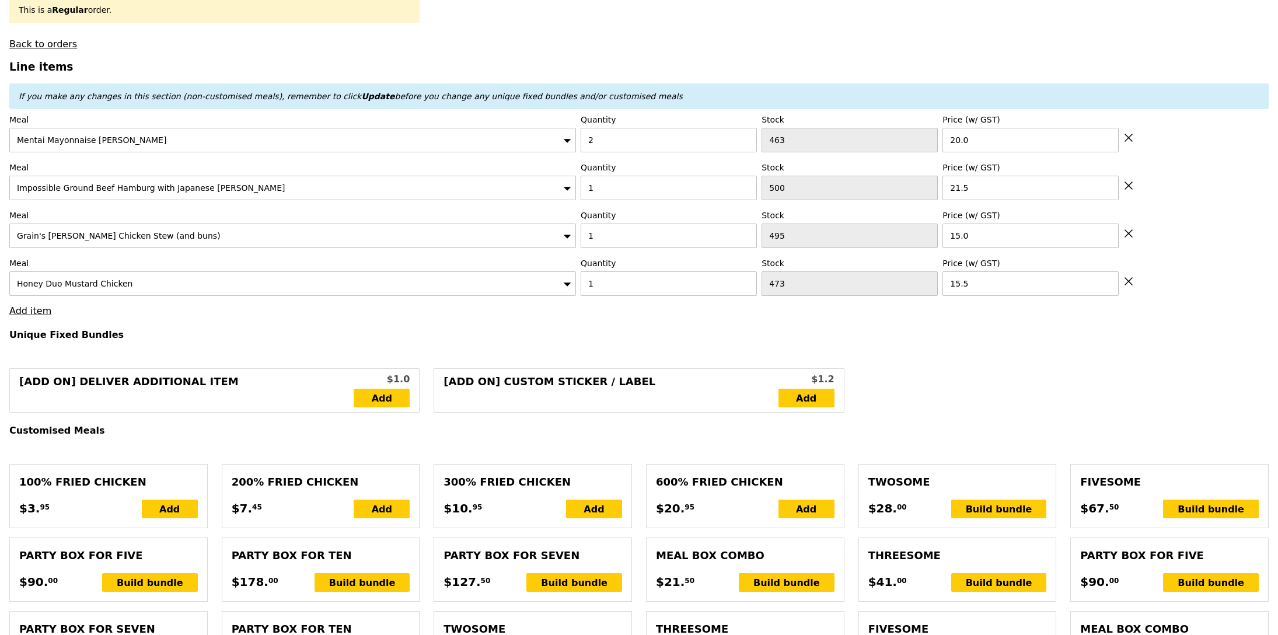
click at [568, 338] on h4 "Unique Fixed Bundles" at bounding box center [638, 334] width 1259 height 11
click at [45, 316] on link "Add item" at bounding box center [30, 310] width 42 height 11
type input "Loading..."
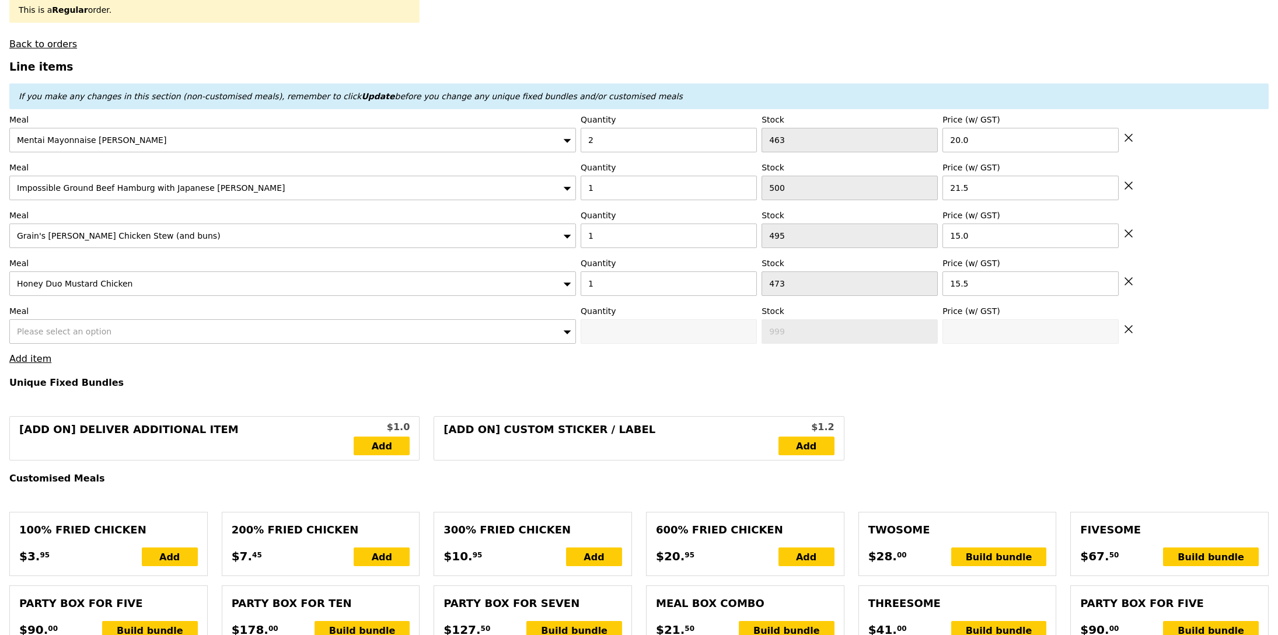
click at [109, 342] on div "Please select an option" at bounding box center [292, 331] width 566 height 25
type input "92.00"
type input "3.62"
type input "3.95"
type input "97.90"
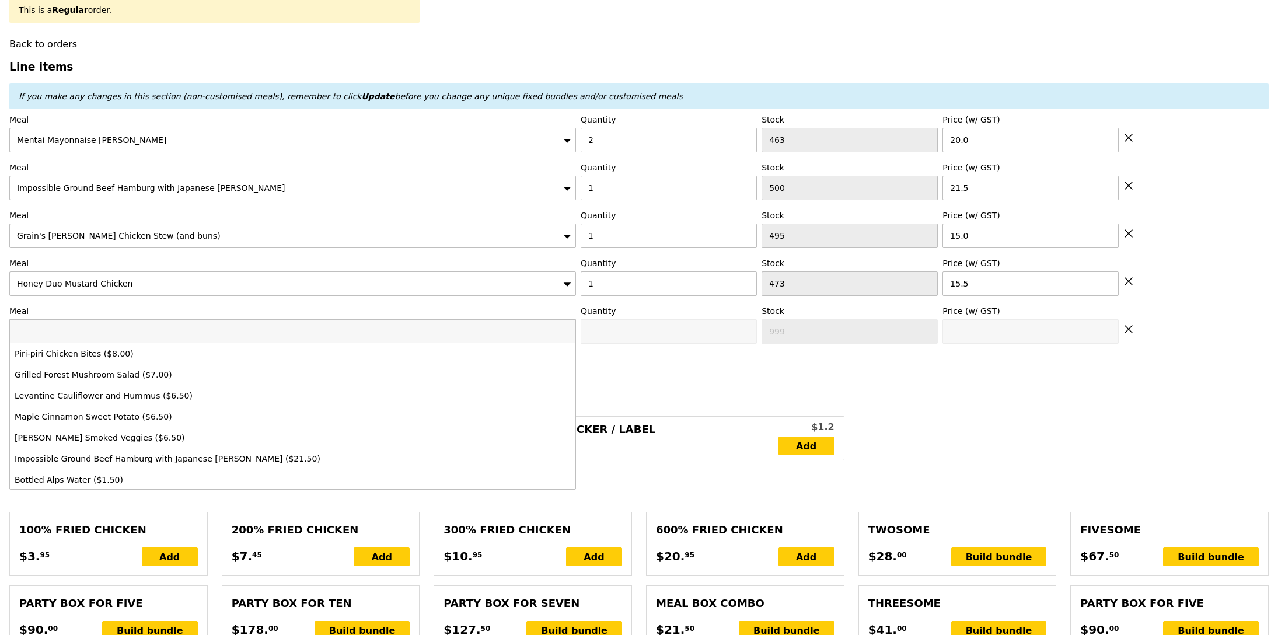
type input "Confirm"
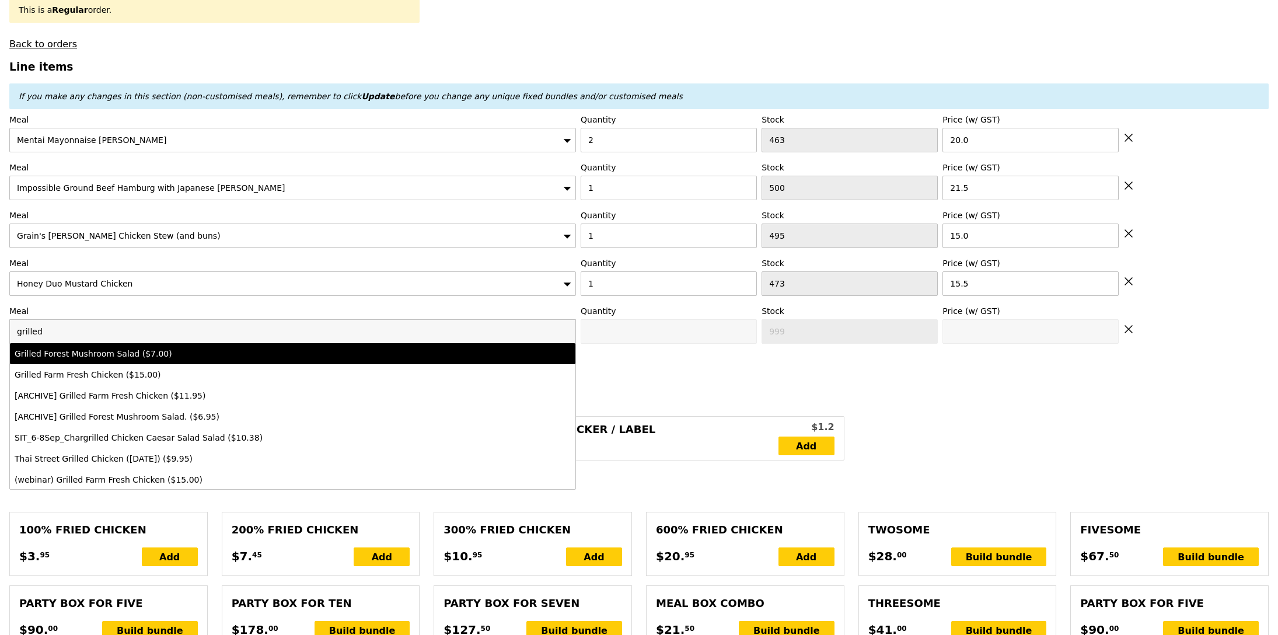
type input "grilled"
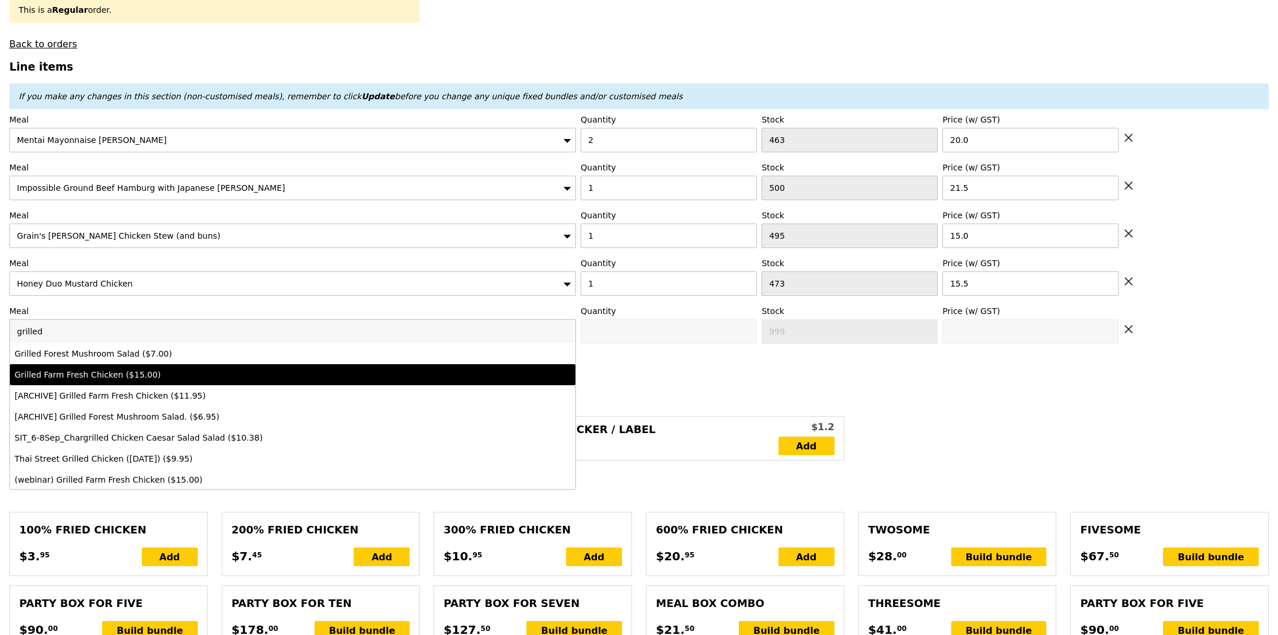
click at [127, 366] on li "Grilled Farm Fresh Chicken ($15.00)" at bounding box center [292, 374] width 565 height 21
type input "Confirm anyway"
type input "0"
type input "461"
type input "15.0"
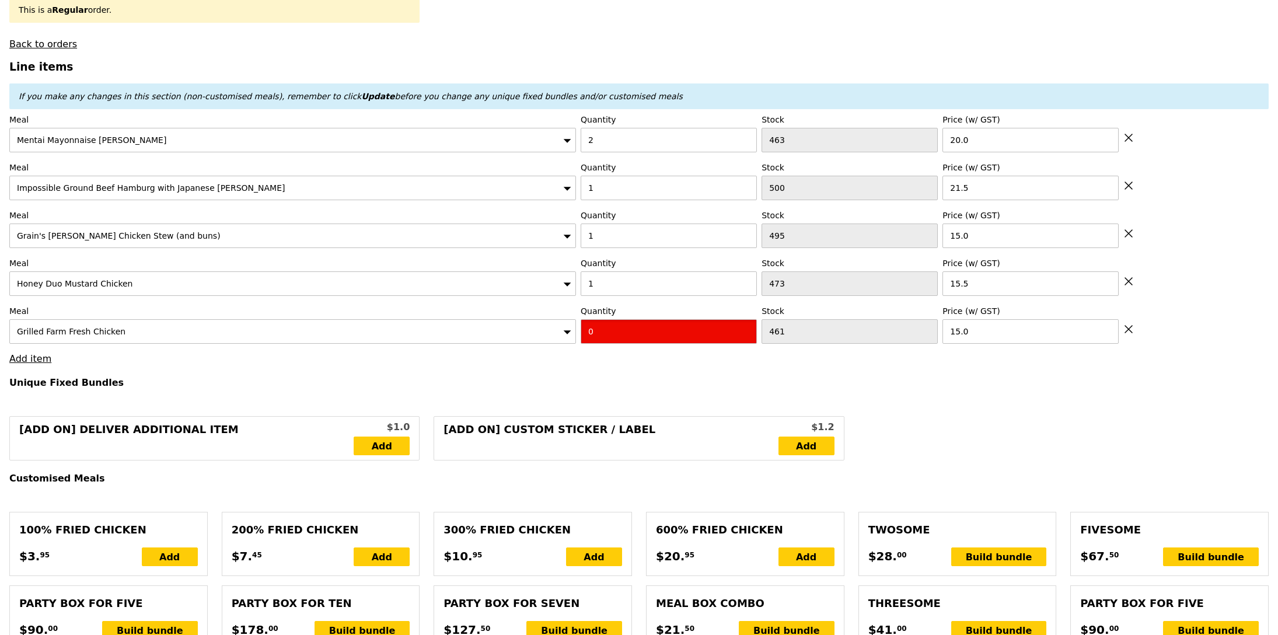
click at [665, 340] on input "0" at bounding box center [669, 331] width 176 height 25
type input "Confirm"
type input "1"
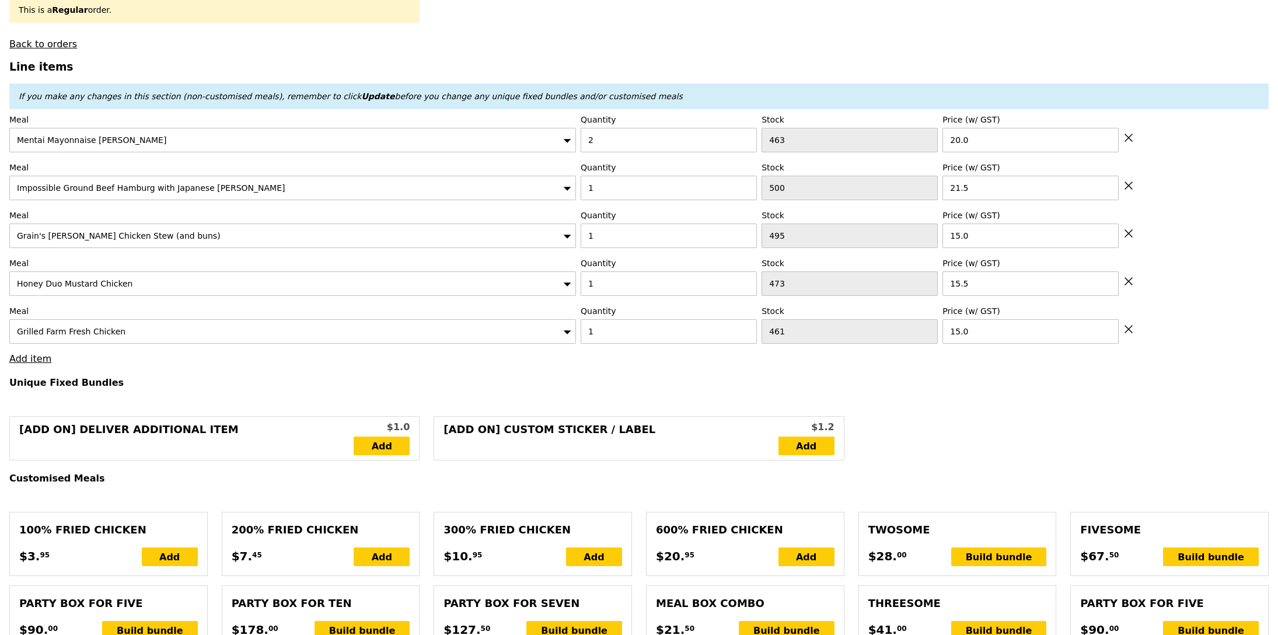
type input "Loading..."
type input "107.00"
type input "112.90"
type input "Confirm"
click at [38, 359] on link "Add item" at bounding box center [30, 358] width 42 height 11
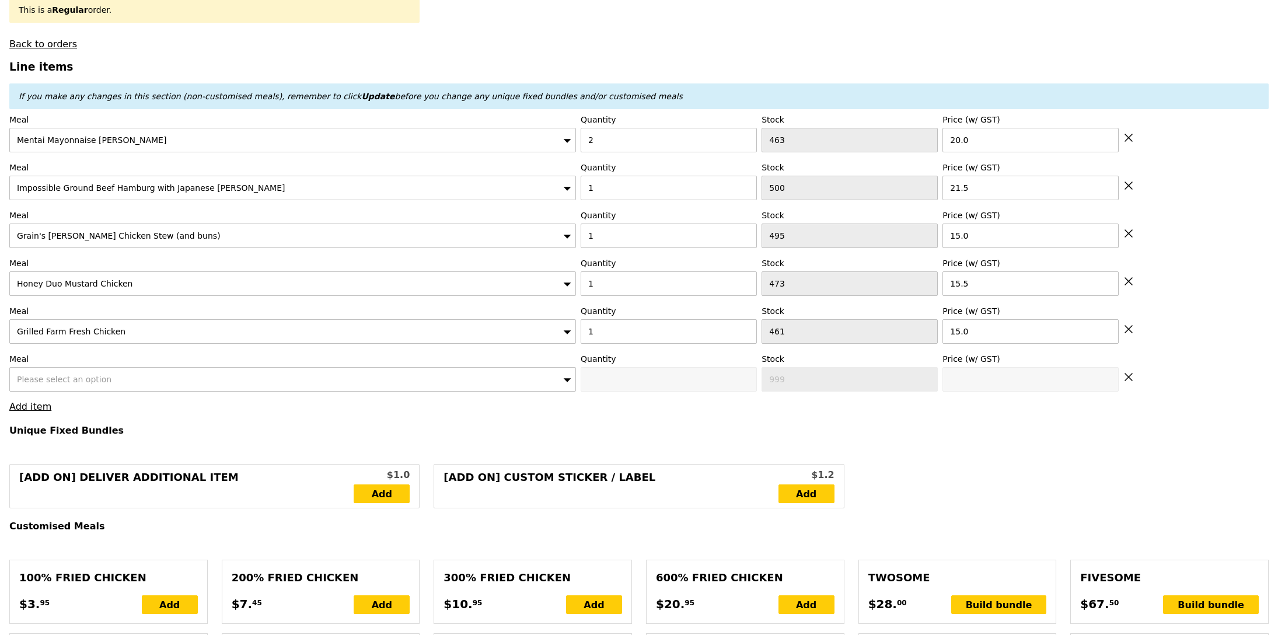
click at [76, 375] on div "Please select an option" at bounding box center [292, 379] width 566 height 25
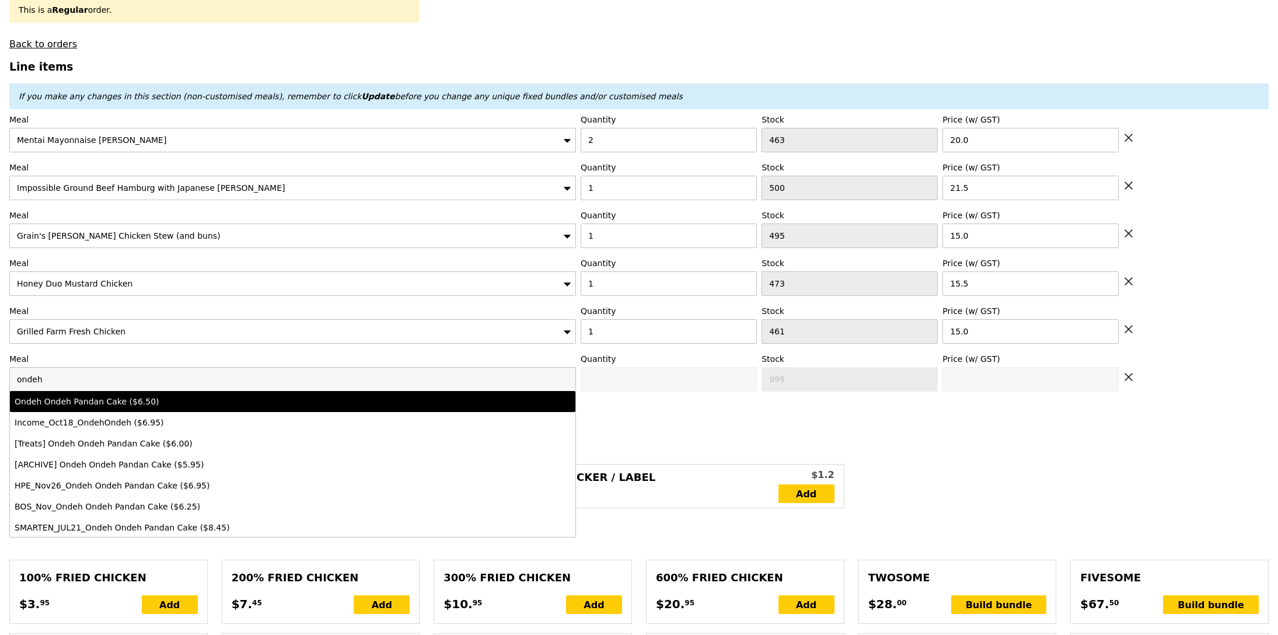
type input "ondeh"
click at [120, 407] on div "Ondeh Ondeh Pandan Cake ($6.50)" at bounding box center [223, 402] width 417 height 12
type input "Confirm anyway"
type input "0"
type input "486"
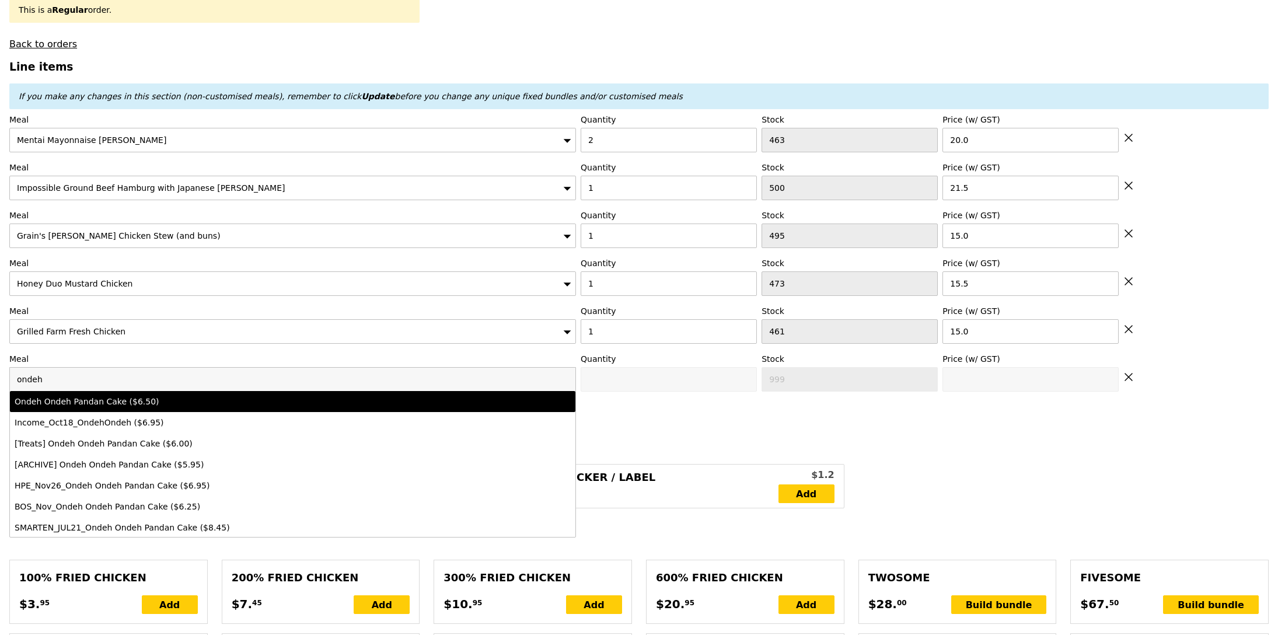
type input "6.5"
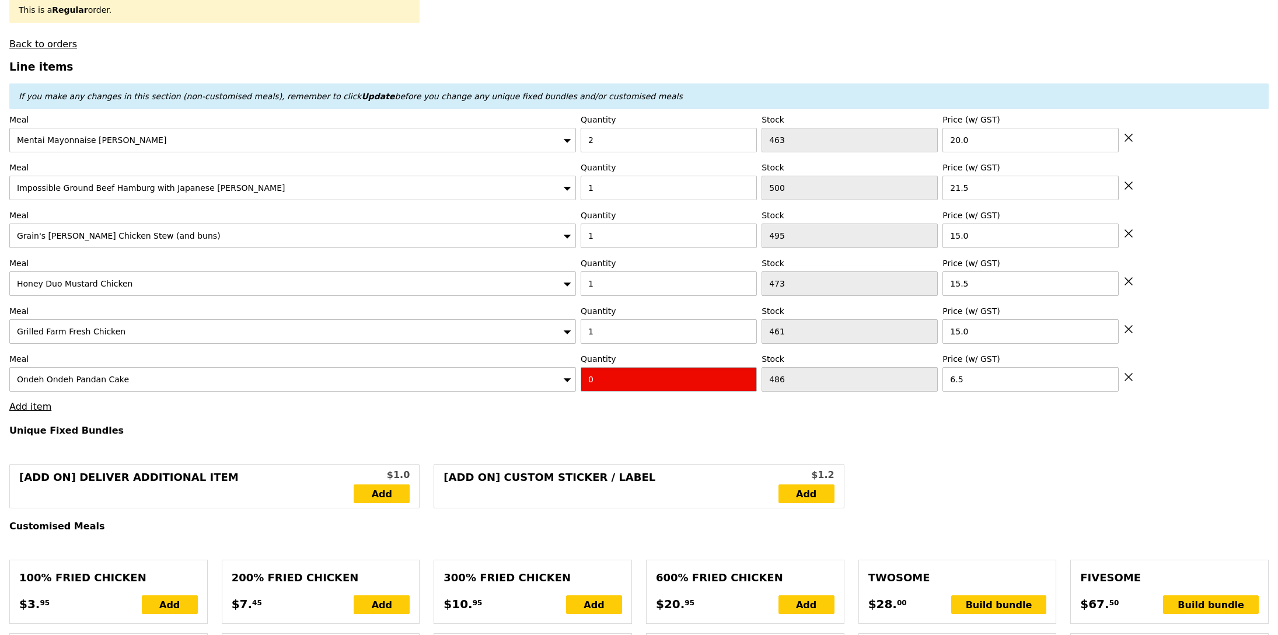
click at [606, 372] on input "0" at bounding box center [669, 379] width 176 height 25
click at [606, 379] on input "0" at bounding box center [669, 379] width 176 height 25
type input "Confirm"
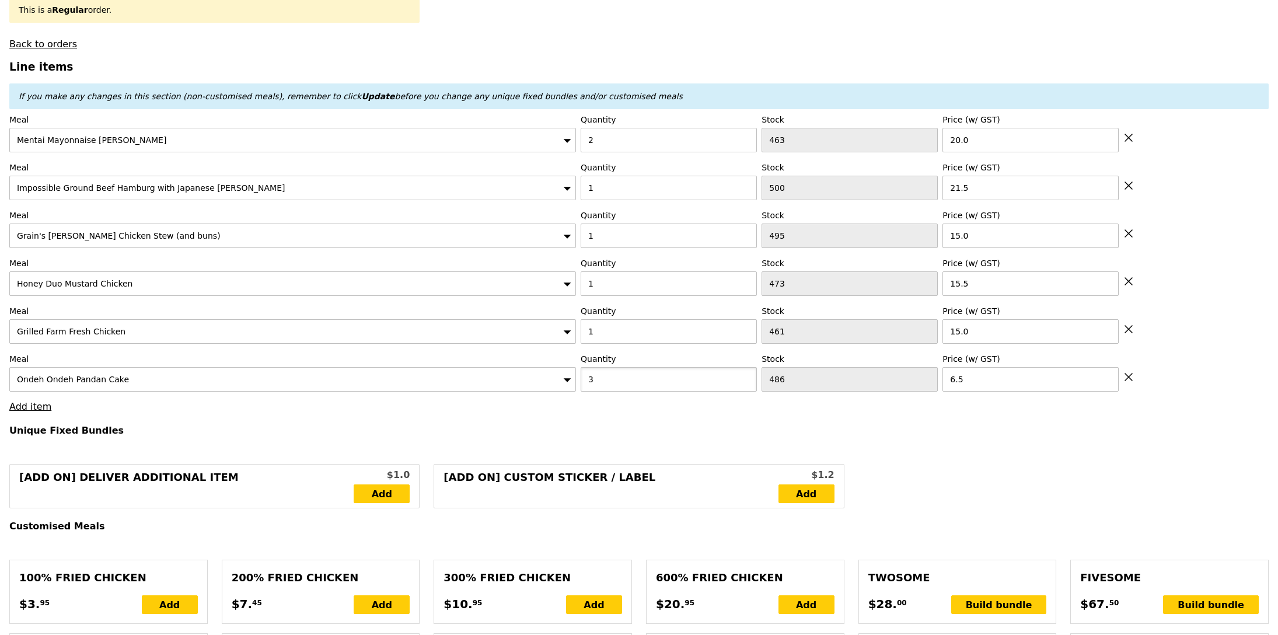
type input "3"
click at [534, 429] on h4 "Unique Fixed Bundles" at bounding box center [638, 430] width 1259 height 11
type input "Loading..."
click at [33, 409] on link "Add item" at bounding box center [30, 406] width 42 height 11
type input "126.50"
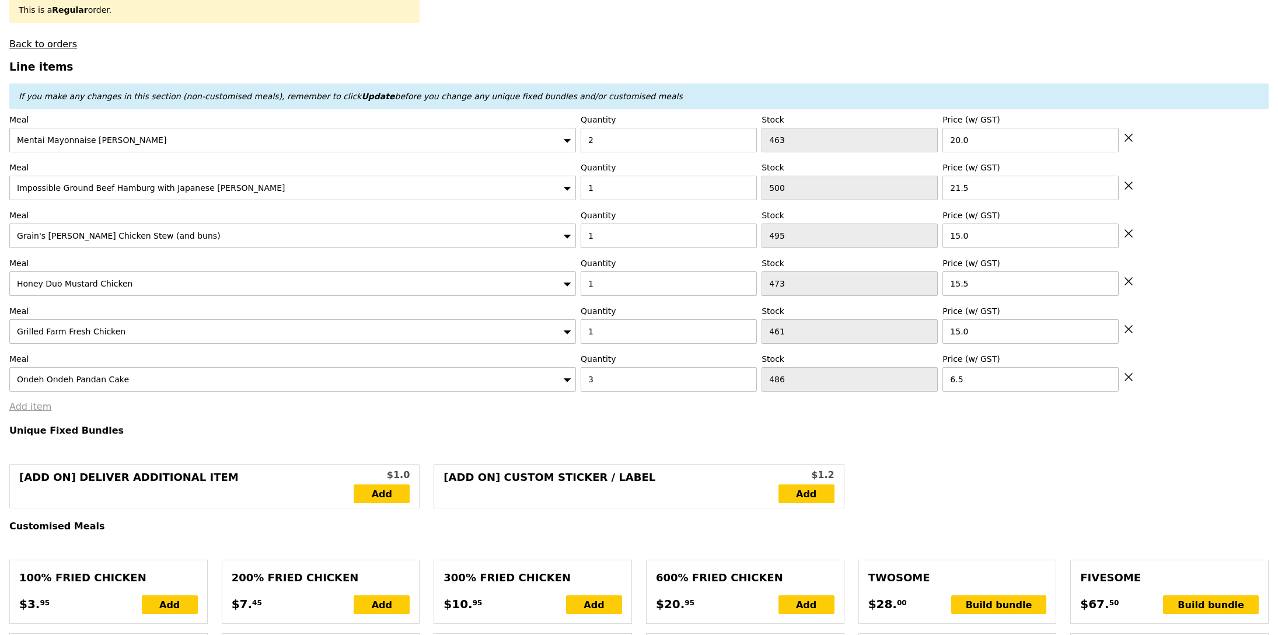
type input "132.40"
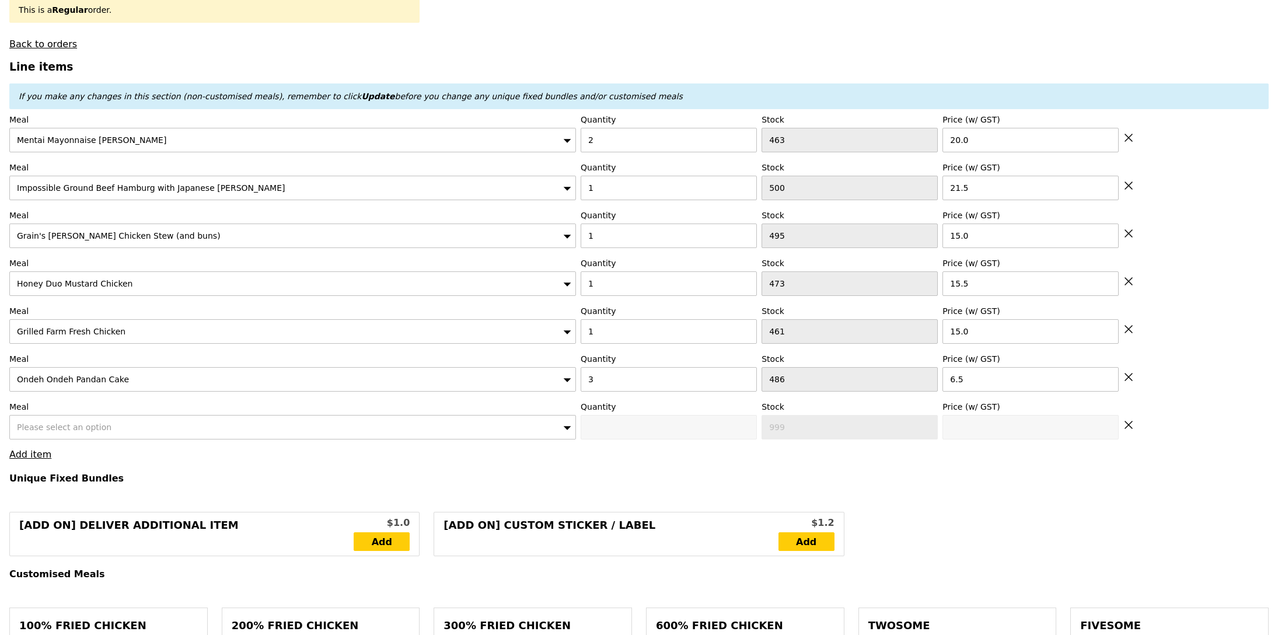
click at [81, 419] on div "Please select an option" at bounding box center [292, 427] width 566 height 25
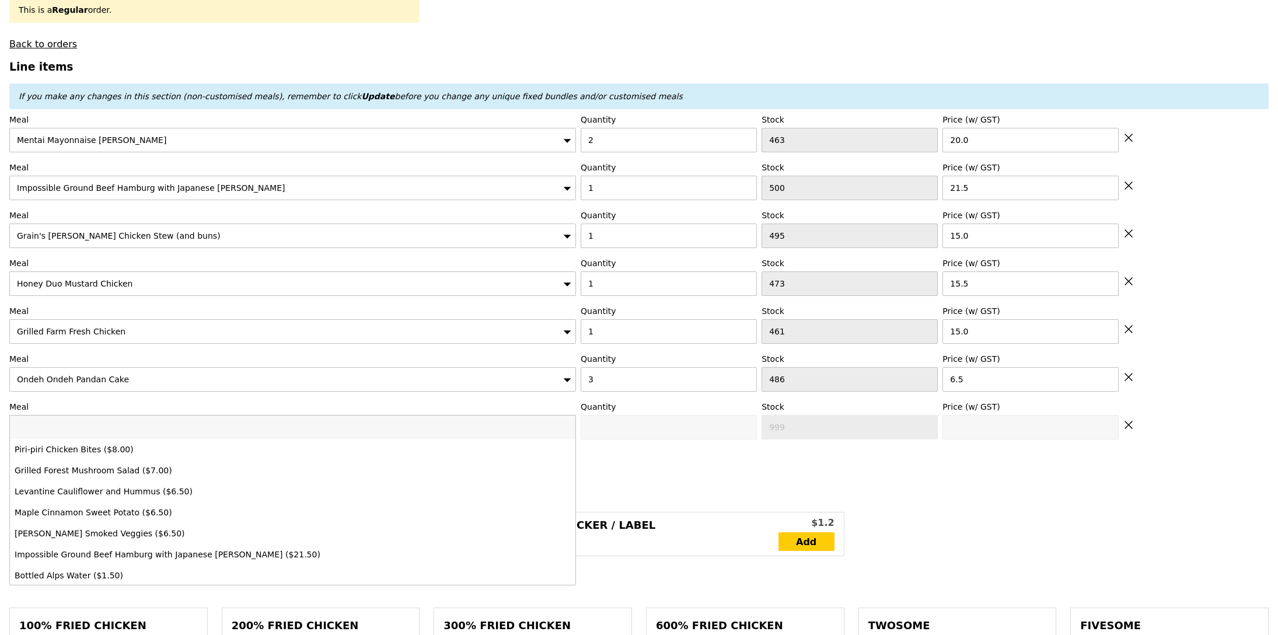
type input "Confirm"
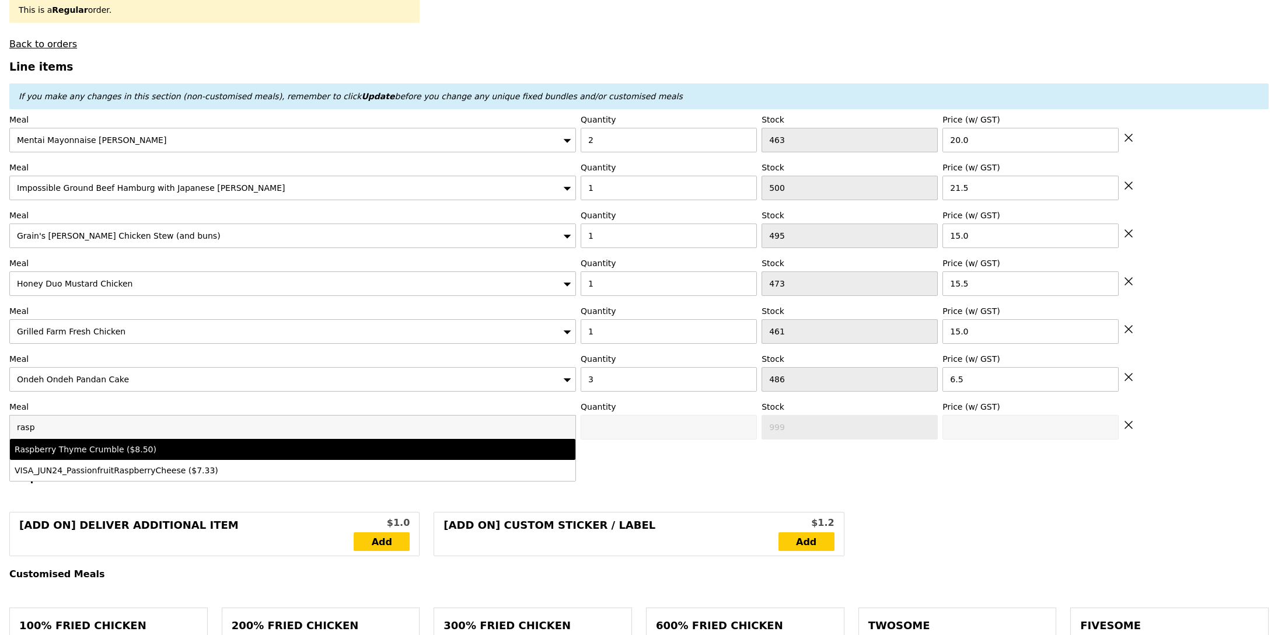
type input "rasp"
click at [86, 445] on li "Raspberry Thyme Crumble ($8.50)" at bounding box center [292, 449] width 565 height 21
type input "Confirm anyway"
type input "0"
type input "489"
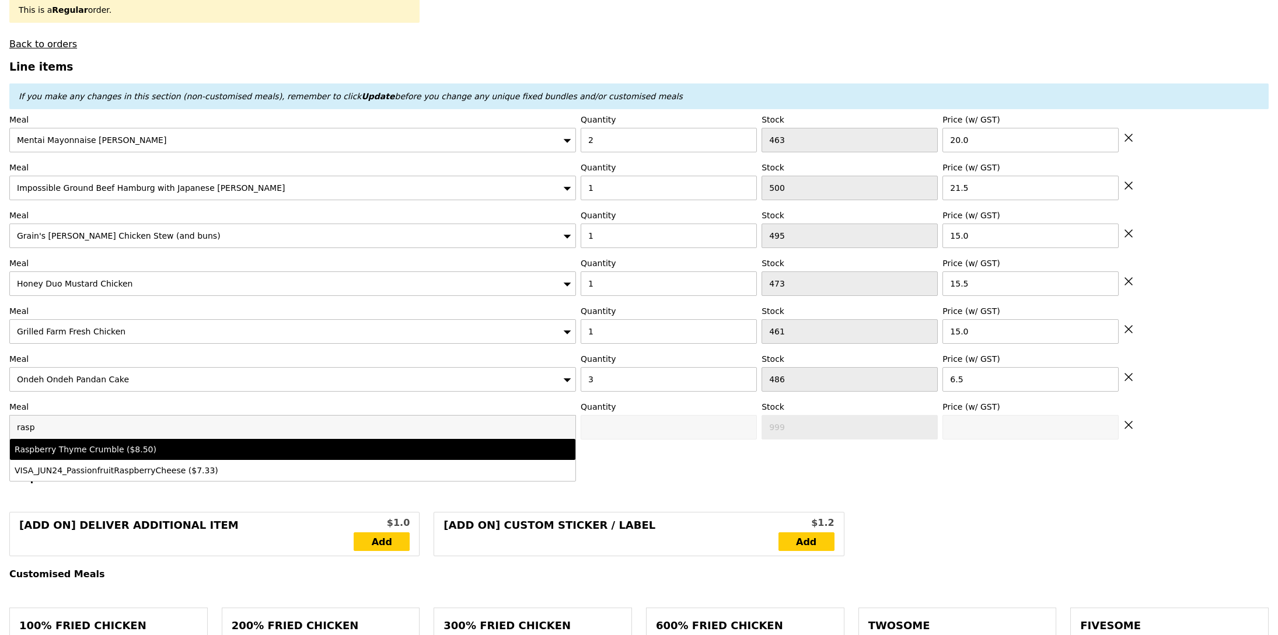
type input "8.5"
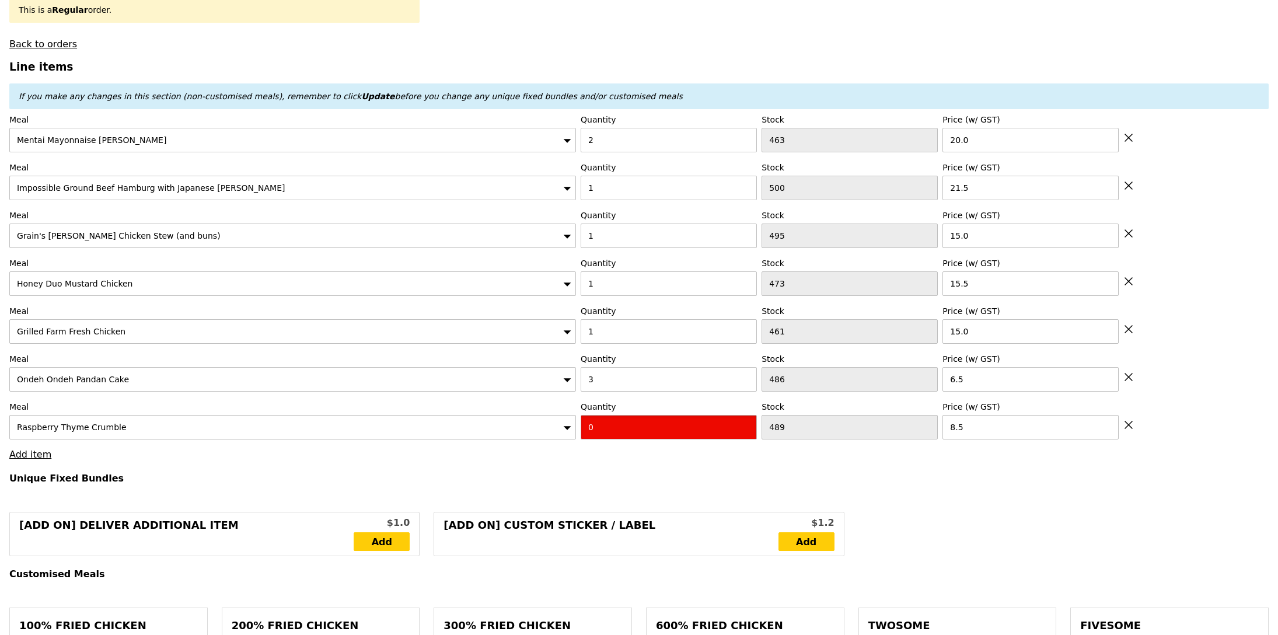
click at [616, 426] on input "0" at bounding box center [669, 427] width 176 height 25
type input "Confirm"
type input "3"
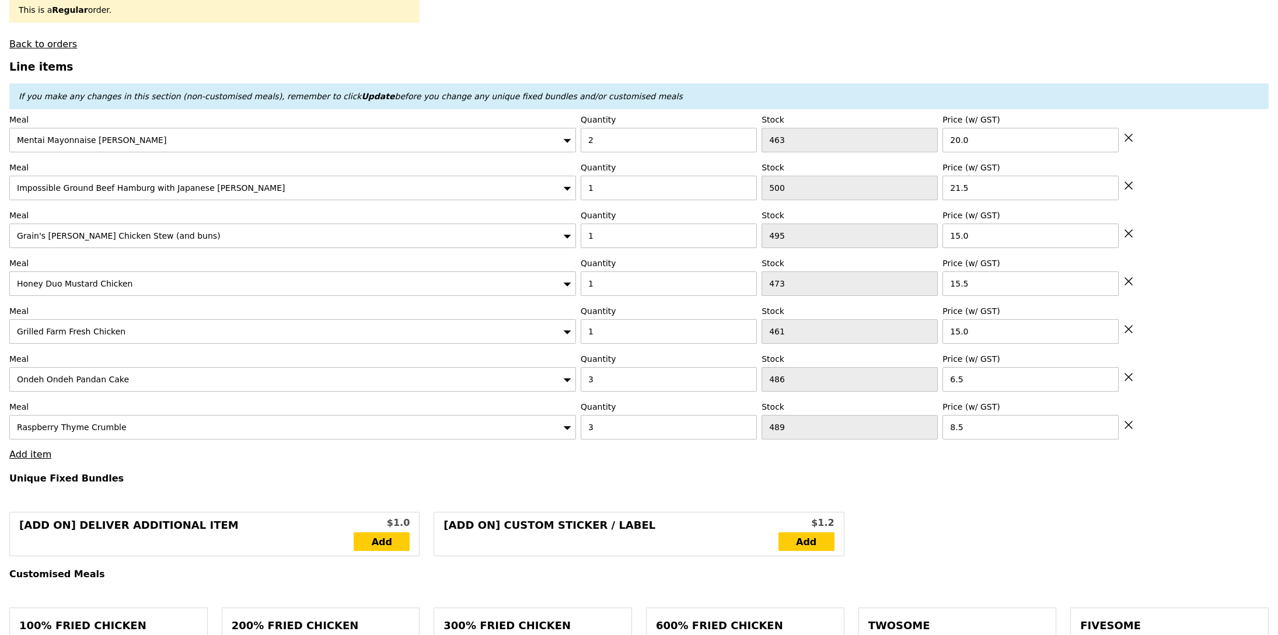
type input "Loading..."
type input "152.00"
type input "157.90"
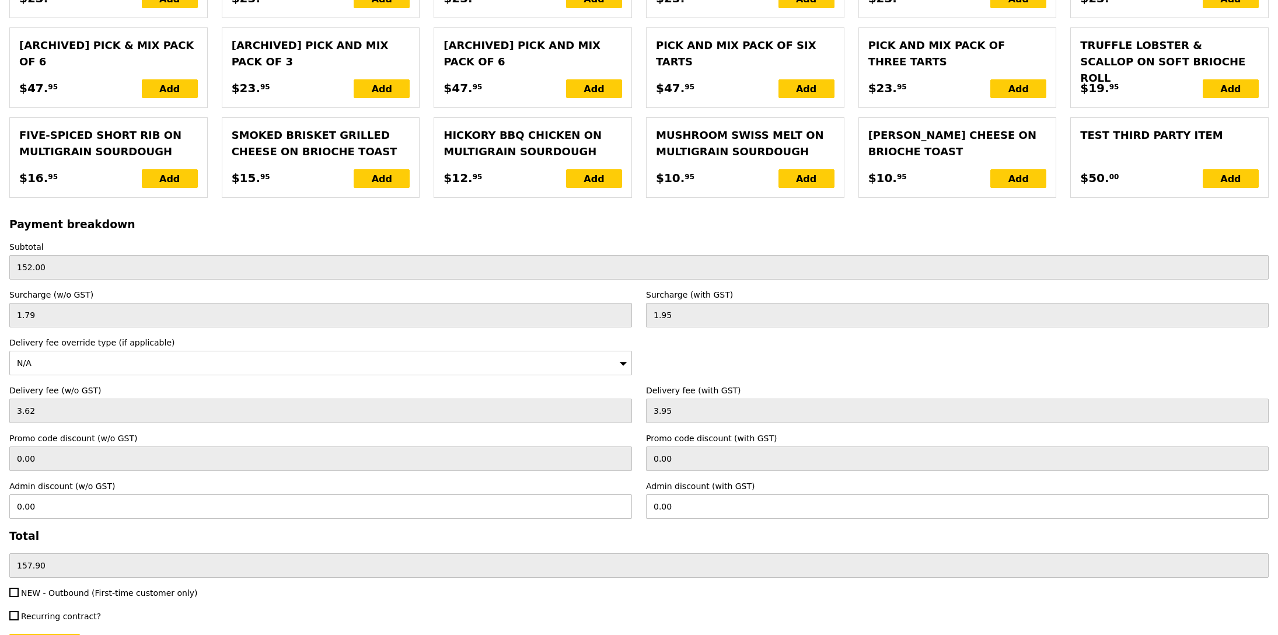
scroll to position [2667, 0]
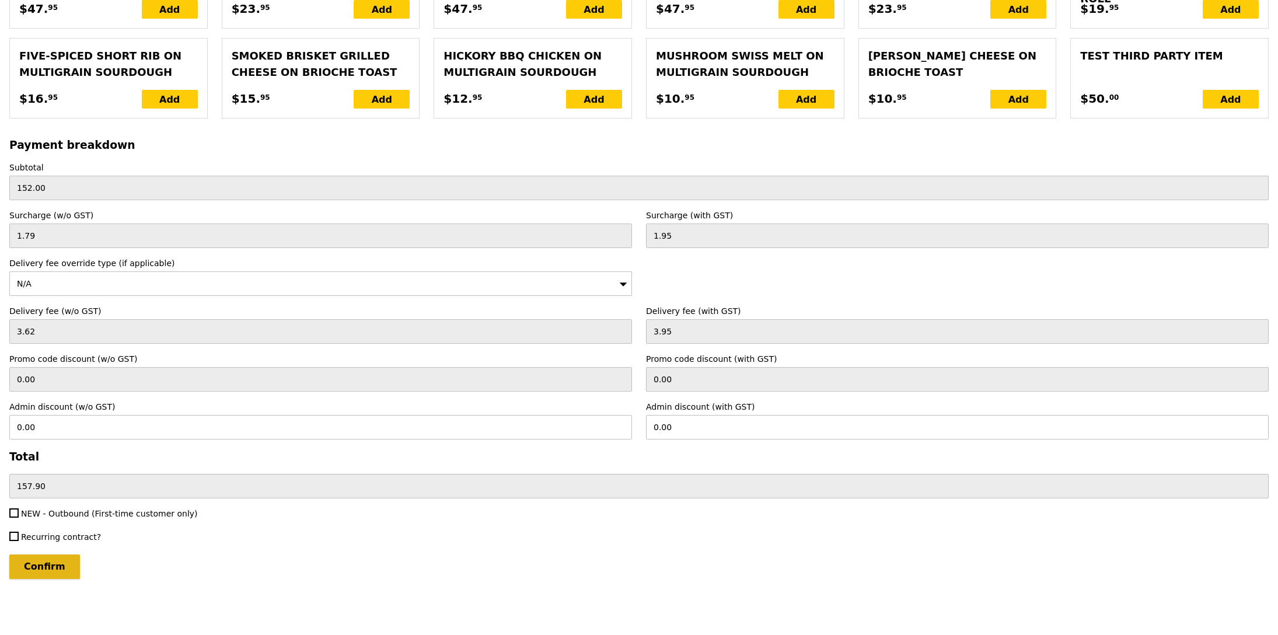
click at [41, 573] on input "Confirm" at bounding box center [44, 566] width 71 height 25
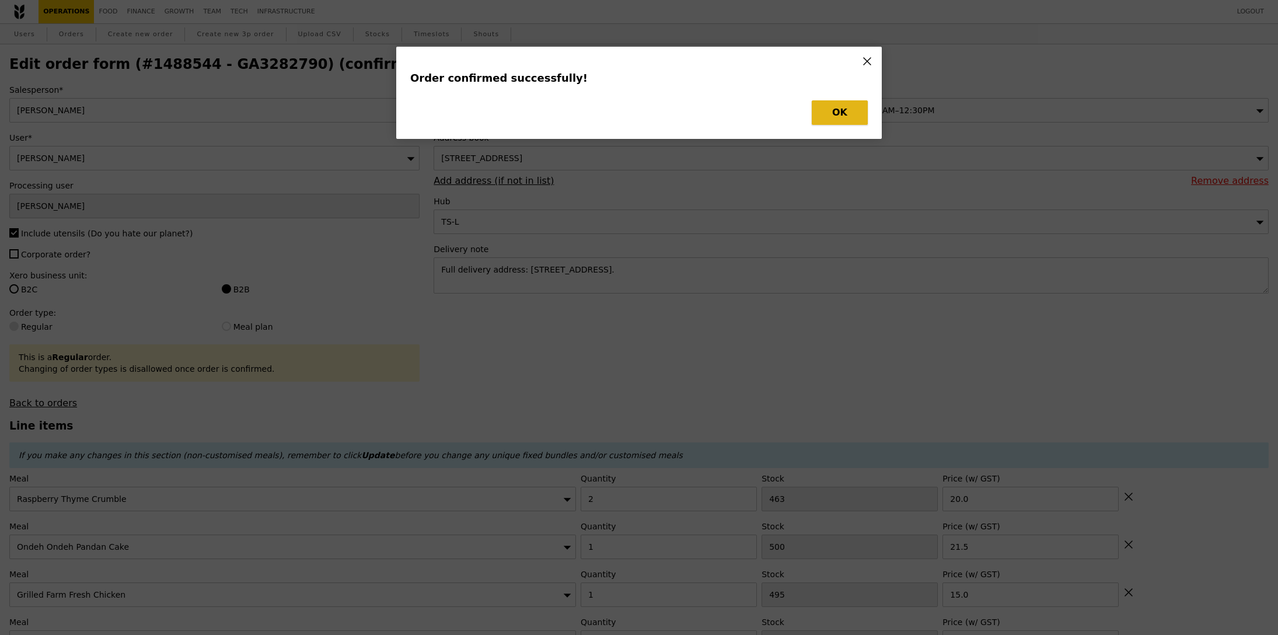
type input "Loading..."
checkbox input "false"
type input "3"
type input "489"
type input "8.50"
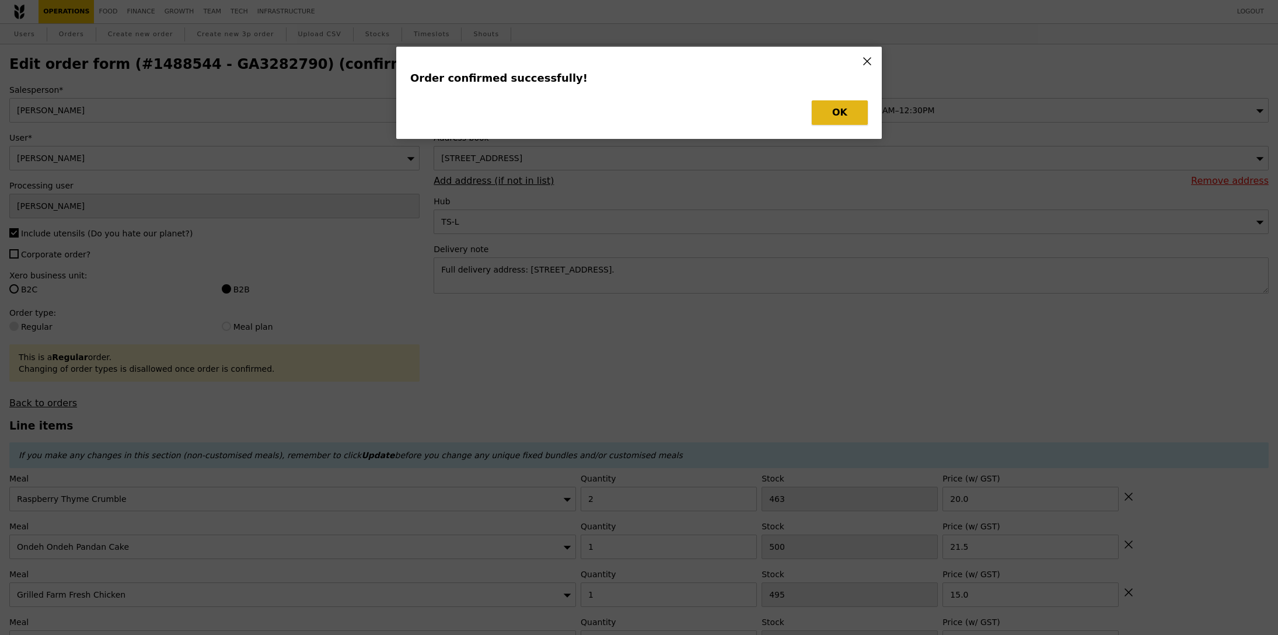
type input "3"
type input "486"
type input "6.50"
type input "461"
type input "15.00"
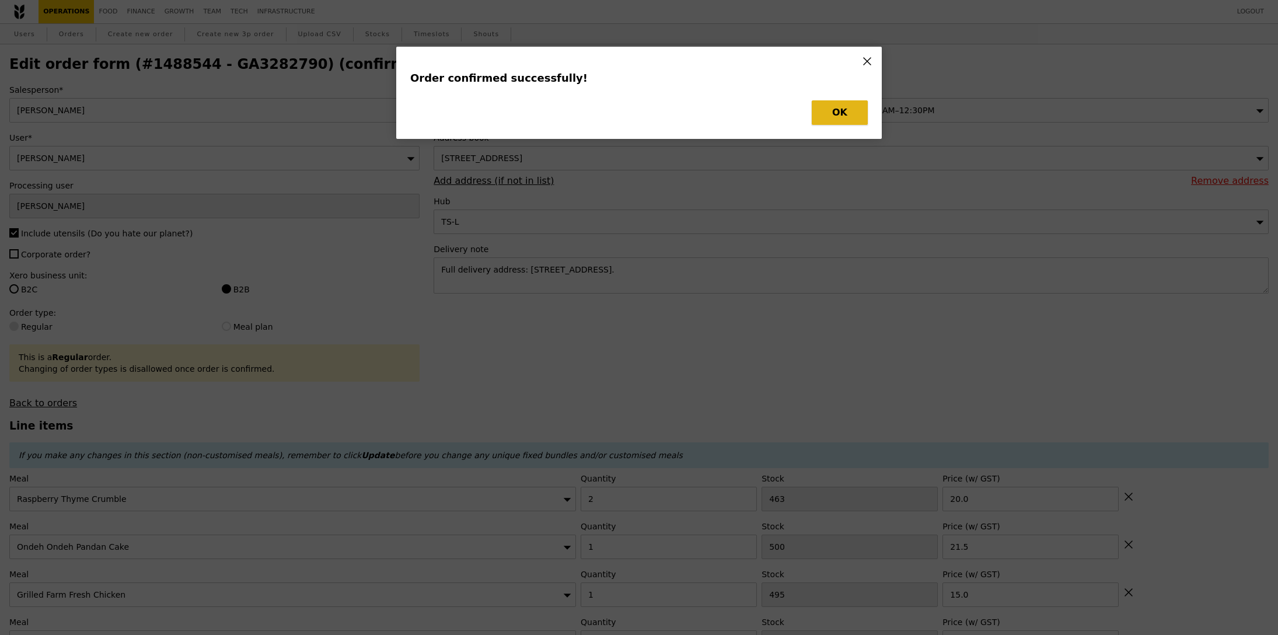
type input "15.50"
type input "495"
type input "15.00"
type input "1"
type input "500"
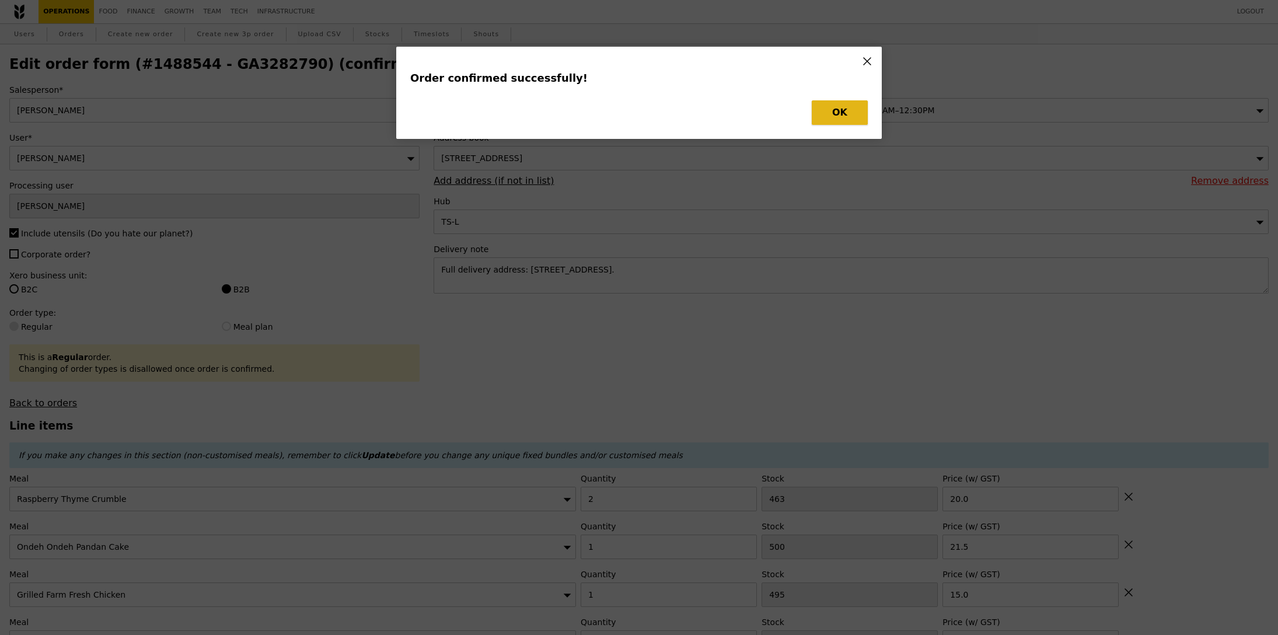
type input "21.50"
type input "2"
type input "463"
type input "20.00"
click at [843, 107] on button "OK" at bounding box center [840, 112] width 56 height 25
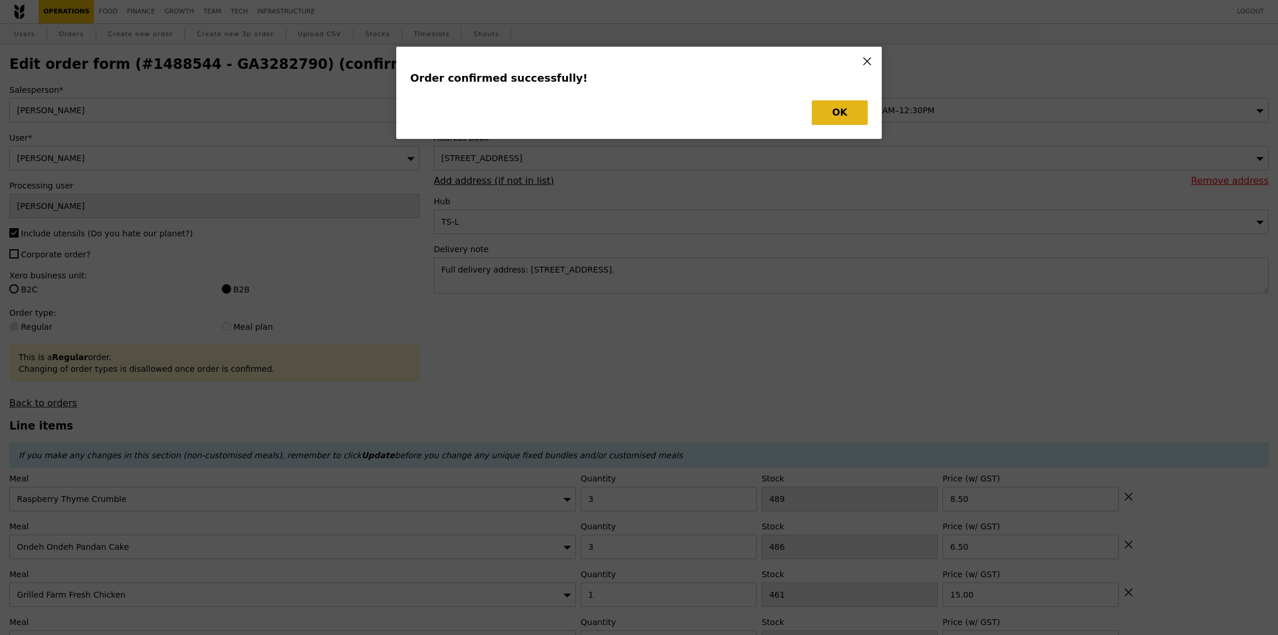
type input "486"
type input "483"
type input "460"
type input "472"
type input "494"
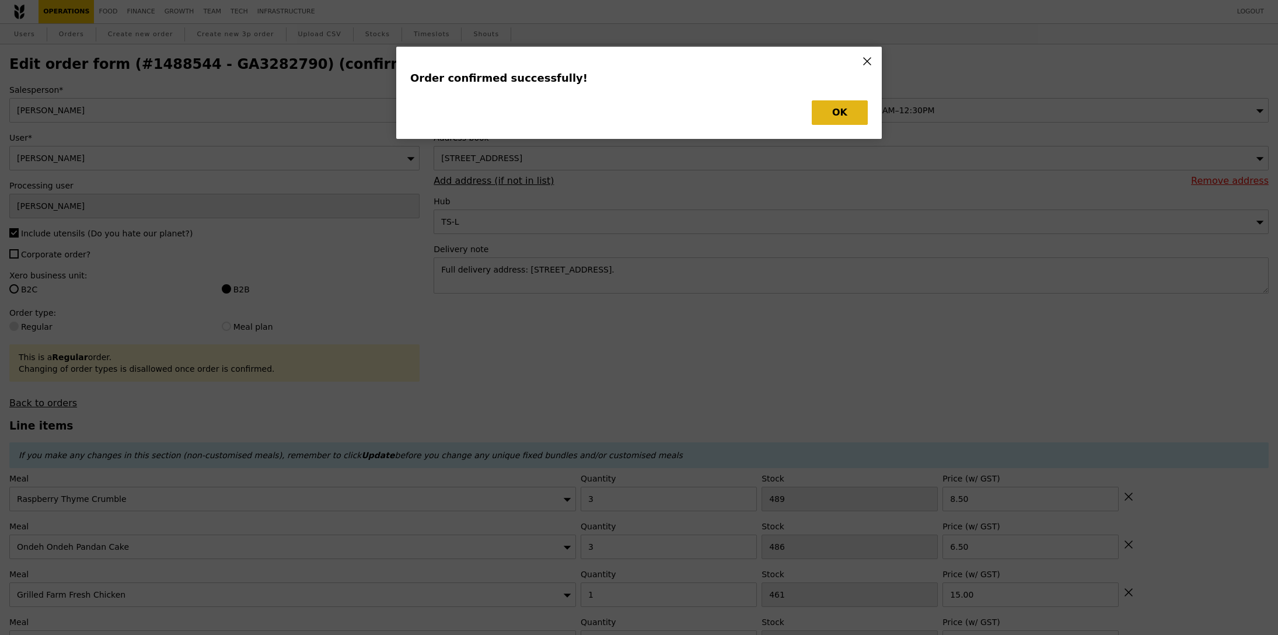
type input "499"
type input "461"
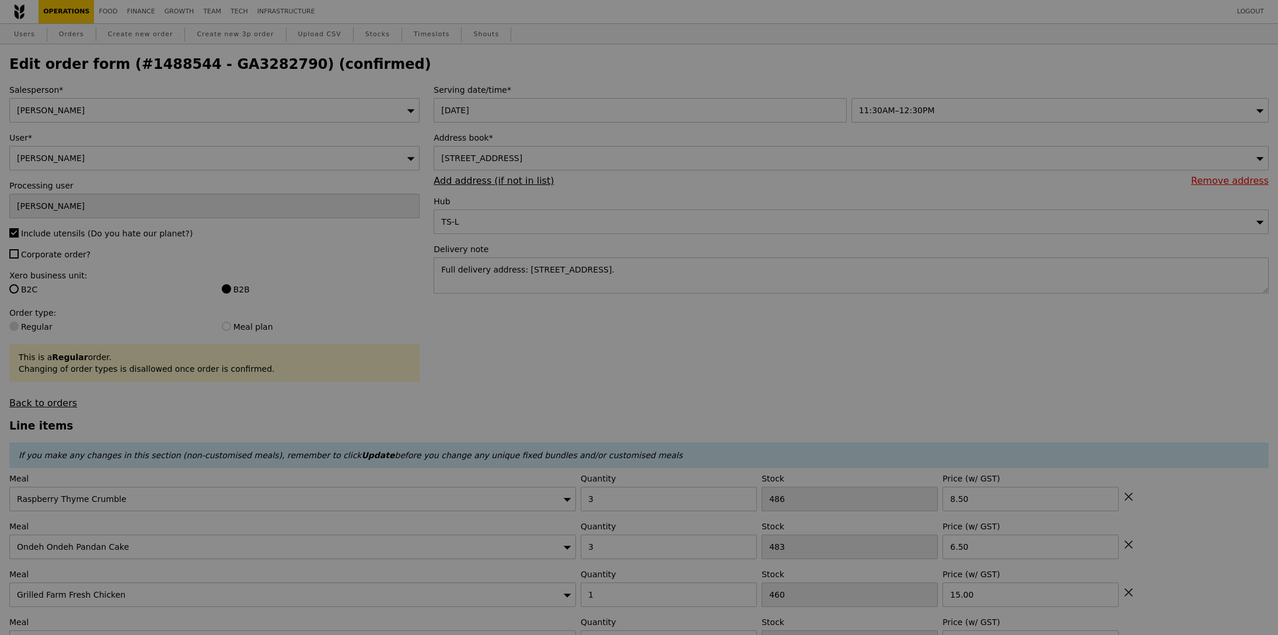
type input "Update"
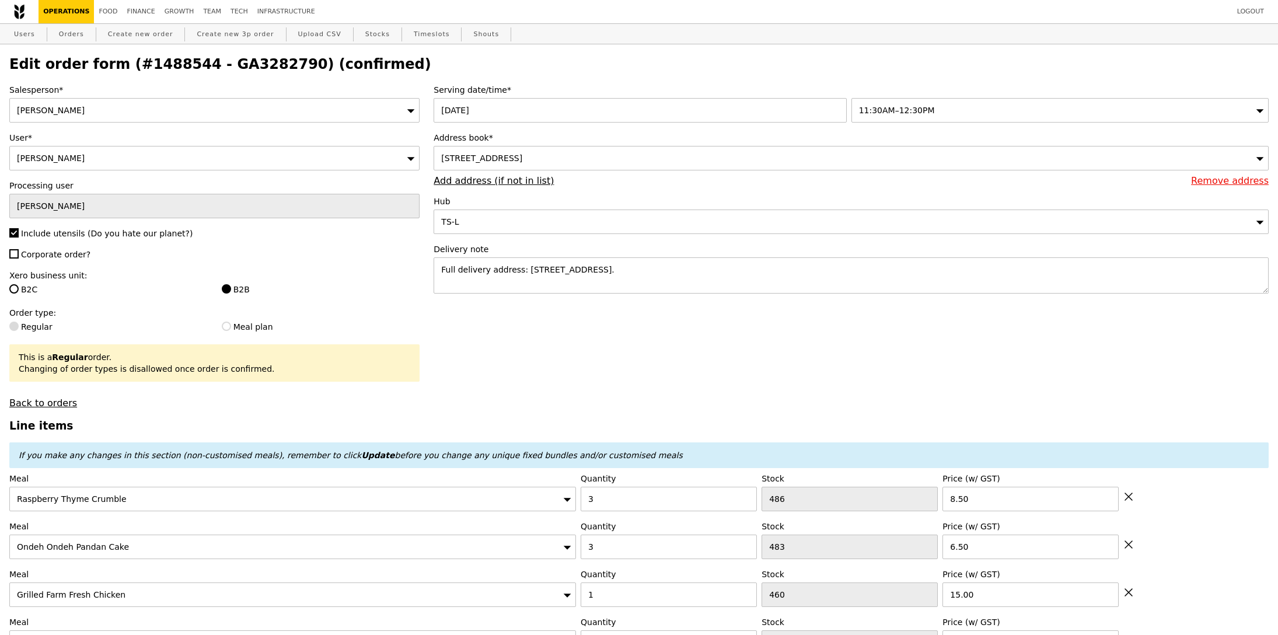
click at [227, 69] on h2 "Edit order form (#1488544 - GA3282790) (confirmed)" at bounding box center [638, 64] width 1259 height 16
copy h2 "GA3282790"
click at [113, 9] on link "Food" at bounding box center [108, 11] width 28 height 23
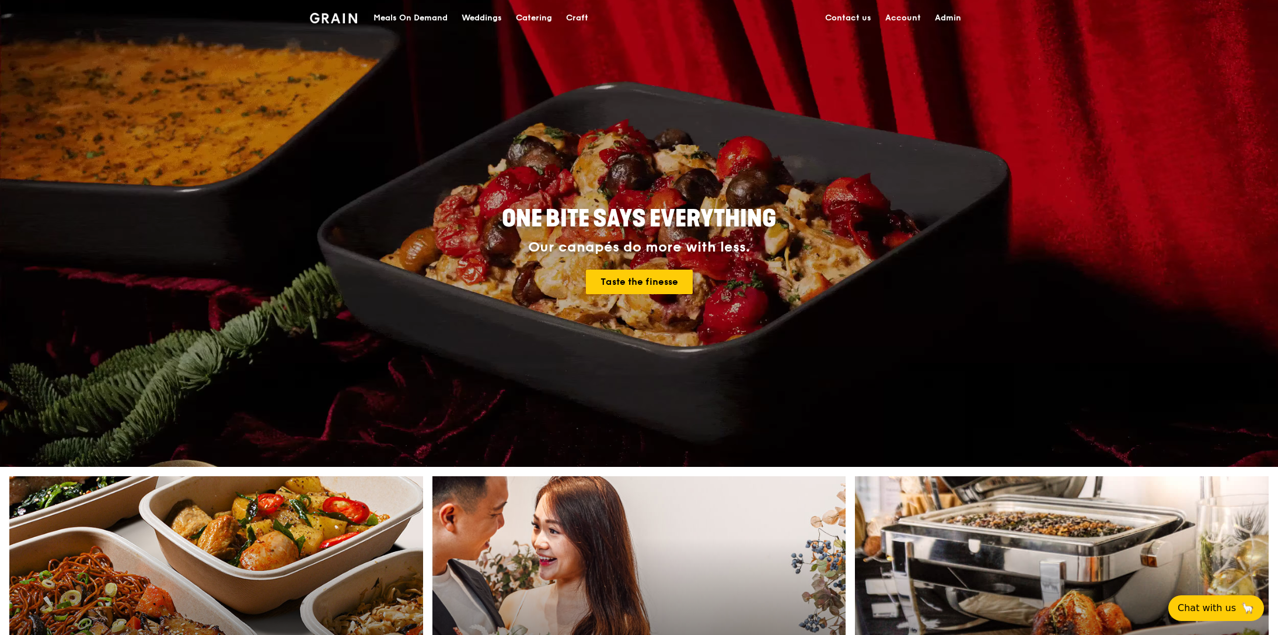
click at [408, 9] on div "Meals On Demand" at bounding box center [410, 18] width 74 height 35
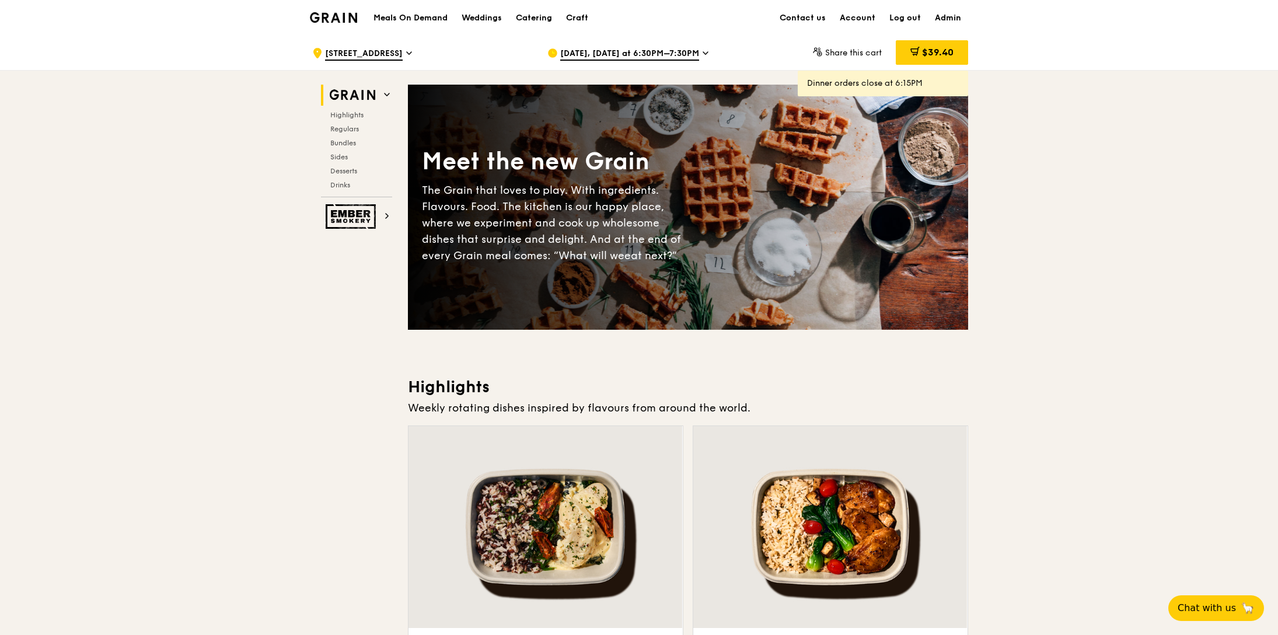
click at [642, 55] on span "[DATE], [DATE] at 6:30PM–7:30PM" at bounding box center [629, 54] width 139 height 13
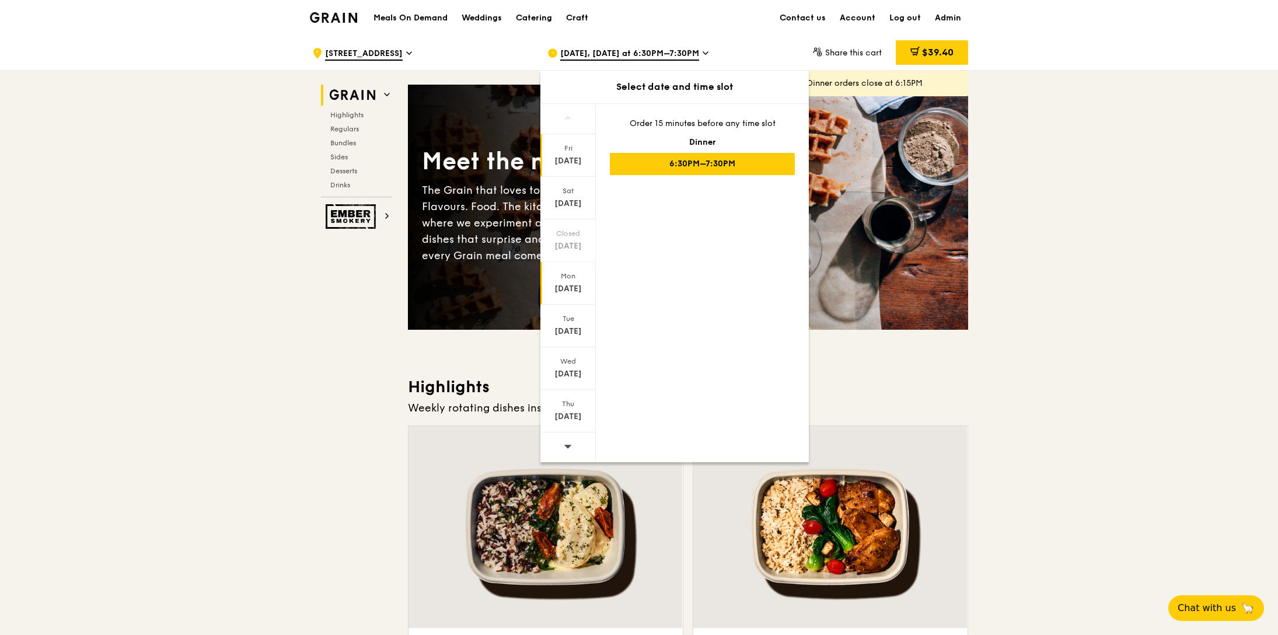
click at [571, 296] on div "[DATE]" at bounding box center [567, 283] width 55 height 43
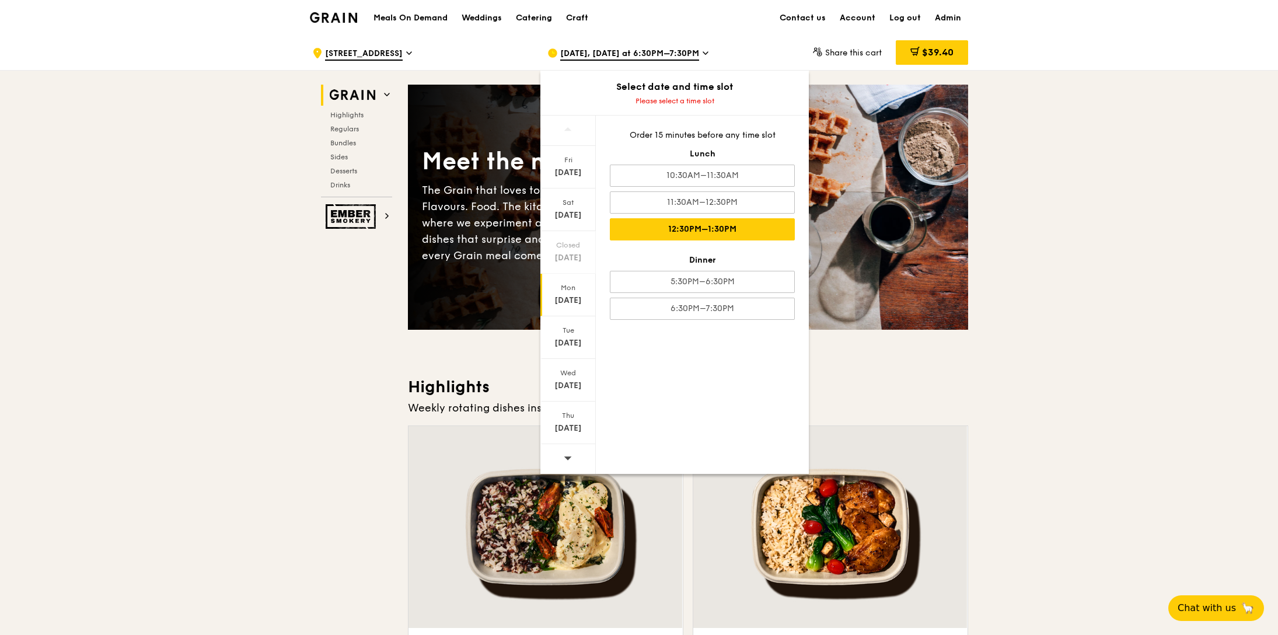
click at [685, 238] on div "12:30PM–1:30PM" at bounding box center [702, 229] width 185 height 22
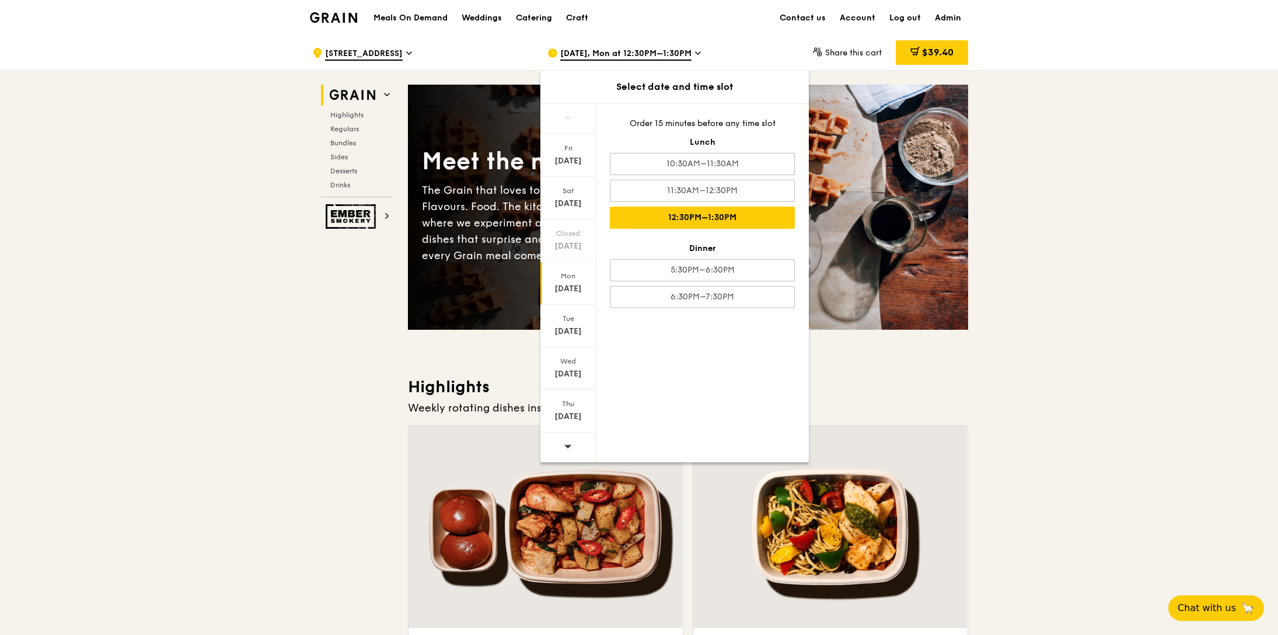
drag, startPoint x: 1237, startPoint y: 377, endPoint x: 1225, endPoint y: 377, distance: 12.3
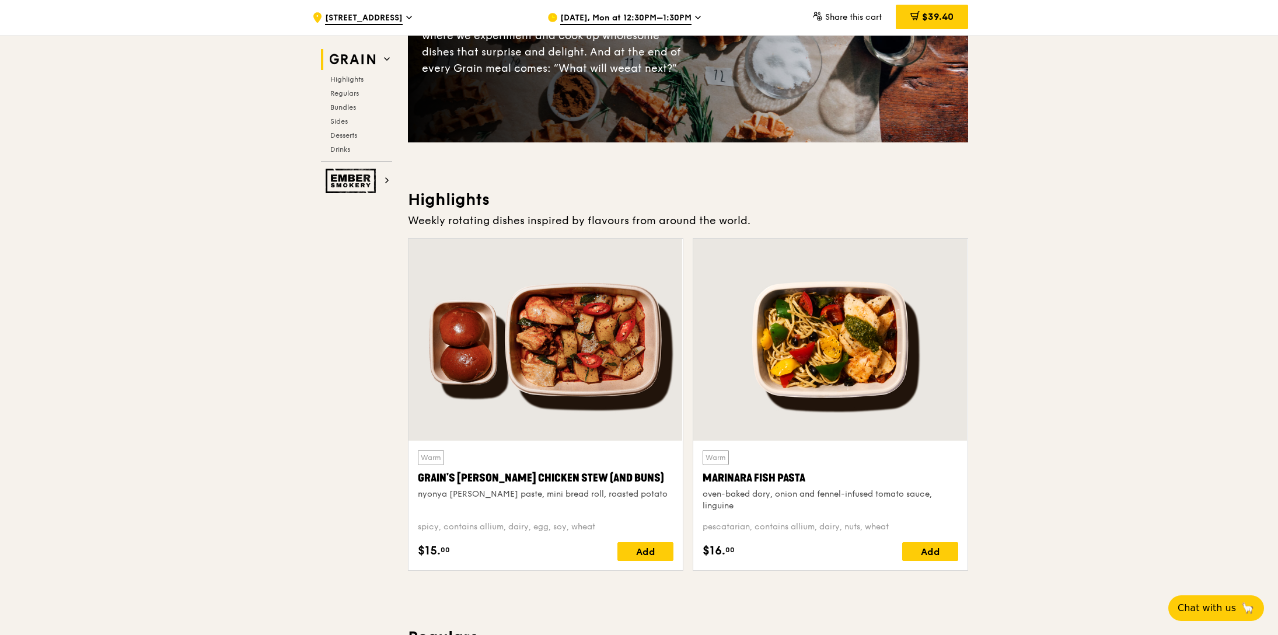
scroll to position [194, 0]
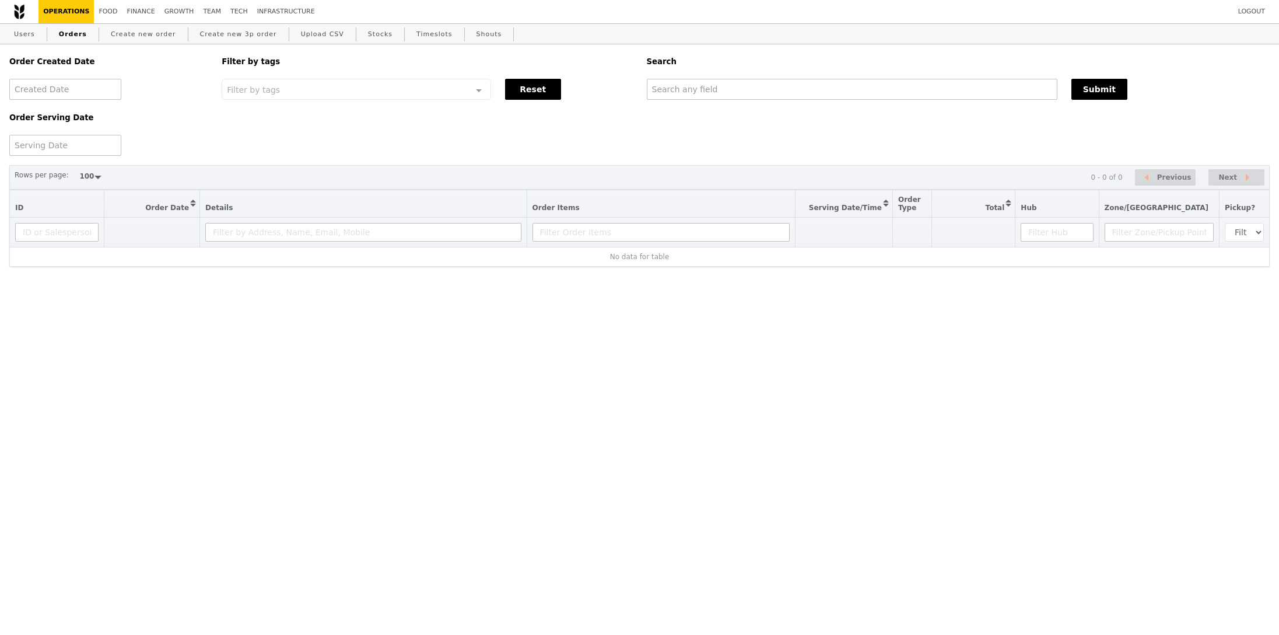
select select "100"
click at [78, 34] on link "Orders" at bounding box center [72, 34] width 37 height 21
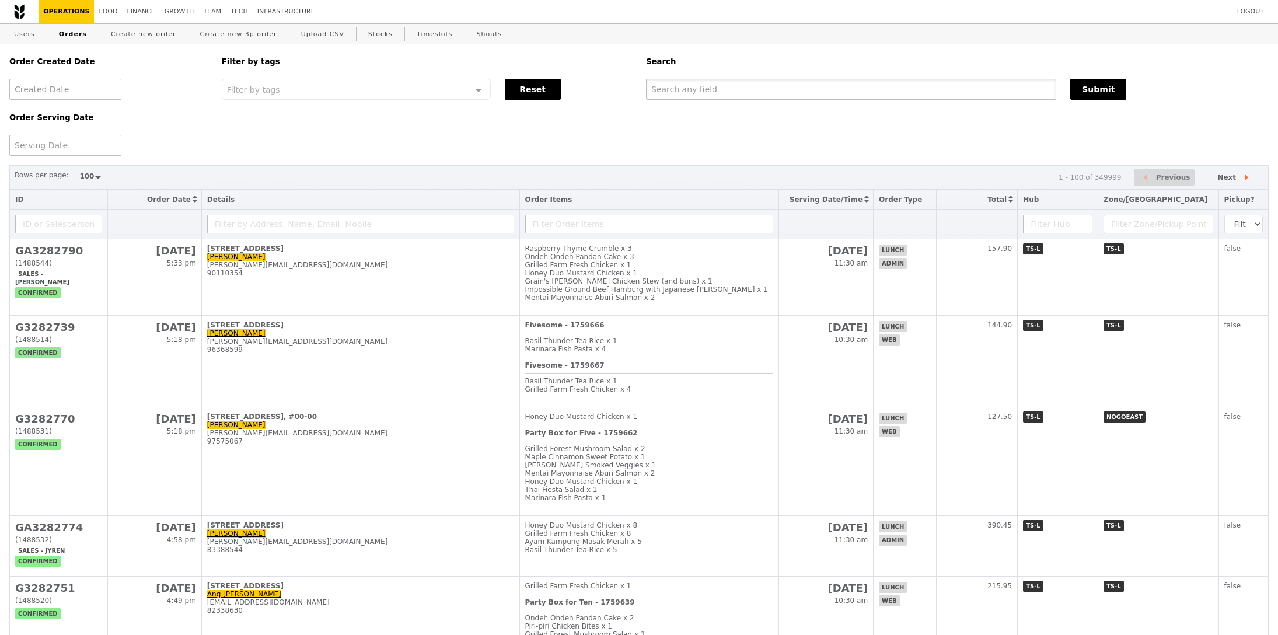
click at [746, 94] on input "text" at bounding box center [851, 89] width 410 height 21
paste input "GA3282790"
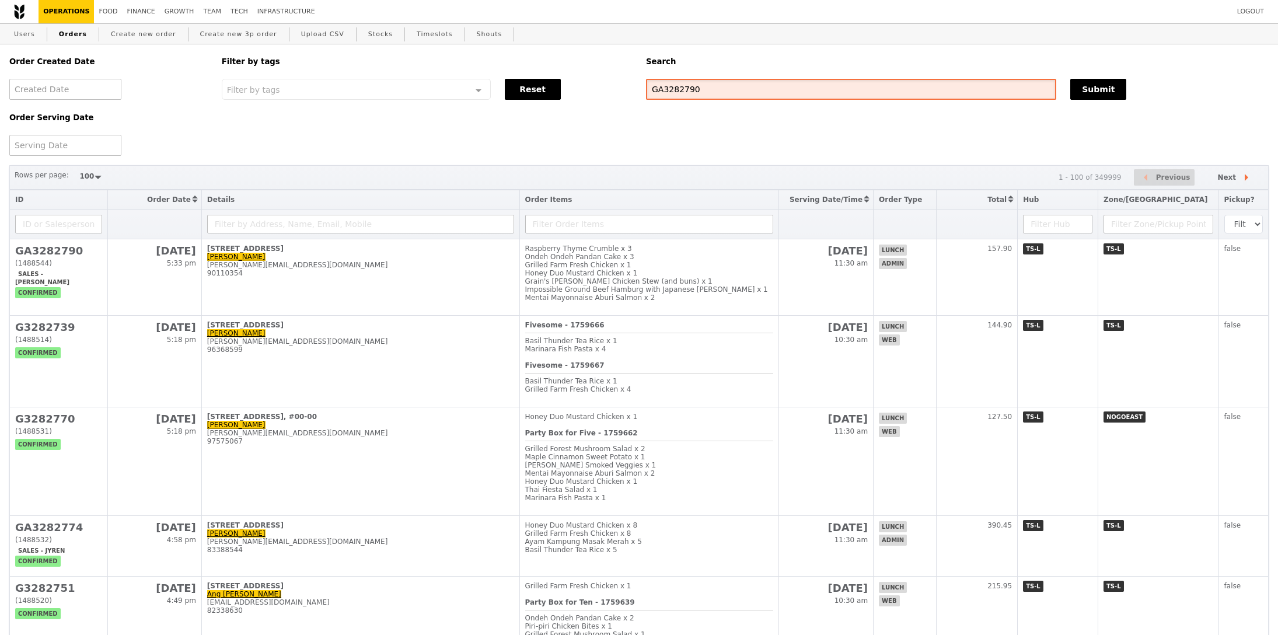
type input "GA3282790"
click at [1100, 103] on div "Order Created Date Order Serving Date Filter by tags Filter by tags Meal_Plan W…" at bounding box center [638, 99] width 1273 height 111
click at [1096, 93] on button "Submit" at bounding box center [1098, 89] width 56 height 21
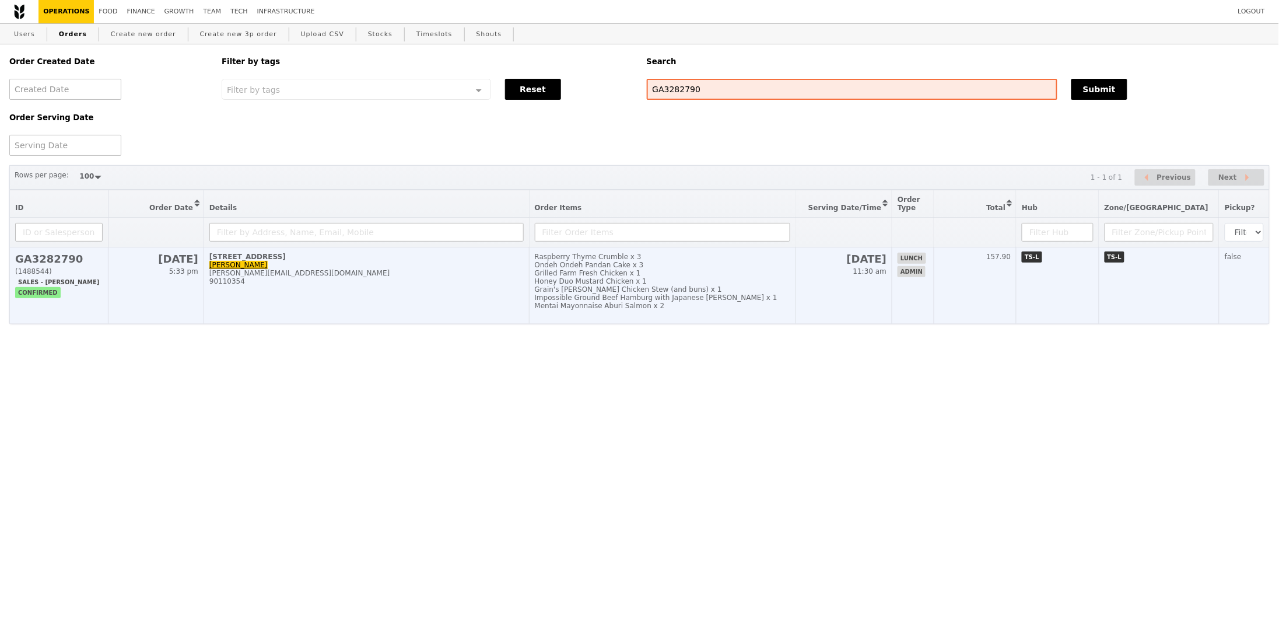
click at [551, 291] on td "Raspberry Thyme Crumble x 3 Ondeh Ondeh Pandan Cake x 3 Grilled Farm Fresh Chic…" at bounding box center [662, 285] width 267 height 76
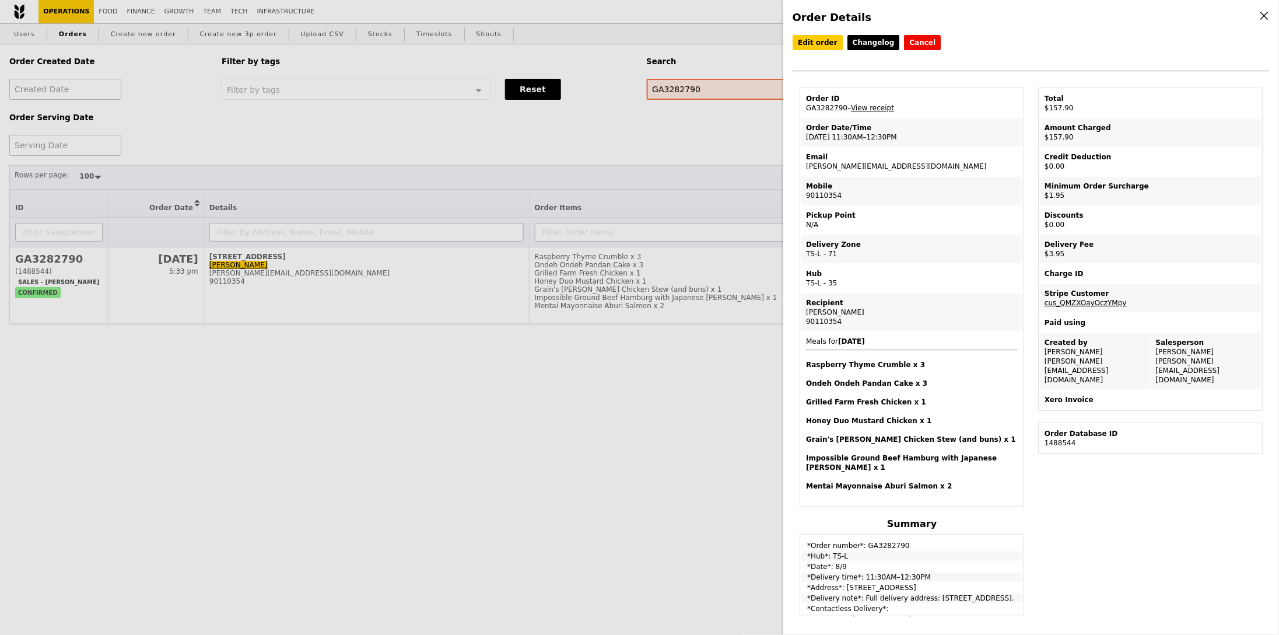
click at [887, 162] on td "Email [PERSON_NAME][EMAIL_ADDRESS][DOMAIN_NAME]" at bounding box center [912, 162] width 221 height 28
copy td "[PERSON_NAME][EMAIL_ADDRESS][DOMAIN_NAME]"
drag, startPoint x: 861, startPoint y: 583, endPoint x: 997, endPoint y: 592, distance: 136.3
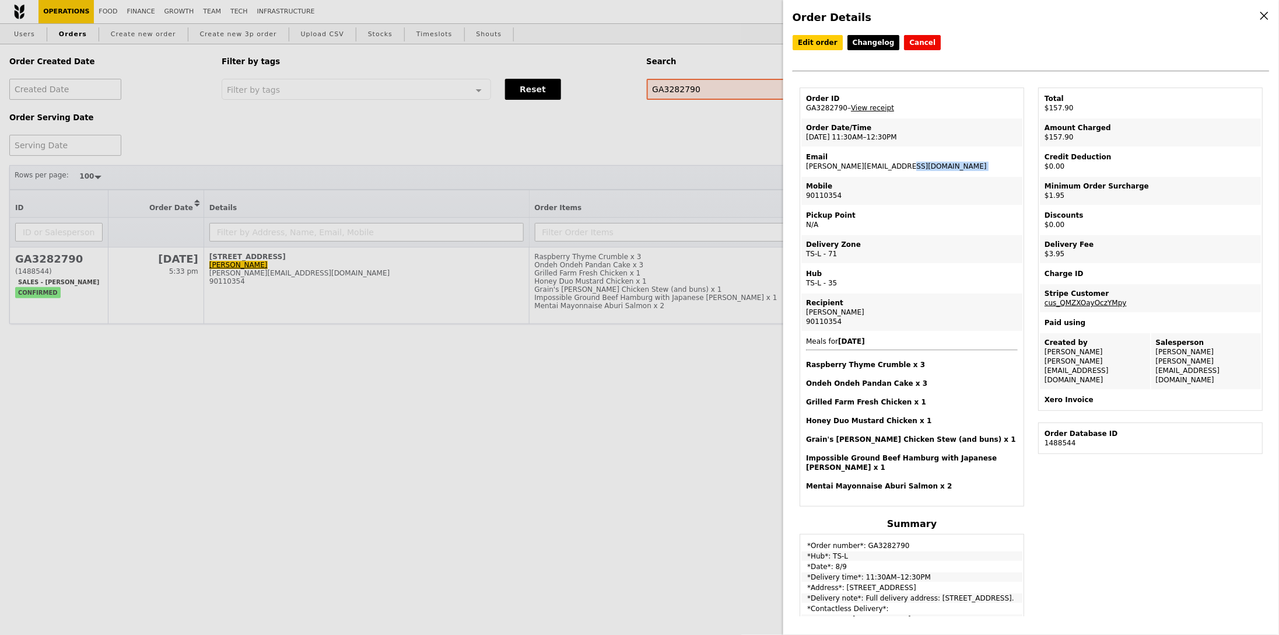
click at [997, 593] on td "*Delivery note*: Full delivery address: [STREET_ADDRESS]." at bounding box center [912, 597] width 221 height 9
copy td "Full delivery address: [STREET_ADDRESS]."
click at [869, 108] on link "View receipt" at bounding box center [872, 108] width 43 height 8
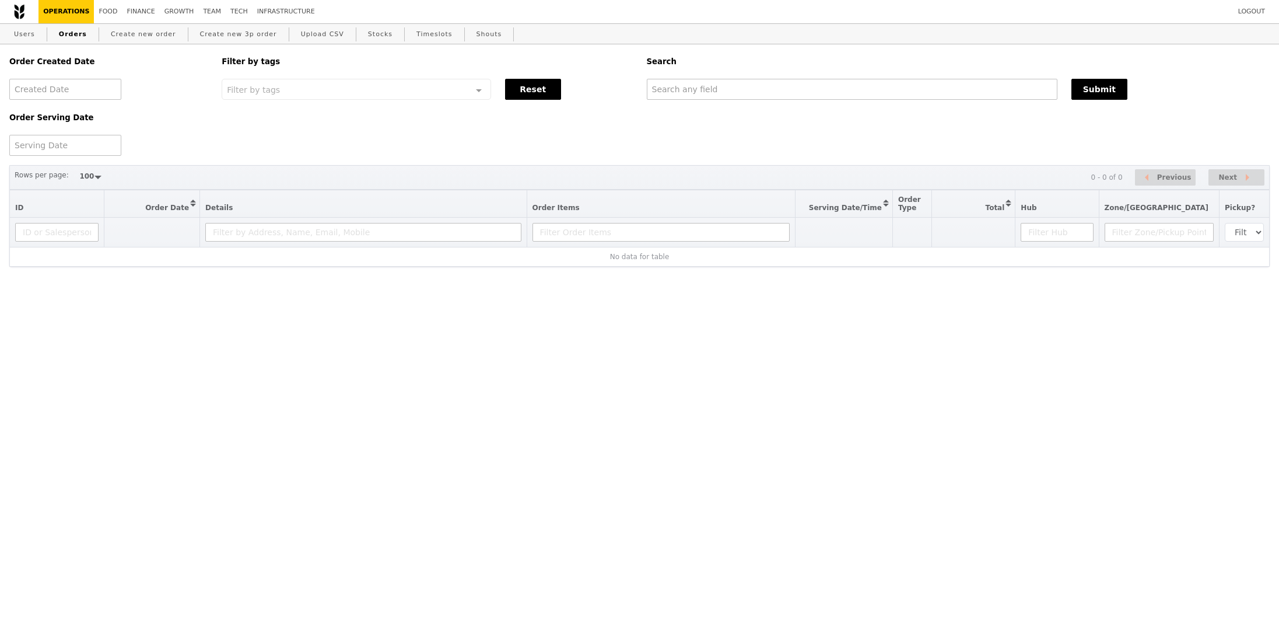
select select "100"
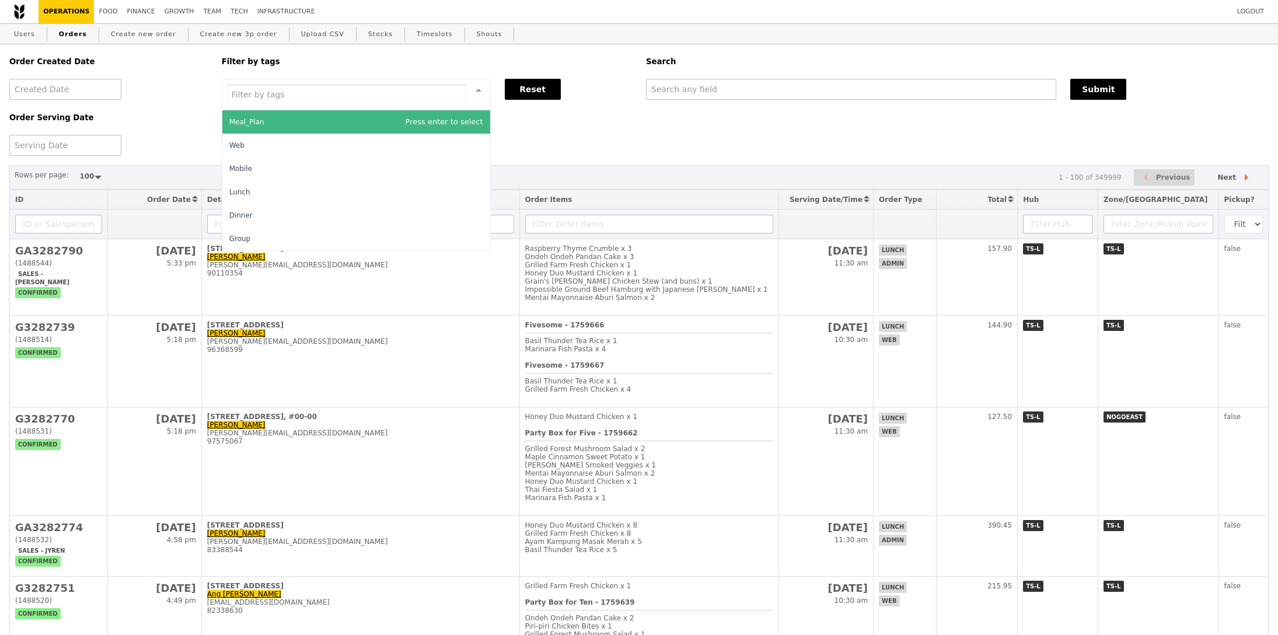
click at [223, 98] on div at bounding box center [356, 95] width 269 height 32
click at [24, 35] on link "Users" at bounding box center [24, 34] width 30 height 21
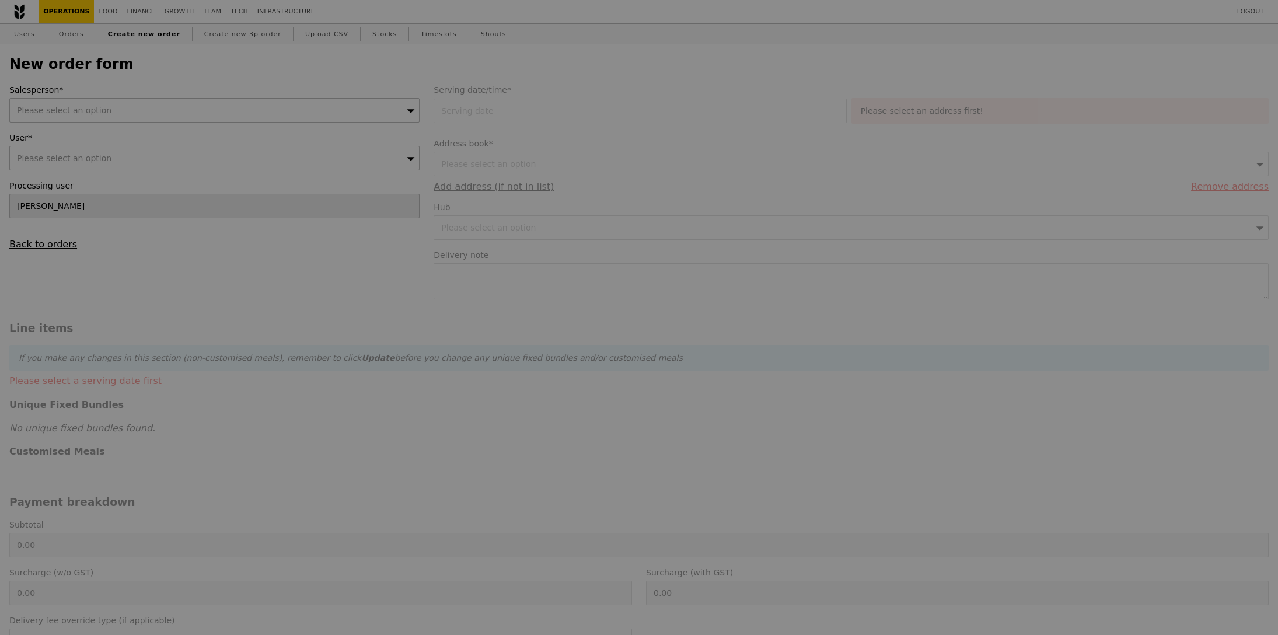
type input "Confirm"
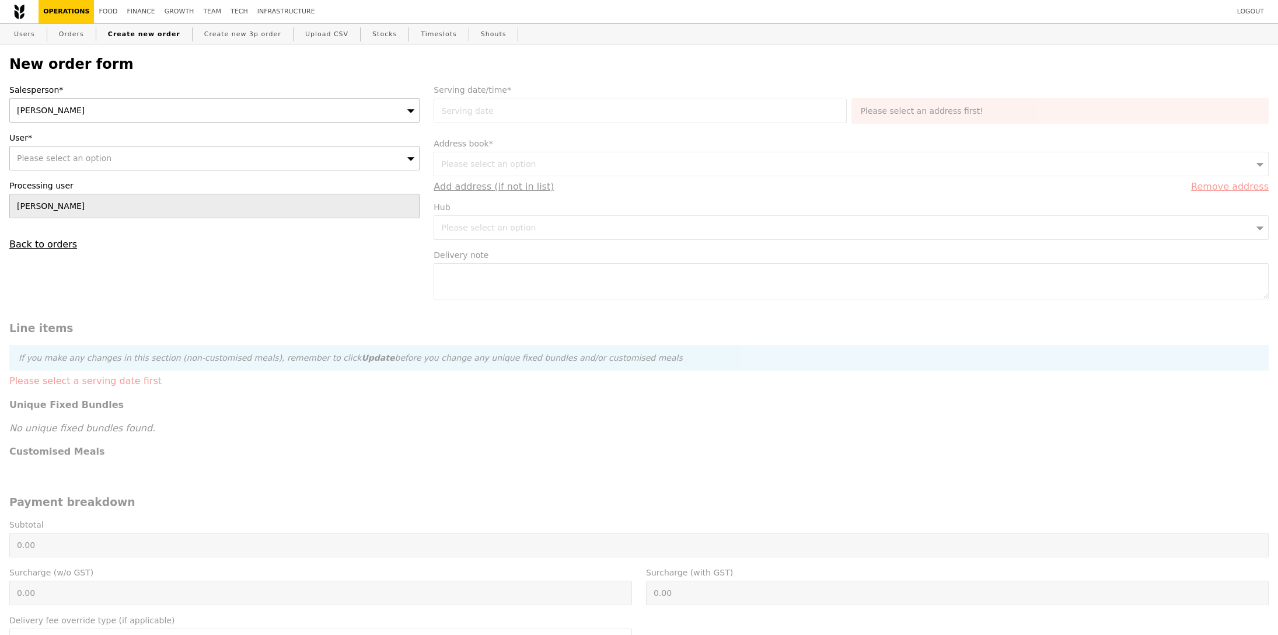
click at [142, 117] on div "[PERSON_NAME]" at bounding box center [214, 110] width 410 height 25
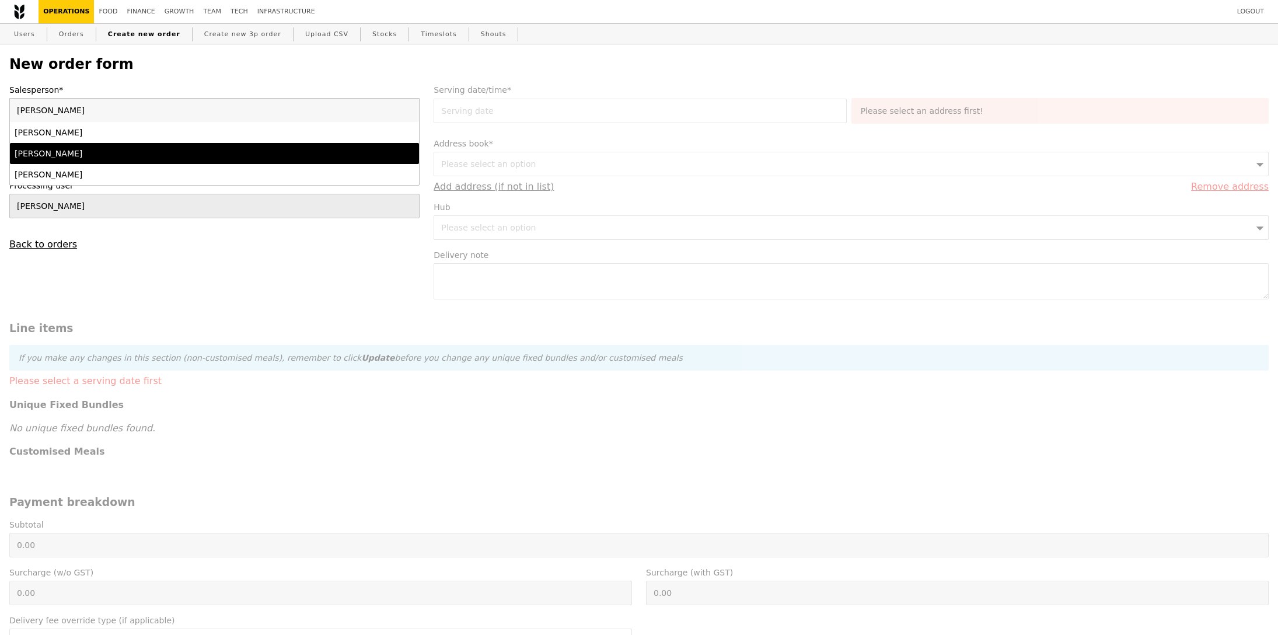
type input "[PERSON_NAME]"
click at [83, 156] on div "[PERSON_NAME]" at bounding box center [165, 154] width 300 height 12
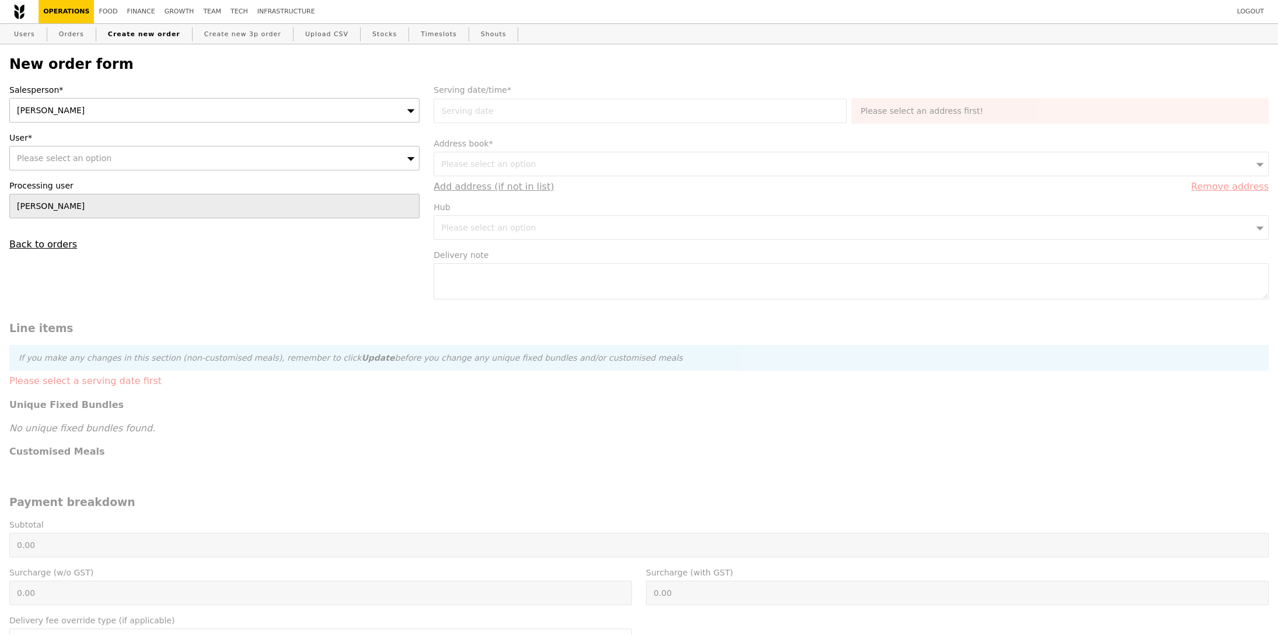
click at [84, 171] on div "Salesperson* [PERSON_NAME] User* Please select an option Processing user [PERSO…" at bounding box center [214, 167] width 424 height 166
click at [86, 168] on div "Please select an option" at bounding box center [214, 158] width 410 height 25
type input "[PERSON_NAME][EMAIL_ADDRESS][DOMAIN_NAME]"
type input "Confirm"
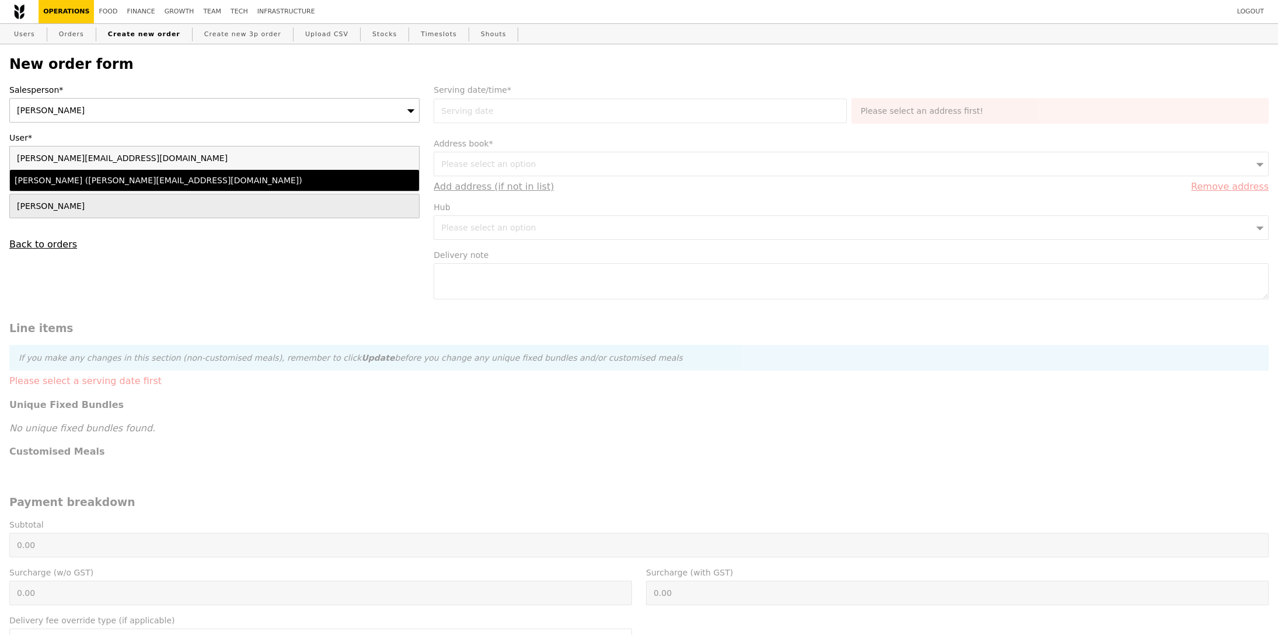
type input "[PERSON_NAME][EMAIL_ADDRESS][DOMAIN_NAME]"
click at [72, 179] on div "[PERSON_NAME] ([PERSON_NAME][EMAIL_ADDRESS][DOMAIN_NAME])" at bounding box center [165, 180] width 300 height 12
type input "Loading..."
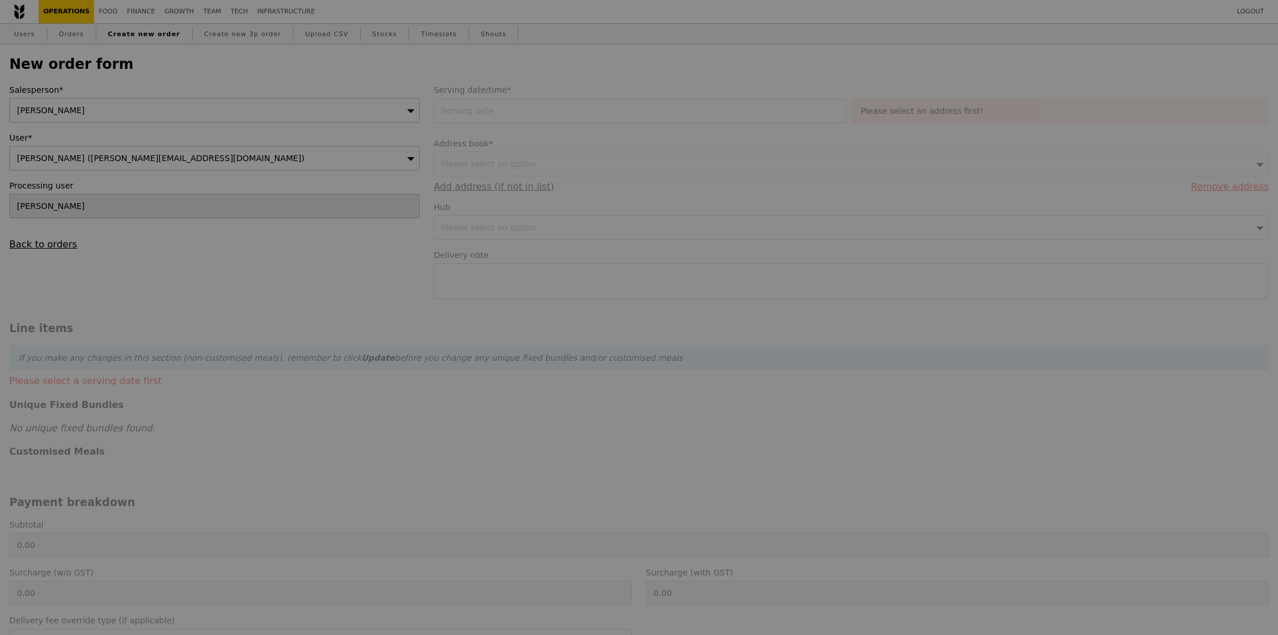
type input "1.79"
type input "1.95"
type input "11.10"
type input "12.10"
type input "14.05"
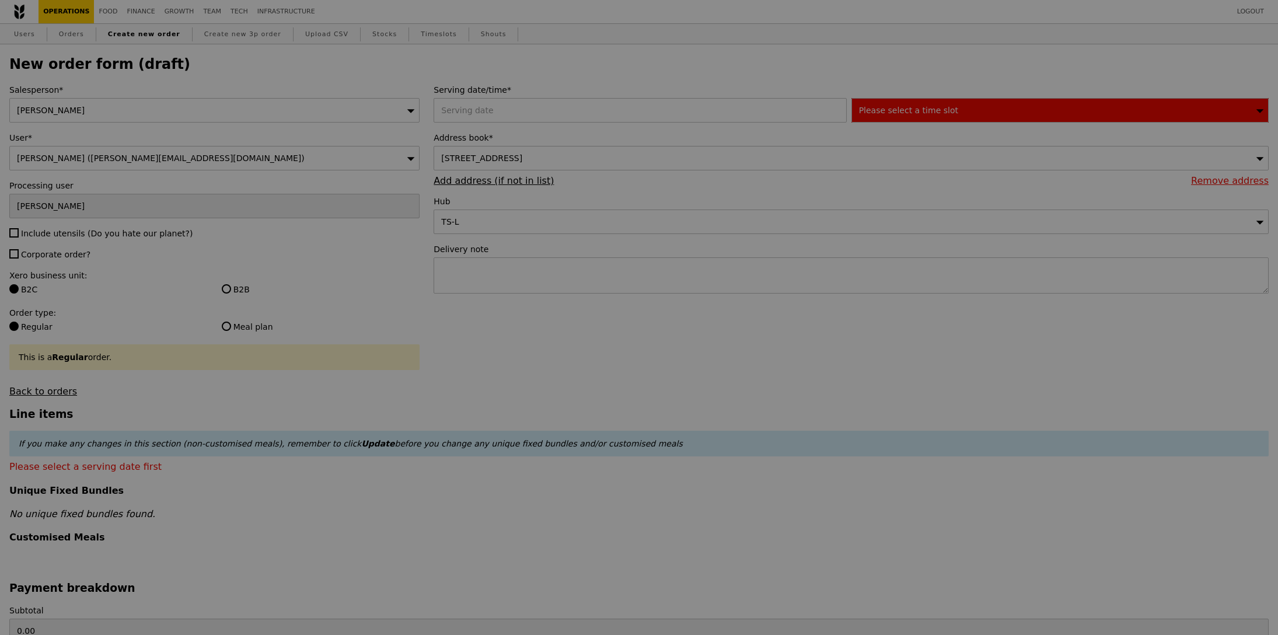
type input "Confirm"
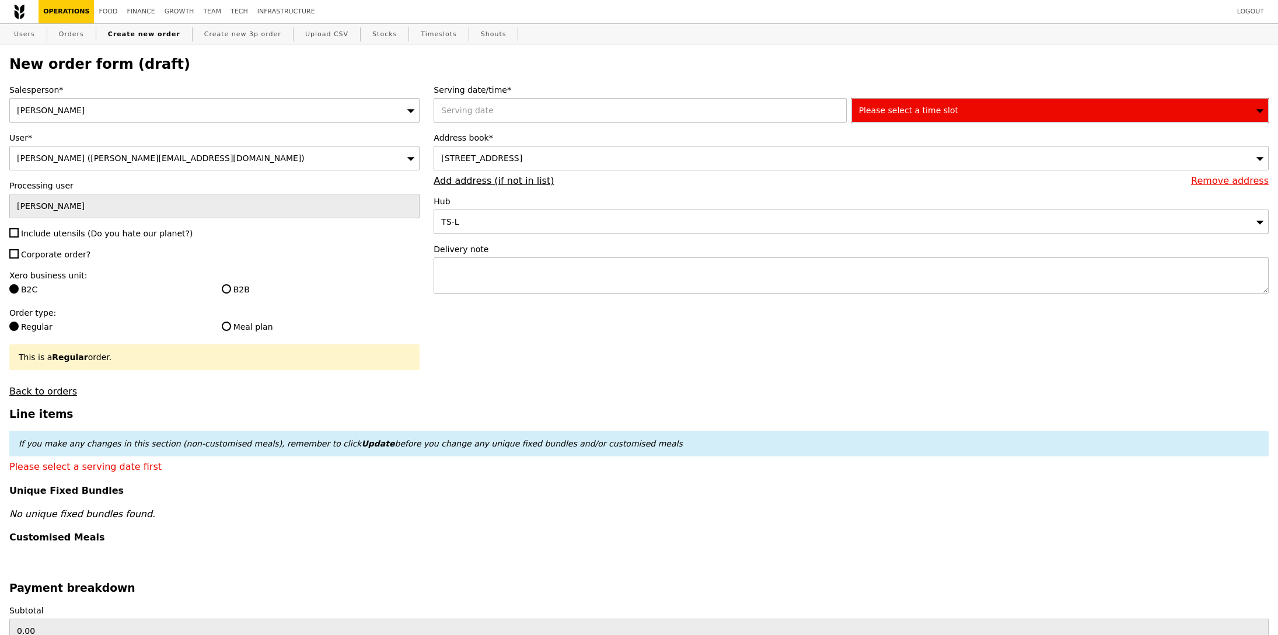
click at [66, 237] on span "Include utensils (Do you hate our planet?)" at bounding box center [107, 233] width 172 height 9
click at [19, 237] on input "Include utensils (Do you hate our planet?)" at bounding box center [13, 232] width 9 height 9
checkbox input "true"
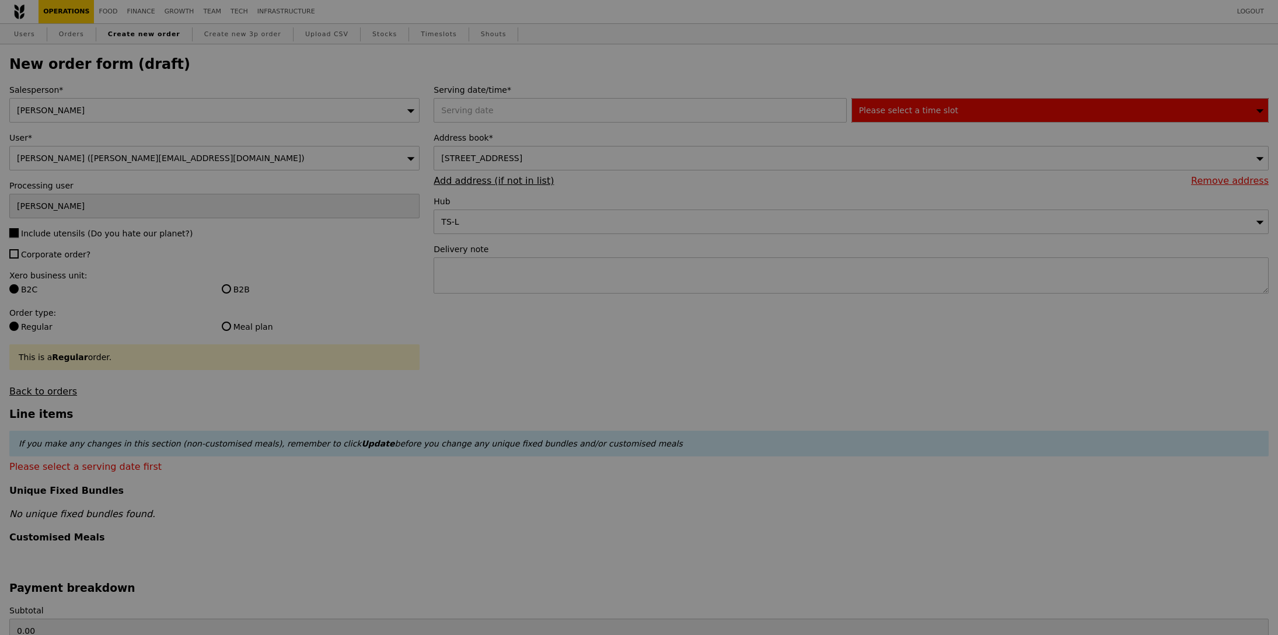
type input "Confirm"
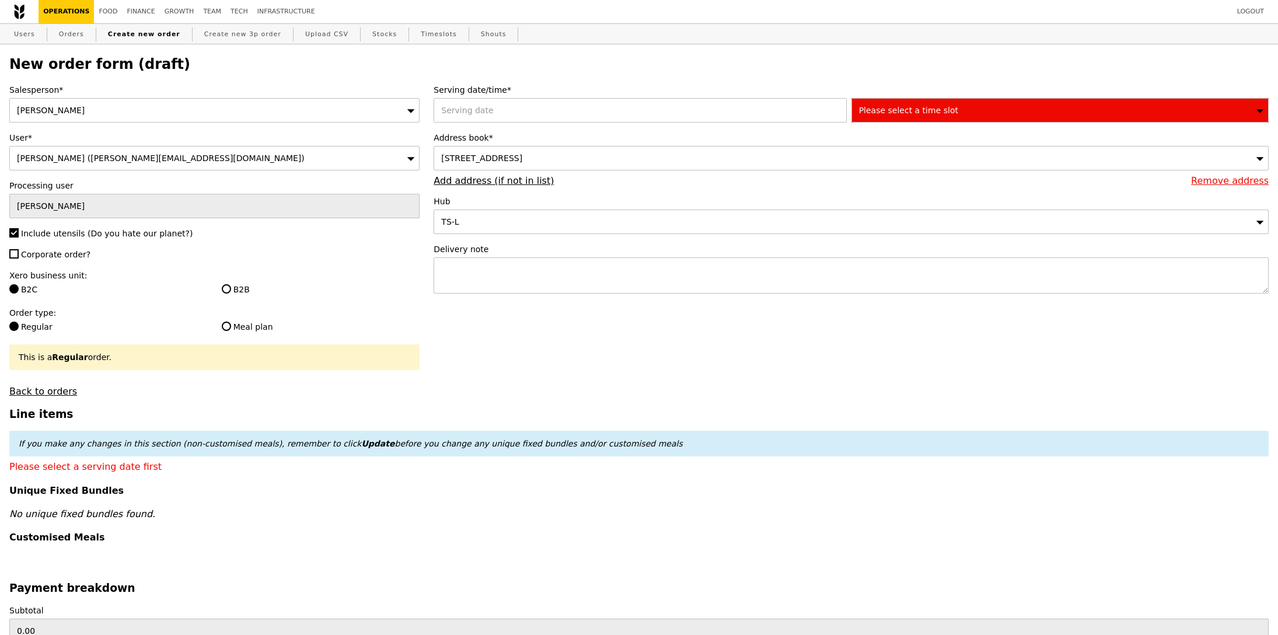
click at [64, 250] on span "Corporate order?" at bounding box center [55, 254] width 69 height 9
click at [19, 249] on input "Corporate order?" at bounding box center [13, 253] width 9 height 9
checkbox input "true"
click at [242, 286] on label "B2B" at bounding box center [321, 290] width 198 height 12
click at [231, 286] on input "B2B" at bounding box center [226, 288] width 9 height 9
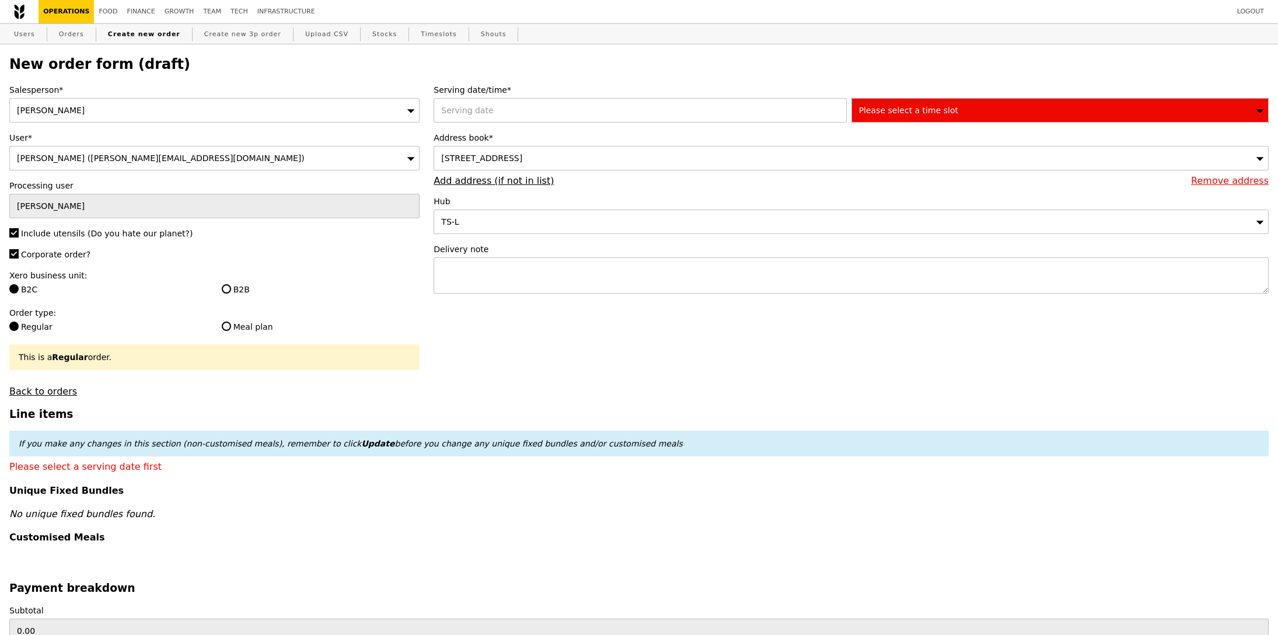
radio input "true"
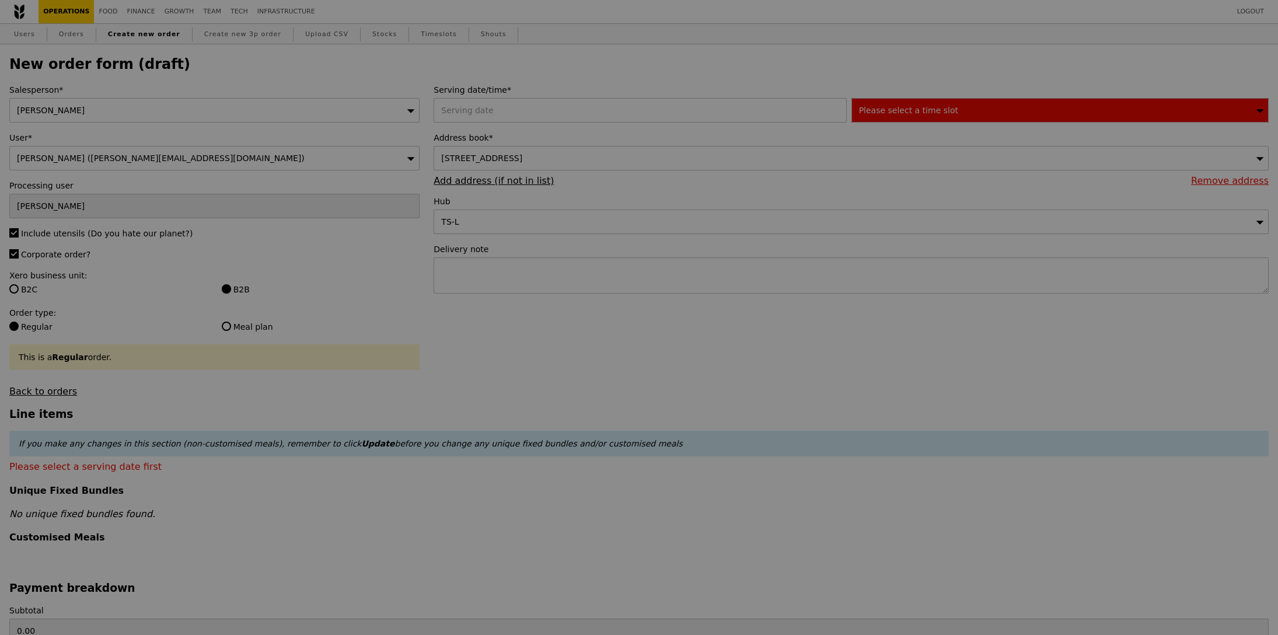
type input "Confirm"
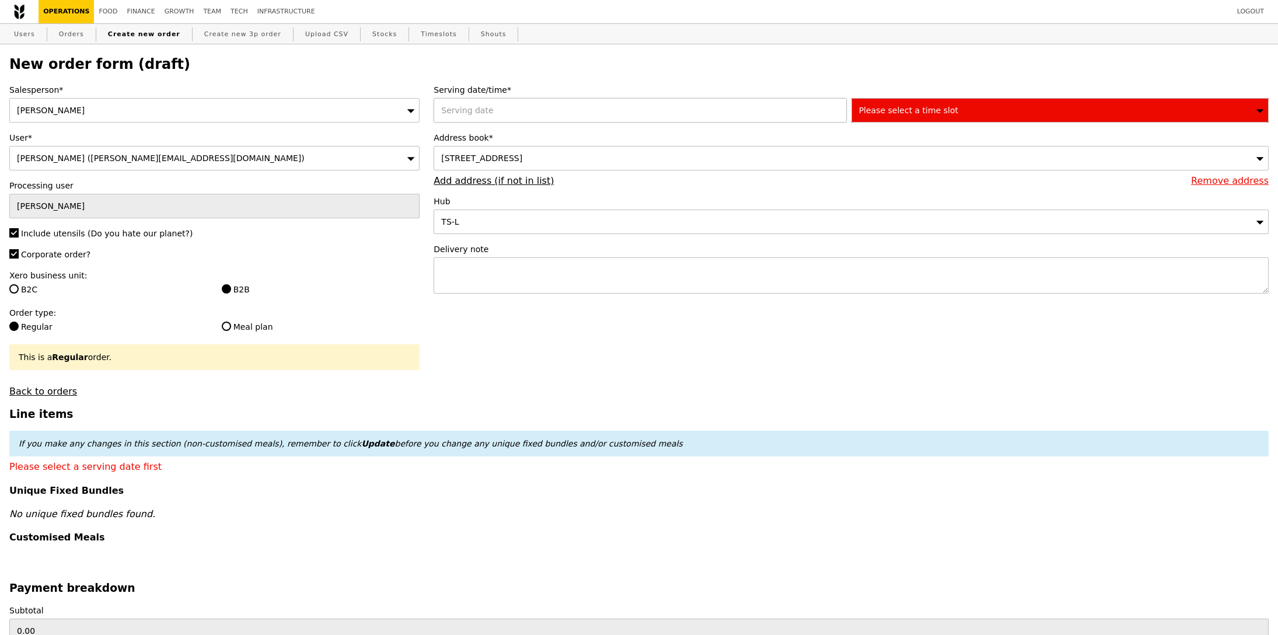
click at [548, 110] on div at bounding box center [641, 110] width 417 height 25
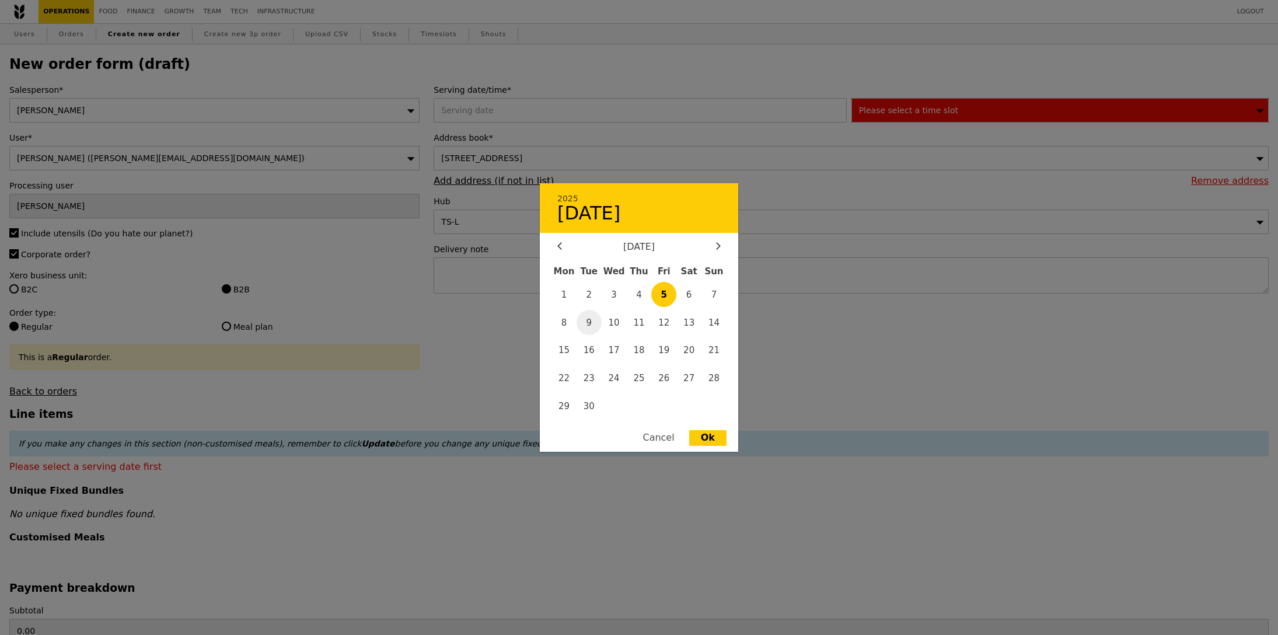
click at [581, 330] on span "9" at bounding box center [588, 322] width 25 height 25
type input "[DATE]"
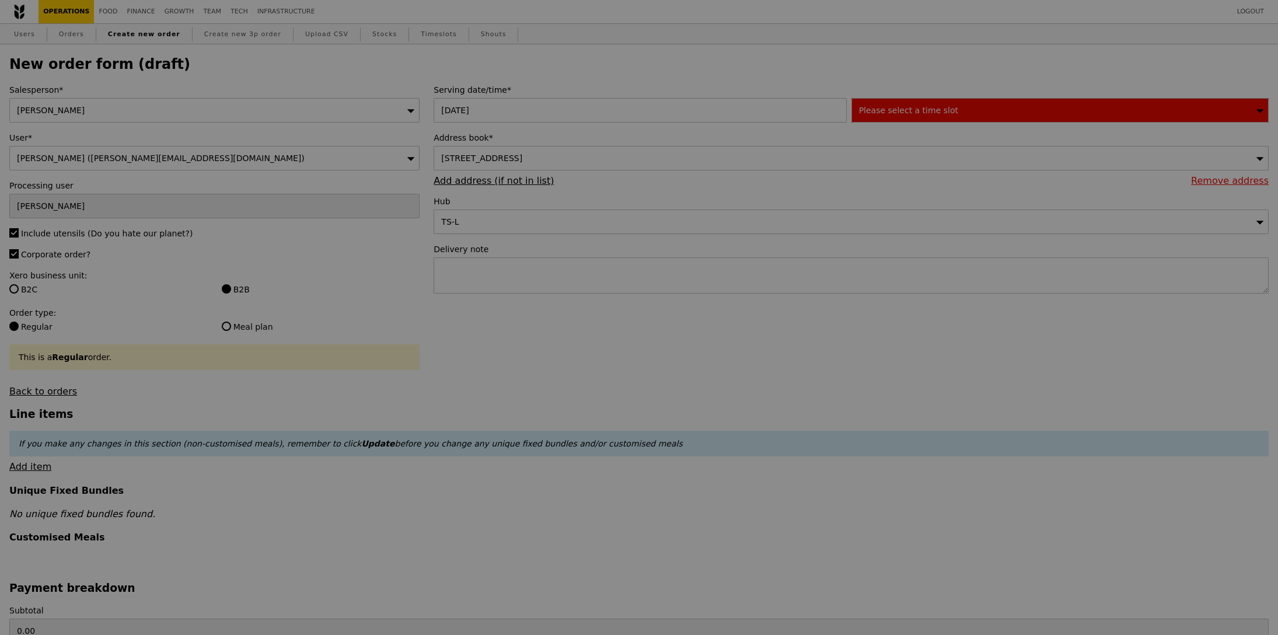
type input "Confirm"
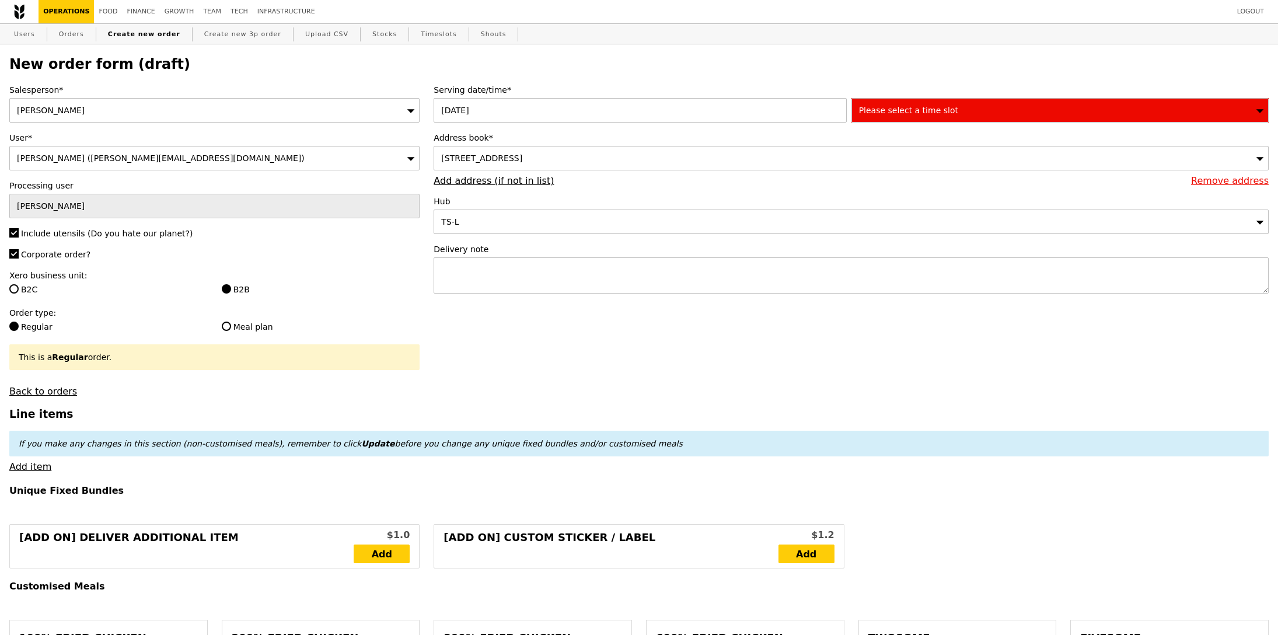
click at [883, 117] on div "Please select a time slot" at bounding box center [1059, 110] width 417 height 25
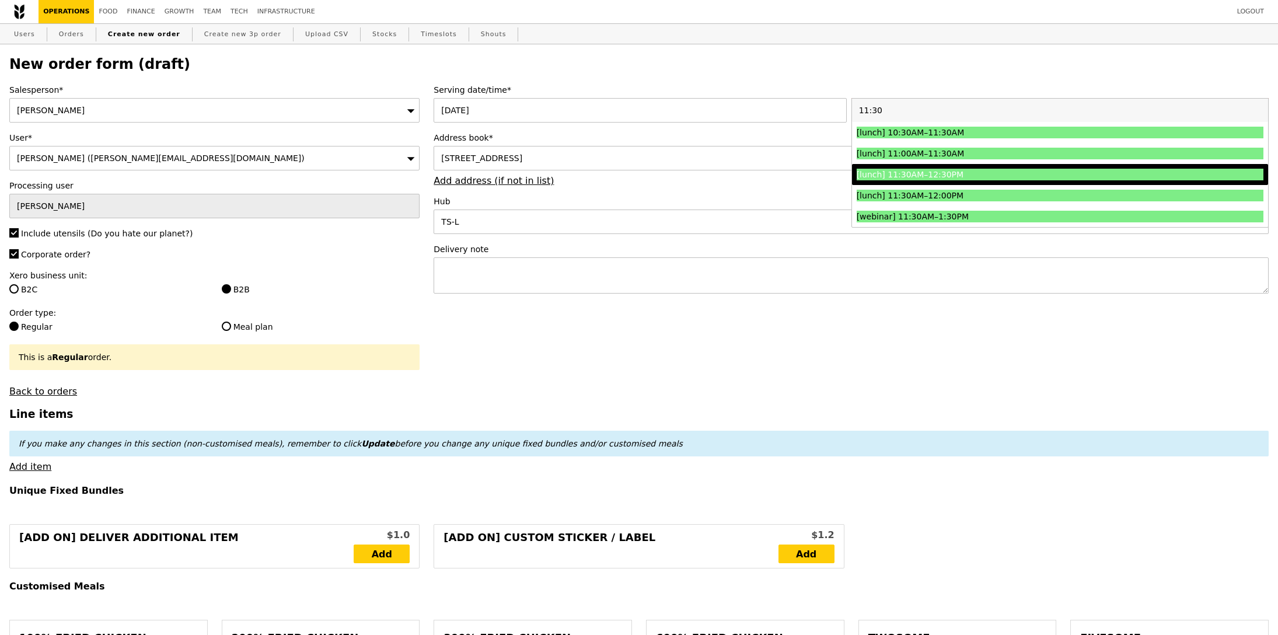
type input "11:30"
click at [926, 172] on div "[lunch] 11:30AM–12:30PM" at bounding box center [1008, 175] width 305 height 12
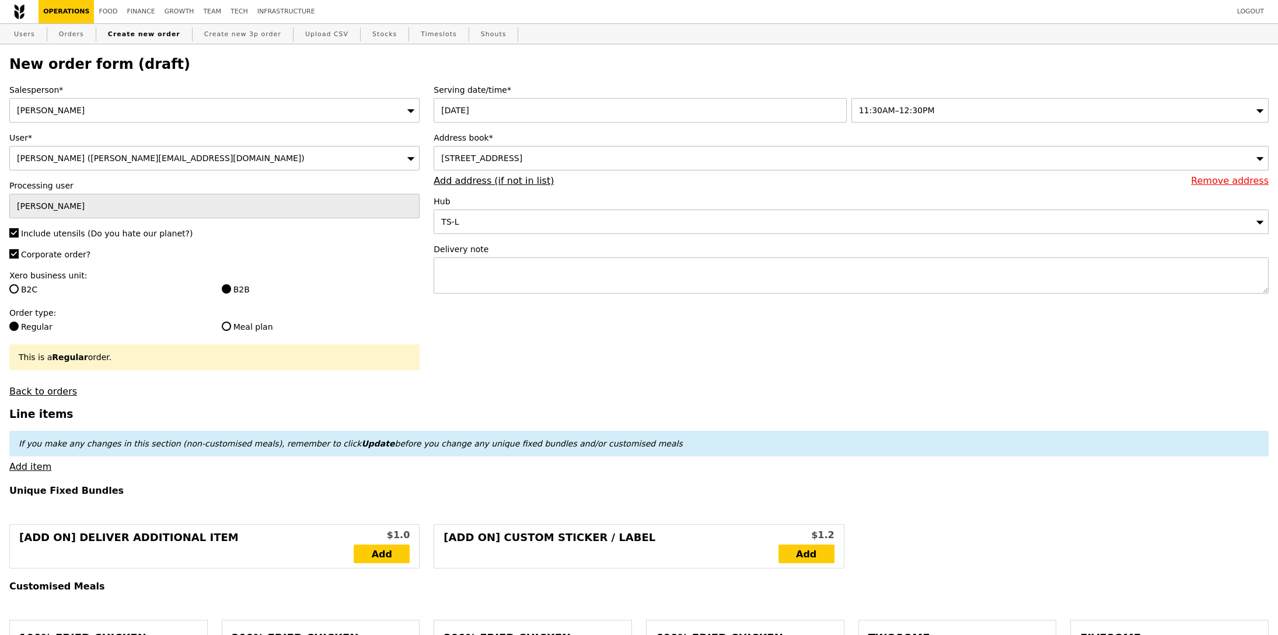
type input "Confirm"
click at [566, 251] on label "Delivery note" at bounding box center [850, 249] width 835 height 12
click at [564, 279] on textarea at bounding box center [850, 275] width 835 height 36
paste textarea "Full delivery address: [STREET_ADDRESS]."
type textarea "Full delivery address: [STREET_ADDRESS]."
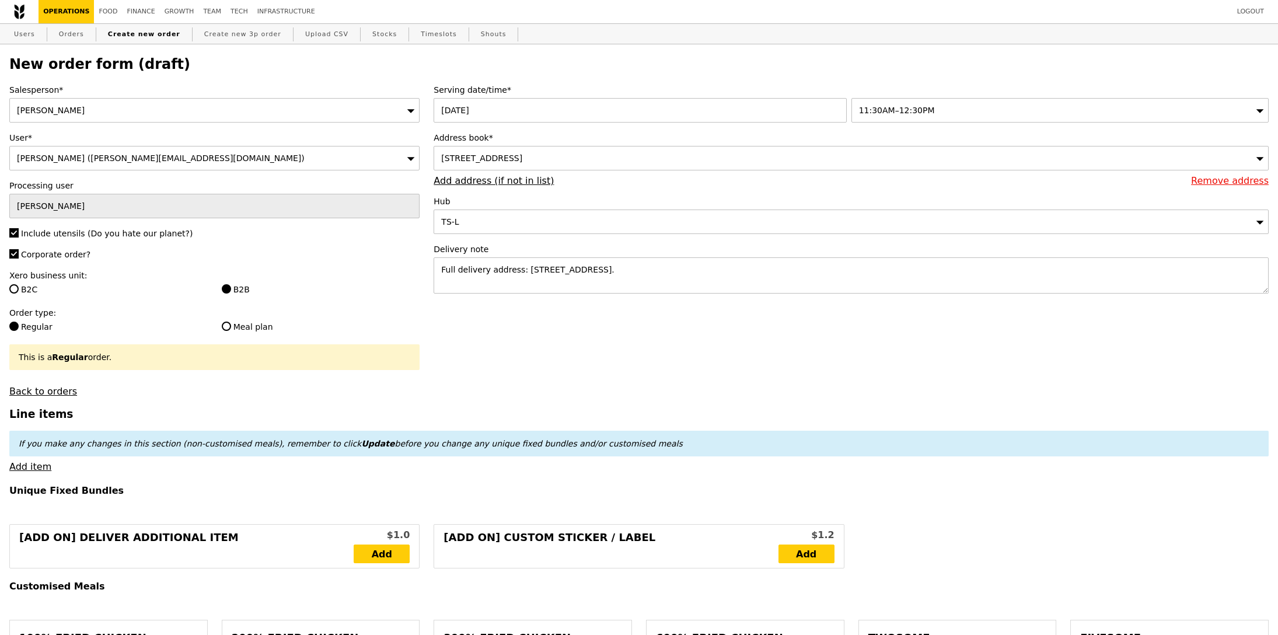
click at [582, 295] on div "Delivery note Full delivery address: [STREET_ADDRESS]." at bounding box center [850, 269] width 835 height 53
type input "Confirm"
click at [35, 468] on link "Add item" at bounding box center [30, 466] width 42 height 11
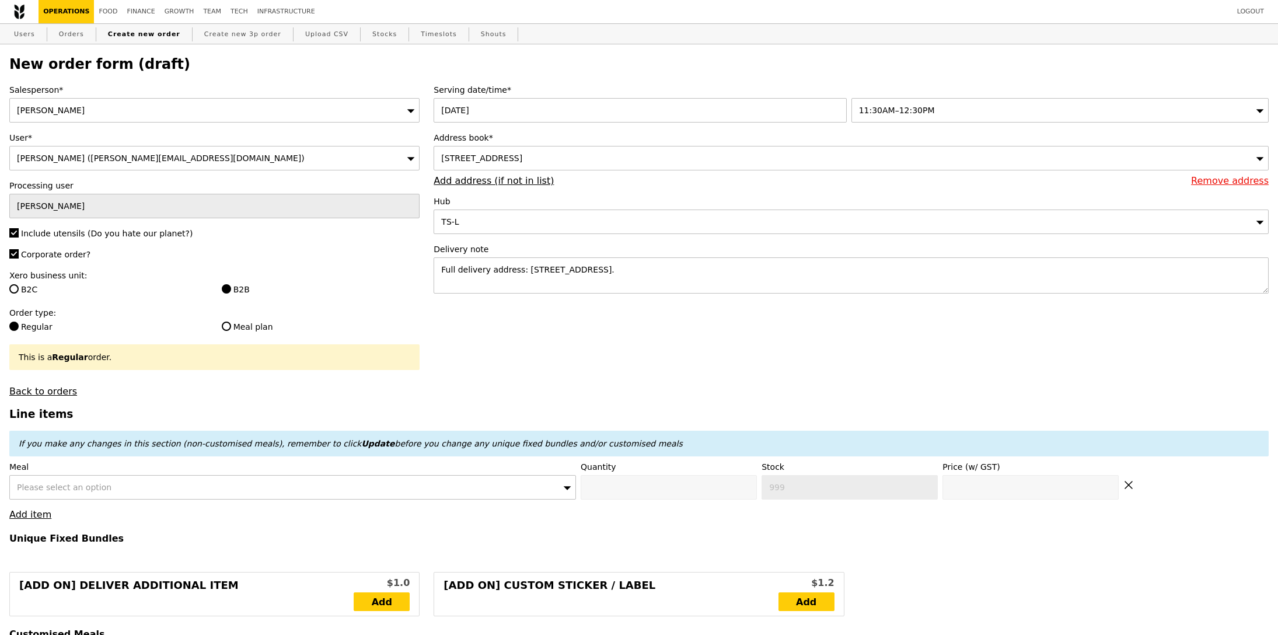
click at [100, 488] on span "Please select an option" at bounding box center [64, 486] width 95 height 9
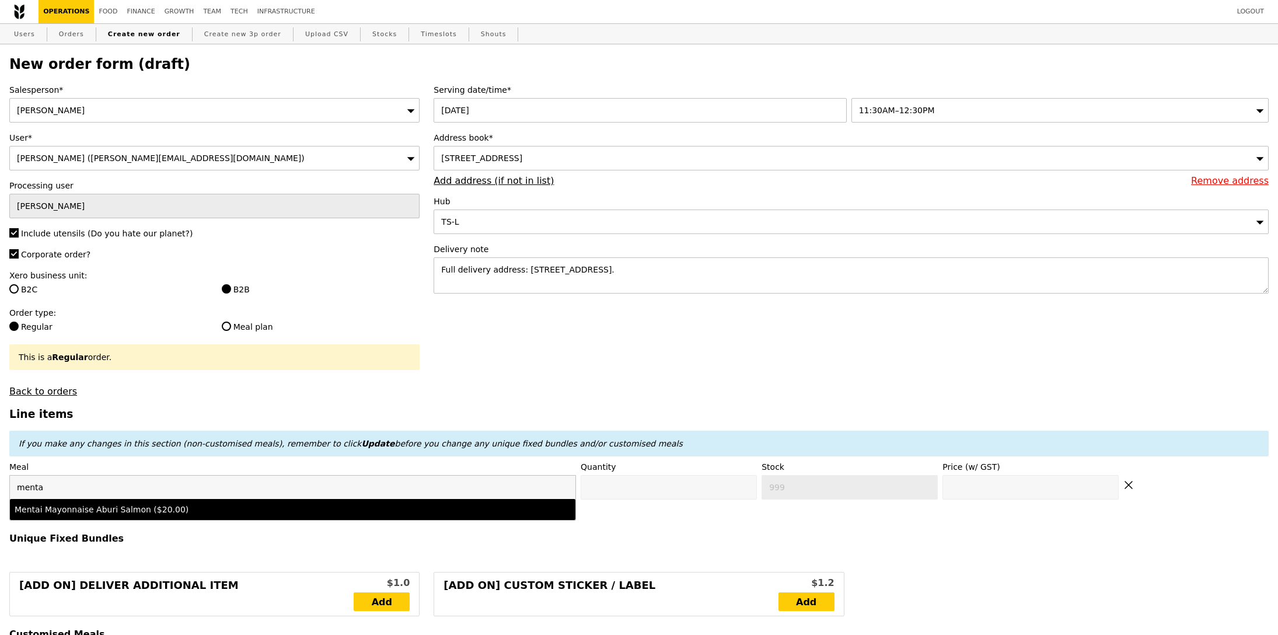
type input "menta"
click at [130, 514] on div "Mentai Mayonnaise Aburi Salmon ($20.00)" at bounding box center [223, 509] width 417 height 12
type input "Confirm anyway"
type input "0"
type input "475"
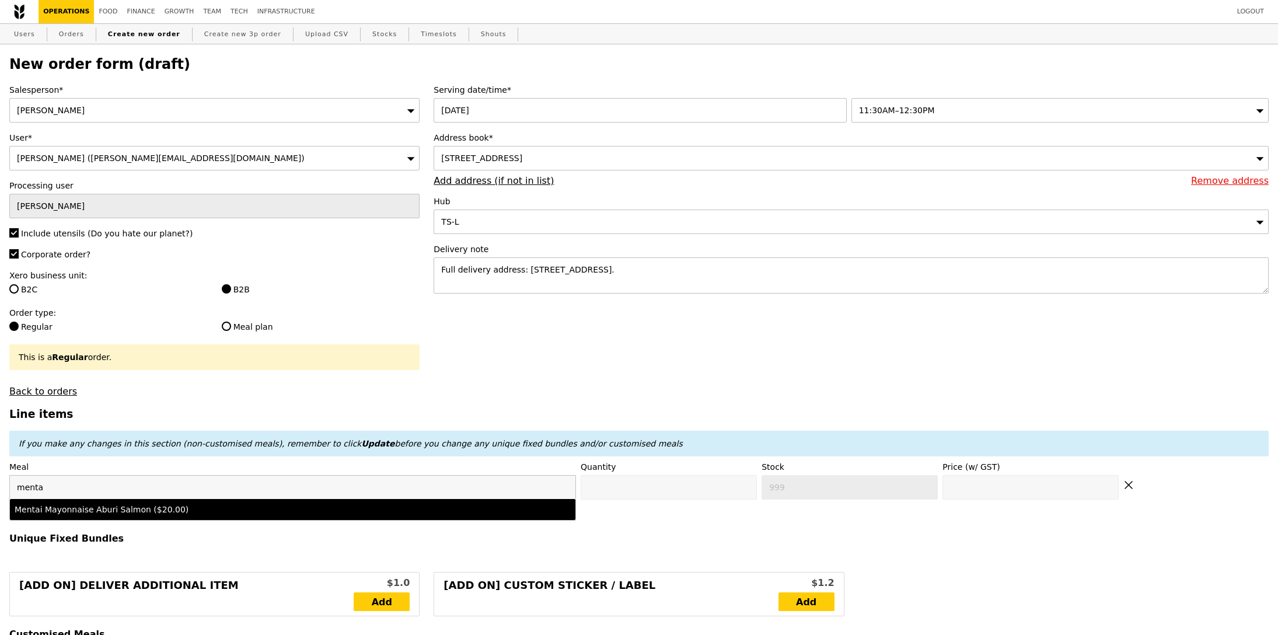
type input "20.0"
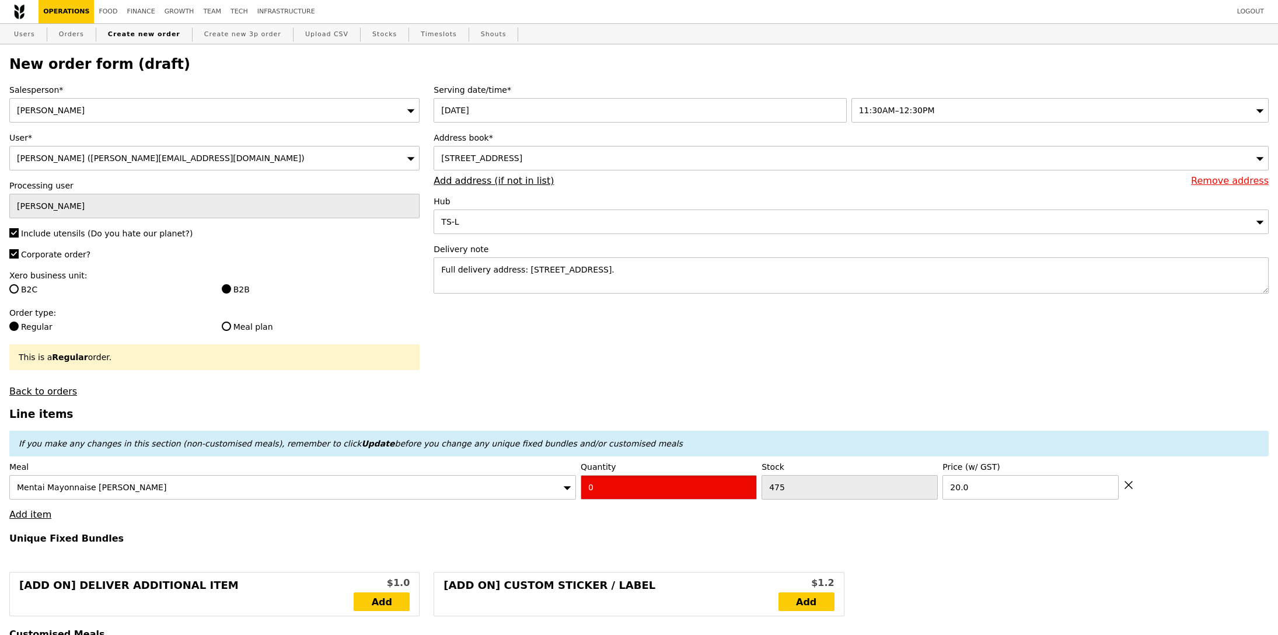
click at [620, 487] on input "0" at bounding box center [669, 487] width 176 height 25
type input "Confirm"
type input "2"
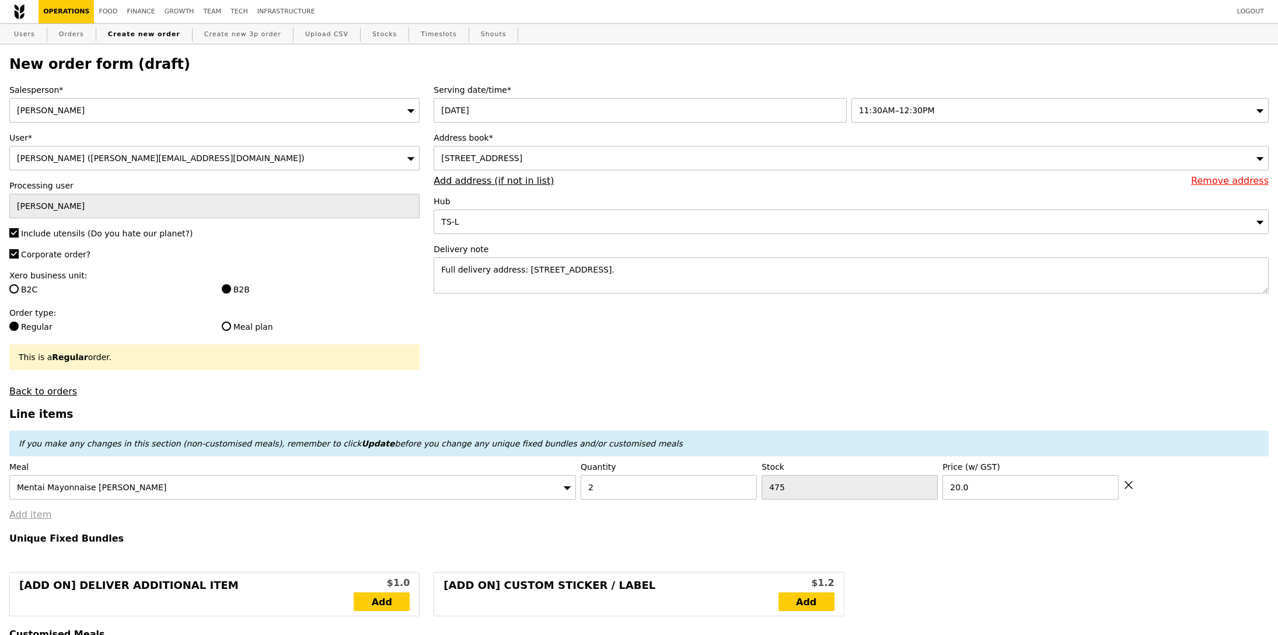
click at [22, 515] on link "Add item" at bounding box center [30, 514] width 42 height 11
type input "Loading..."
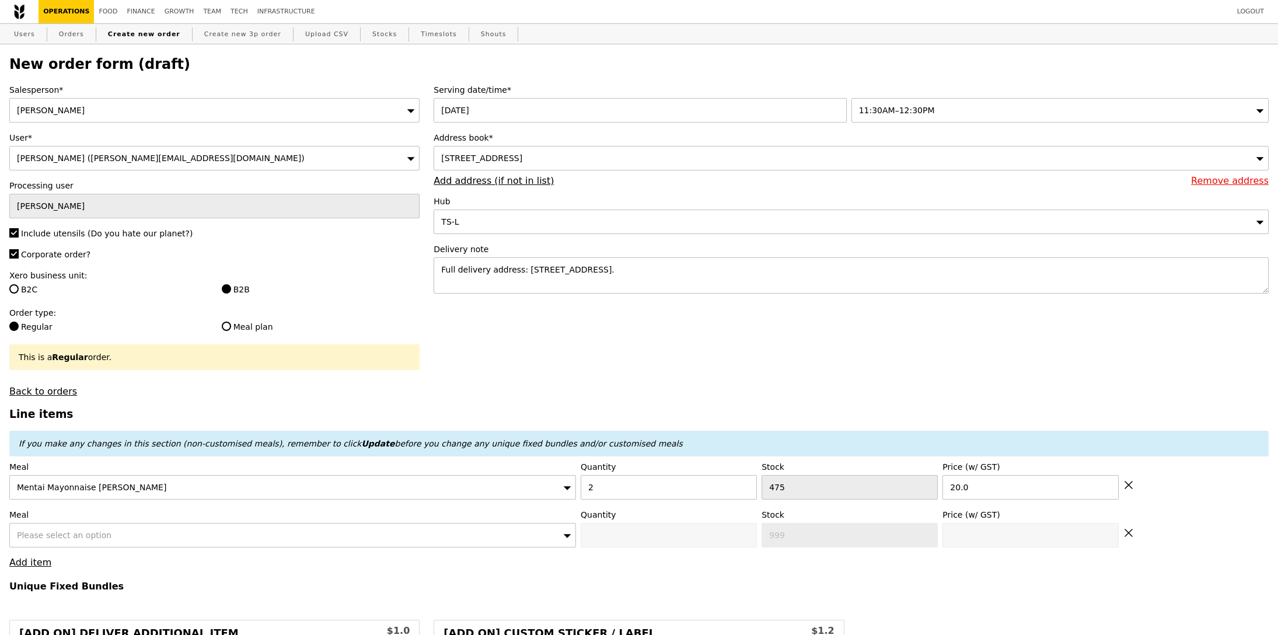
type input "40.00"
type input "7.43"
type input "8.10"
type input "50.05"
click at [81, 529] on div "Please select an option" at bounding box center [292, 535] width 566 height 25
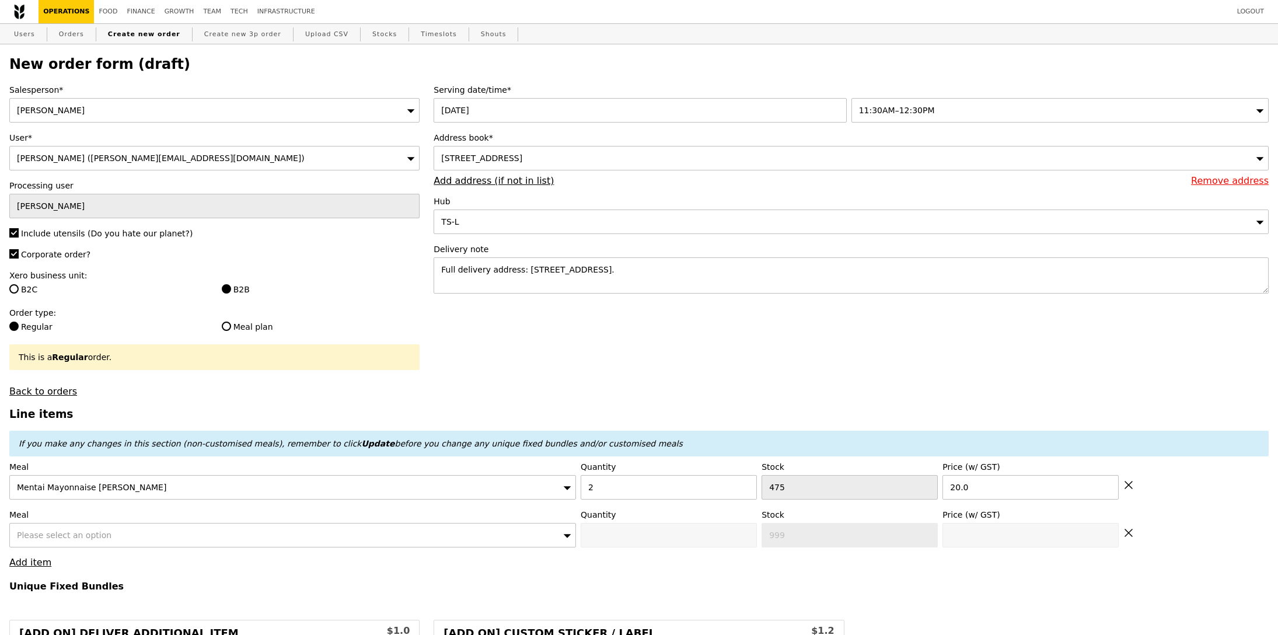
type input "Confirm"
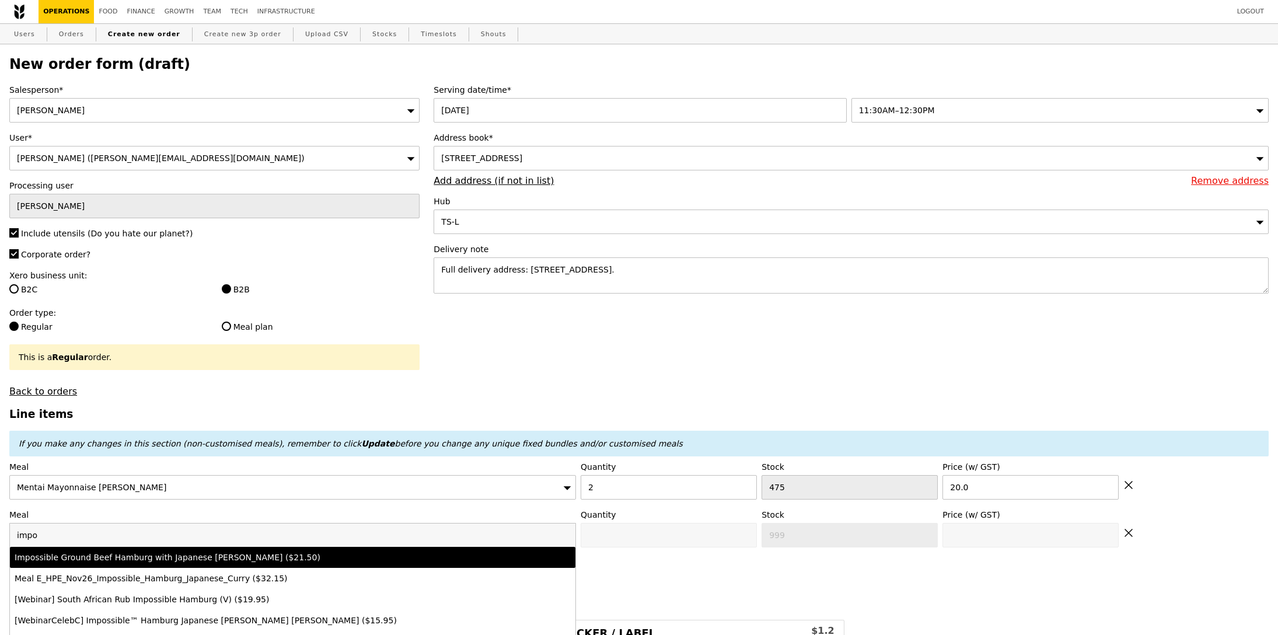
type input "impo"
click at [120, 561] on div "Impossible Ground Beef Hamburg with Japanese [PERSON_NAME] ($21.50)" at bounding box center [223, 557] width 417 height 12
type input "Confirm anyway"
type input "0"
type input "494"
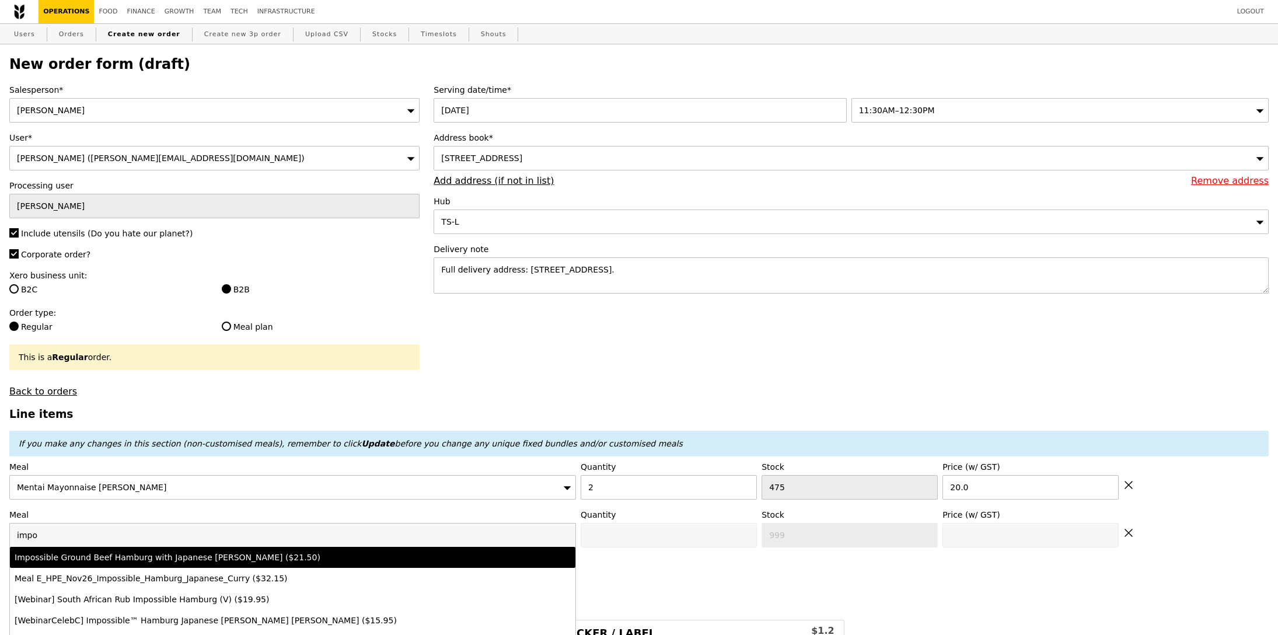
type input "21.5"
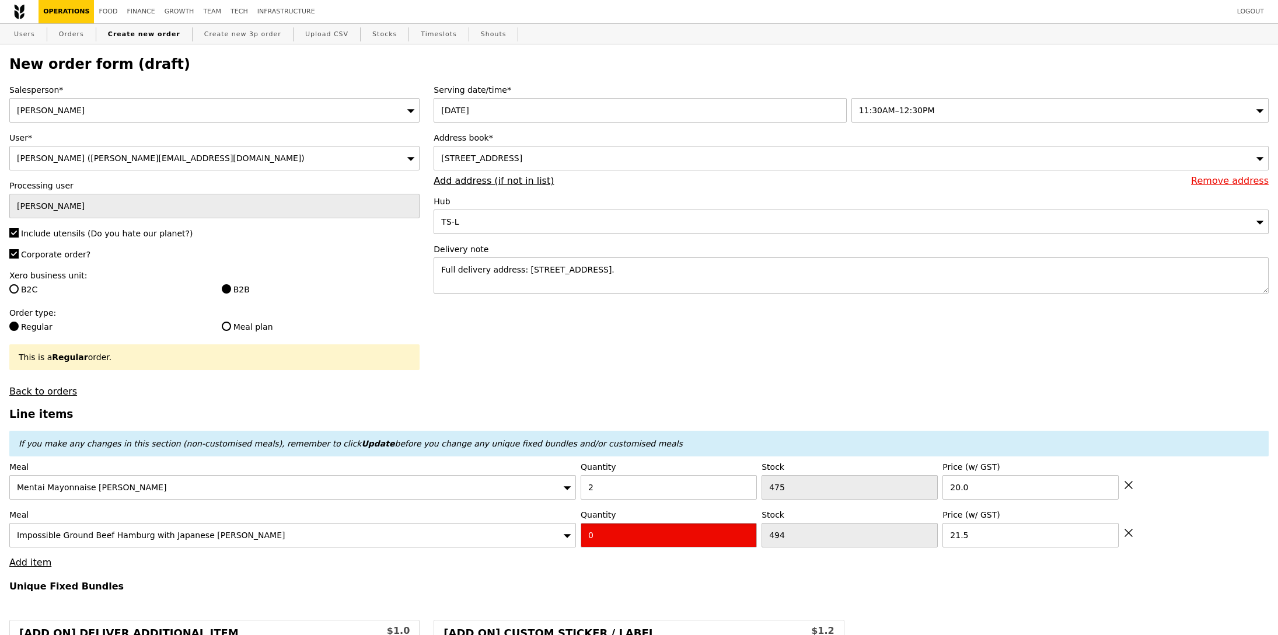
click at [621, 543] on input "0" at bounding box center [669, 535] width 176 height 25
type input "Confirm"
type input "1"
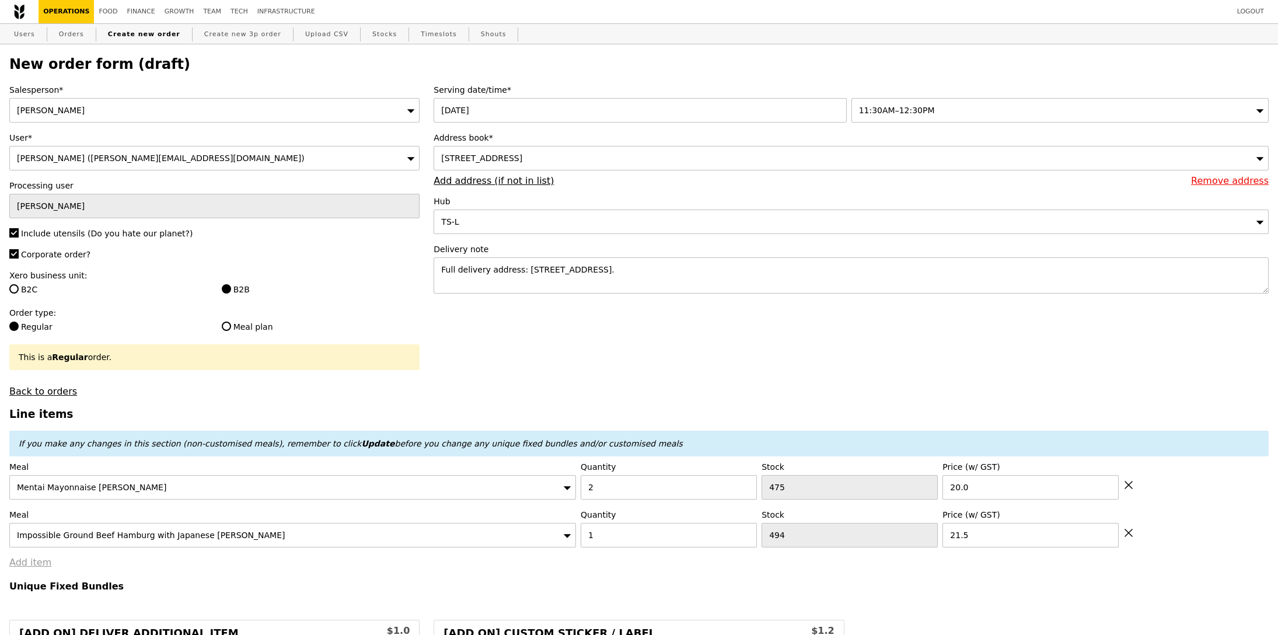
type input "Loading..."
click at [30, 566] on link "Add item" at bounding box center [30, 562] width 42 height 11
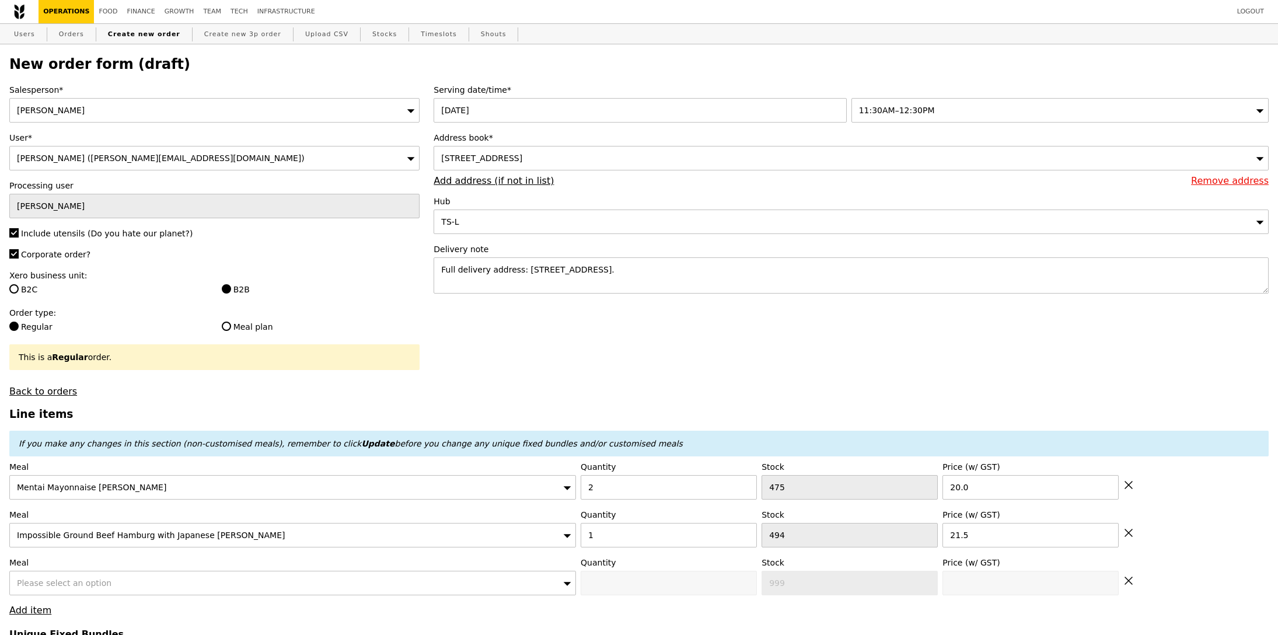
type input "61.50"
type input "5.46"
type input "5.95"
type input "69.40"
click at [64, 574] on div "Please select an option" at bounding box center [292, 583] width 566 height 25
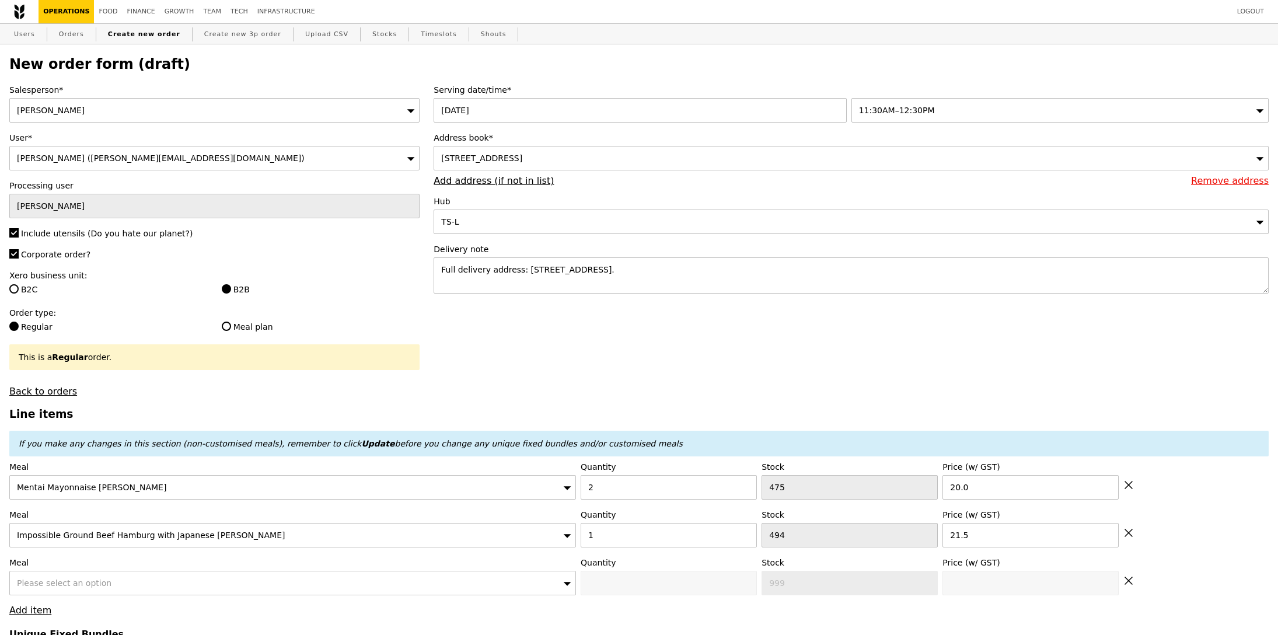
type input "Confirm"
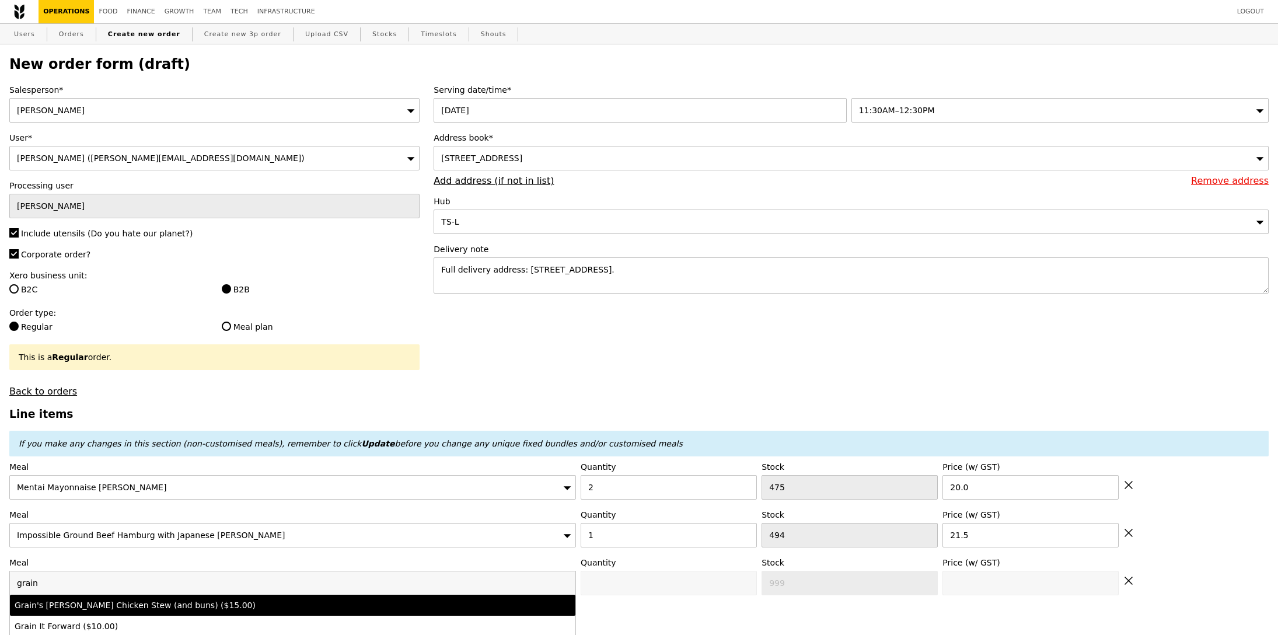
type input "grain"
click at [106, 611] on div "Grain's [PERSON_NAME] Chicken Stew (and buns) ($15.00)" at bounding box center [223, 605] width 417 height 12
type input "Confirm anyway"
type input "0"
type input "496"
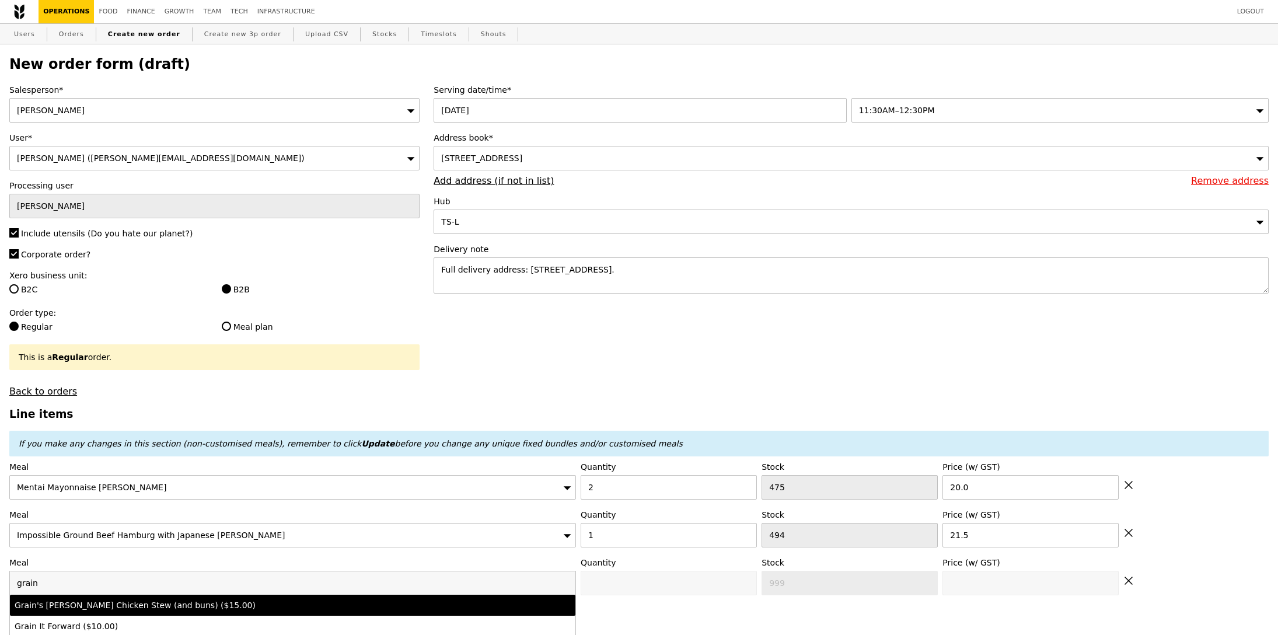
type input "15.0"
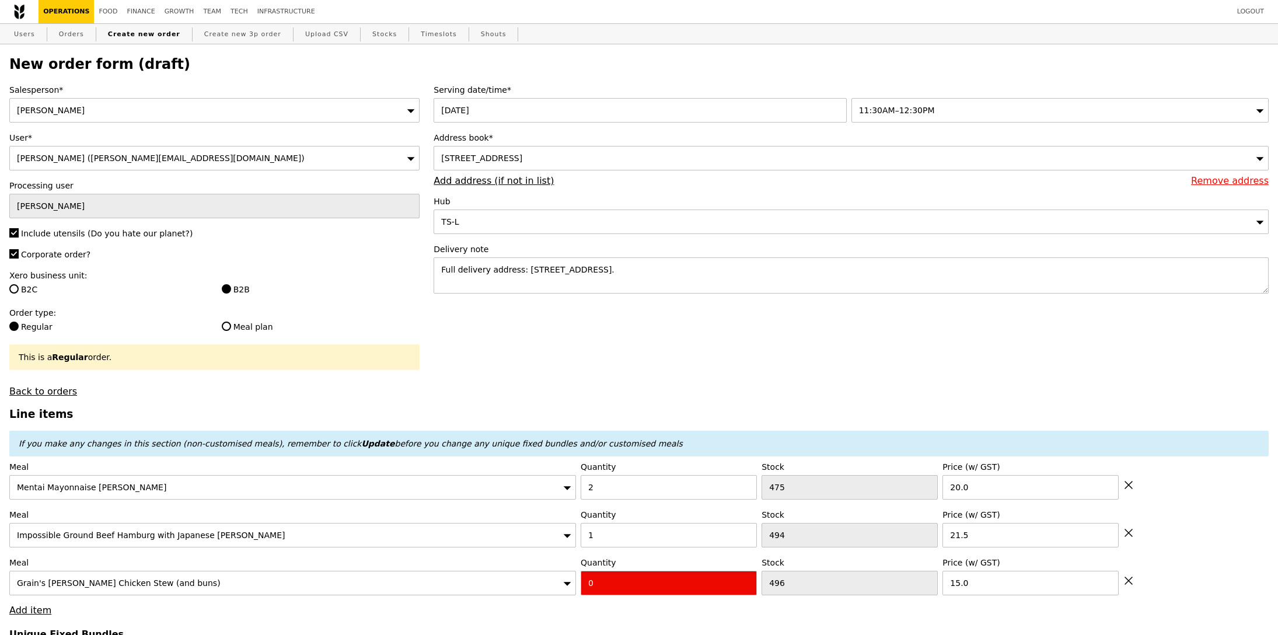
click at [604, 585] on input "0" at bounding box center [669, 583] width 176 height 25
type input "Confirm"
type input "1"
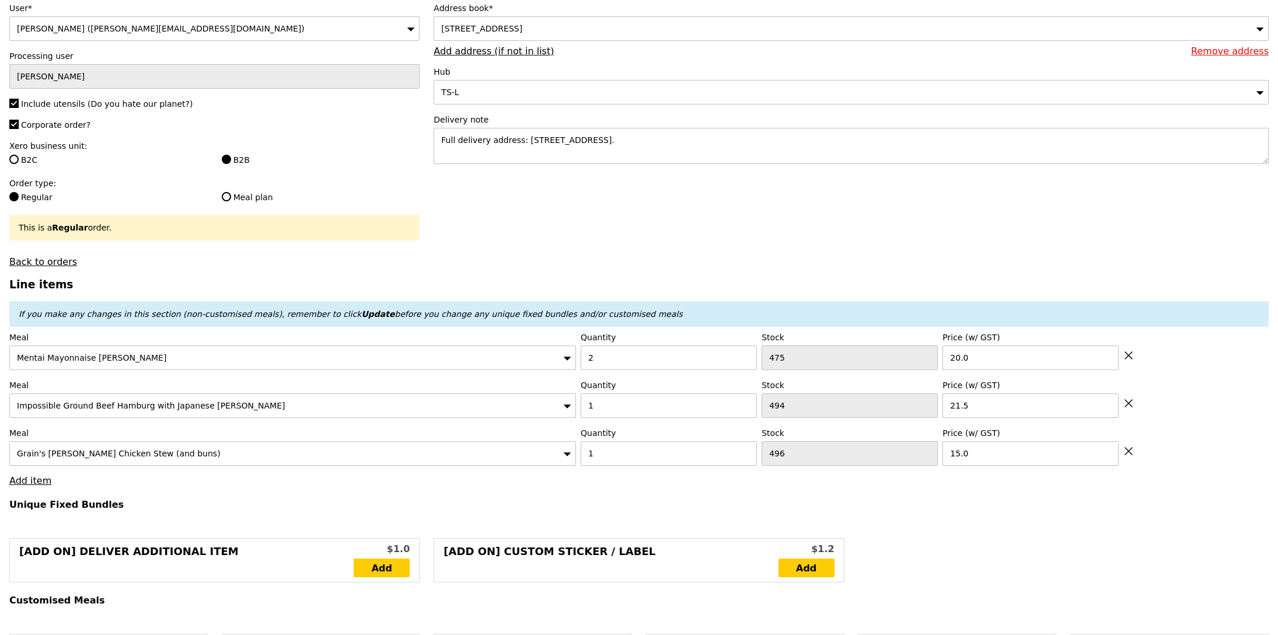
scroll to position [156, 0]
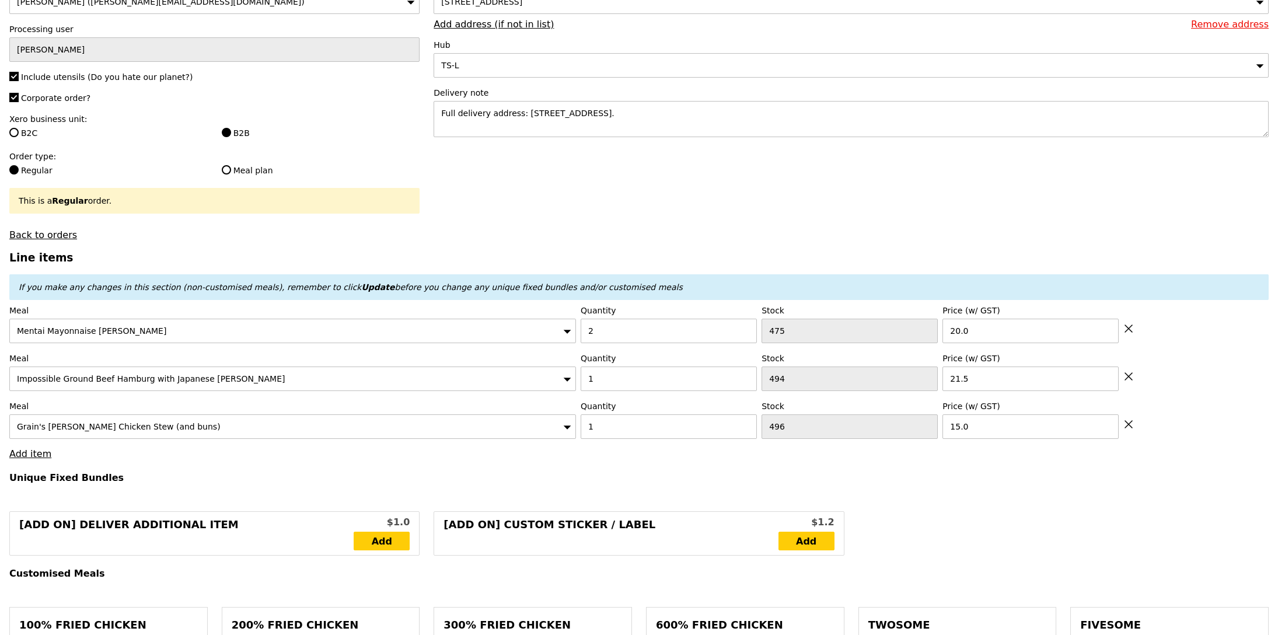
type input "Loading..."
type input "76.50"
type input "4.08"
type input "4.45"
type input "82.90"
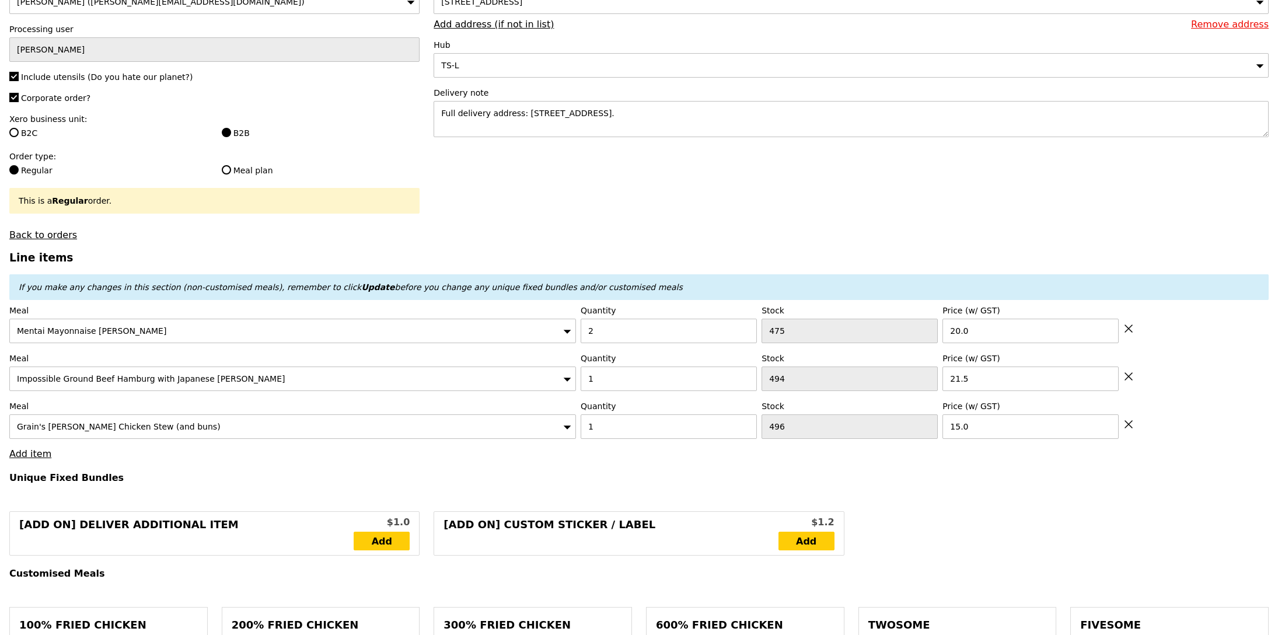
type input "Confirm"
click at [37, 459] on link "Add item" at bounding box center [30, 453] width 42 height 11
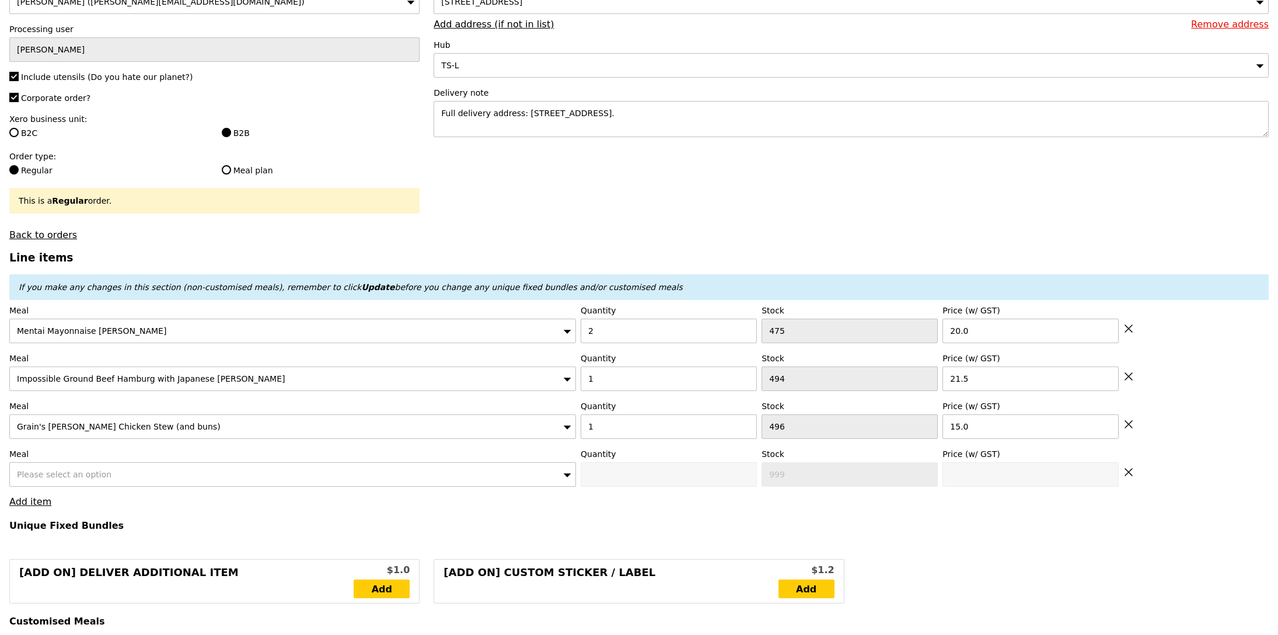
click at [79, 476] on span "Please select an option" at bounding box center [64, 474] width 95 height 9
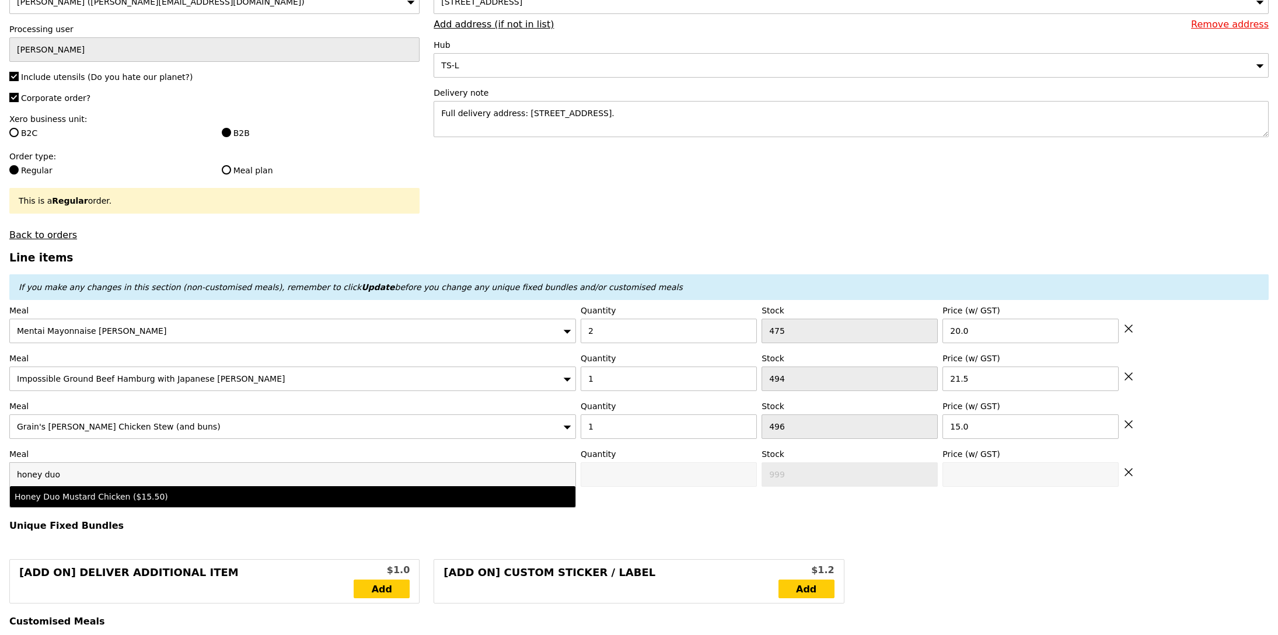
type input "honey duo"
click at [163, 496] on div "Honey Duo Mustard Chicken ($15.50)" at bounding box center [223, 497] width 417 height 12
type input "Confirm anyway"
type input "0"
type input "465"
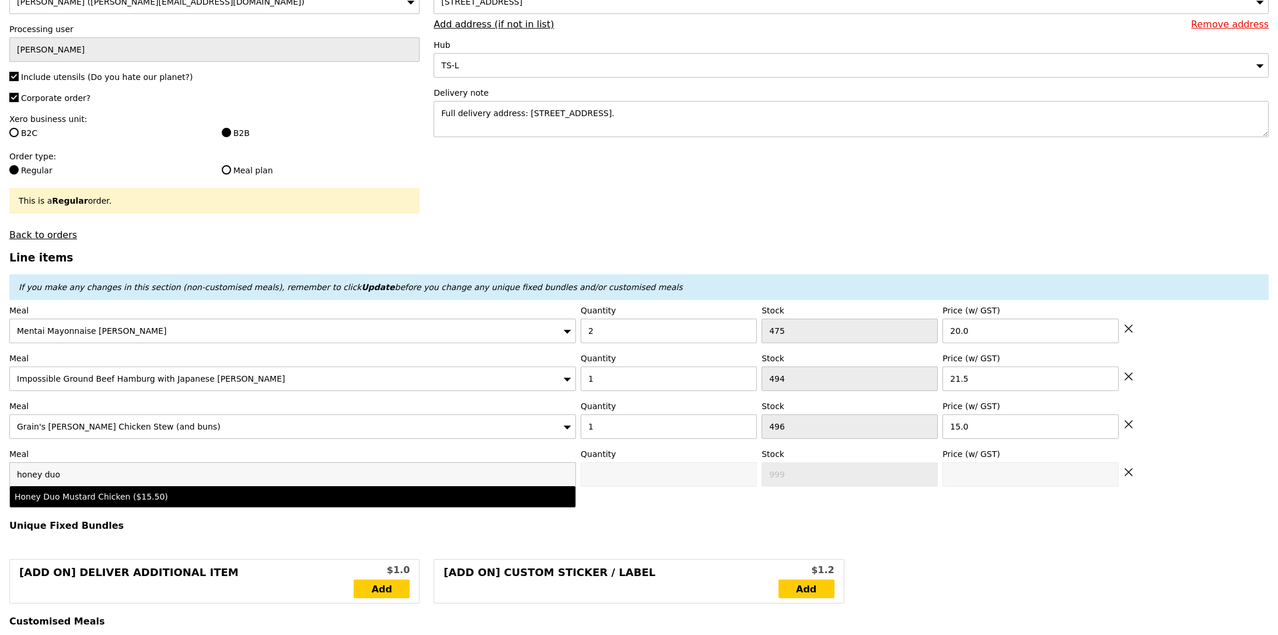
type input "15.5"
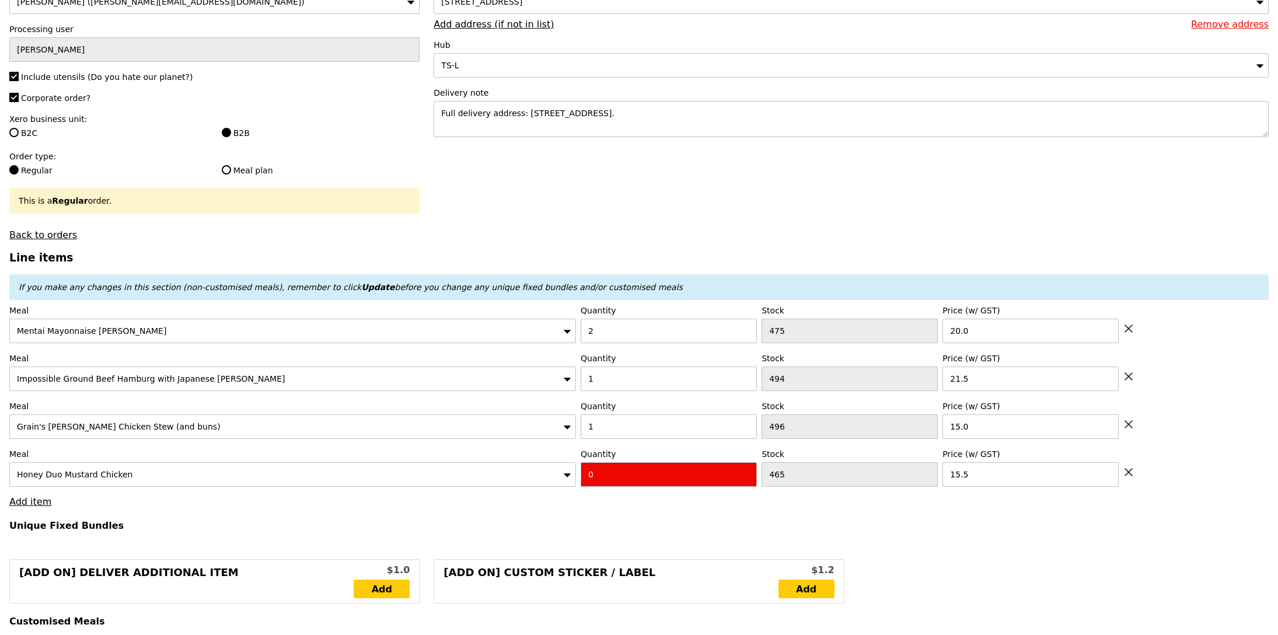
click at [627, 479] on input "0" at bounding box center [669, 474] width 176 height 25
type input "Confirm"
type input "1"
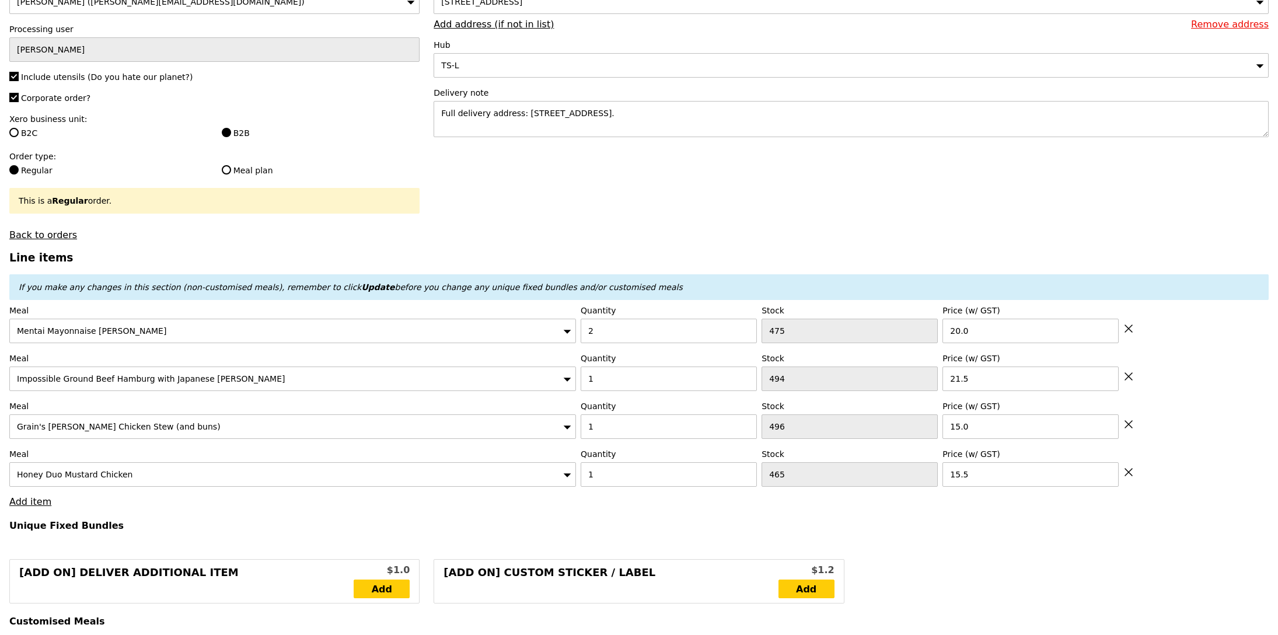
type input "Loading..."
type input "92.00"
type input "3.62"
type input "3.95"
type input "97.90"
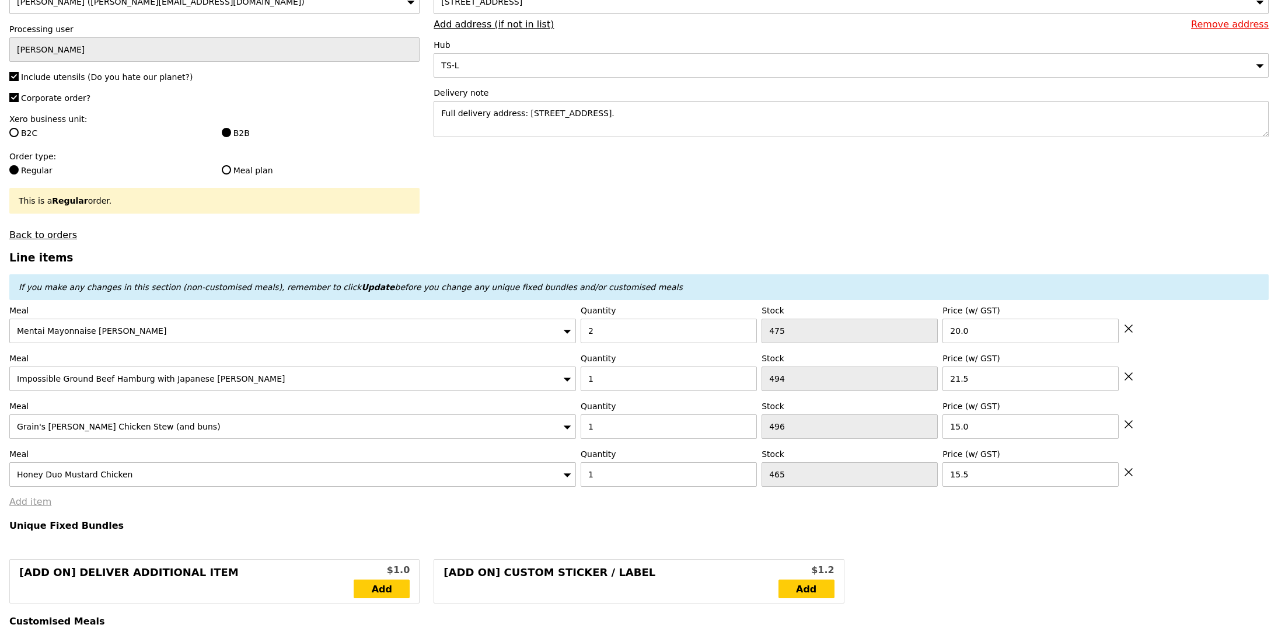
click at [41, 502] on link "Add item" at bounding box center [30, 501] width 42 height 11
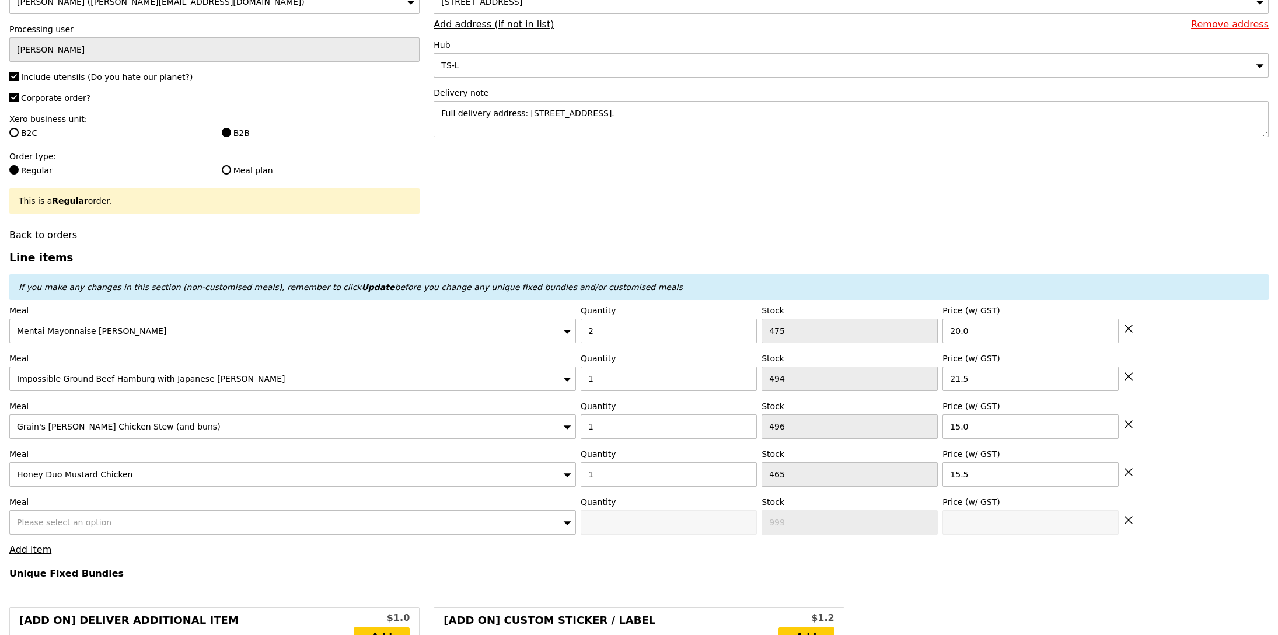
type input "Confirm"
click at [89, 512] on div "Please select an option" at bounding box center [292, 522] width 566 height 25
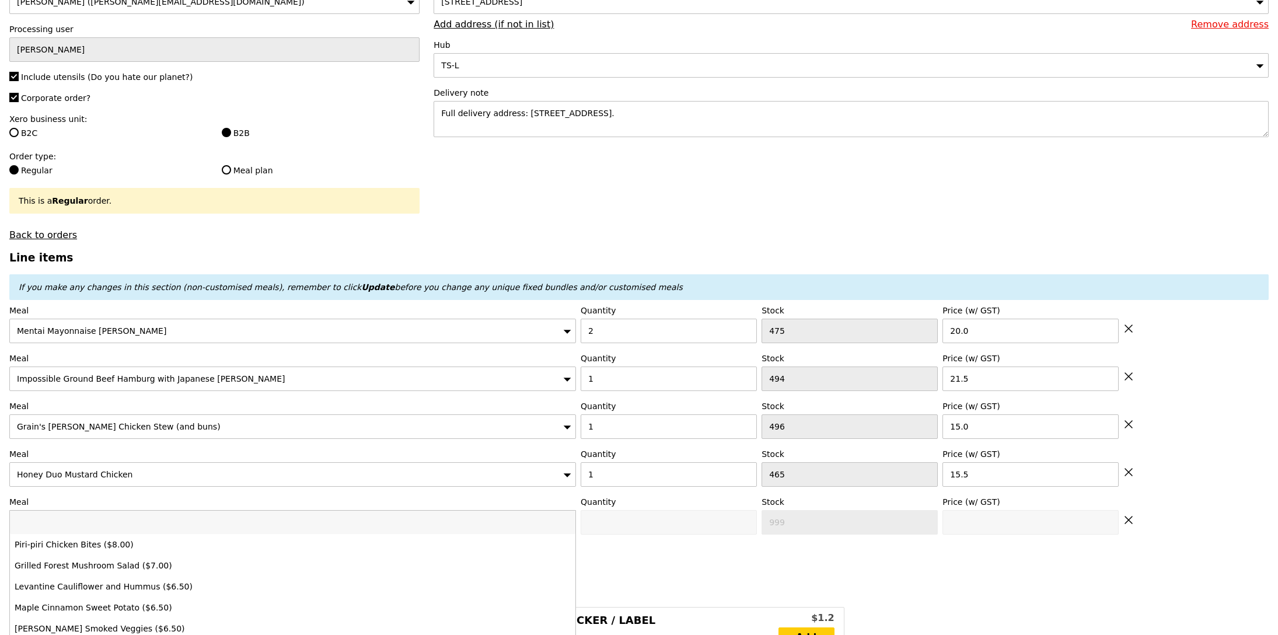
click at [102, 533] on input "search" at bounding box center [292, 521] width 565 height 23
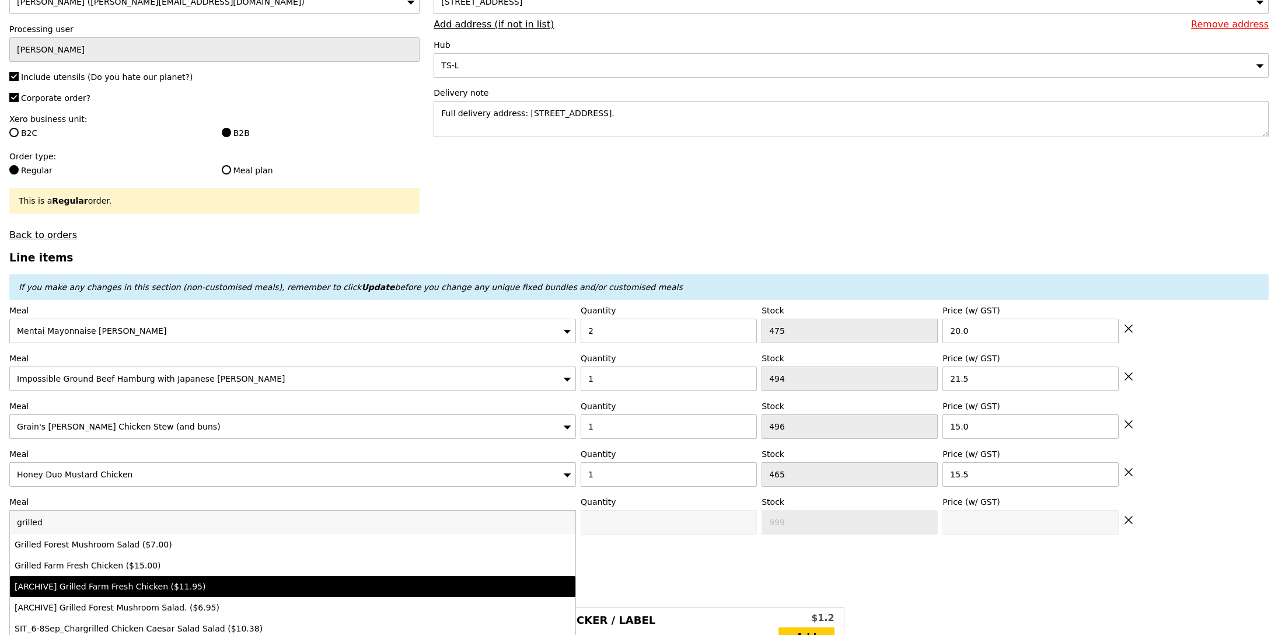
type input "grilled"
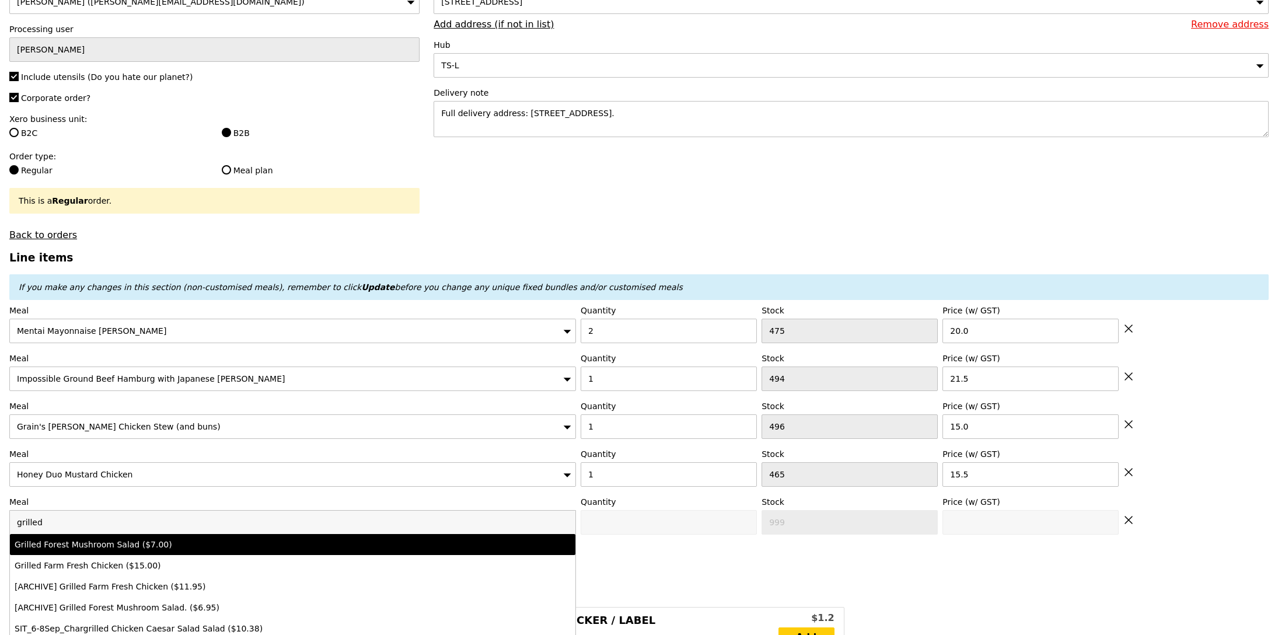
click at [268, 555] on li "Grilled Forest Mushroom Salad ($7.00)" at bounding box center [292, 544] width 565 height 21
type input "Confirm anyway"
type input "0"
type input "495"
type input "7.0"
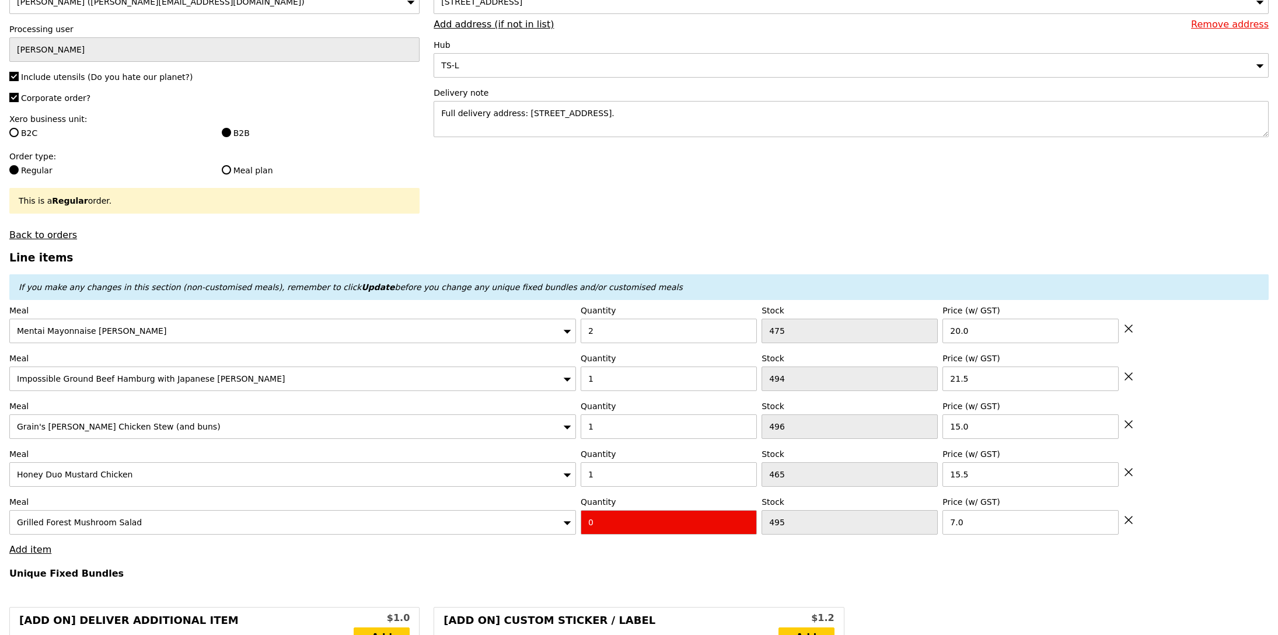
click at [263, 534] on div "Grilled Forest Mushroom Salad" at bounding box center [292, 522] width 566 height 25
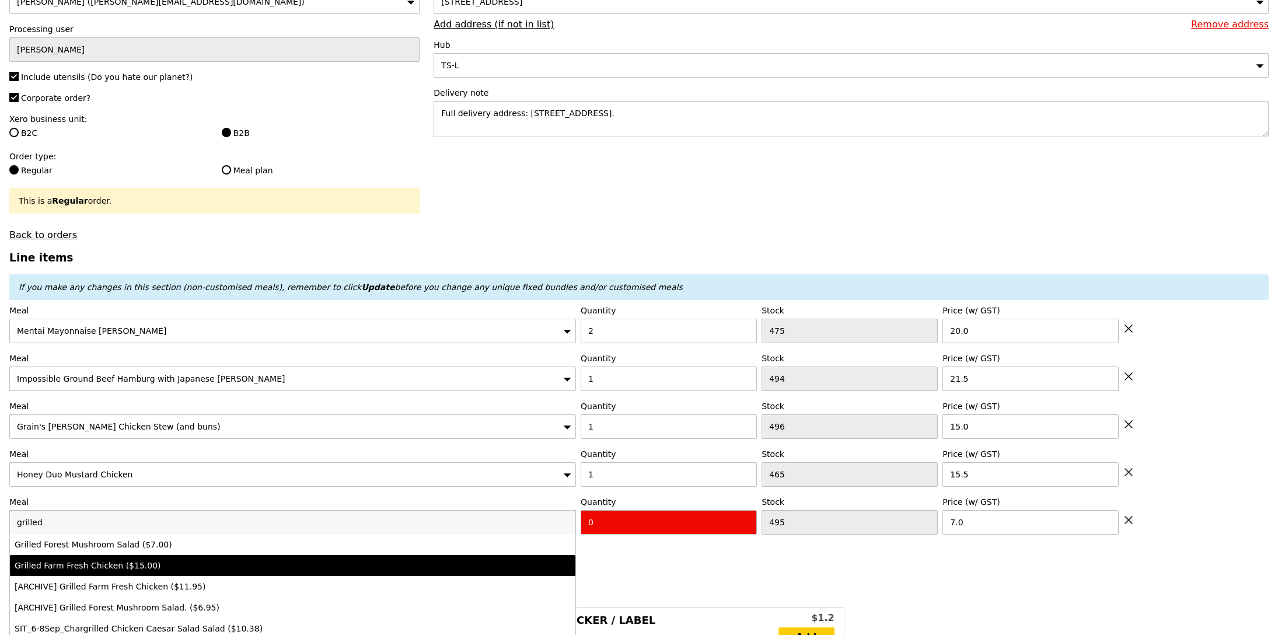
click at [231, 564] on div "Grilled Farm Fresh Chicken ($15.00)" at bounding box center [223, 565] width 417 height 12
type input "Confirm anyway"
type input "471"
type input "15.0"
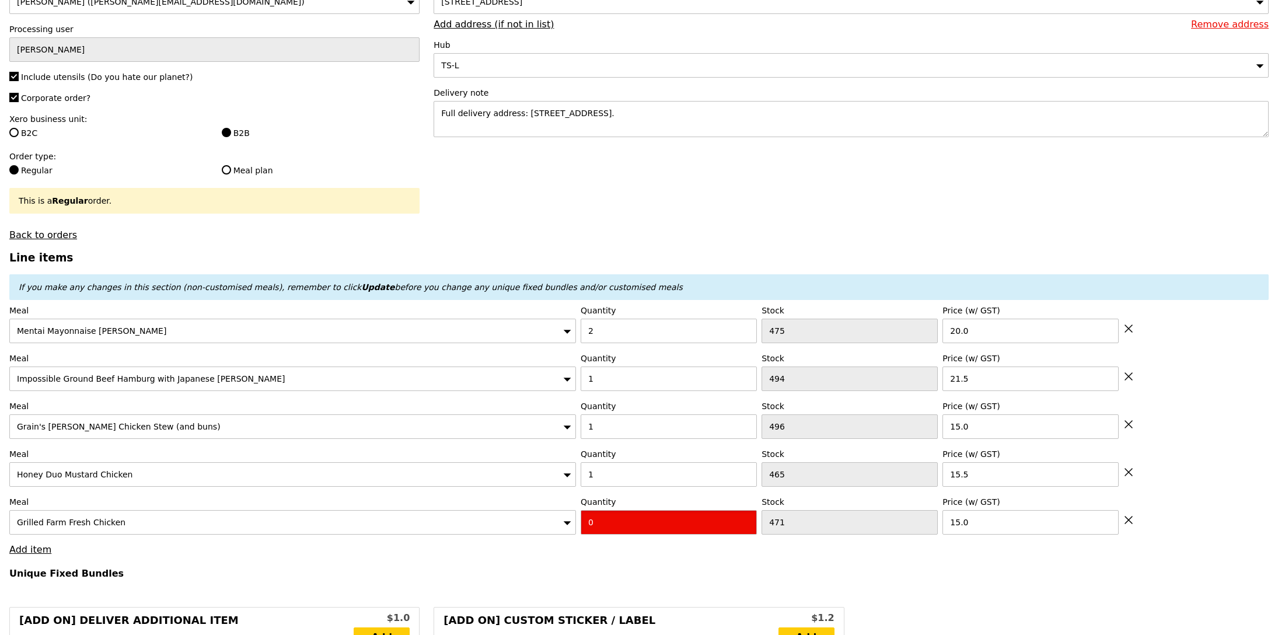
click at [654, 529] on input "0" at bounding box center [669, 522] width 176 height 25
type input "Confirm"
type input "1"
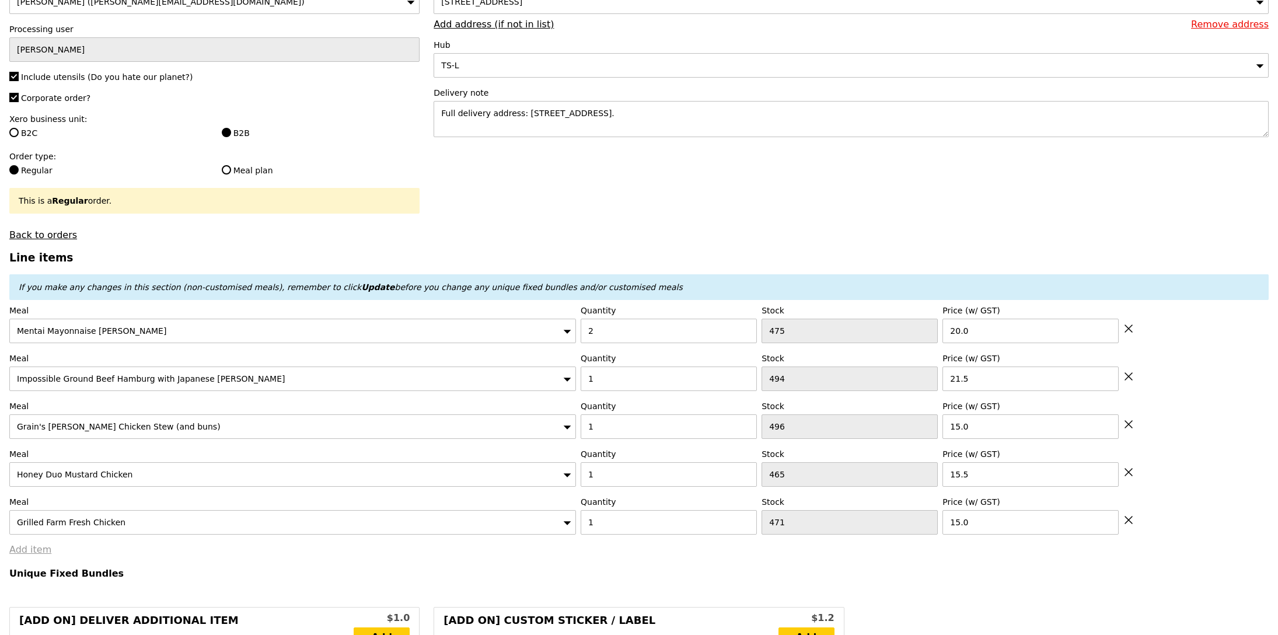
click at [37, 549] on link "Add item" at bounding box center [30, 549] width 42 height 11
type input "Loading..."
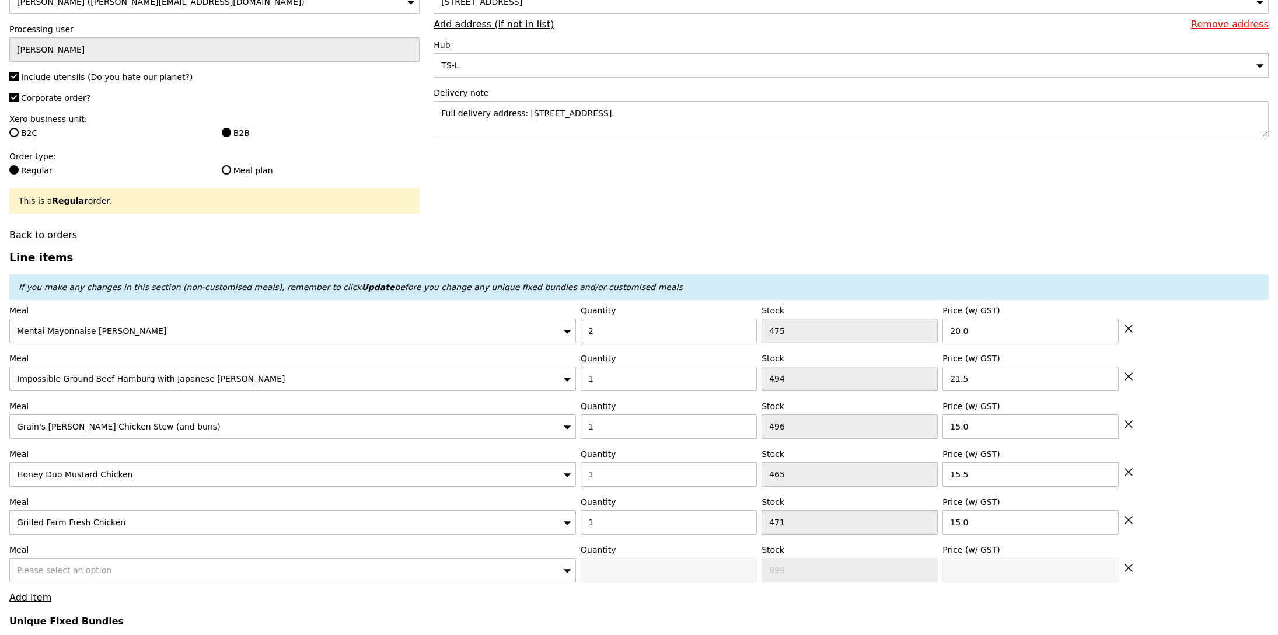
type input "107.00"
type input "112.90"
click at [60, 566] on span "Please select an option" at bounding box center [64, 569] width 95 height 9
type input "Confirm"
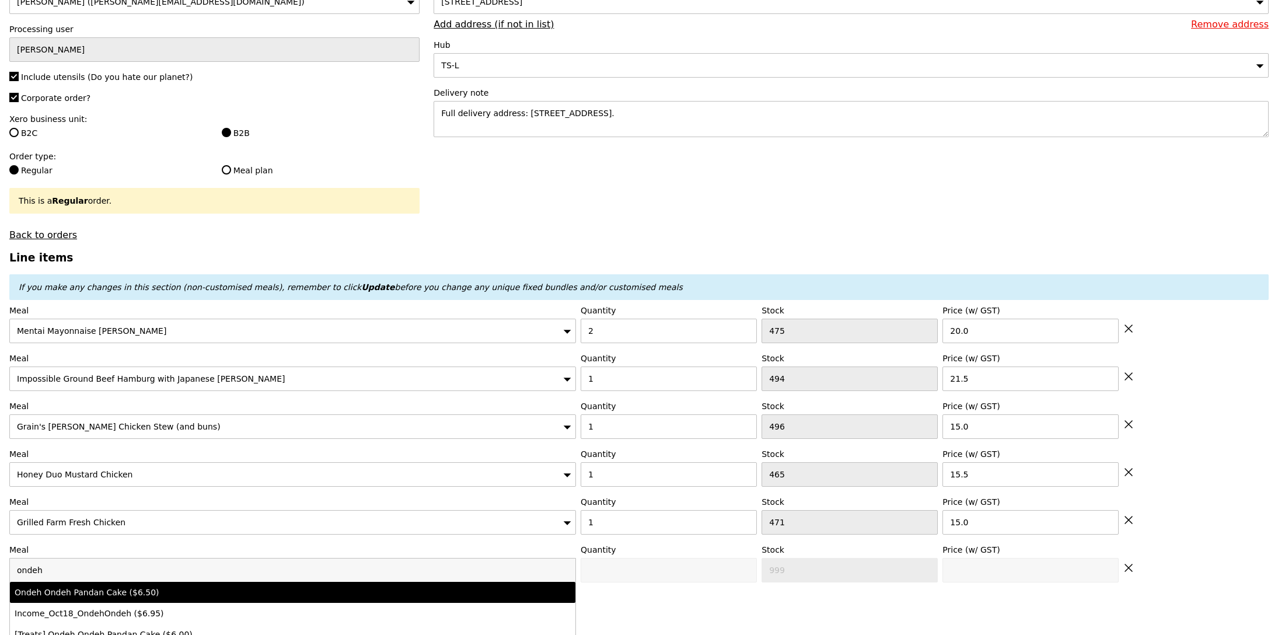
type input "ondeh"
click at [65, 586] on li "Ondeh Ondeh Pandan Cake ($6.50)" at bounding box center [292, 592] width 565 height 21
type input "Confirm anyway"
type input "0"
type input "496"
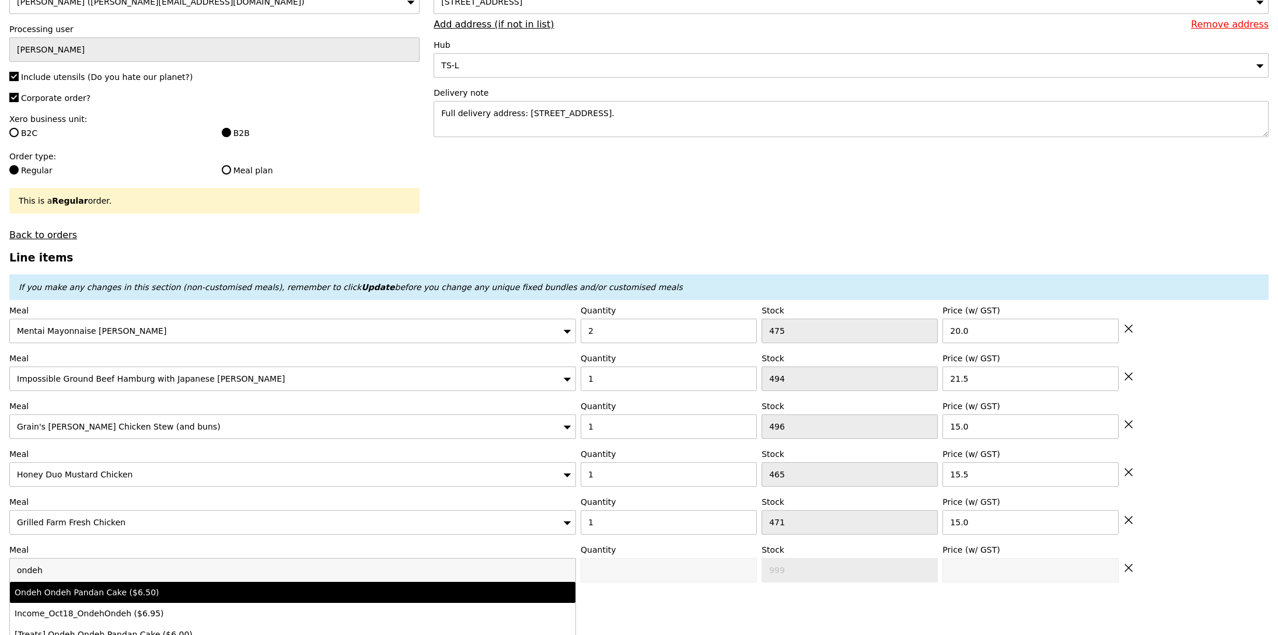
type input "6.5"
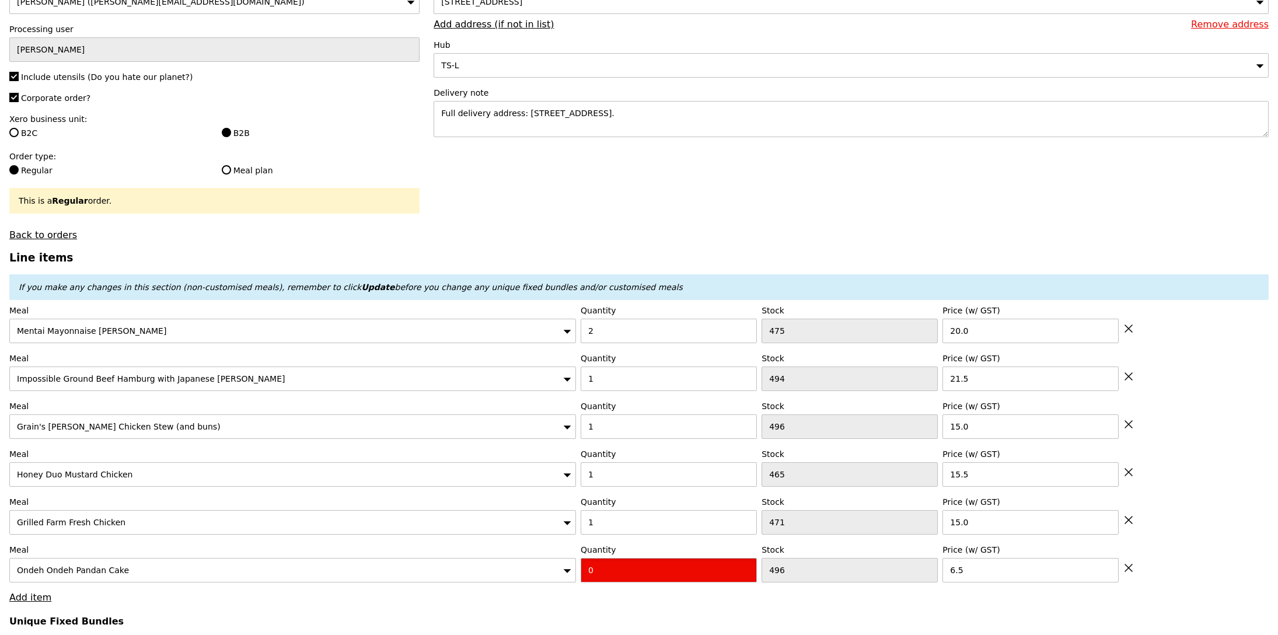
click at [601, 566] on input "0" at bounding box center [669, 570] width 176 height 25
type input "Confirm"
type input "3"
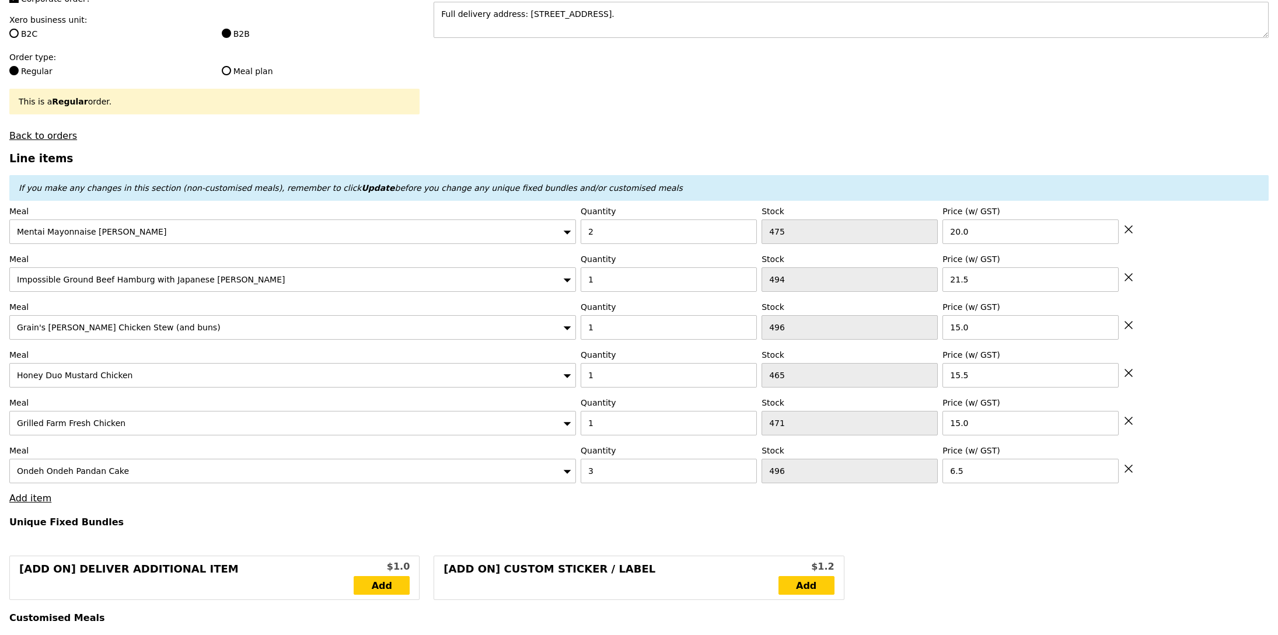
scroll to position [337, 0]
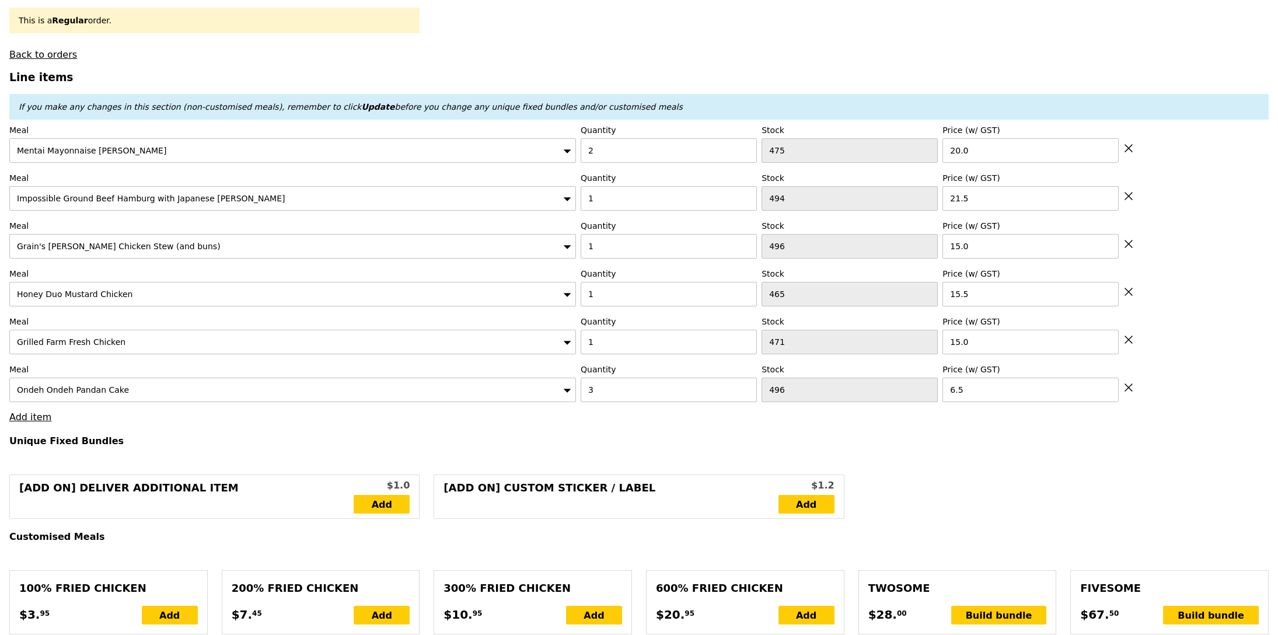
type input "Loading..."
type input "126.50"
type input "132.40"
type input "Confirm"
click at [23, 420] on link "Add item" at bounding box center [30, 416] width 42 height 11
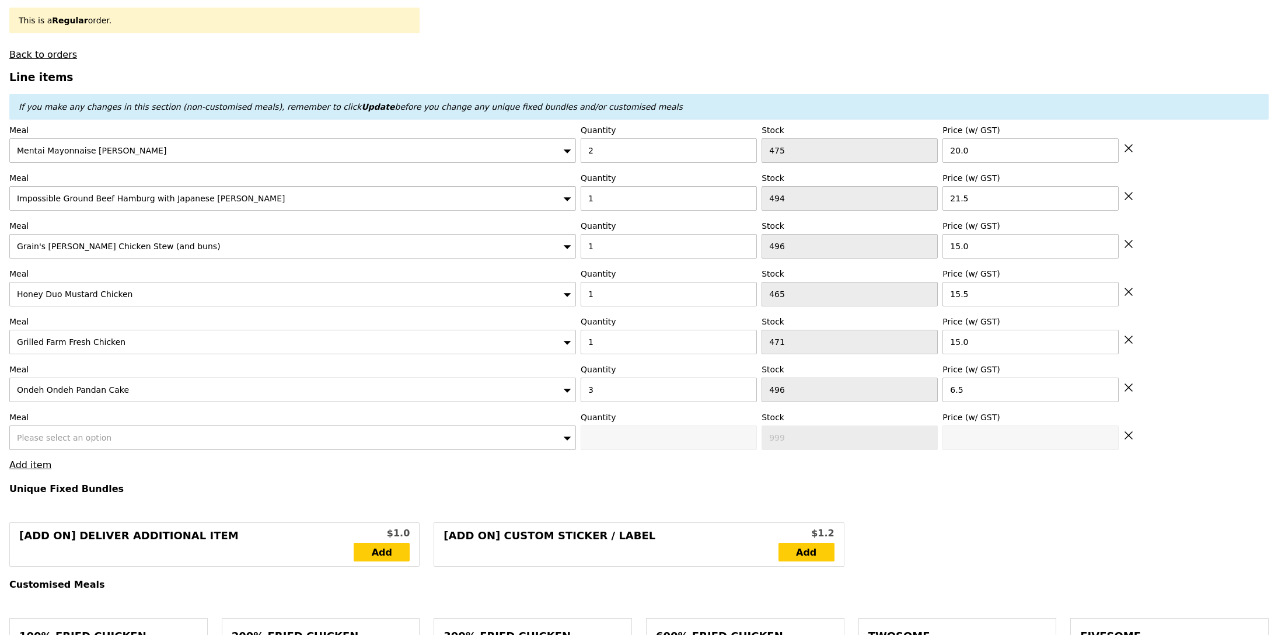
click at [85, 433] on div "Please select an option" at bounding box center [292, 437] width 566 height 25
type input "rasp"
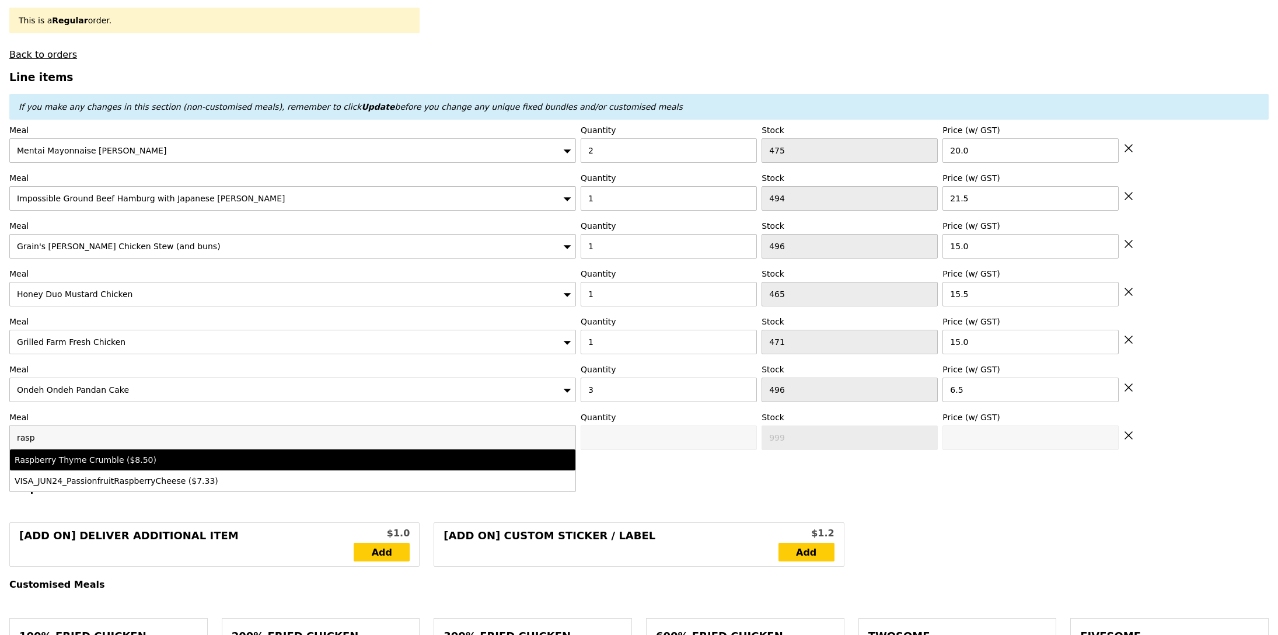
click at [102, 468] on li "Raspberry Thyme Crumble ($8.50)" at bounding box center [292, 459] width 565 height 21
type input "Confirm anyway"
type input "0"
type input "498"
type input "8.5"
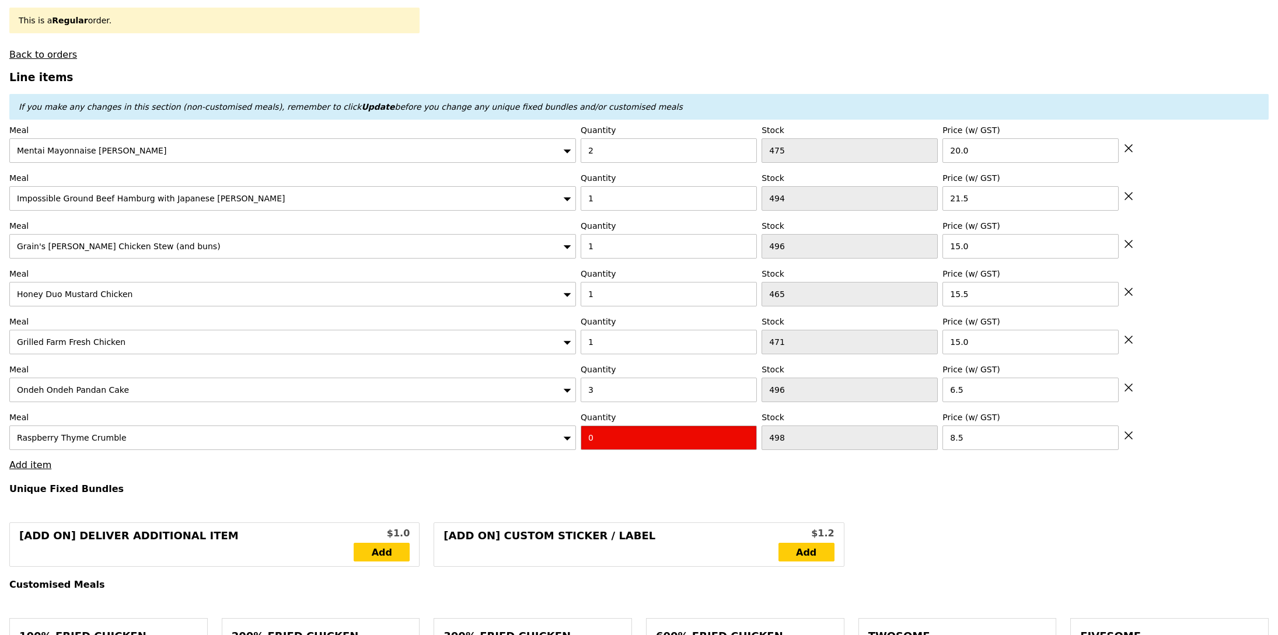
click at [709, 446] on input "0" at bounding box center [669, 437] width 176 height 25
type input "Confirm"
type input "3"
click at [674, 493] on h4 "Unique Fixed Bundles" at bounding box center [638, 488] width 1259 height 11
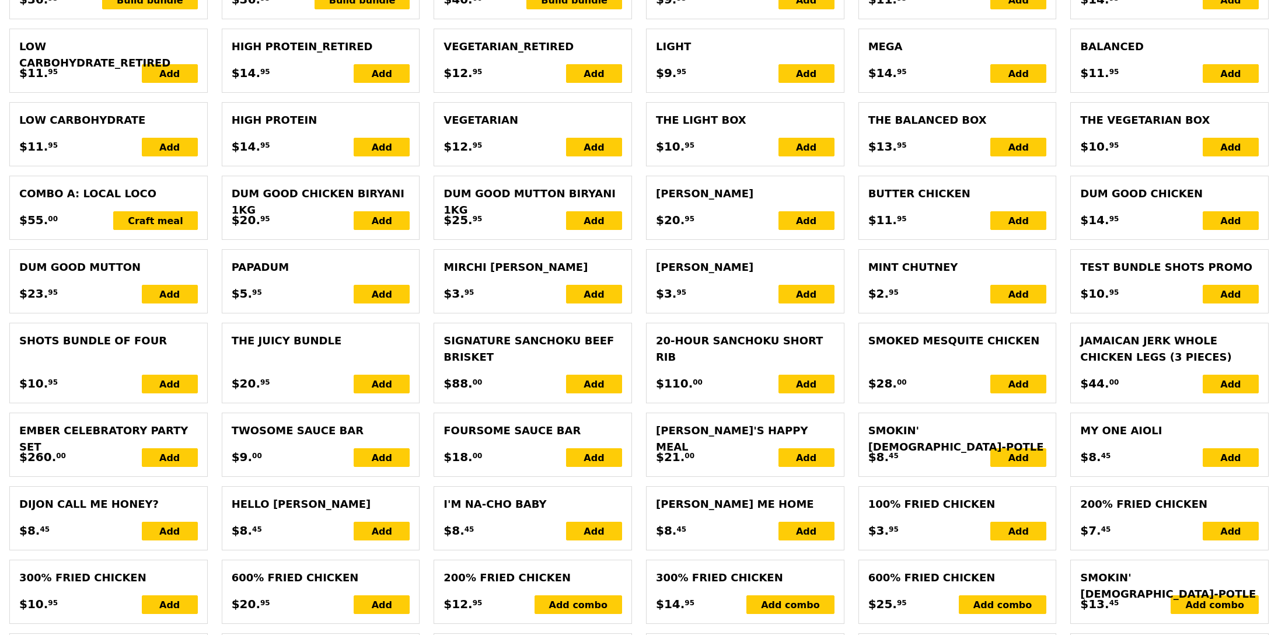
type input "Loading..."
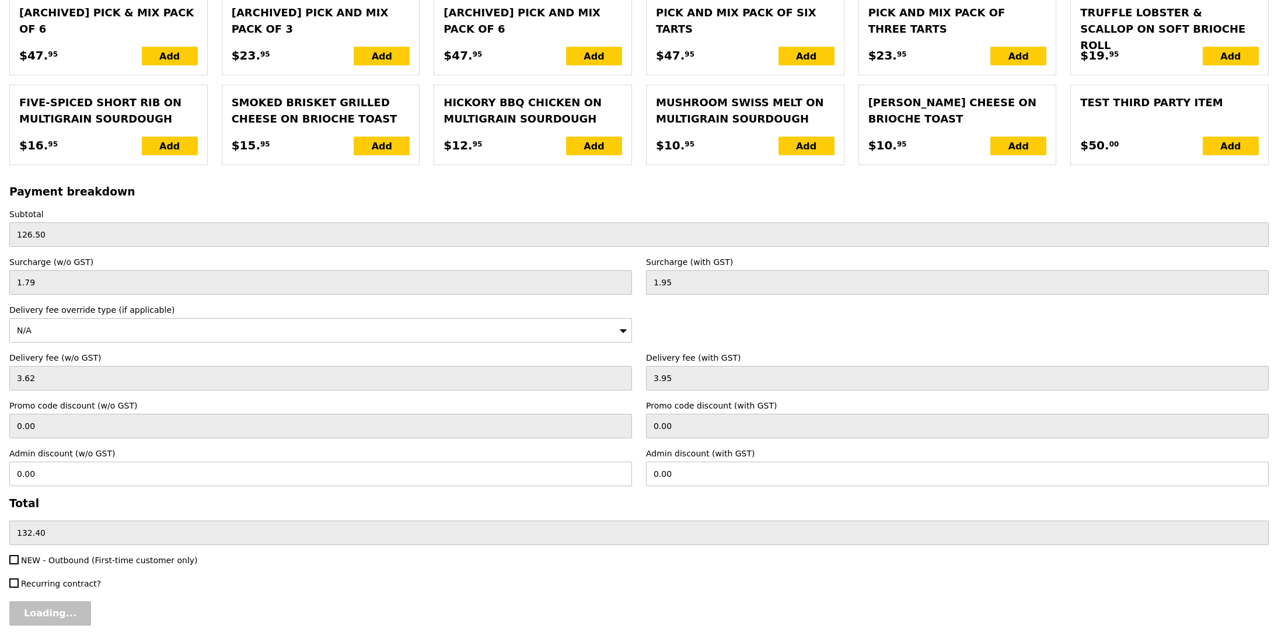
type input "152.00"
type input "157.90"
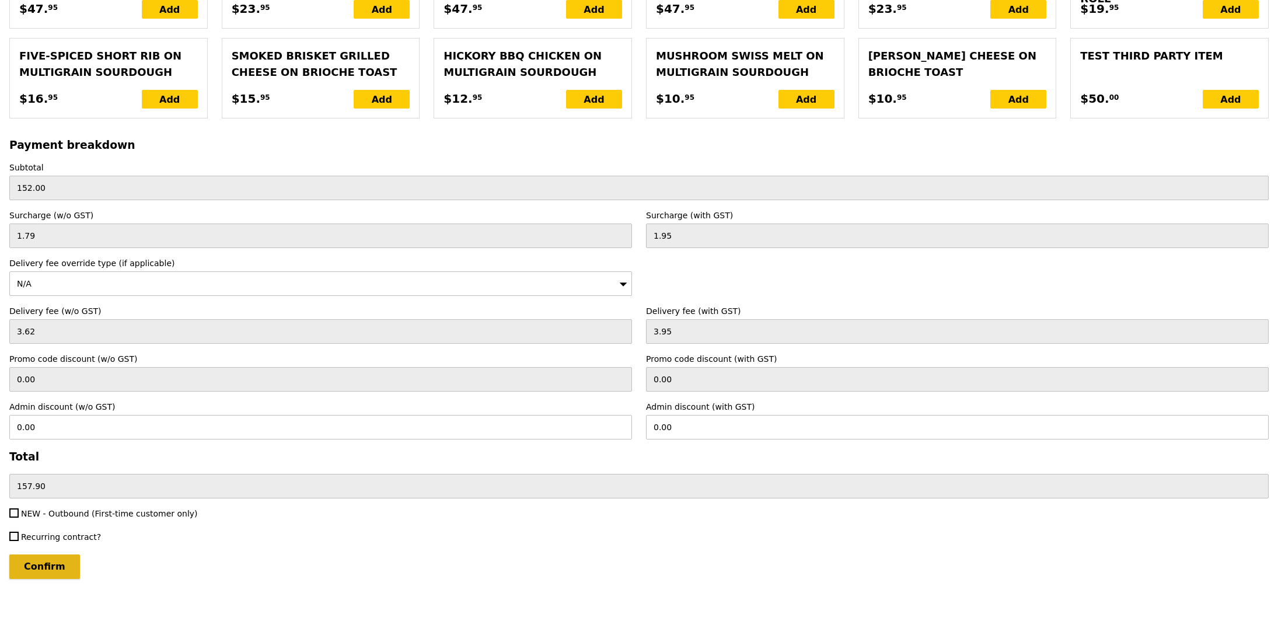
click at [23, 568] on input "Confirm" at bounding box center [44, 566] width 71 height 25
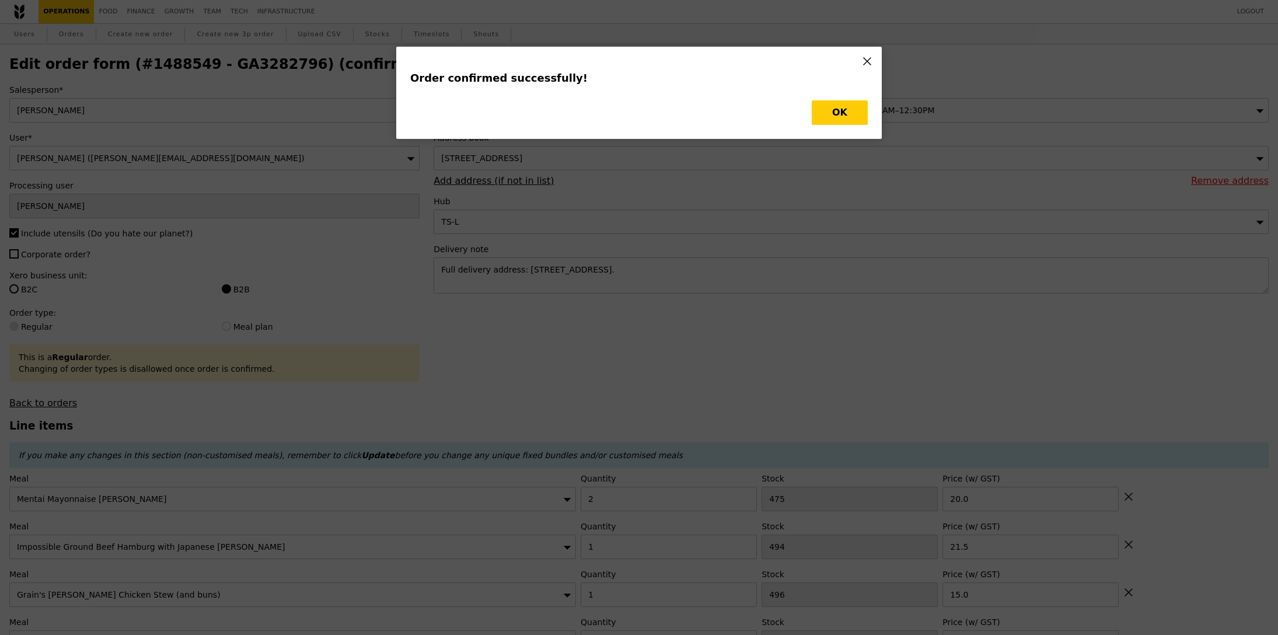
type input "Loading..."
checkbox input "false"
type input "3"
type input "498"
type input "8.50"
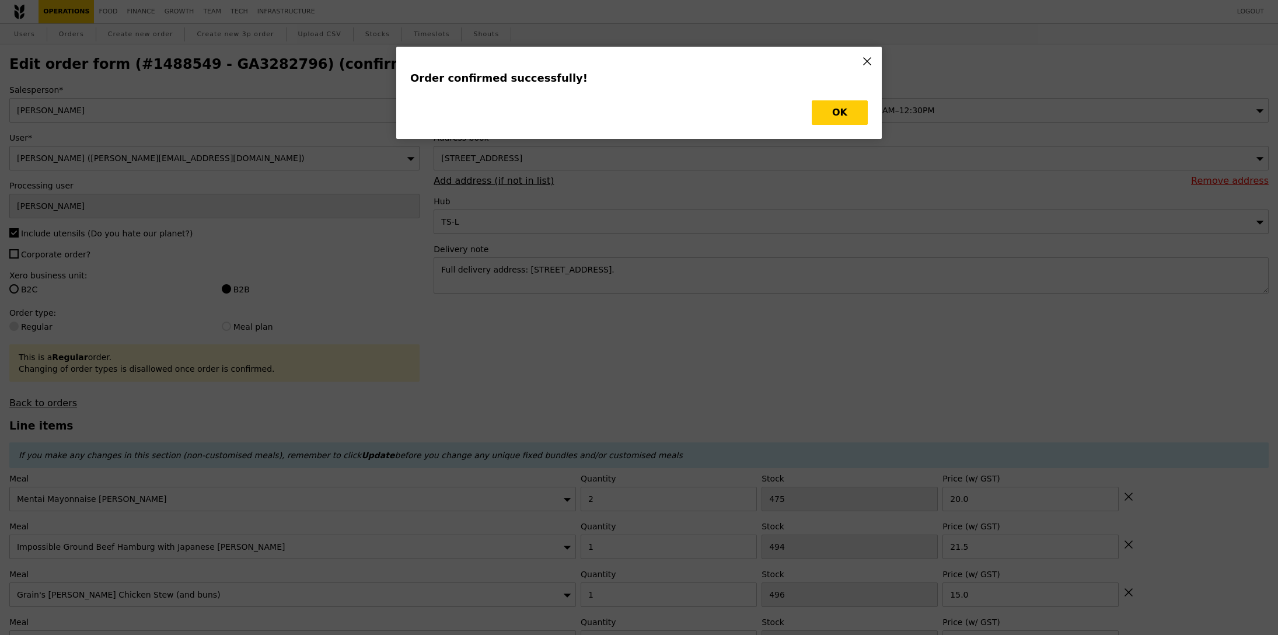
type input "3"
type input "6.50"
type input "471"
type input "15.00"
type input "15.50"
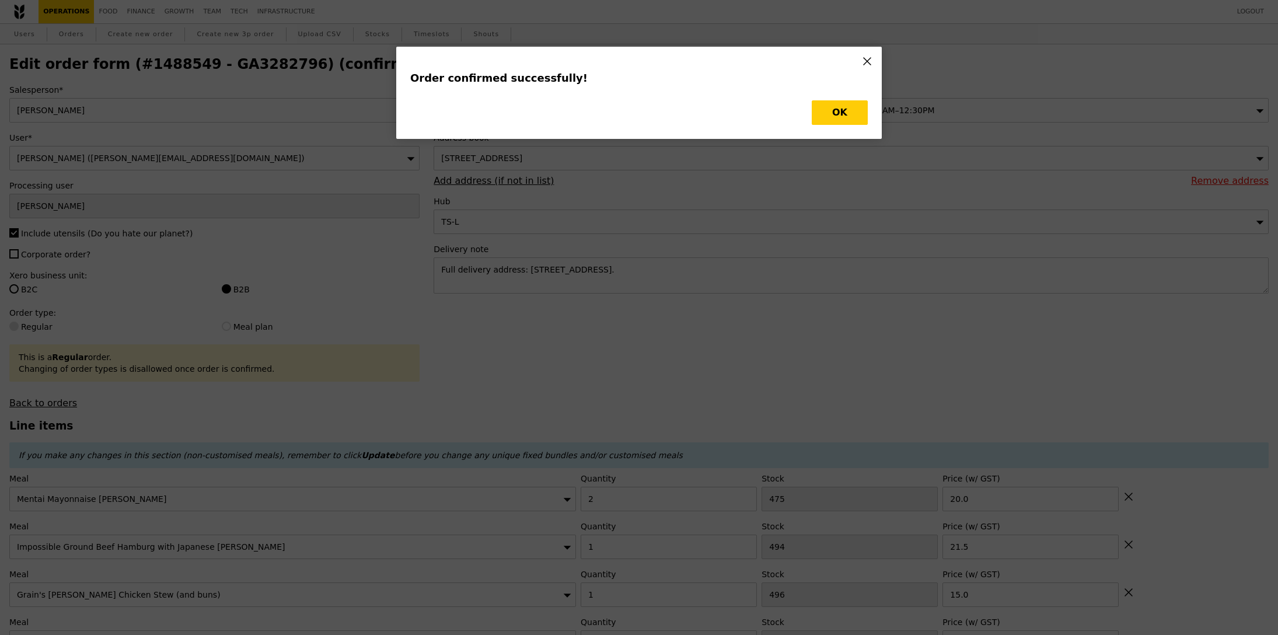
type input "496"
type input "15.00"
type input "1"
type input "21.50"
type input "2"
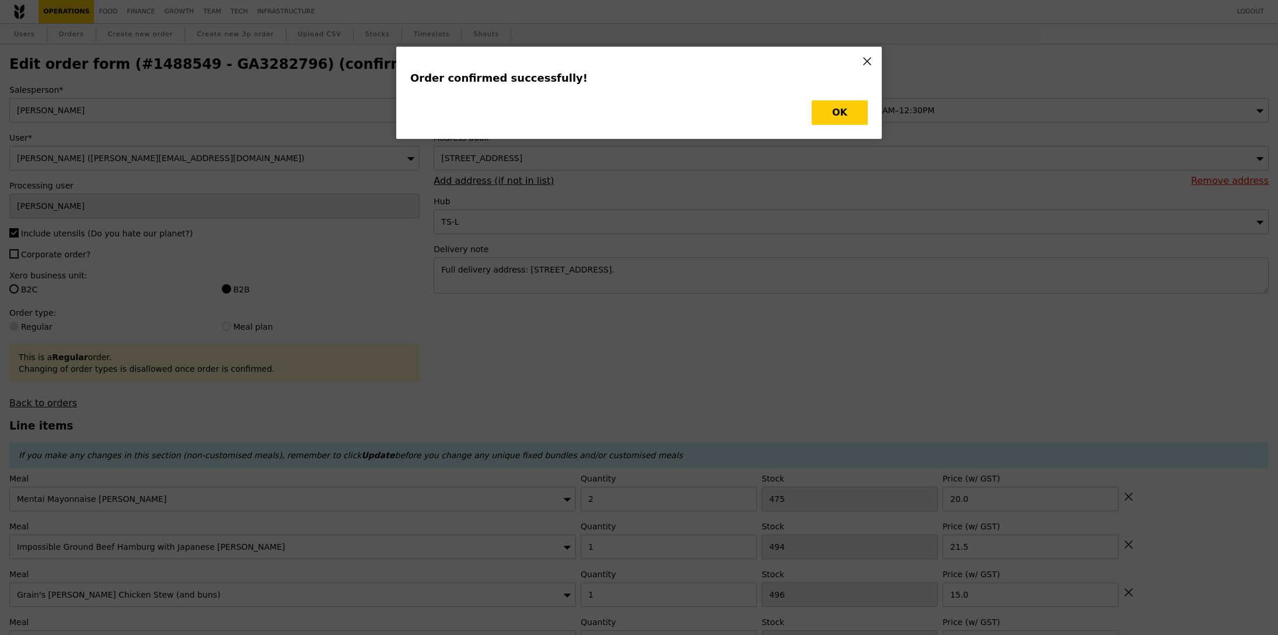
type input "475"
type input "20.00"
type input "495"
type input "493"
type input "470"
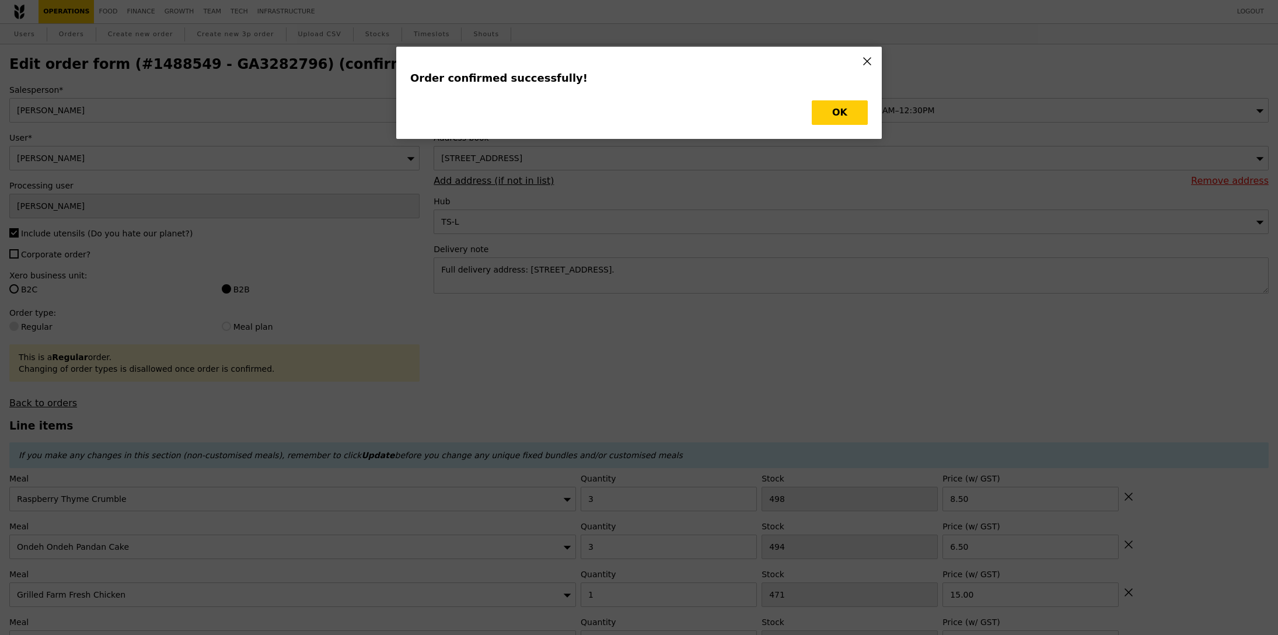
type input "464"
type input "495"
type input "493"
type input "473"
type input "Update"
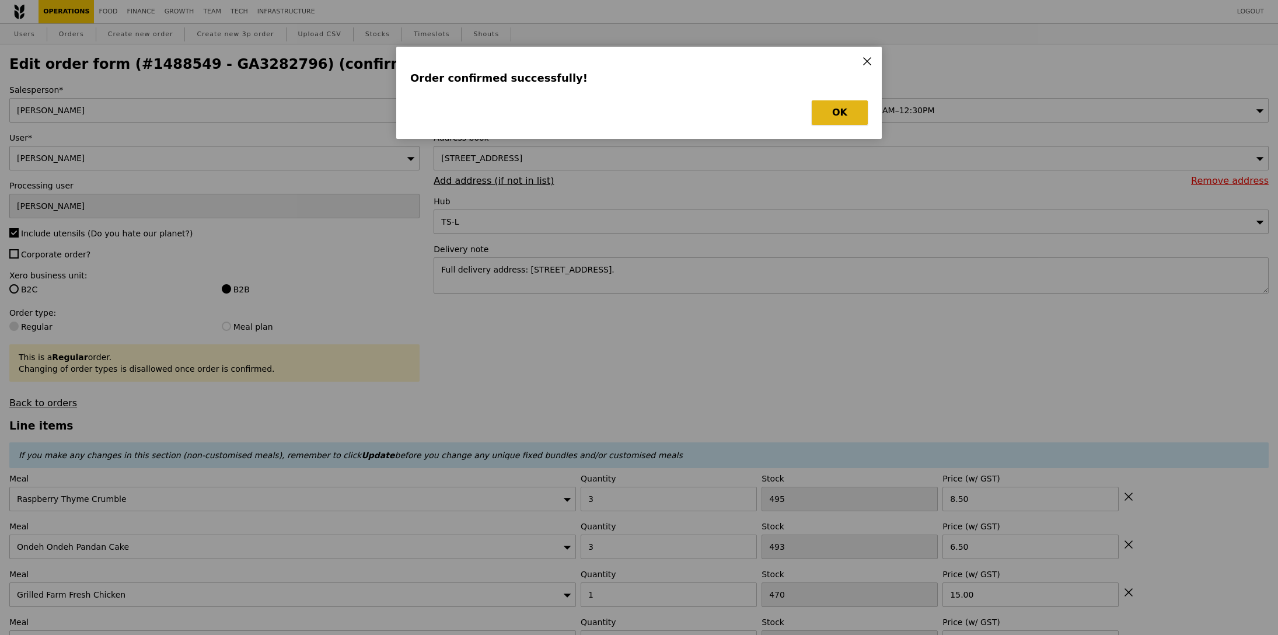
click at [833, 116] on button "OK" at bounding box center [840, 112] width 56 height 25
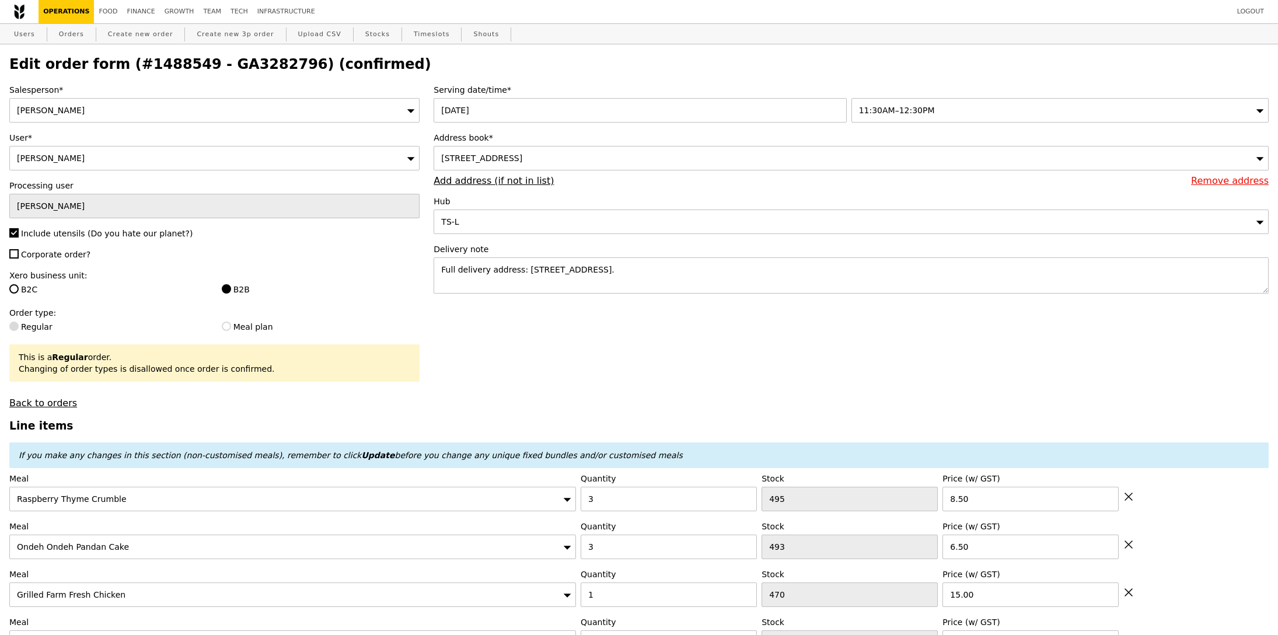
click at [245, 71] on h2 "Edit order form (#1488549 - GA3282796) (confirmed)" at bounding box center [638, 64] width 1259 height 16
click at [247, 69] on h2 "Edit order form (#1488549 - GA3282796) (confirmed)" at bounding box center [638, 64] width 1259 height 16
click at [251, 64] on h2 "Edit order form (#1488549 - GA3282796) (confirmed)" at bounding box center [638, 64] width 1259 height 16
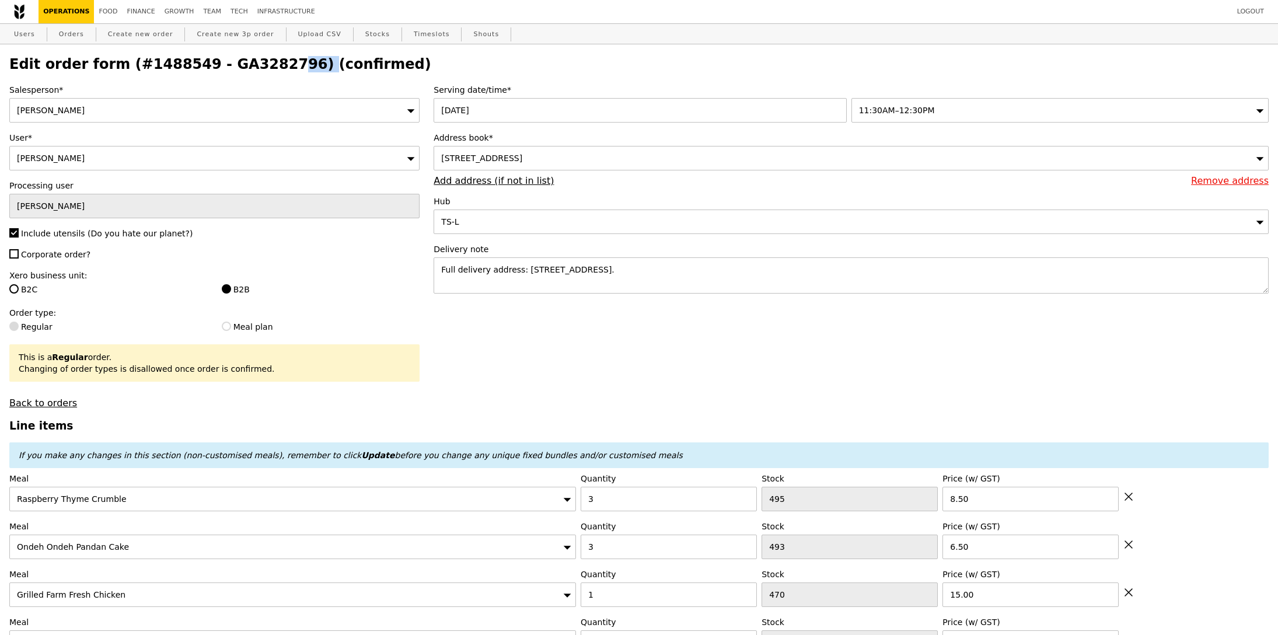
click at [251, 64] on h2 "Edit order form (#1488549 - GA3282796) (confirmed)" at bounding box center [638, 64] width 1259 height 16
copy h2 "GA3282796"
click at [80, 34] on link "Orders" at bounding box center [71, 34] width 34 height 21
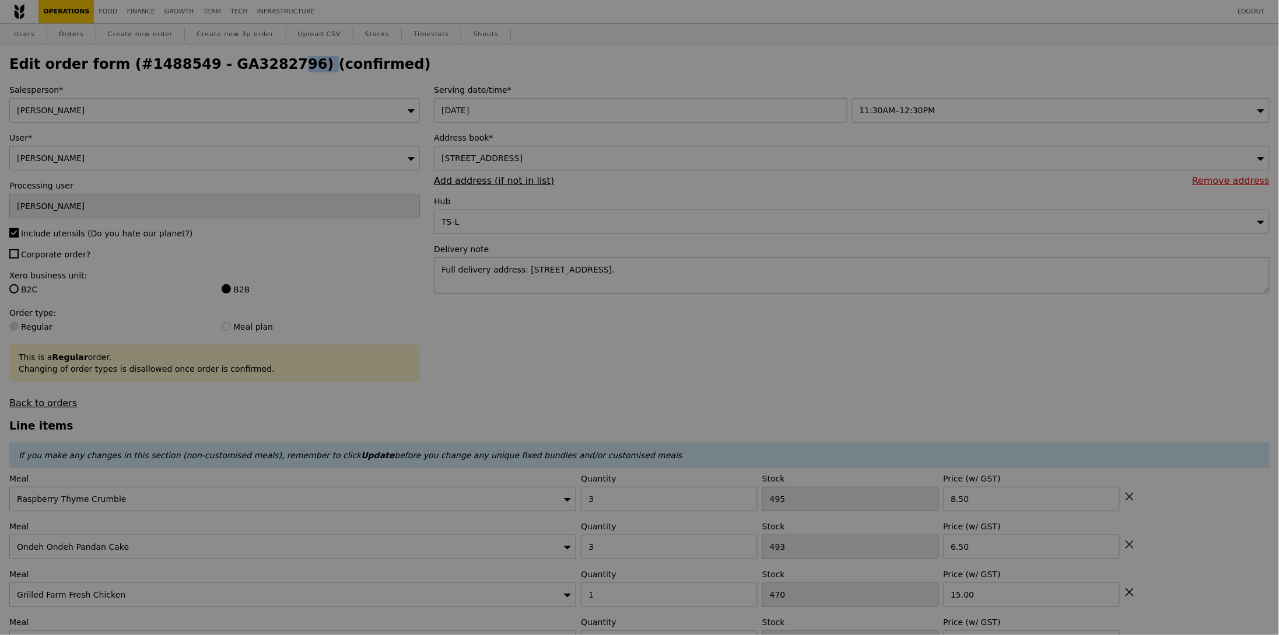
select select "100"
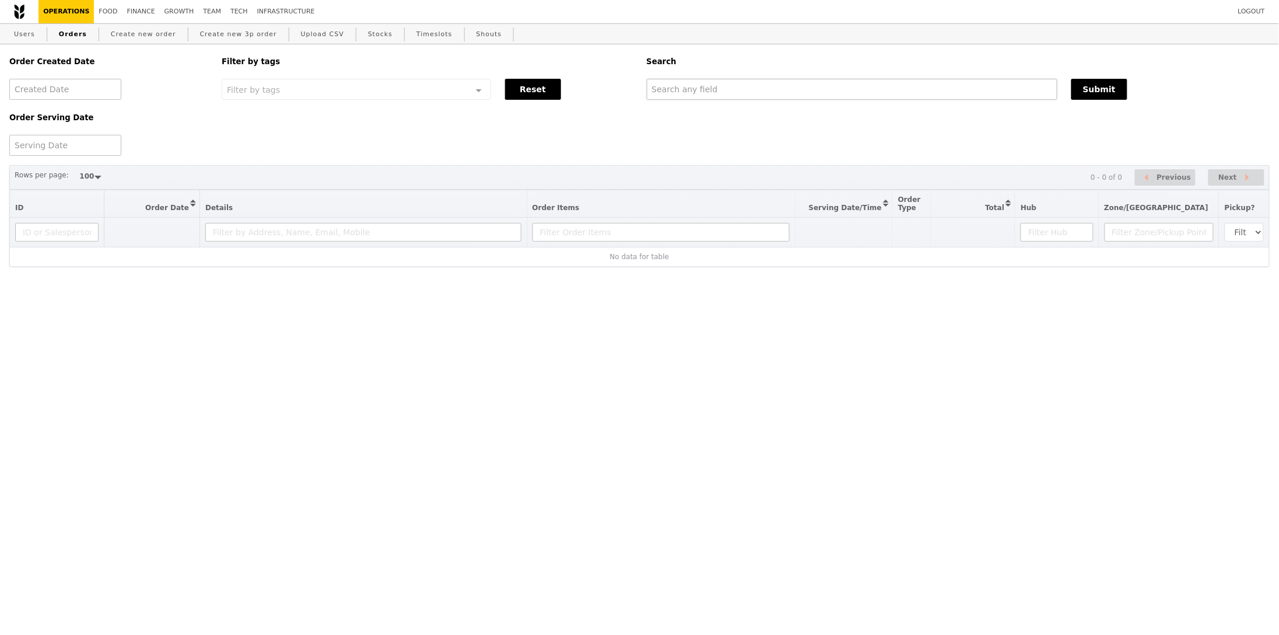
click at [844, 100] on div "Order Created Date Order Serving Date Filter by tags Filter by tags Meal_Plan W…" at bounding box center [639, 99] width 1275 height 111
click at [844, 92] on input "text" at bounding box center [852, 89] width 411 height 21
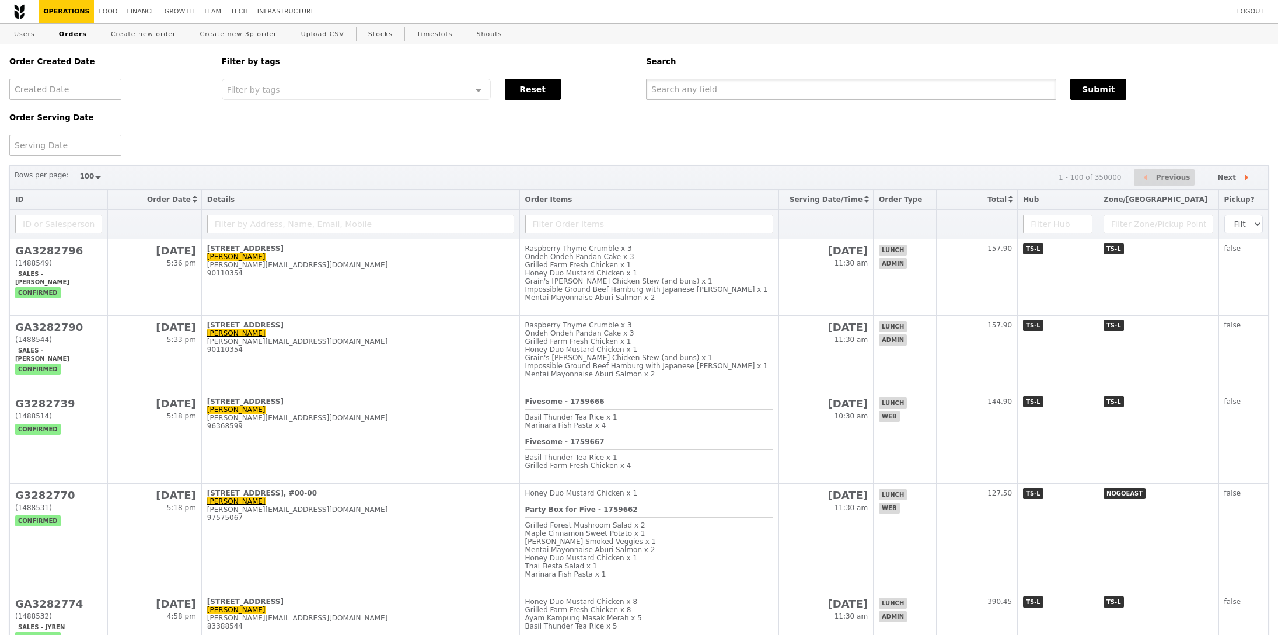
paste input "GA3282796"
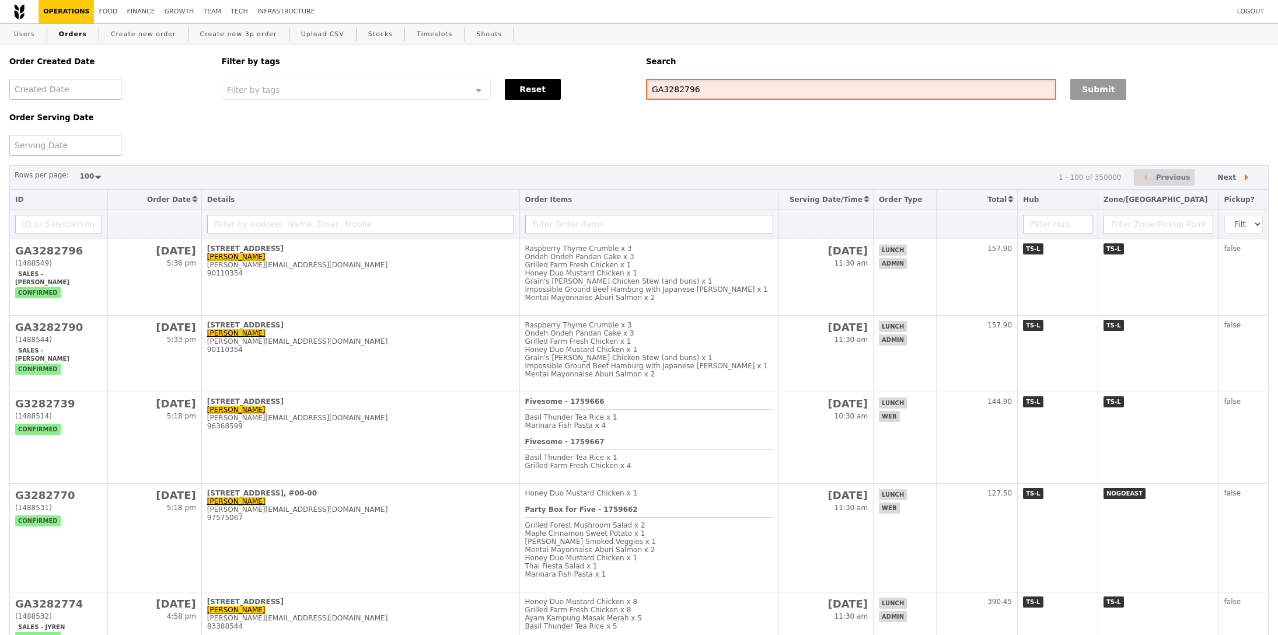
type input "GA3282796"
click at [1106, 89] on button "Submit" at bounding box center [1098, 89] width 56 height 21
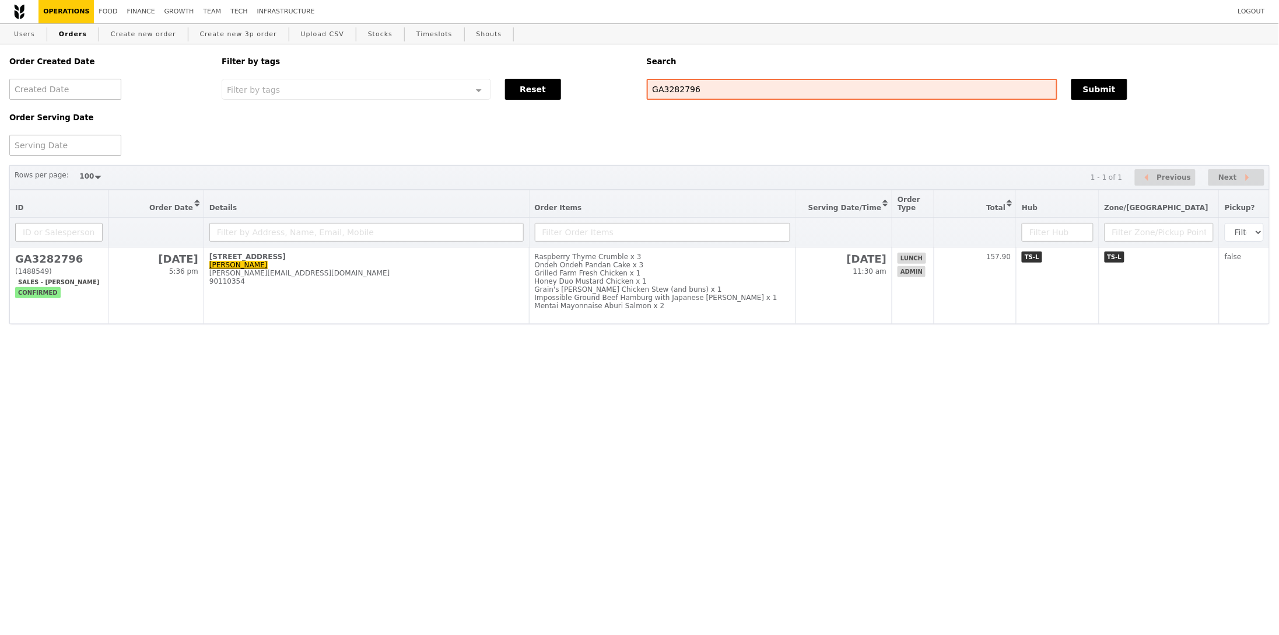
click at [522, 375] on html "Logout Operations Food Finance Growth Team Tech Infrastructure Users Orders Cre…" at bounding box center [639, 187] width 1279 height 375
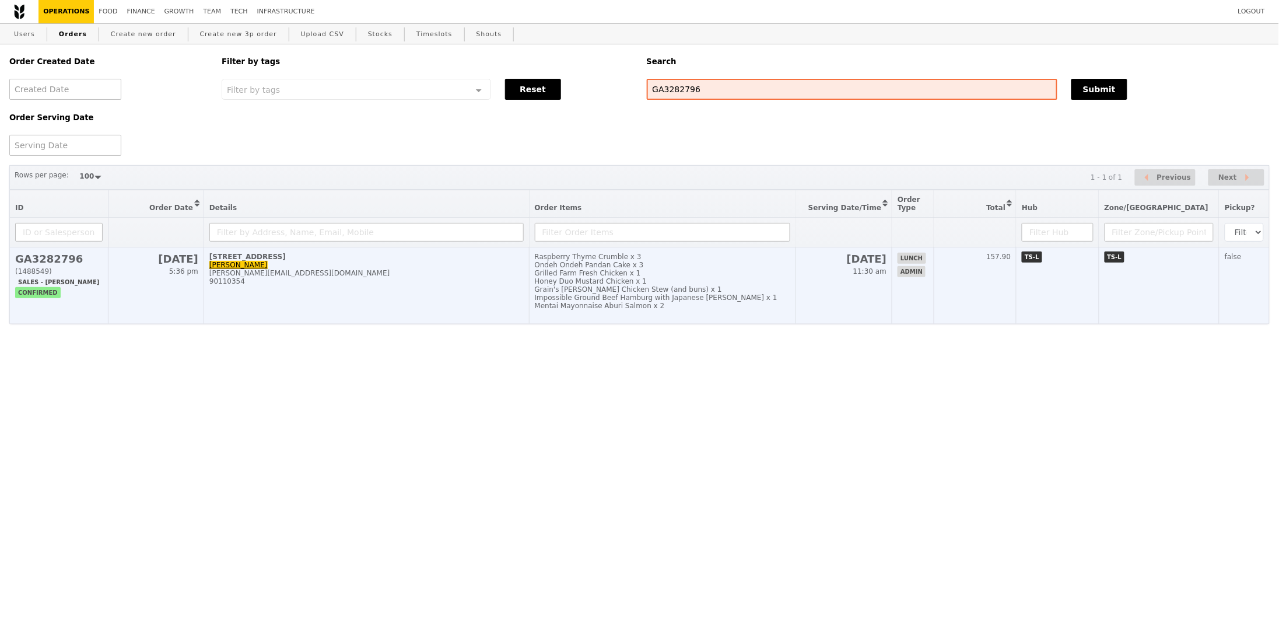
click at [827, 293] on td "[DATE] 11:30 am" at bounding box center [844, 285] width 96 height 76
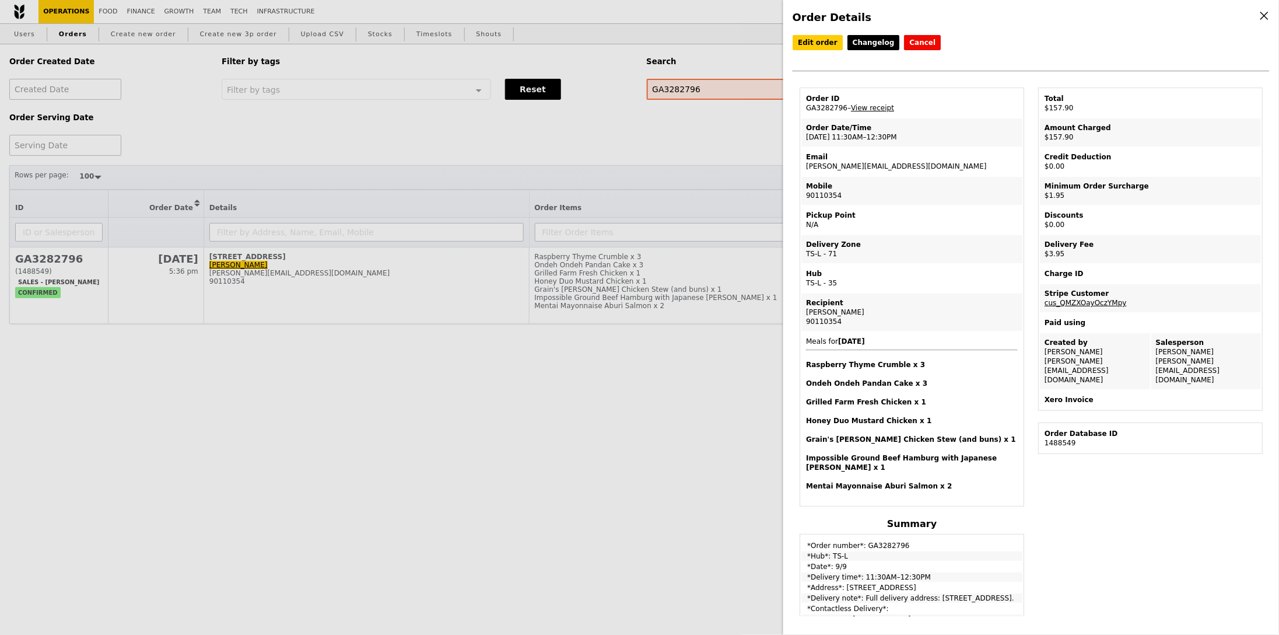
drag, startPoint x: 935, startPoint y: 581, endPoint x: 964, endPoint y: 597, distance: 33.9
click at [964, 597] on tbody "*Order number*: GA3282796 *Hub*: TS-L *Date*: 9/9 *Delivery time*: 11:30AM–12:3…" at bounding box center [912, 590] width 221 height 109
click at [956, 593] on td "*Delivery note*: Full delivery address: [STREET_ADDRESS]." at bounding box center [912, 597] width 221 height 9
drag, startPoint x: 935, startPoint y: 582, endPoint x: 969, endPoint y: 591, distance: 35.0
click at [969, 593] on td "*Delivery note*: Full delivery address: [STREET_ADDRESS]." at bounding box center [912, 597] width 221 height 9
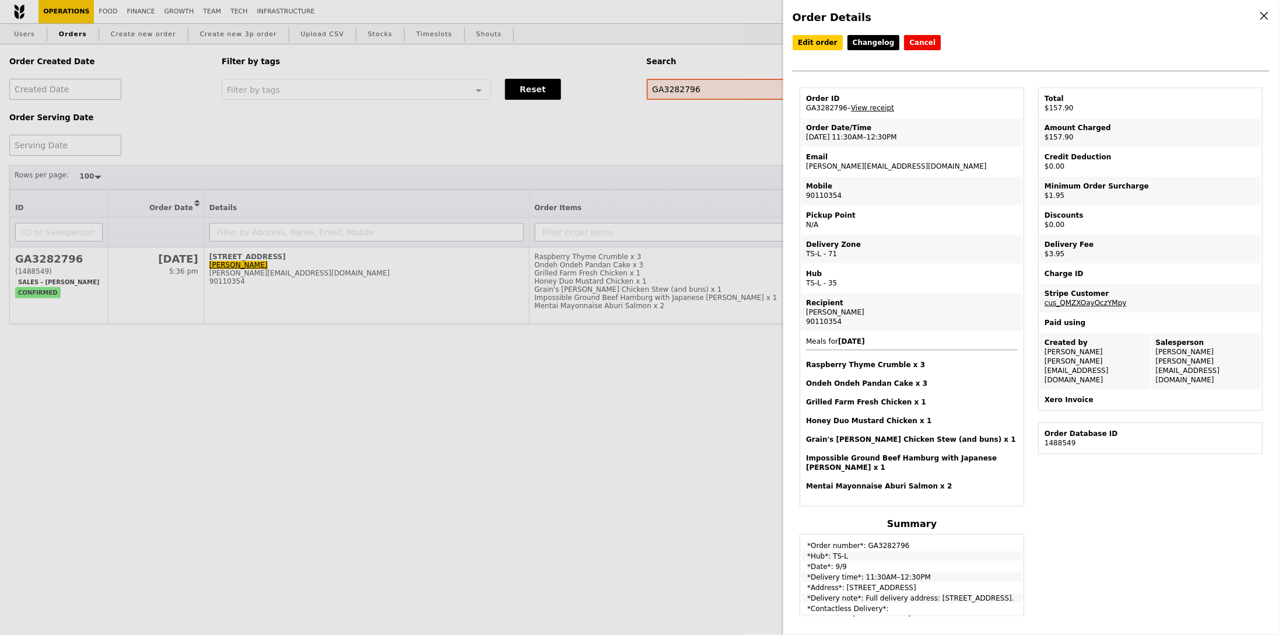
copy td "[STREET_ADDRESS]."
click at [872, 108] on link "View receipt" at bounding box center [872, 108] width 43 height 8
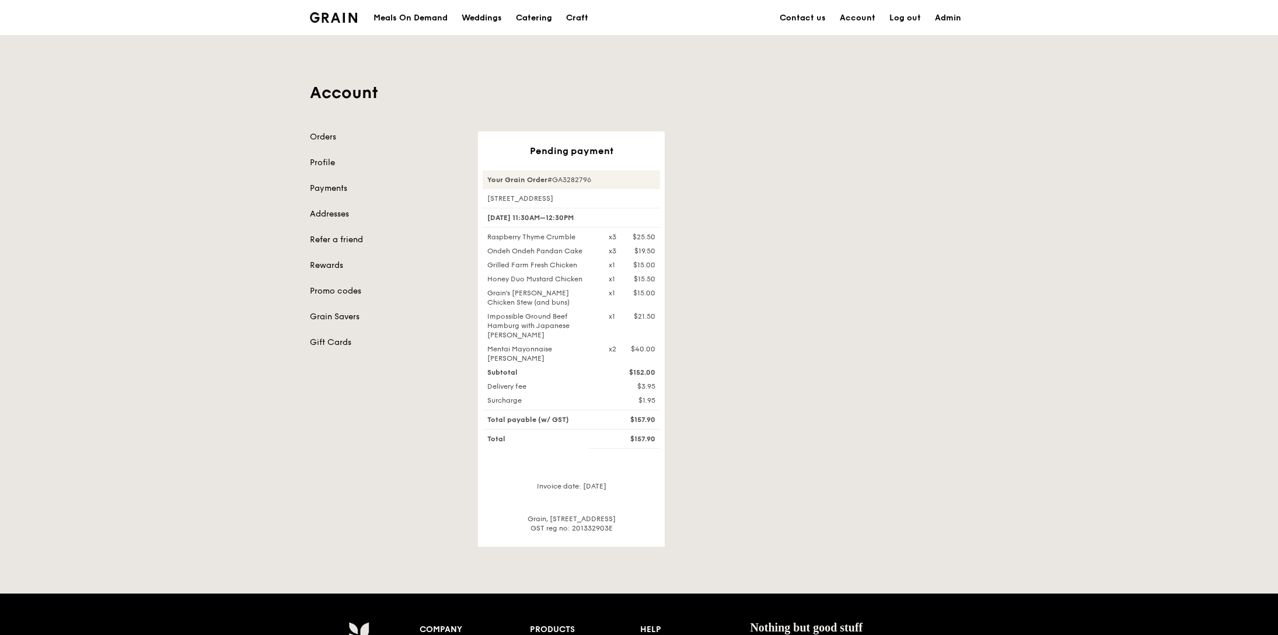
click at [1071, 284] on div "Account Orders Profile Payments Addresses Refer a friend Rewards Promo codes Gr…" at bounding box center [639, 291] width 1278 height 512
click at [841, 222] on div "Pending payment Your Grain Order #GA3282790 [GEOGRAPHIC_DATA]24-00 [DATE] 11:30…" at bounding box center [723, 338] width 504 height 415
